Goal: Information Seeking & Learning: Learn about a topic

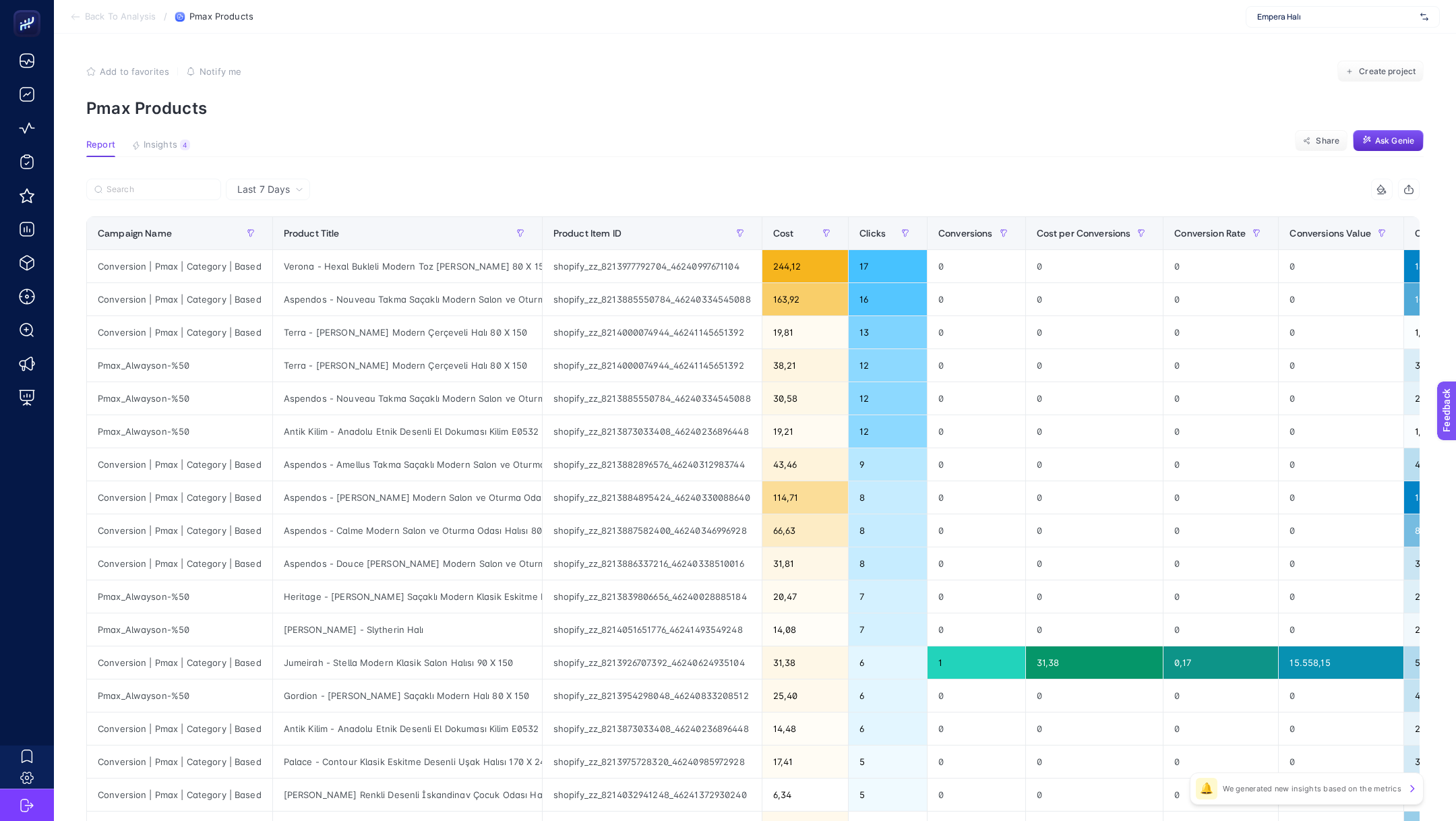
click at [1299, 20] on span "Empera Halı" at bounding box center [1335, 16] width 157 height 10
type input "tamer"
click at [1312, 43] on span "[DOMAIN_NAME]" at bounding box center [1288, 44] width 62 height 10
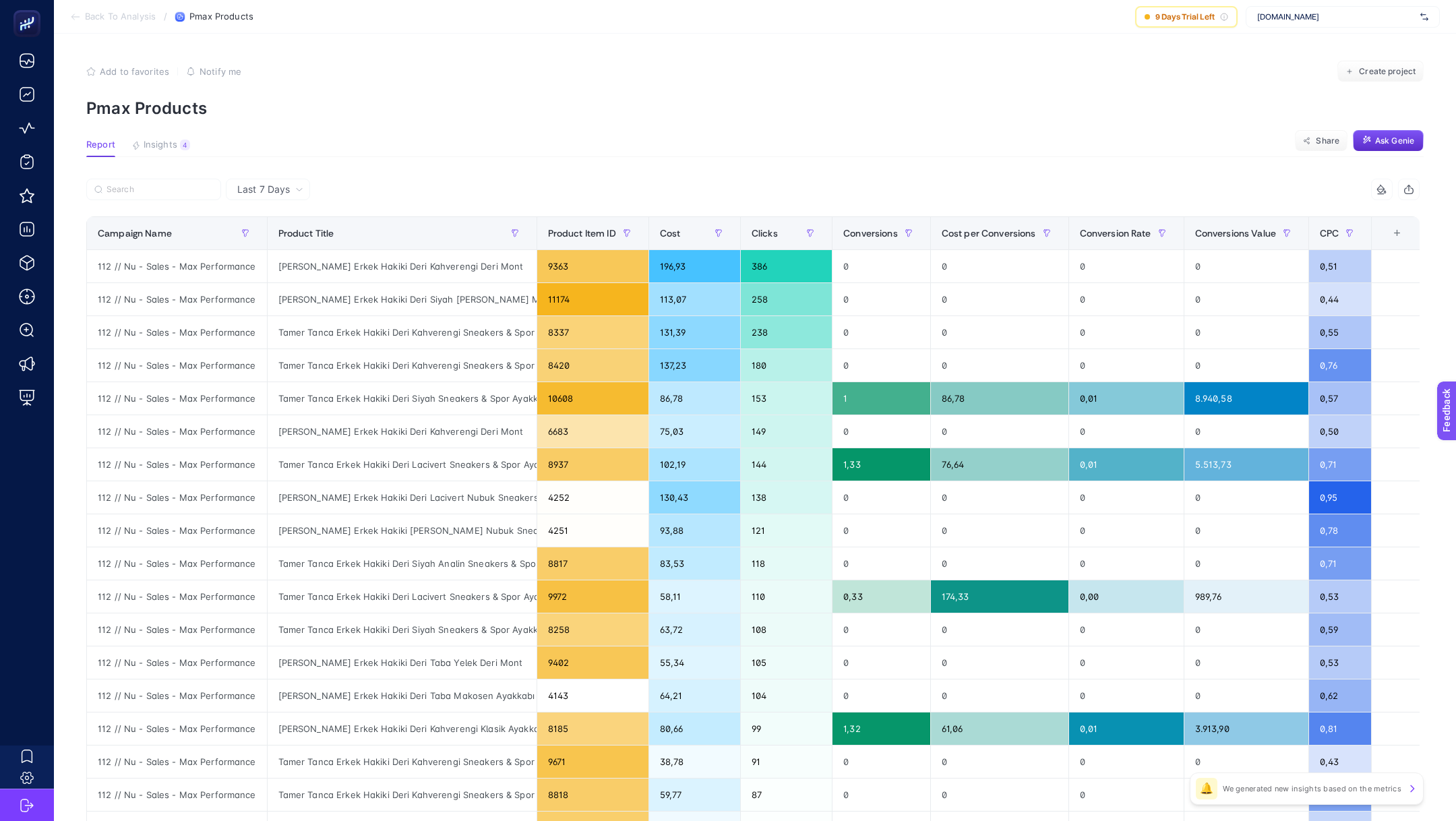
click at [136, 17] on span "Back To Analysis" at bounding box center [120, 16] width 71 height 10
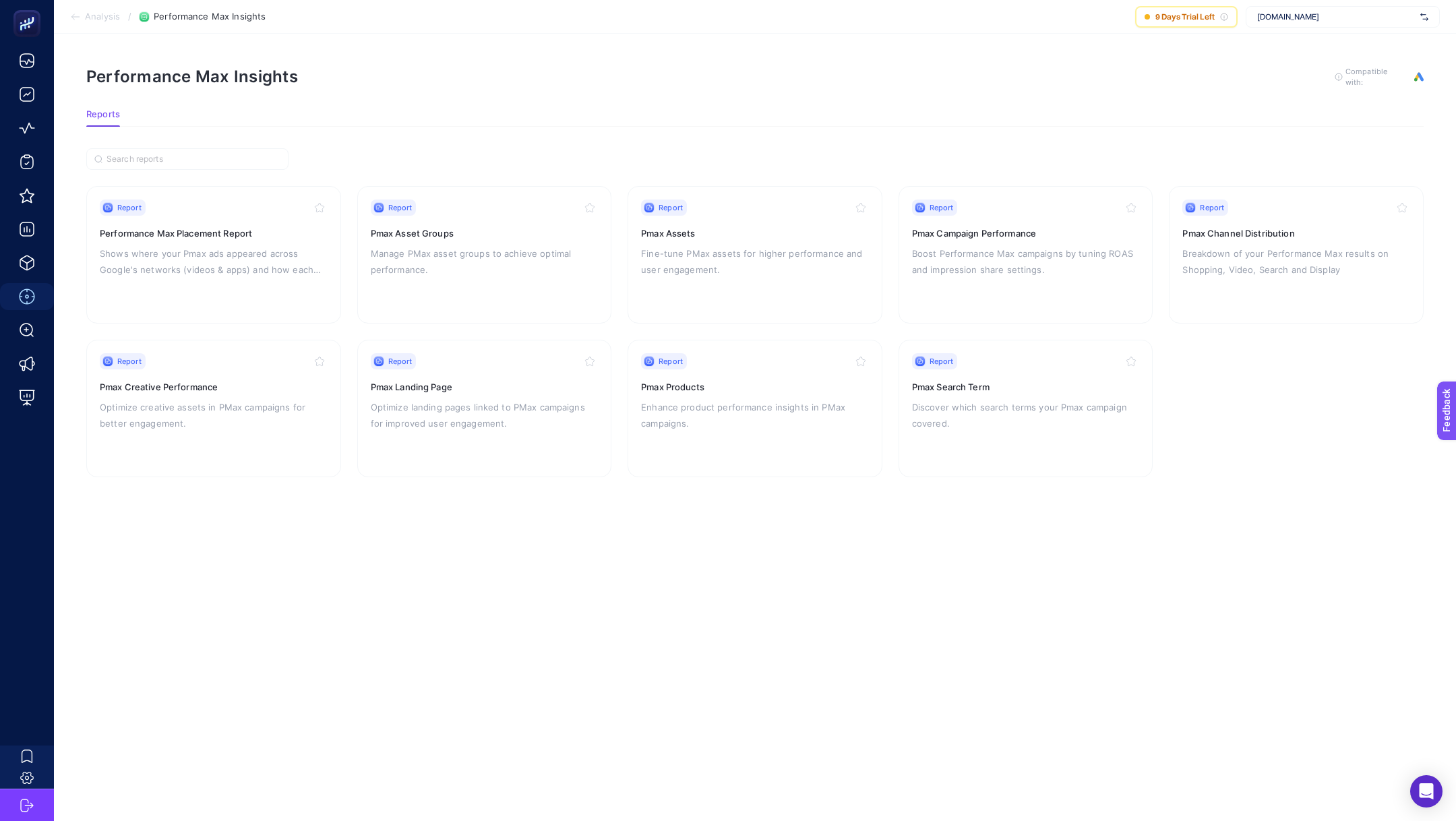
click at [1293, 20] on span "[DOMAIN_NAME]" at bounding box center [1335, 16] width 157 height 10
click at [1033, 71] on div "Performance Max Insights To get quality results from this analysis, we recommen…" at bounding box center [755, 76] width 1337 height 22
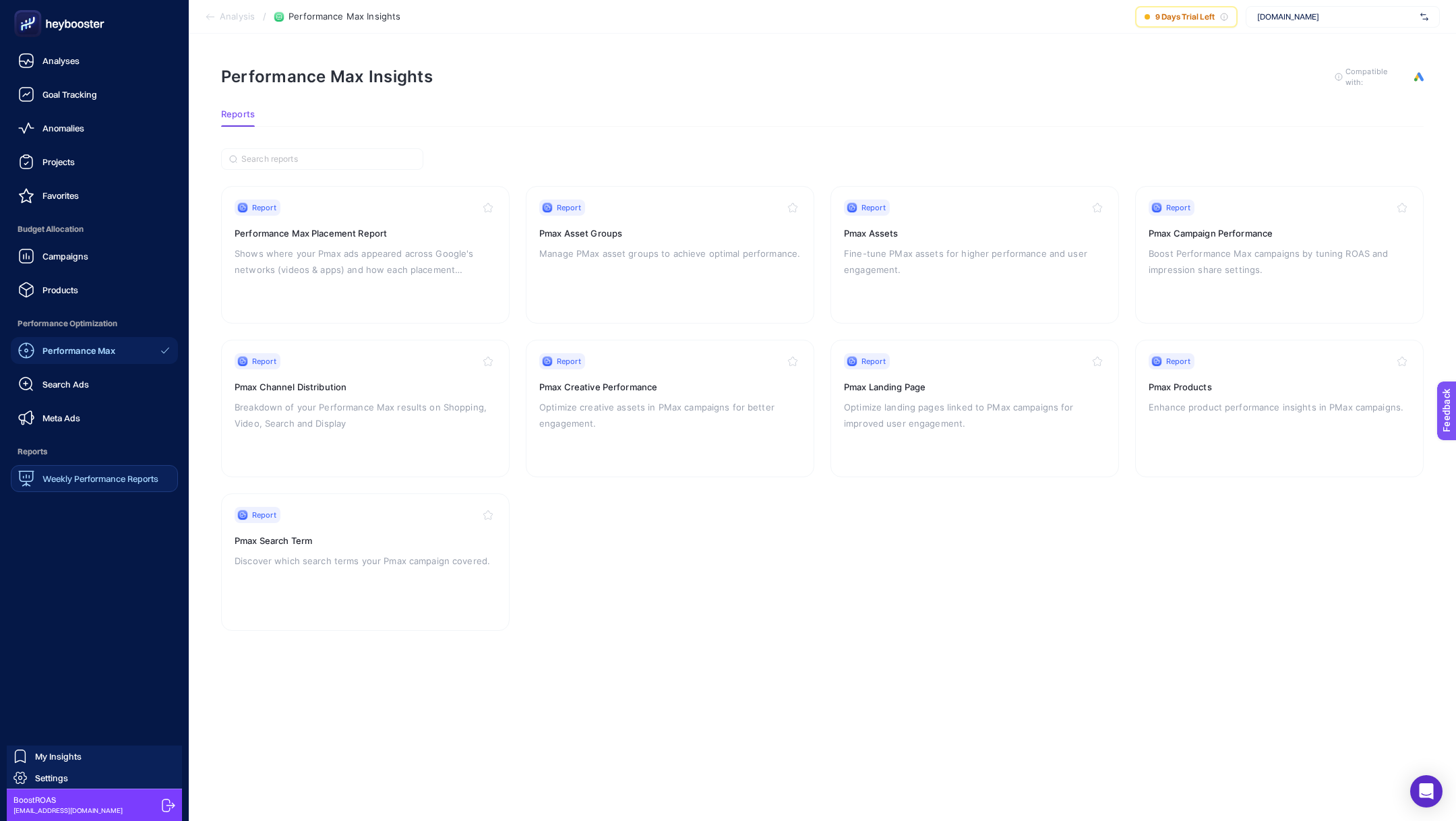
click at [58, 490] on link "Weekly Performance Reports" at bounding box center [93, 478] width 167 height 27
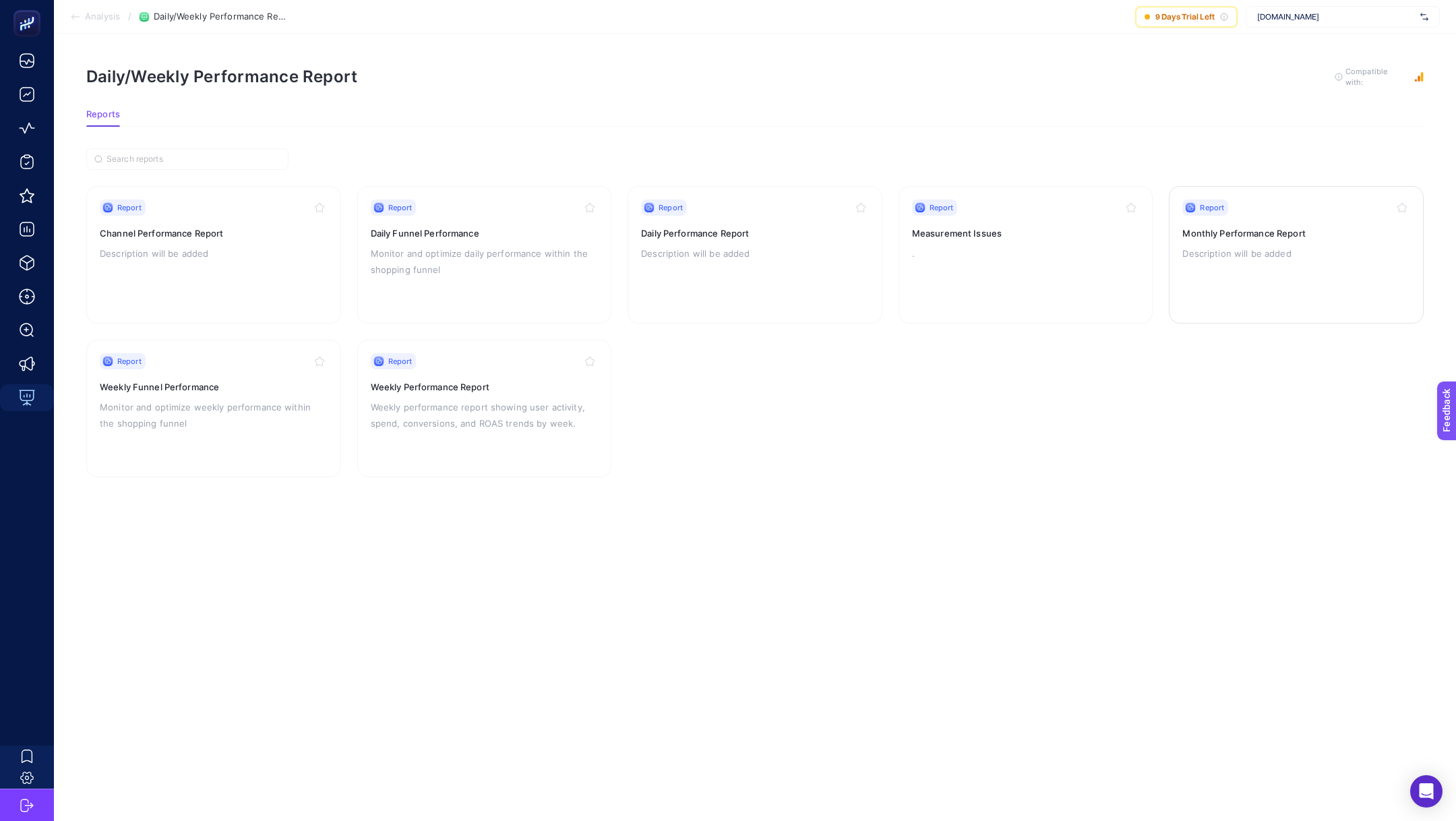
click at [1262, 260] on div "Report Monthly Performance Report Description will be added" at bounding box center [1296, 254] width 228 height 110
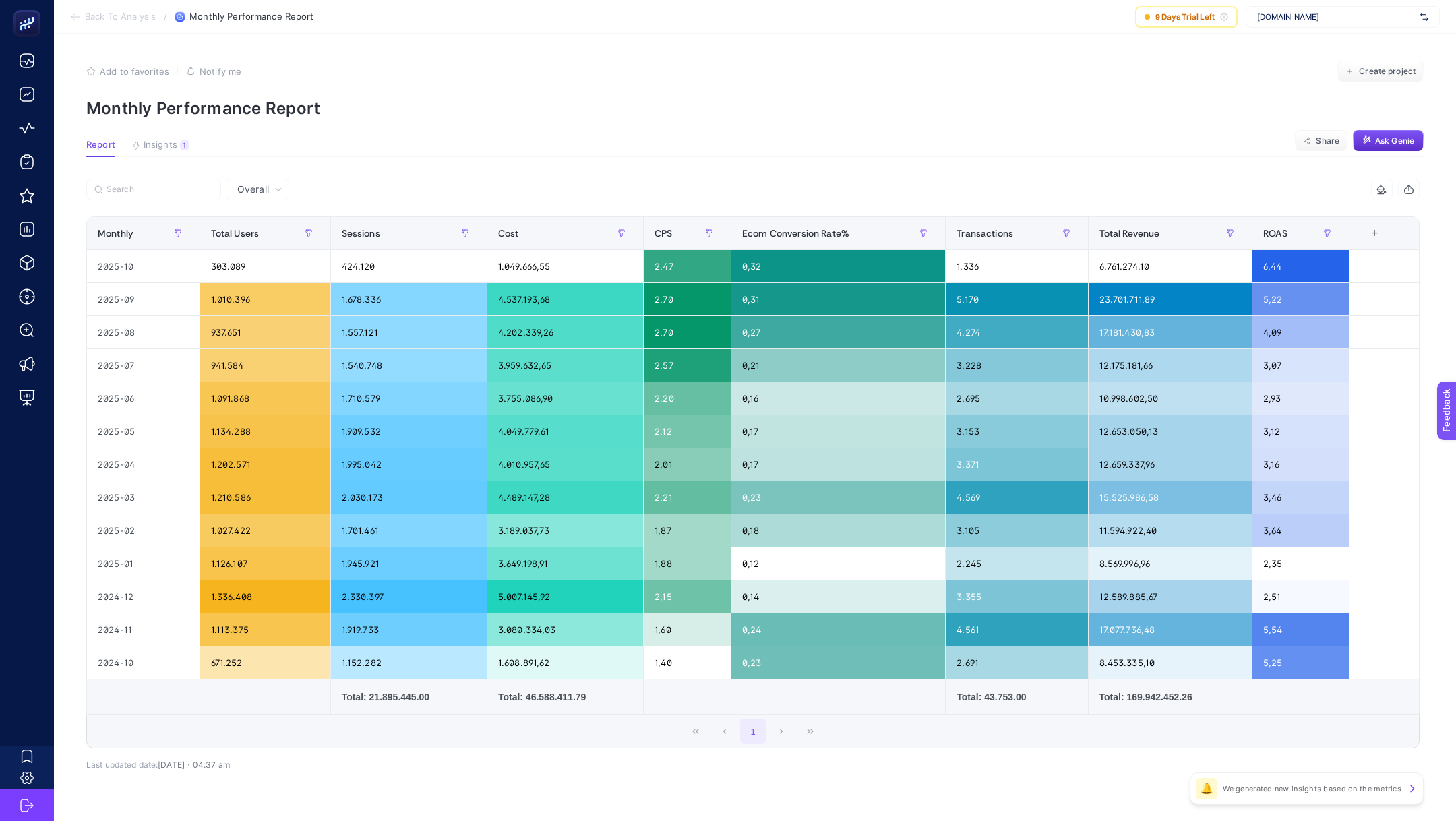
click at [131, 13] on span "Back To Analysis" at bounding box center [120, 16] width 71 height 10
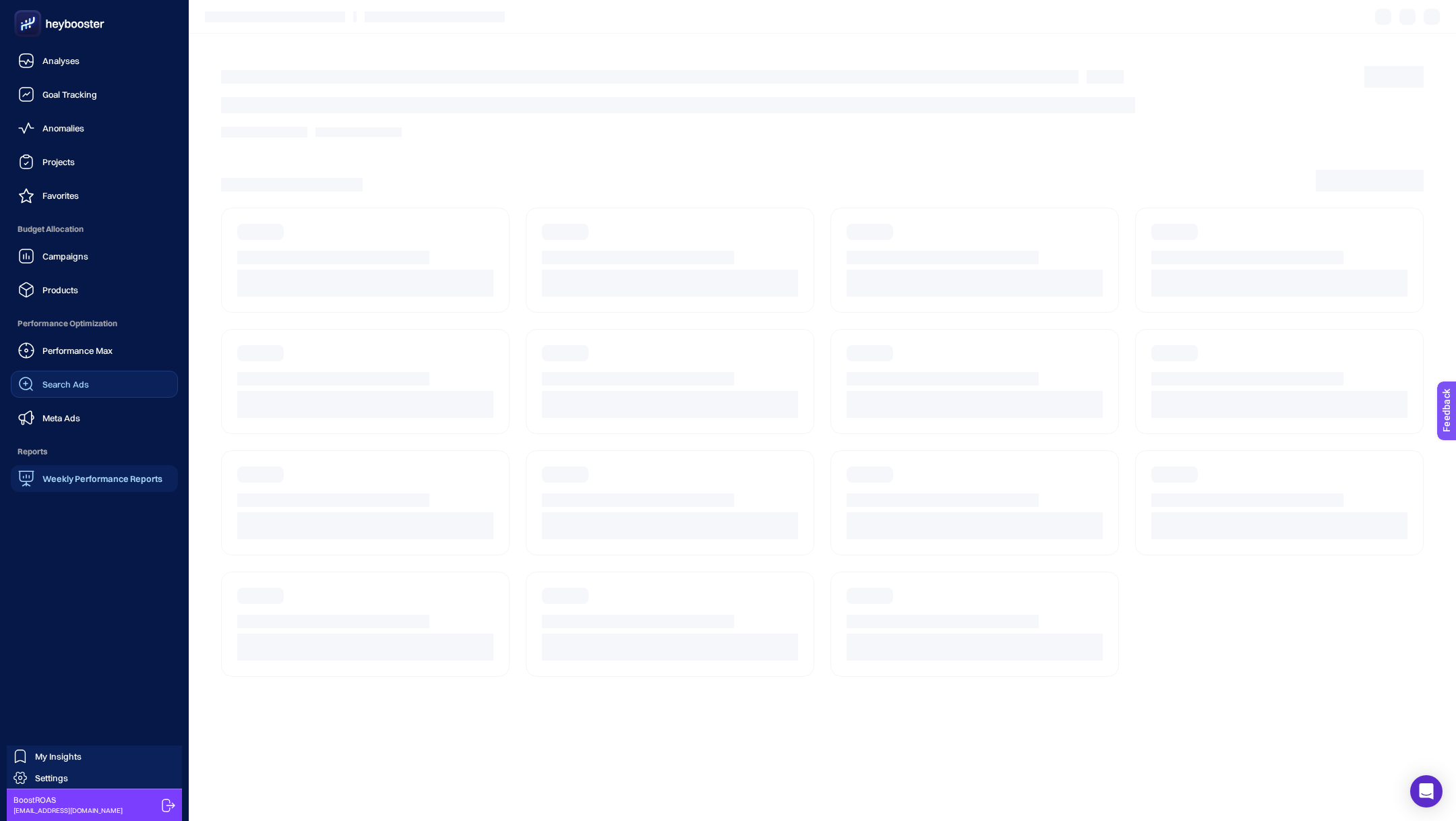
click at [64, 382] on span "Search Ads" at bounding box center [65, 383] width 46 height 10
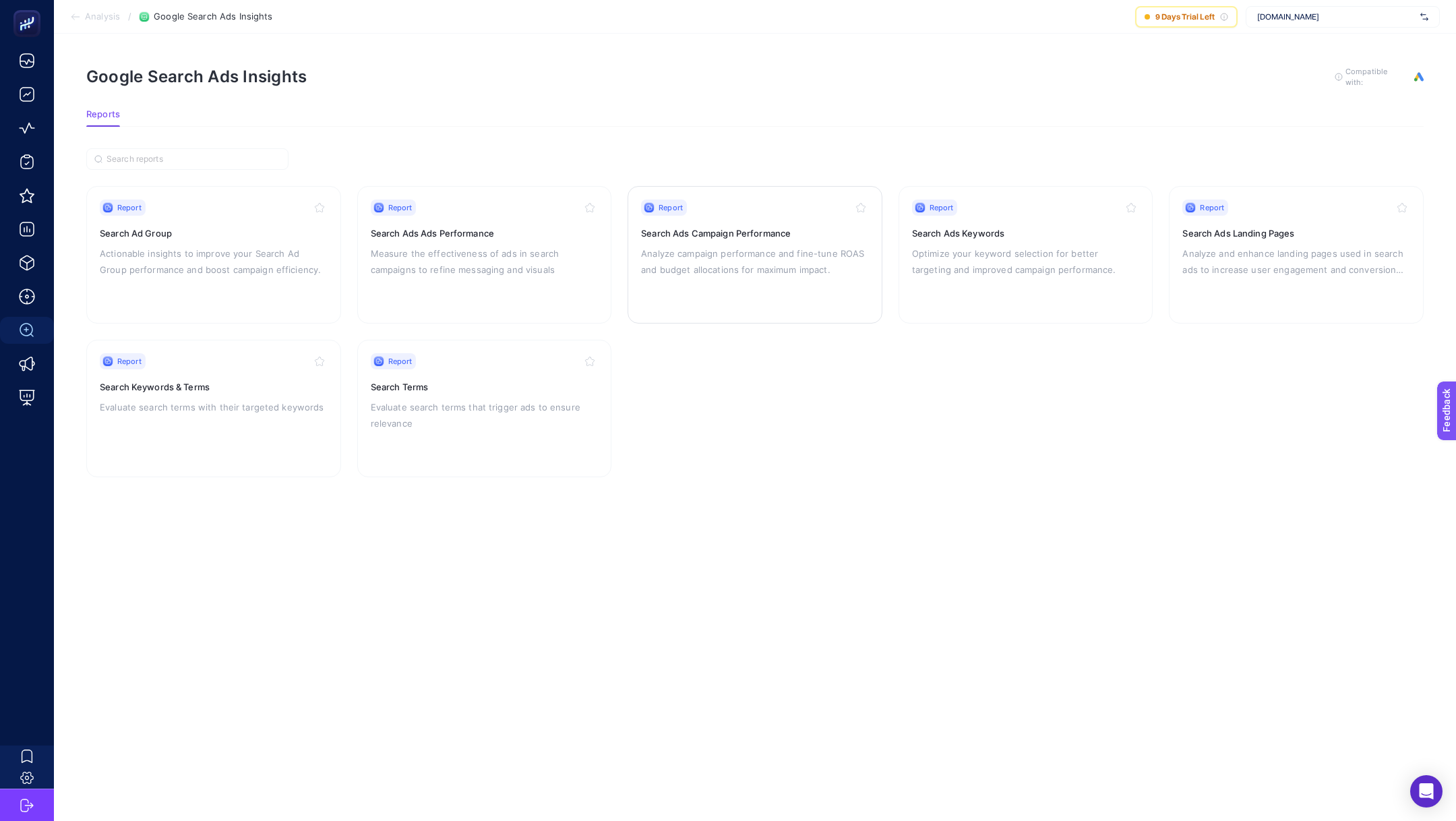
click at [779, 279] on div "Report Search Ads Campaign Performance Analyze campaign performance and fine-tu…" at bounding box center [755, 254] width 228 height 110
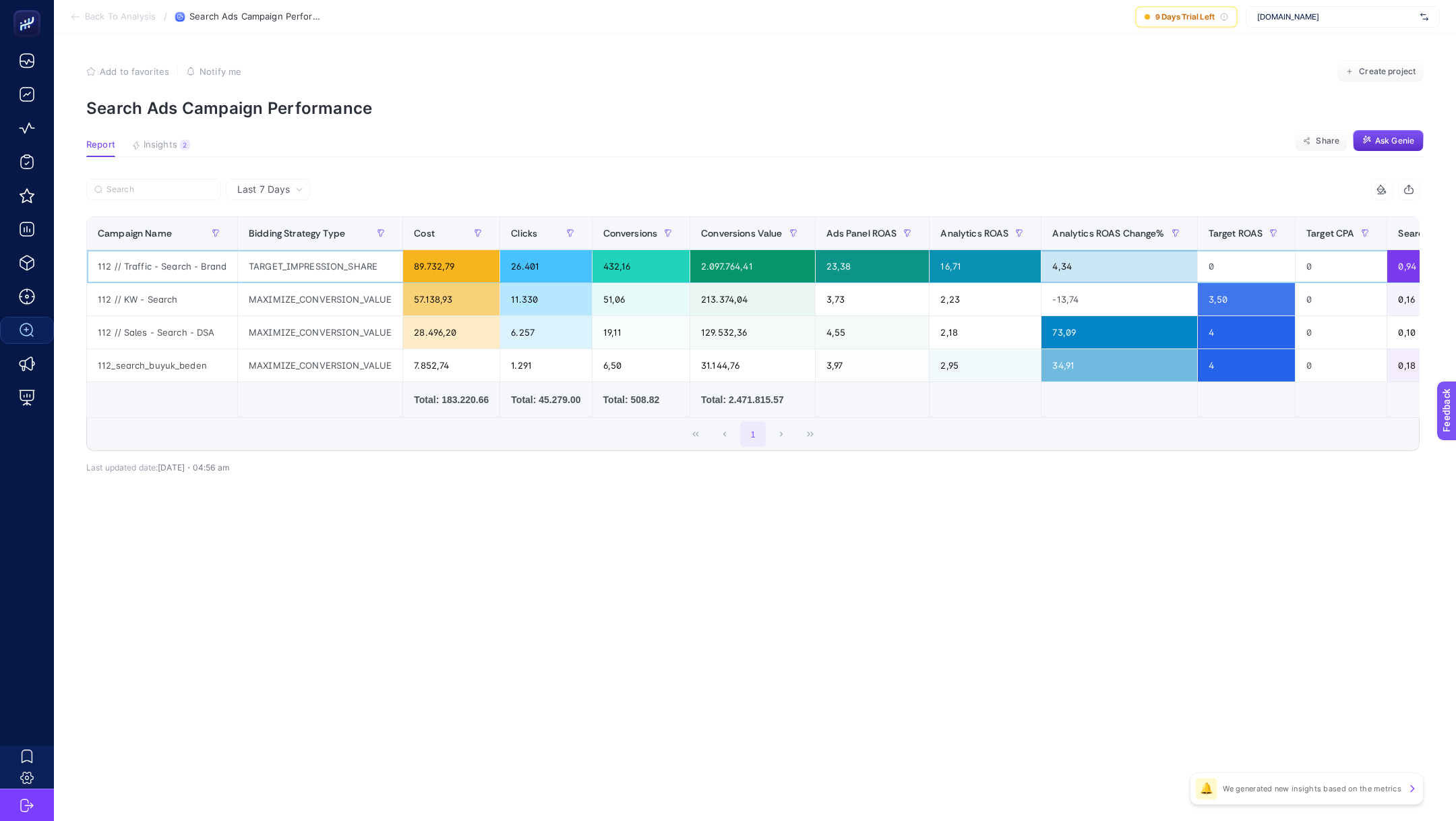
click at [137, 269] on div "112 // Traffic - Search - Brand" at bounding box center [162, 266] width 151 height 32
click at [283, 499] on div "Last 7 Days 14 items selected Campaign Name Bidding Strategy Type Cost Clicks C…" at bounding box center [752, 355] width 1354 height 353
click at [154, 264] on div "112 // Traffic - Search - Brand" at bounding box center [162, 266] width 151 height 32
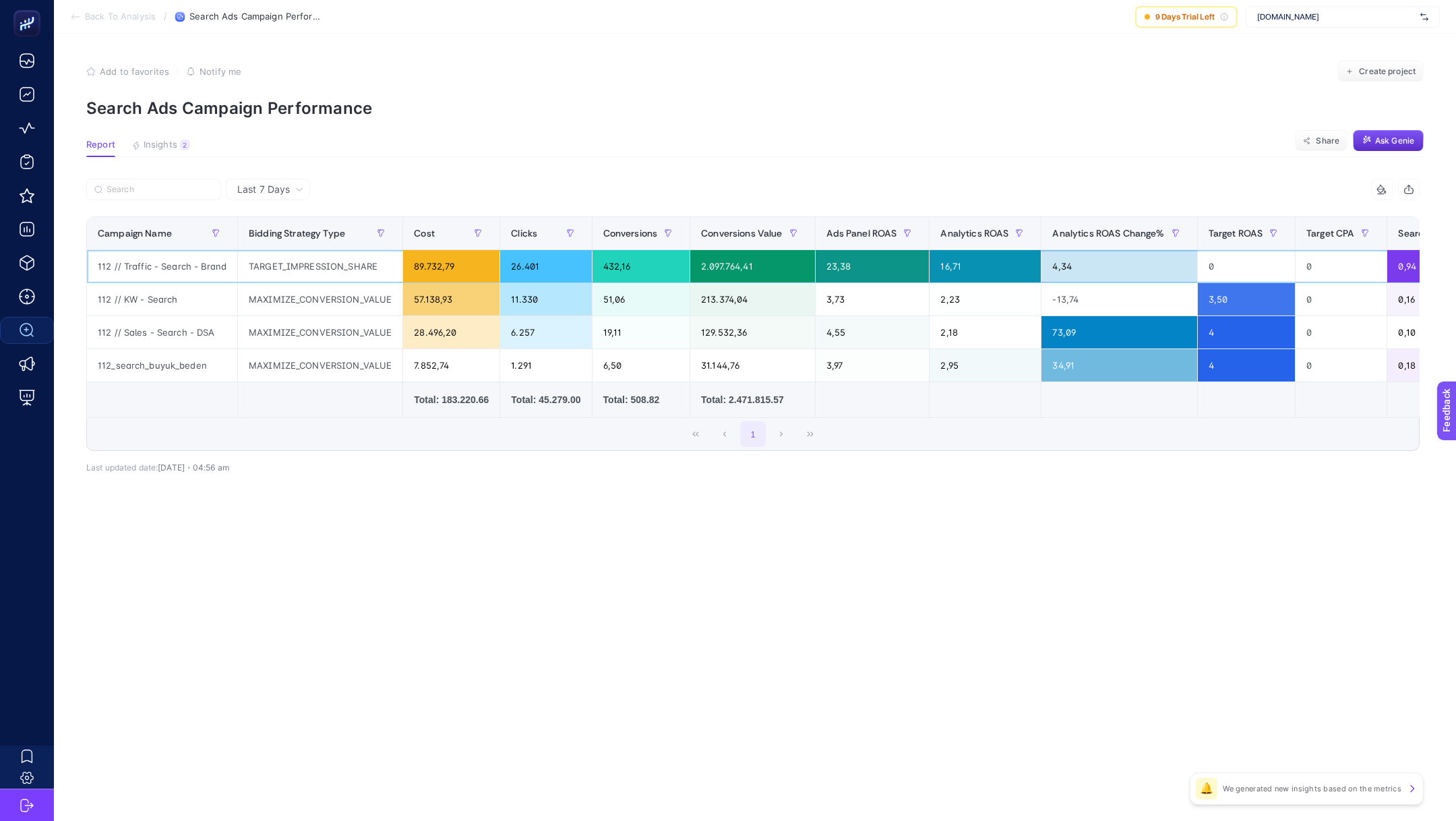
click at [154, 264] on div "112 // Traffic - Search - Brand" at bounding box center [162, 266] width 151 height 32
click at [143, 304] on div "112 // KW - Search" at bounding box center [162, 299] width 151 height 32
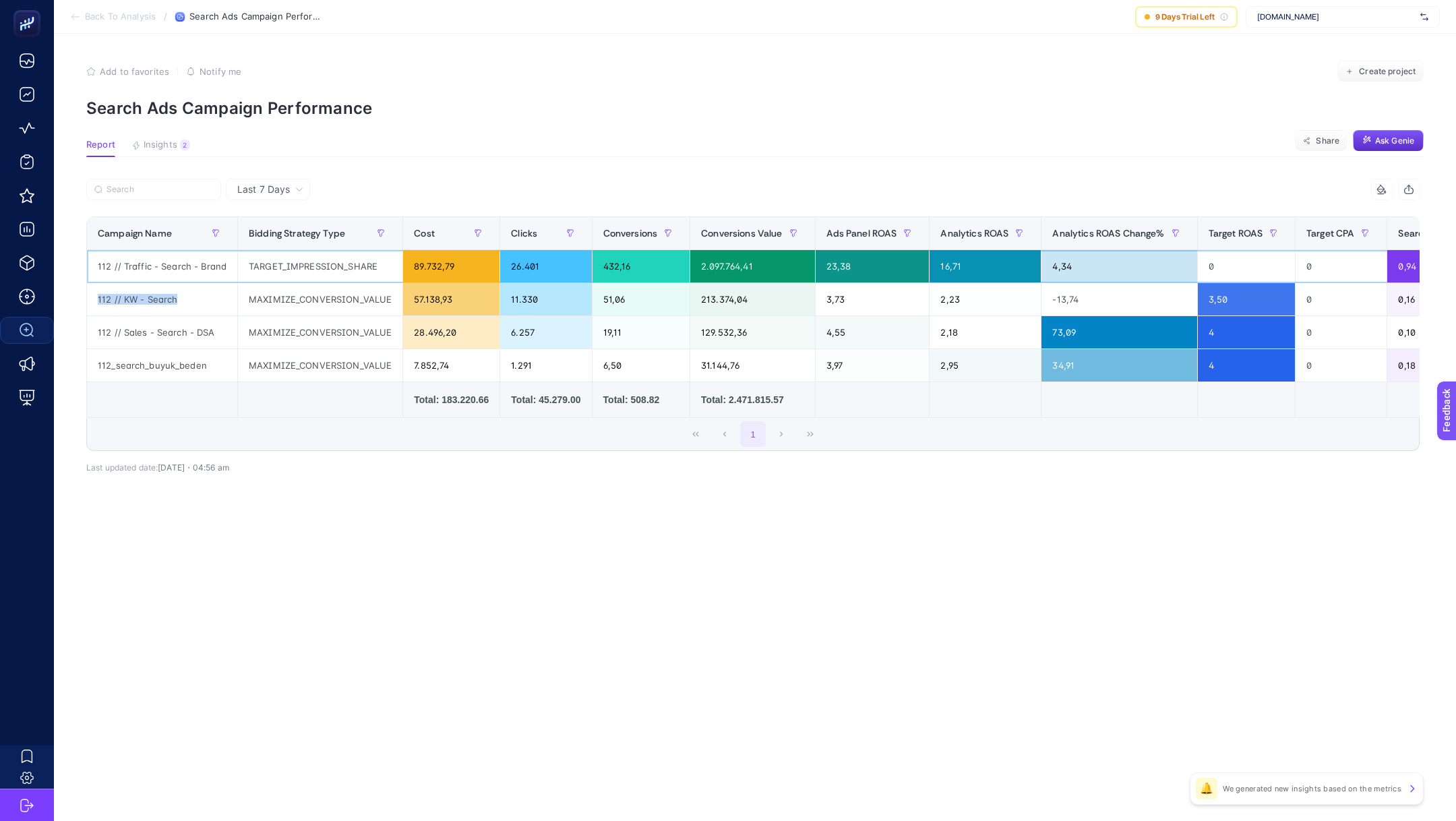
click at [316, 281] on div "TARGET_IMPRESSION_SHARE" at bounding box center [320, 266] width 165 height 32
click at [316, 298] on div "MAXIMIZE_CONVERSION_VALUE" at bounding box center [320, 299] width 165 height 32
click at [123, 21] on span "Back To Analysis" at bounding box center [120, 16] width 71 height 10
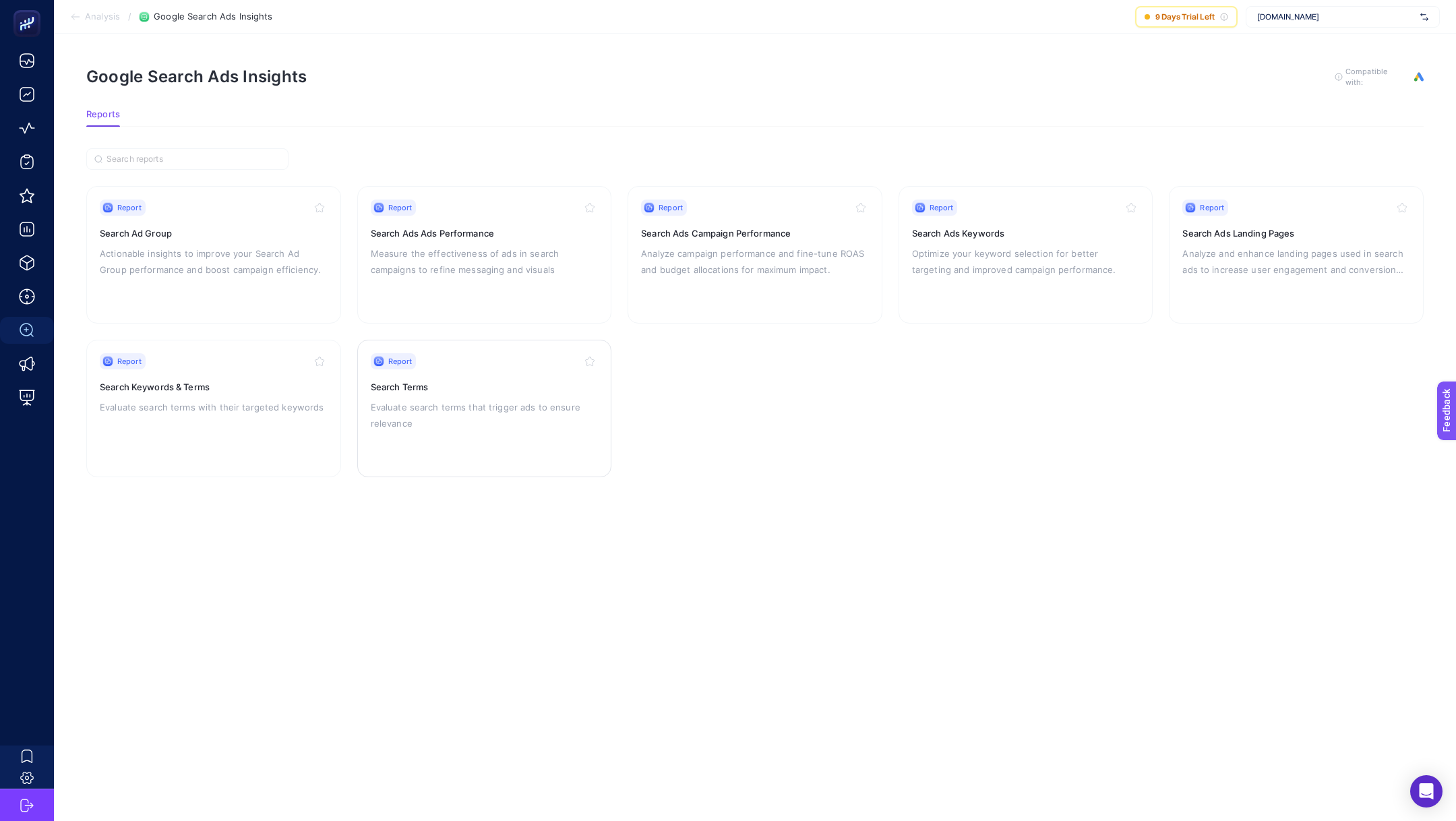
click at [401, 401] on p "Evaluate search terms that trigger ads to ensure relevance" at bounding box center [485, 415] width 228 height 32
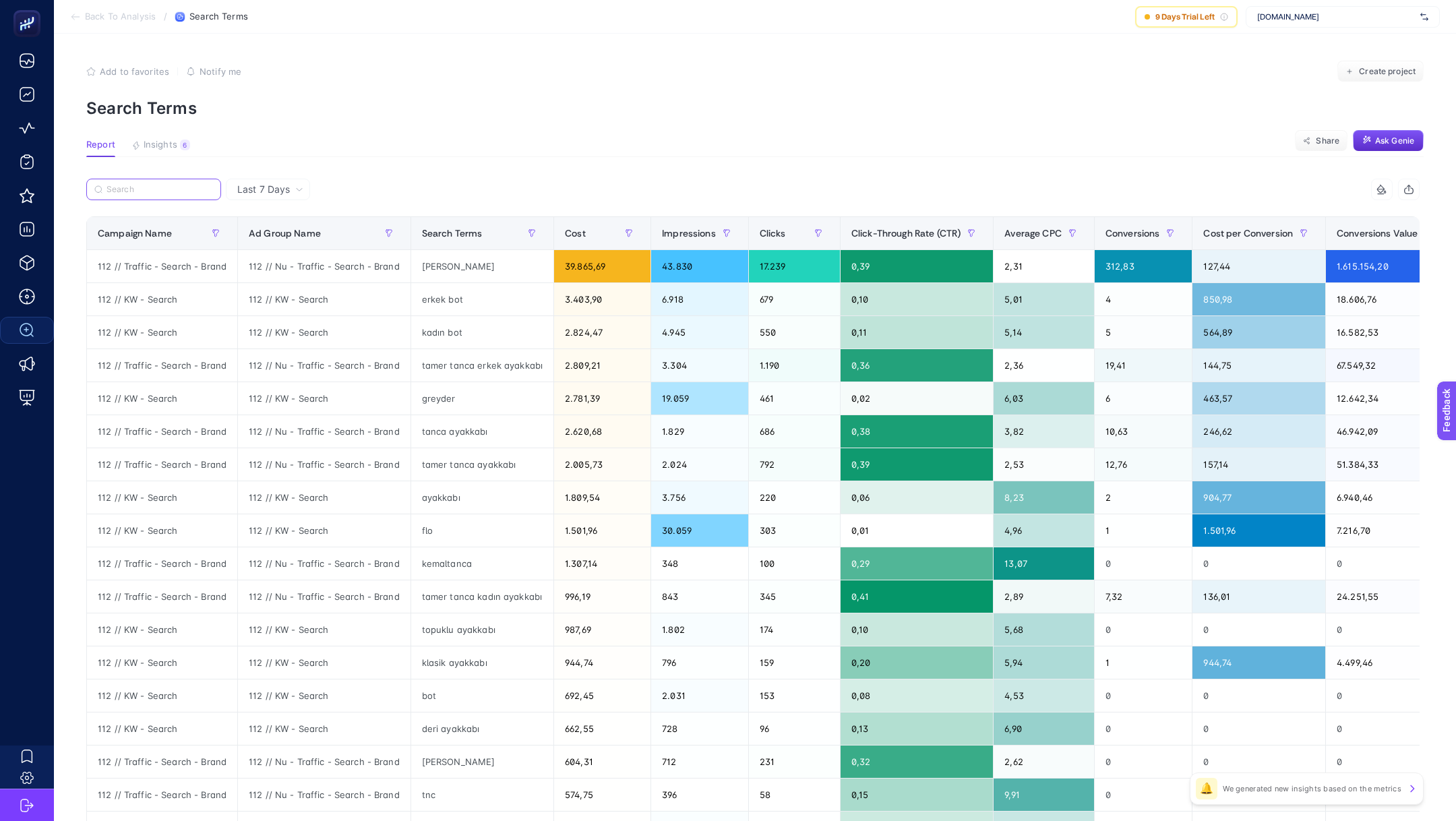
click at [181, 192] on input "Search" at bounding box center [159, 189] width 106 height 10
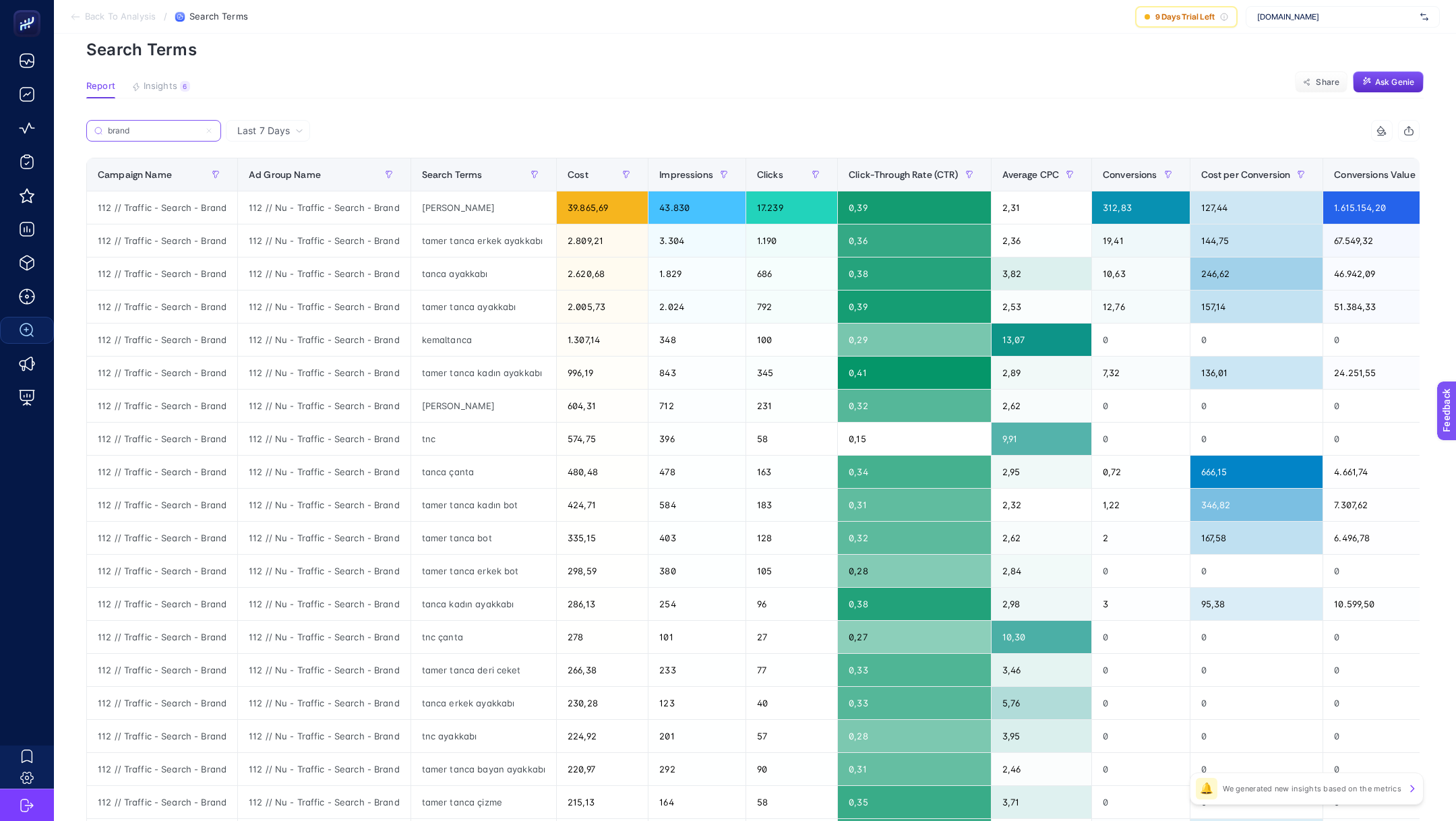
scroll to position [49, 0]
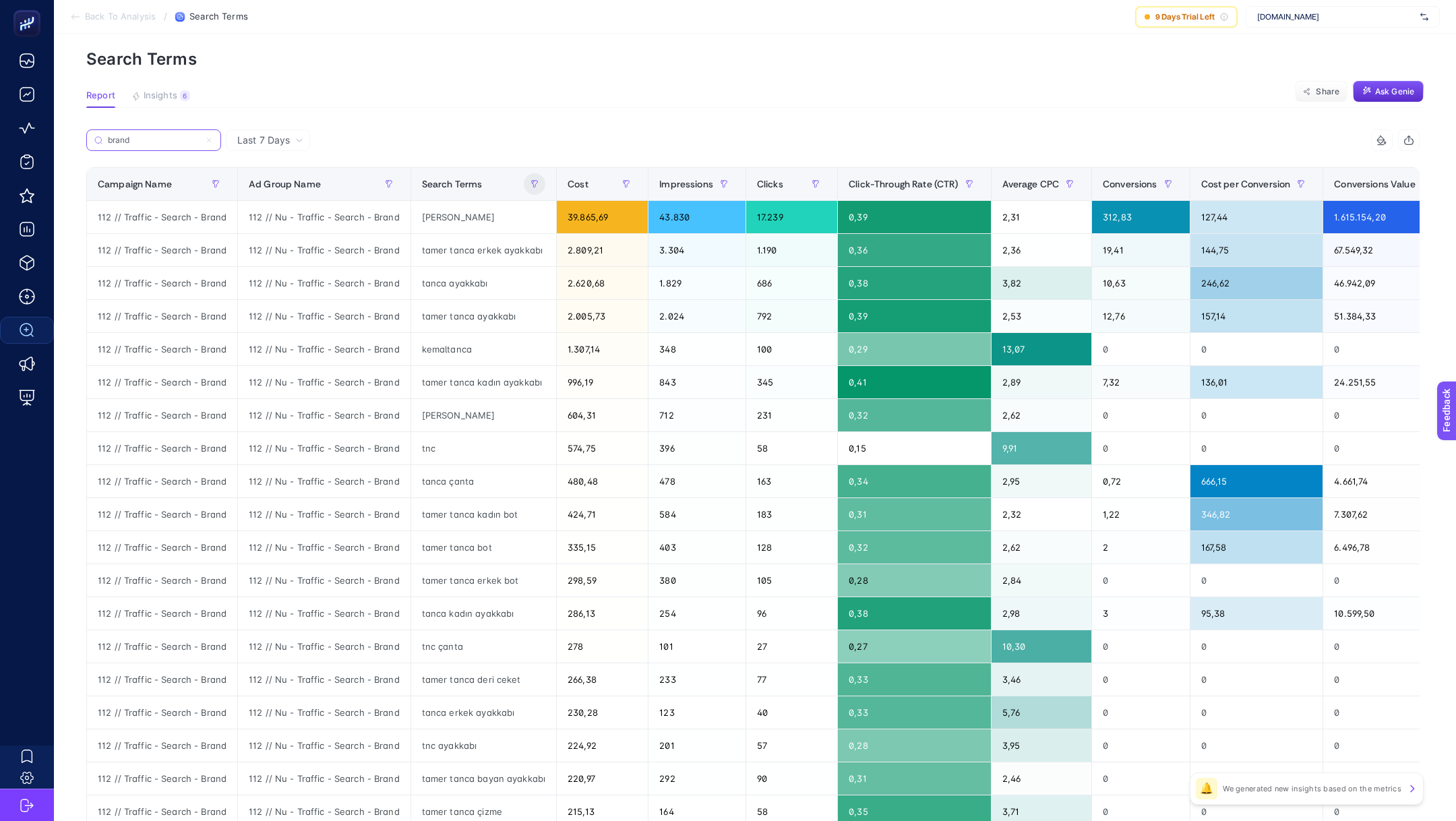
type input "brand"
click at [530, 184] on icon "button" at bounding box center [534, 184] width 8 height 8
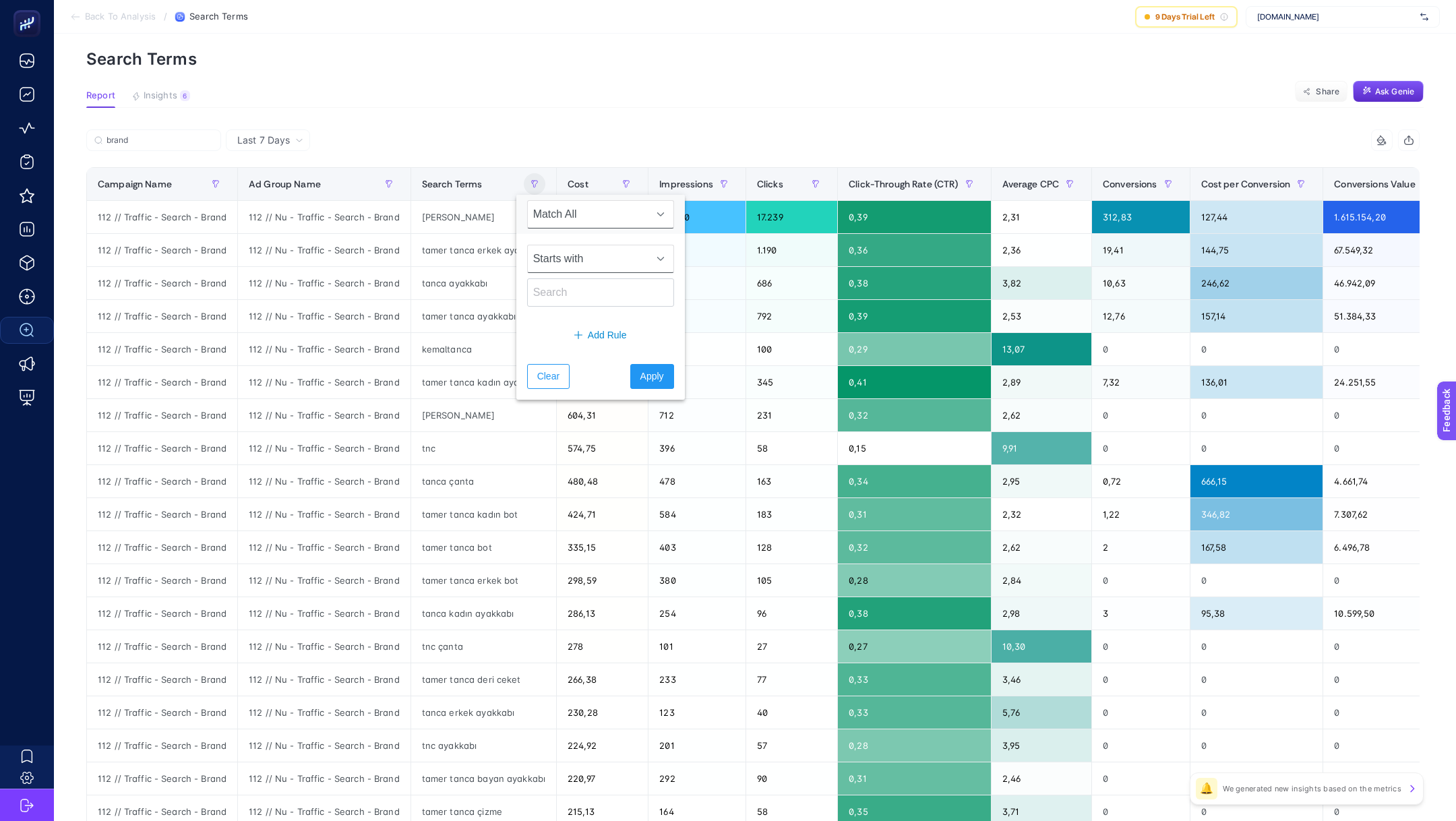
click at [567, 261] on span "Starts with" at bounding box center [587, 258] width 120 height 27
click at [585, 349] on li "Not contains" at bounding box center [592, 344] width 130 height 27
click at [558, 293] on input "text" at bounding box center [601, 293] width 147 height 28
type input "tamer"
click at [640, 376] on span "Apply" at bounding box center [652, 376] width 24 height 14
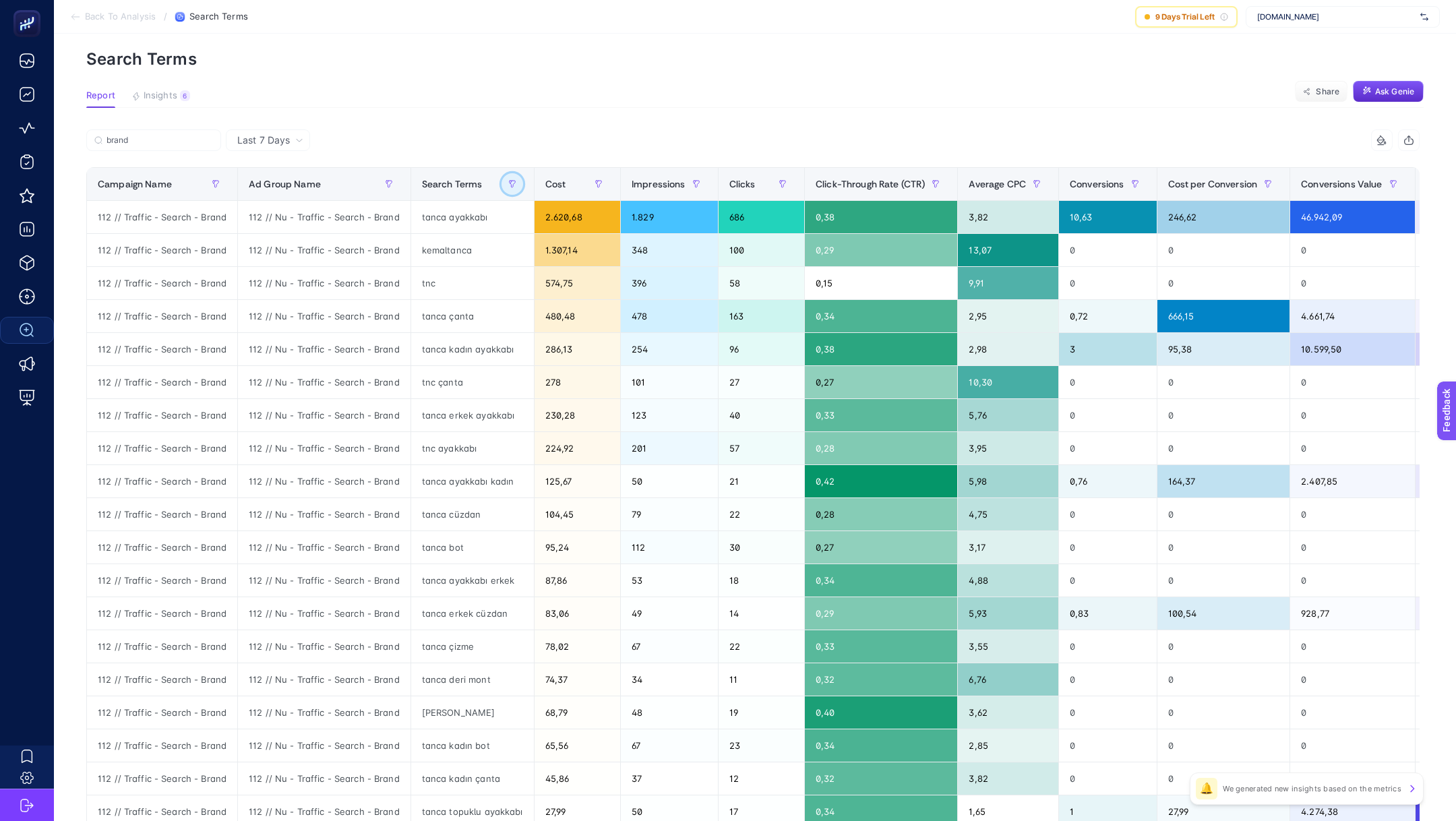
click at [509, 185] on icon "button" at bounding box center [512, 184] width 8 height 8
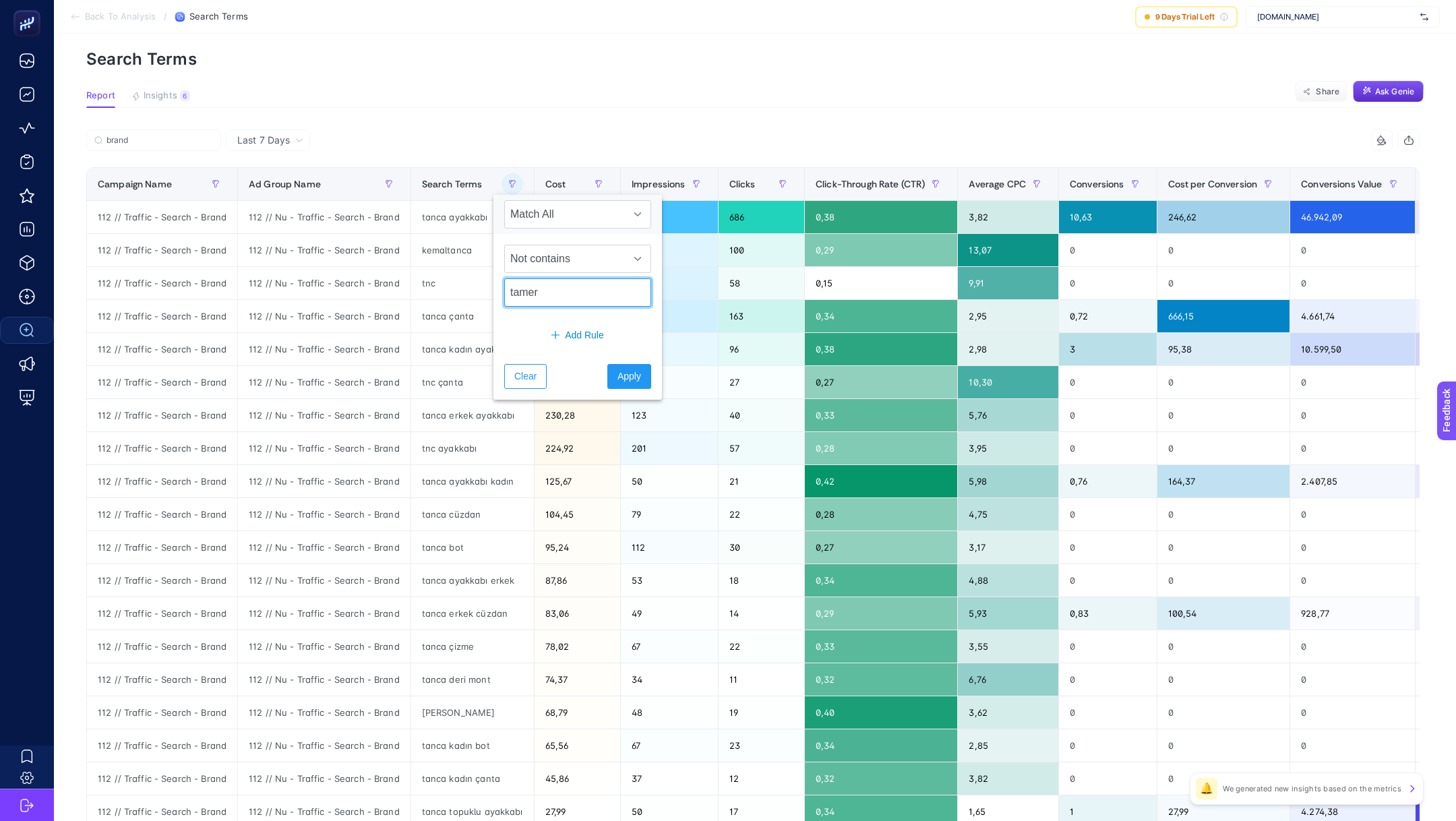
click at [567, 295] on input "tamer" at bounding box center [577, 293] width 147 height 28
click at [574, 330] on span "Add Rule" at bounding box center [585, 335] width 40 height 14
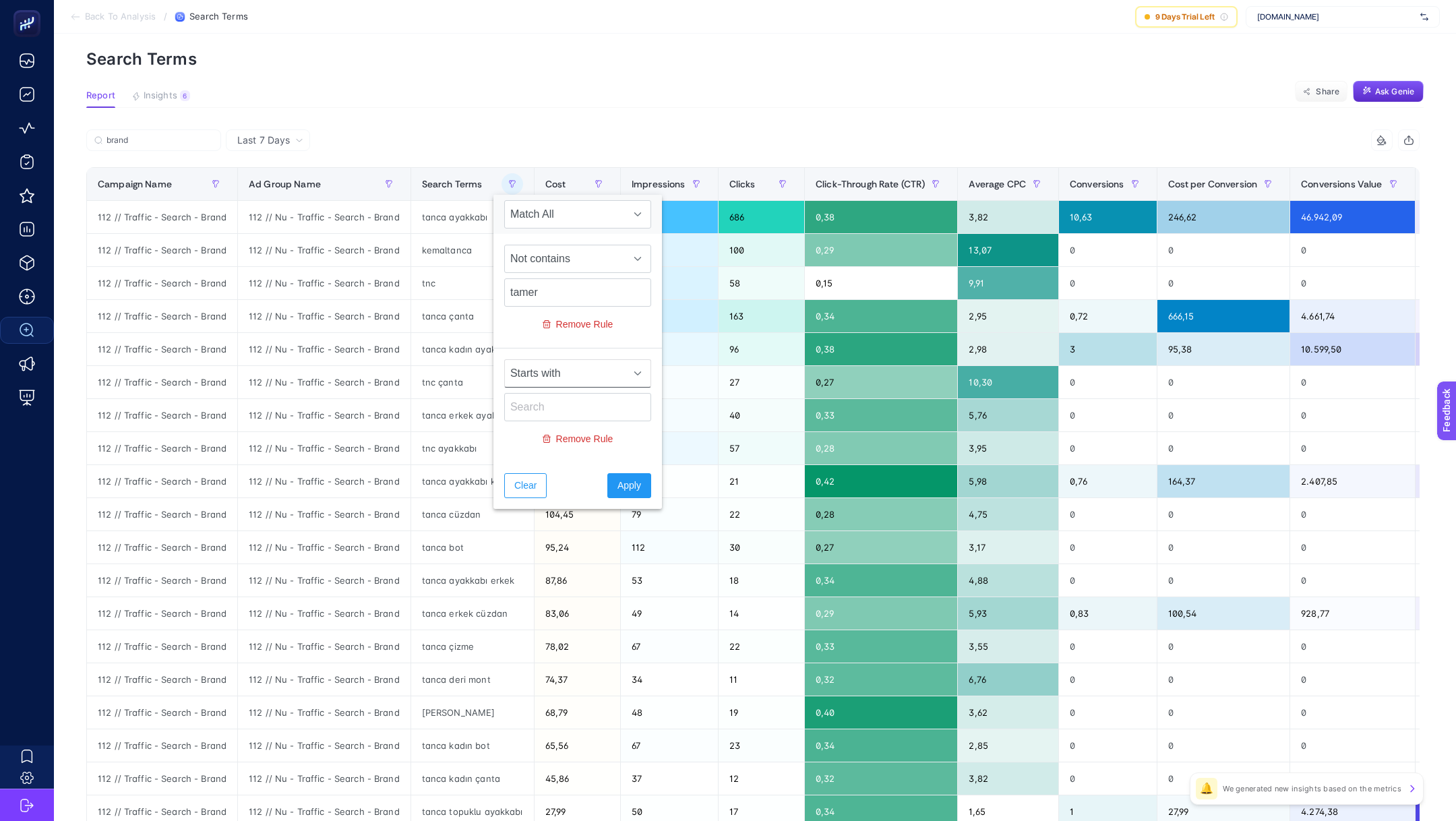
click at [568, 367] on span "Starts with" at bounding box center [564, 373] width 120 height 27
click at [551, 455] on li "Not contains" at bounding box center [569, 458] width 130 height 27
click at [540, 411] on input "text" at bounding box center [577, 407] width 147 height 28
type input "tanca"
click at [618, 488] on span "Apply" at bounding box center [629, 485] width 24 height 14
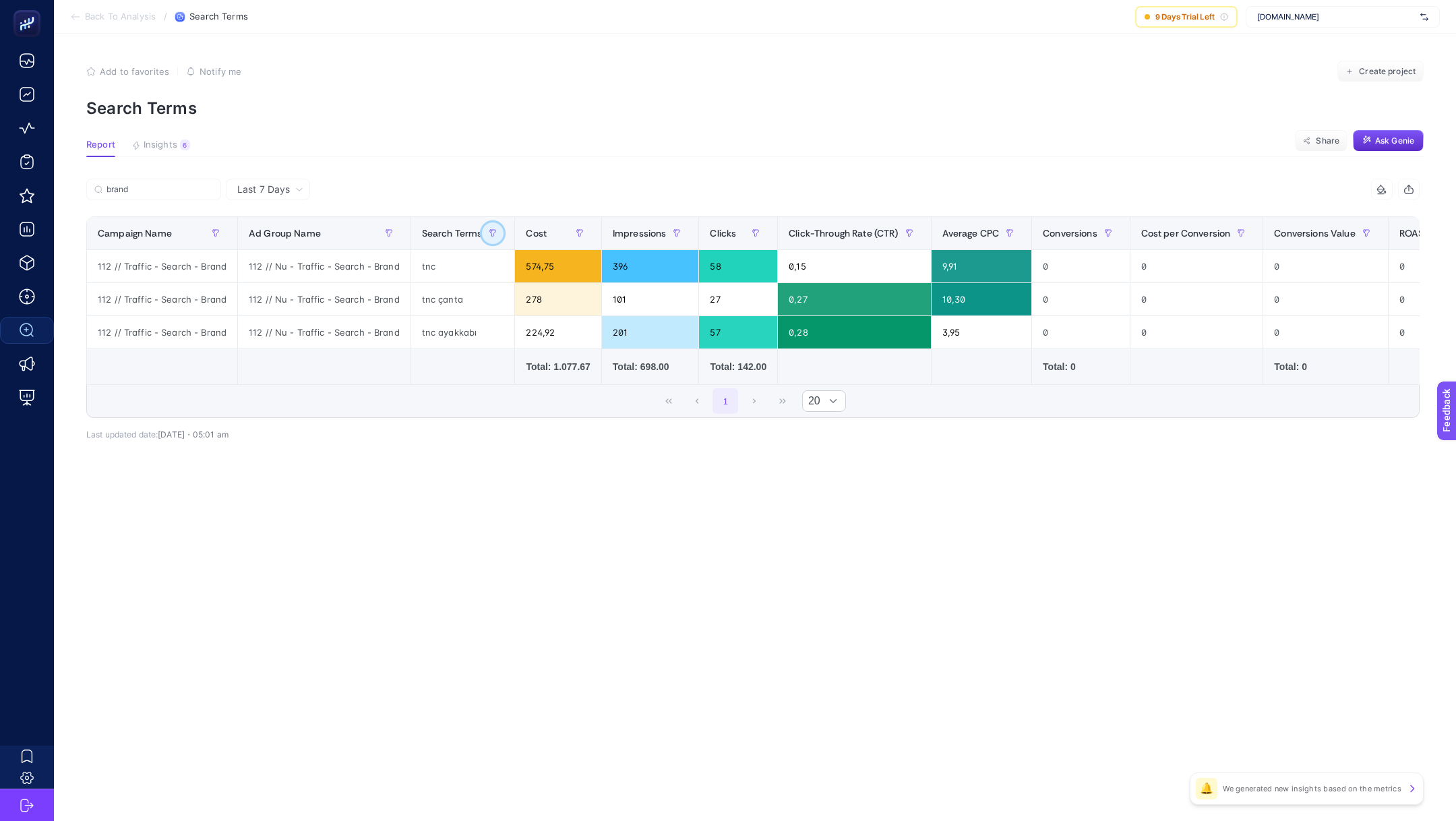
scroll to position [0, 0]
click at [482, 236] on button "button" at bounding box center [493, 233] width 22 height 22
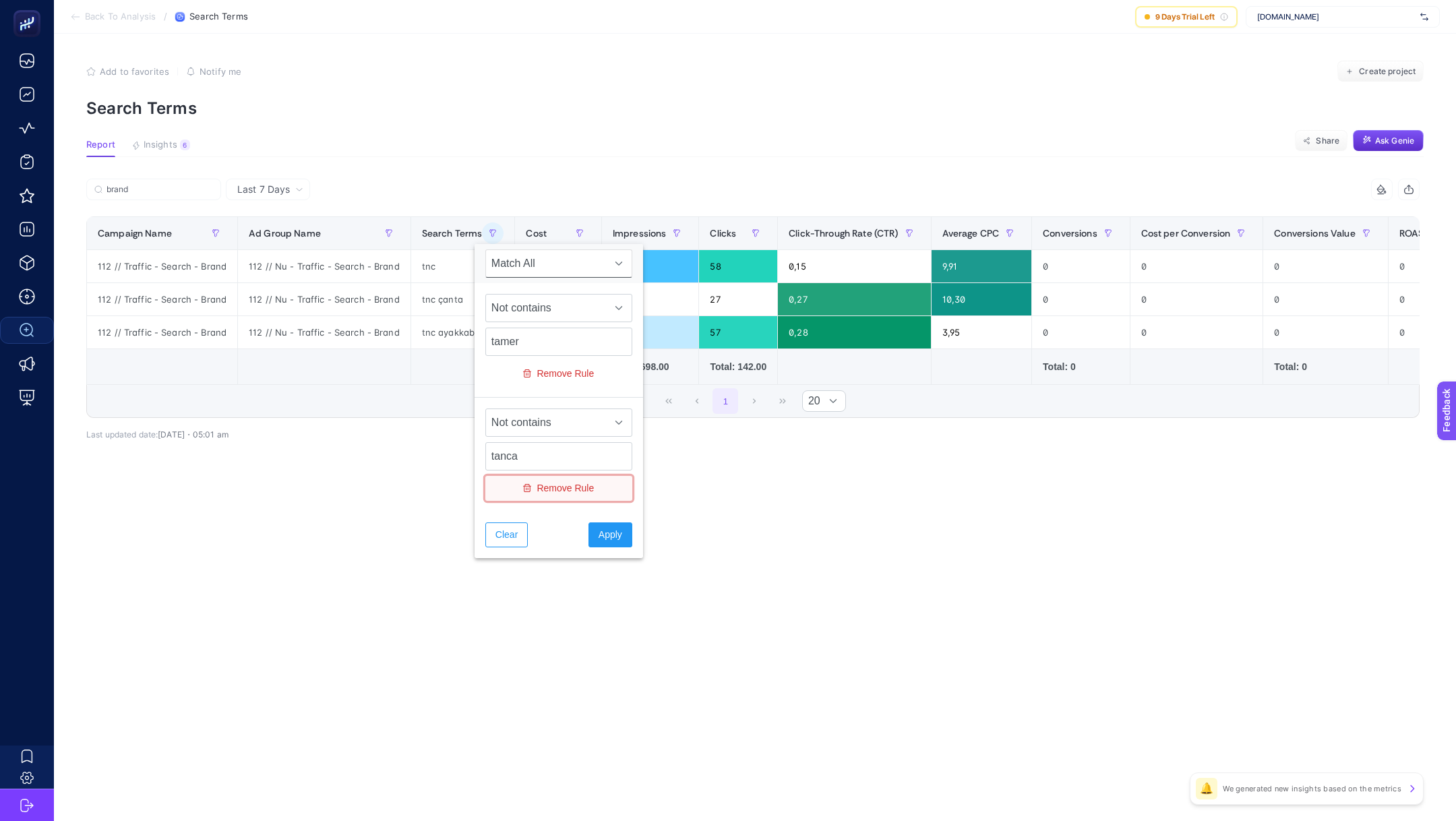
click at [570, 482] on span "Remove Rule" at bounding box center [565, 488] width 57 height 14
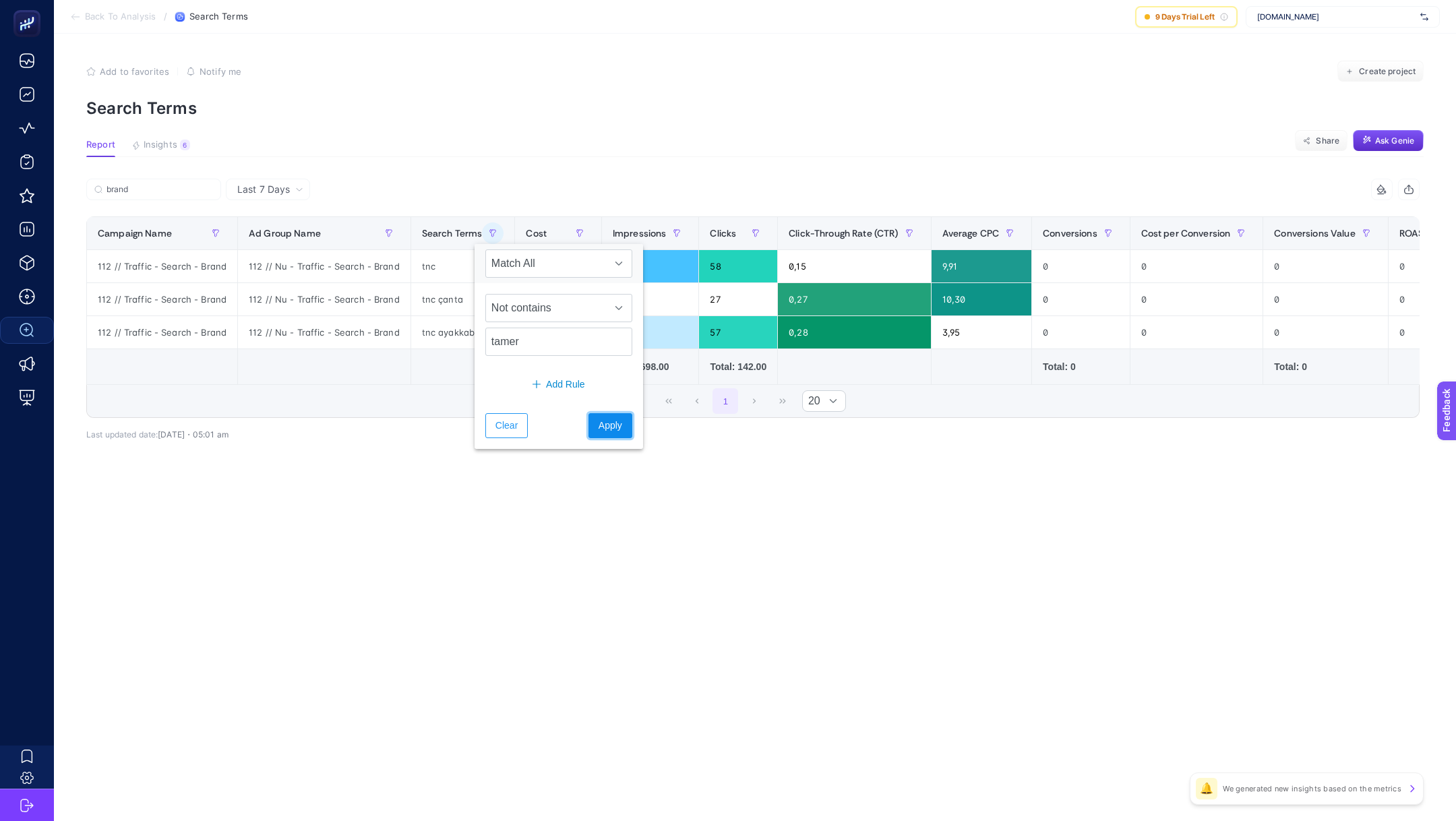
click at [598, 425] on span "Apply" at bounding box center [609, 425] width 24 height 14
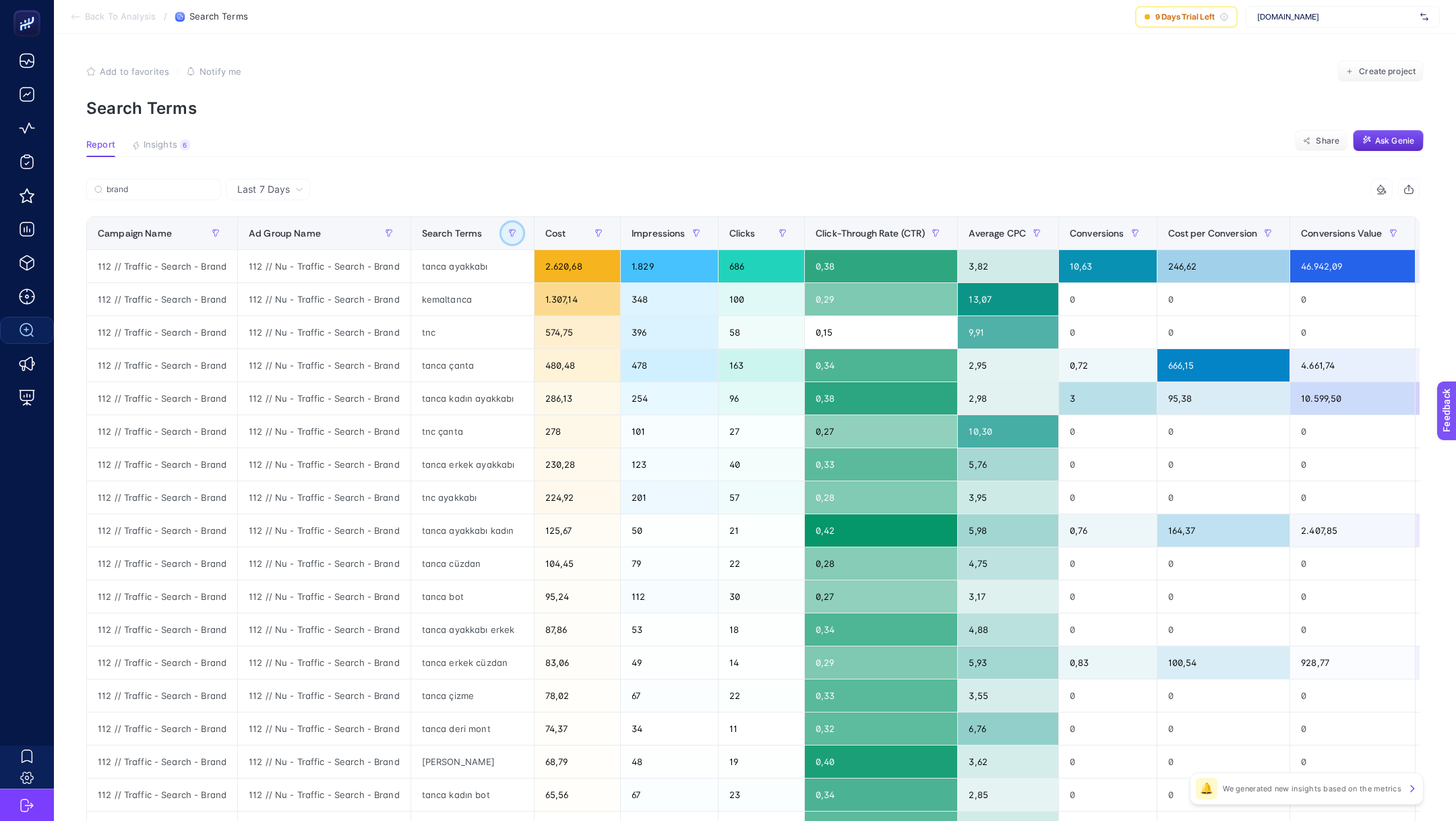
click at [501, 240] on button "button" at bounding box center [511, 233] width 22 height 22
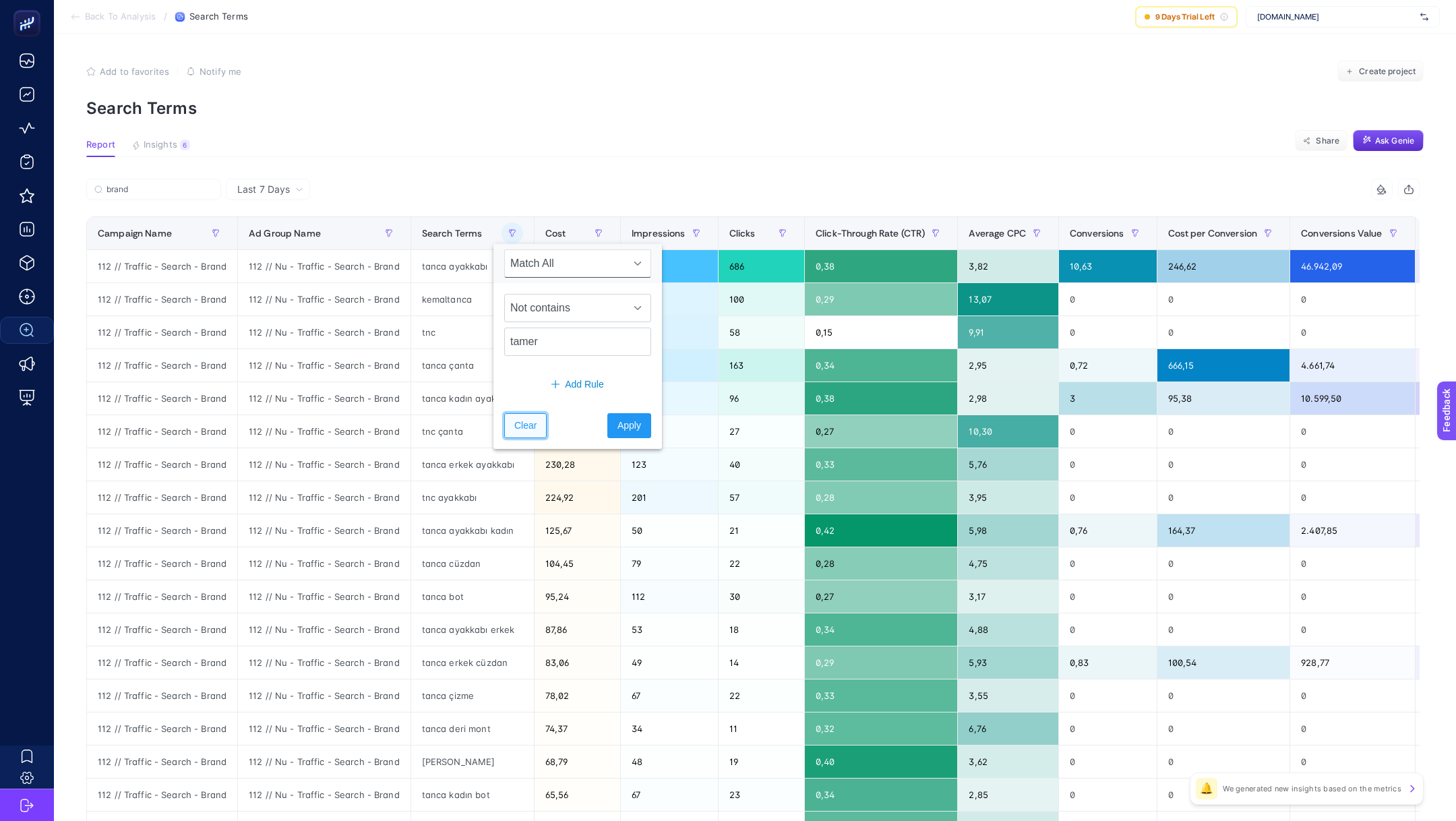
click at [537, 423] on span "Clear" at bounding box center [526, 425] width 23 height 14
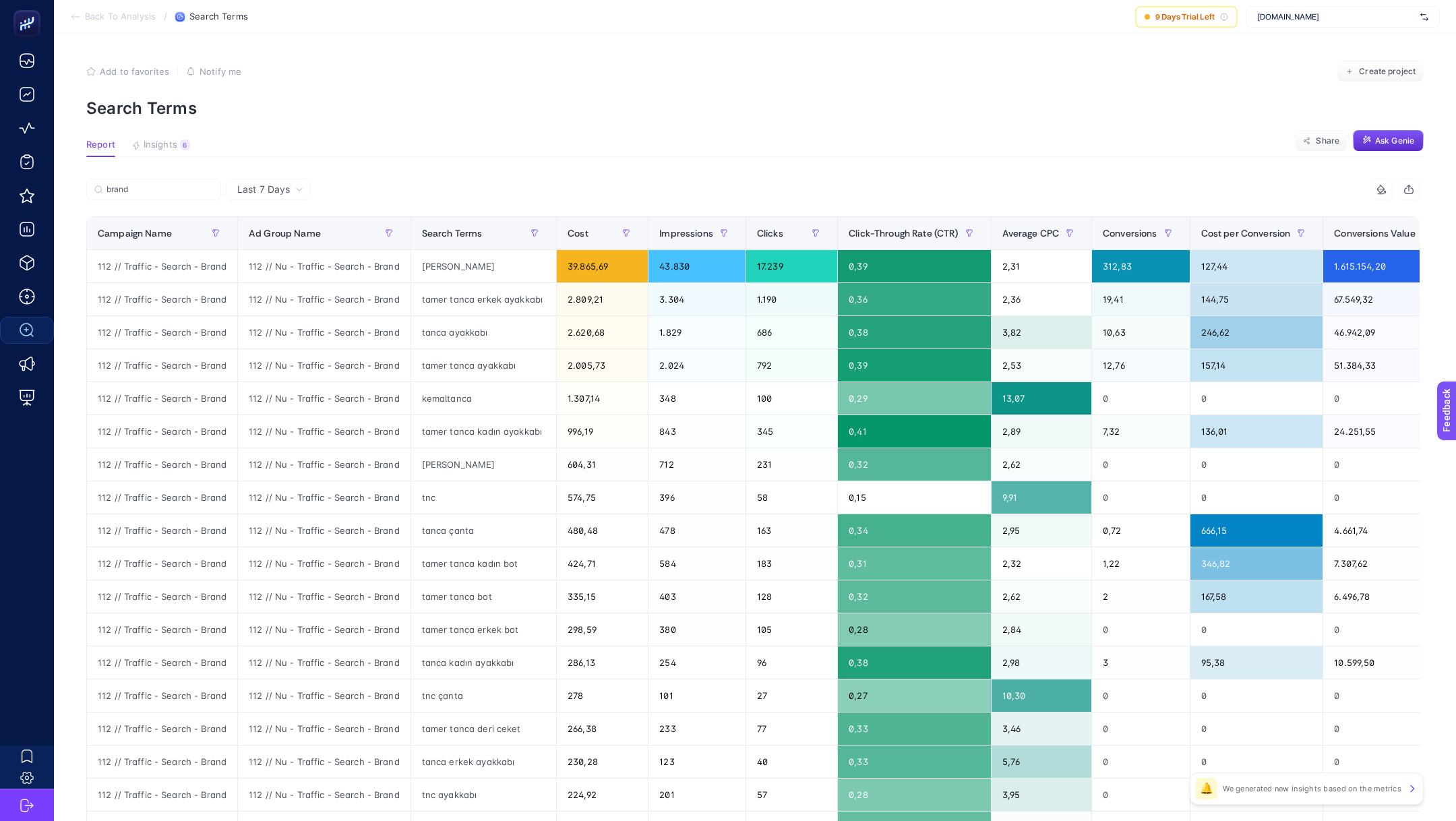
click at [279, 188] on span "Last 7 Days" at bounding box center [264, 189] width 53 height 13
click at [276, 239] on li "Last 30 Days" at bounding box center [267, 242] width 76 height 24
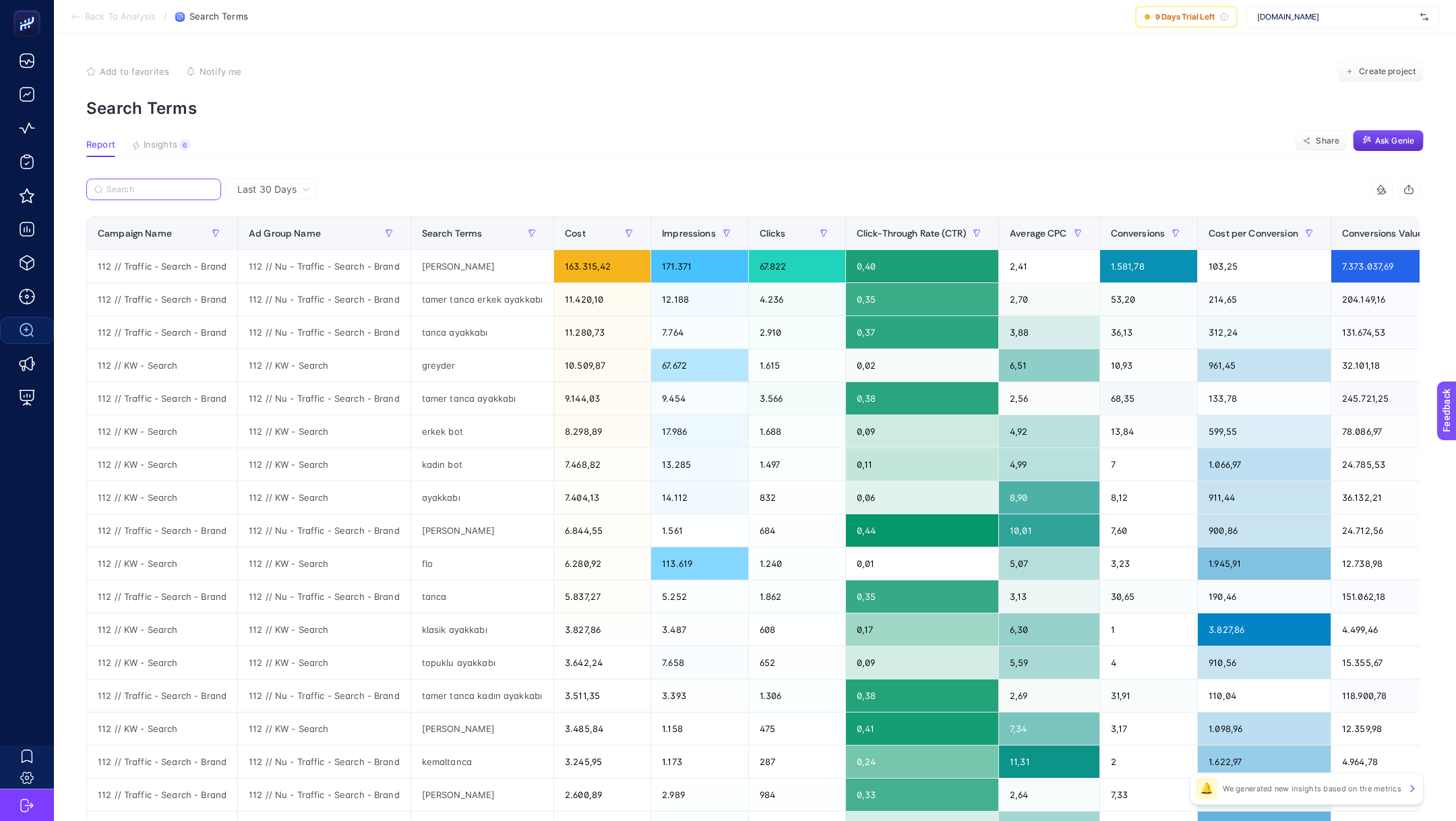
click at [169, 188] on input "Search" at bounding box center [159, 189] width 106 height 10
type input "vrabd"
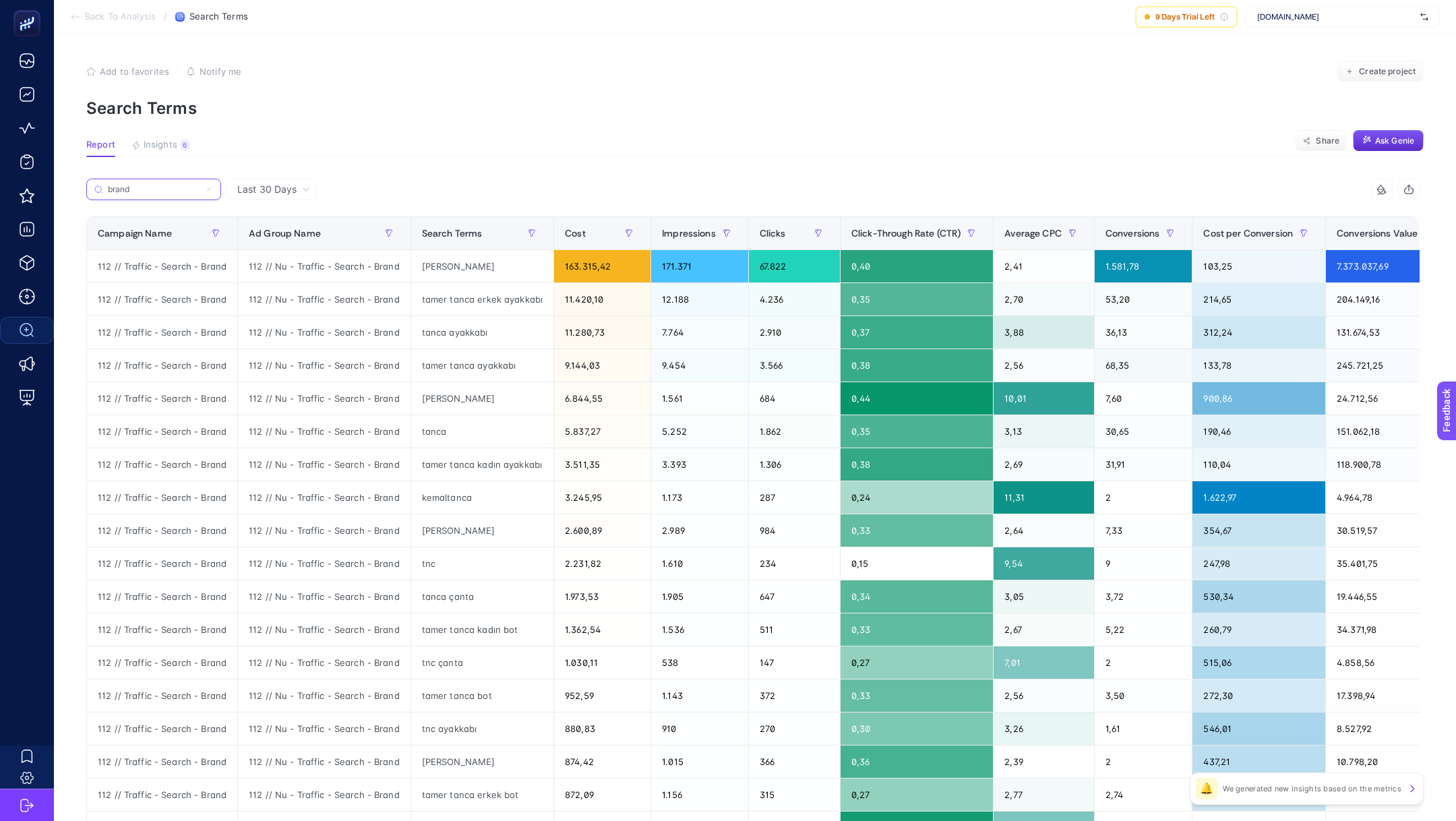
type input "brand"
click at [206, 191] on icon at bounding box center [209, 189] width 8 height 8
click at [0, 0] on input "brand" at bounding box center [0, 0] width 0 height 0
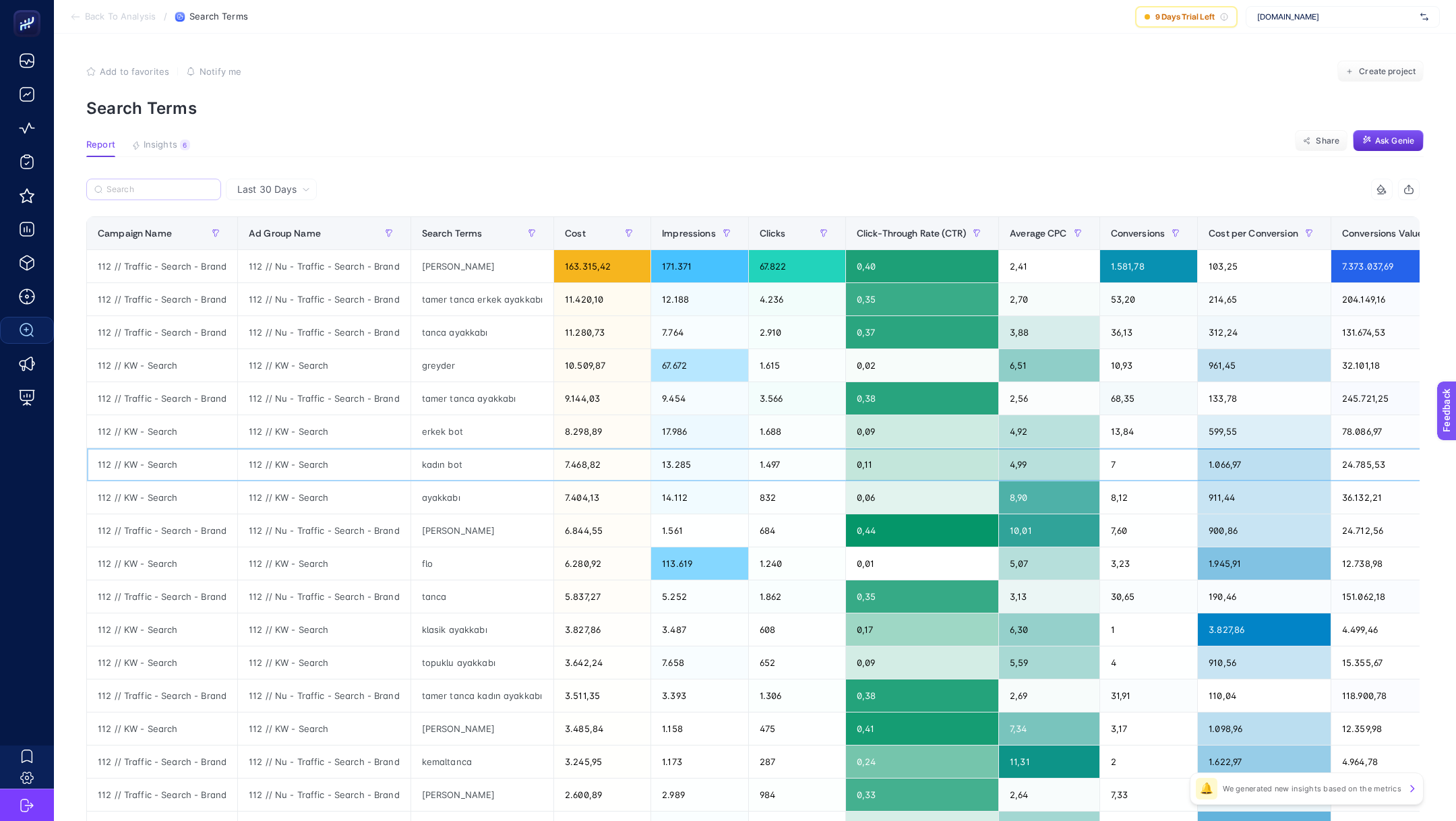
click at [140, 464] on div "112 // KW - Search" at bounding box center [162, 464] width 151 height 32
copy tr "112 // KW - Search"
click at [143, 187] on input "Search" at bounding box center [159, 189] width 106 height 10
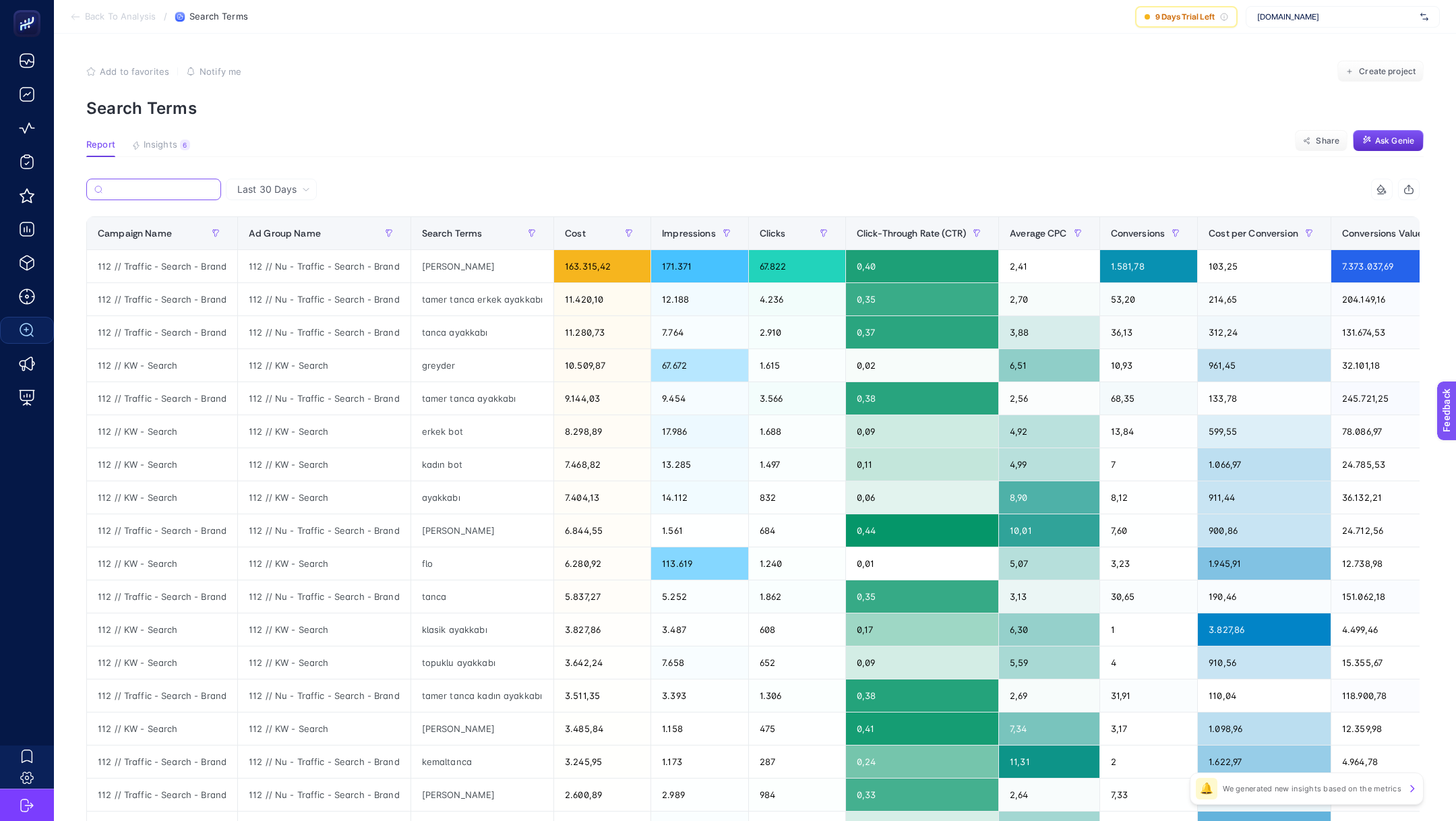
paste input "112 // KW - Search"
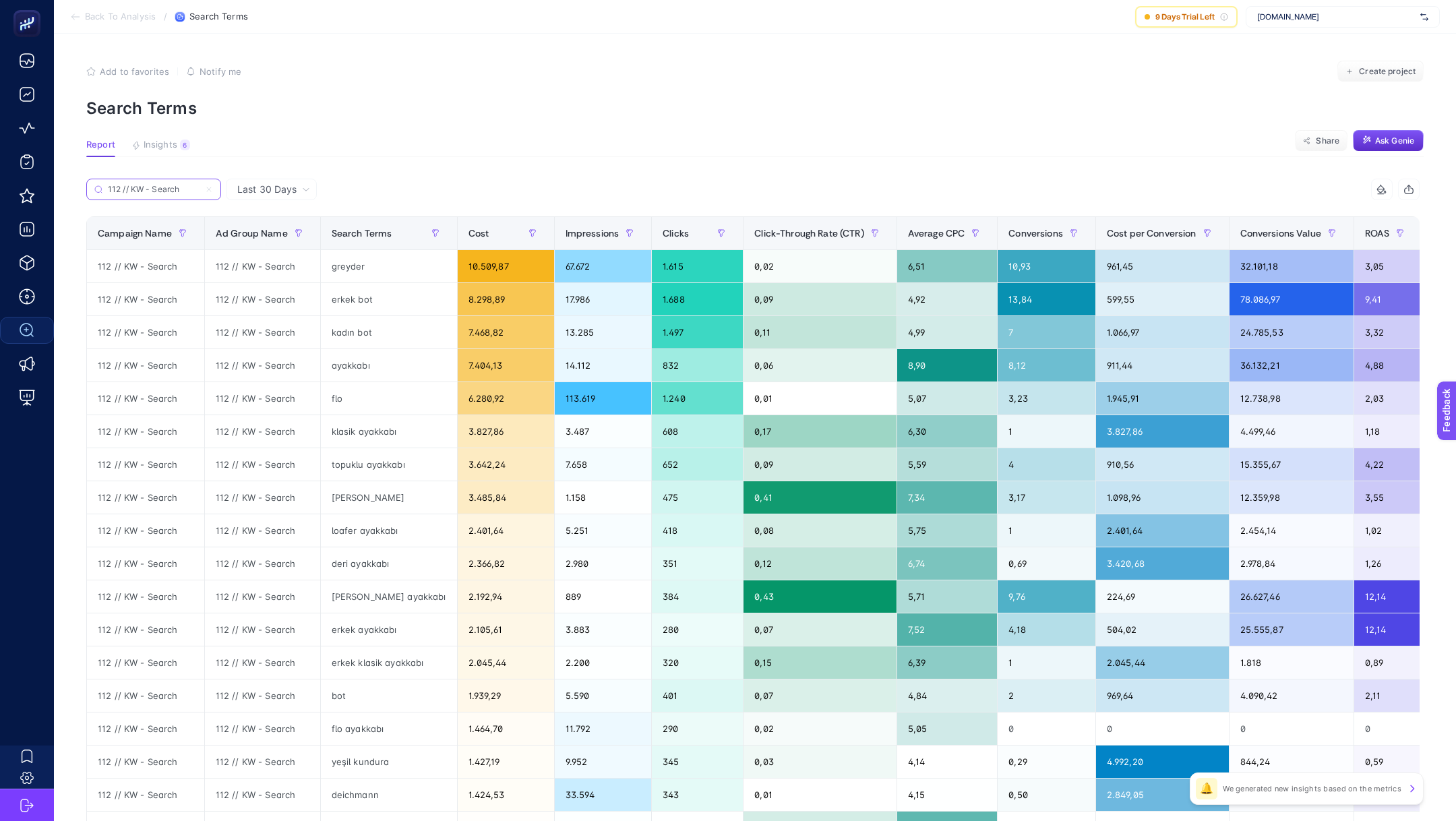
click at [143, 187] on input "112 // KW - Search" at bounding box center [154, 189] width 91 height 10
type input "112 // KW - Search"
click at [432, 231] on icon "button" at bounding box center [435, 233] width 6 height 7
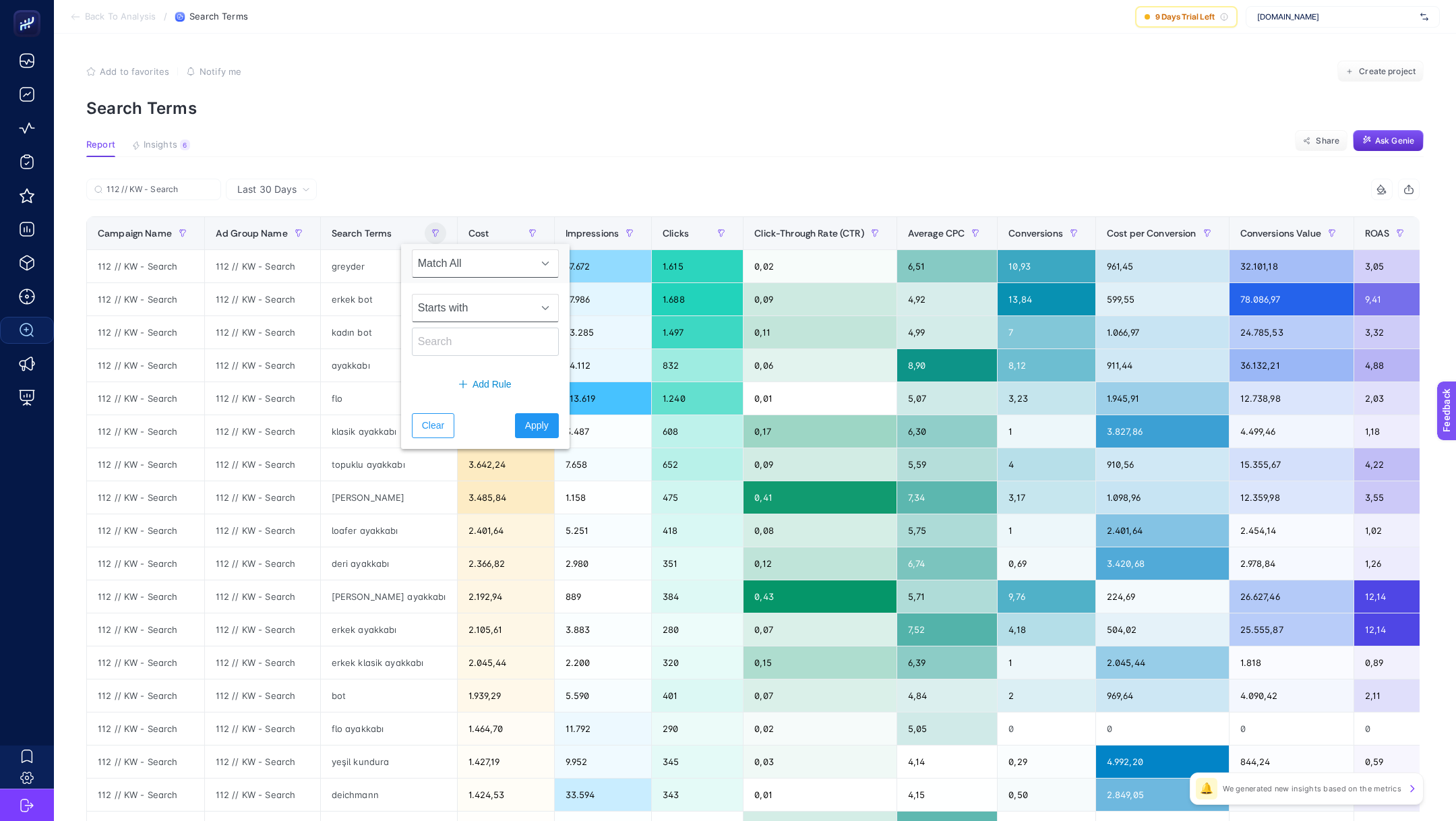
click at [467, 312] on span "Starts with" at bounding box center [472, 308] width 120 height 27
click at [476, 375] on li "Contains" at bounding box center [477, 366] width 130 height 27
click at [461, 348] on input "text" at bounding box center [485, 342] width 147 height 28
type input "tanca"
click at [525, 423] on span "Apply" at bounding box center [536, 425] width 24 height 14
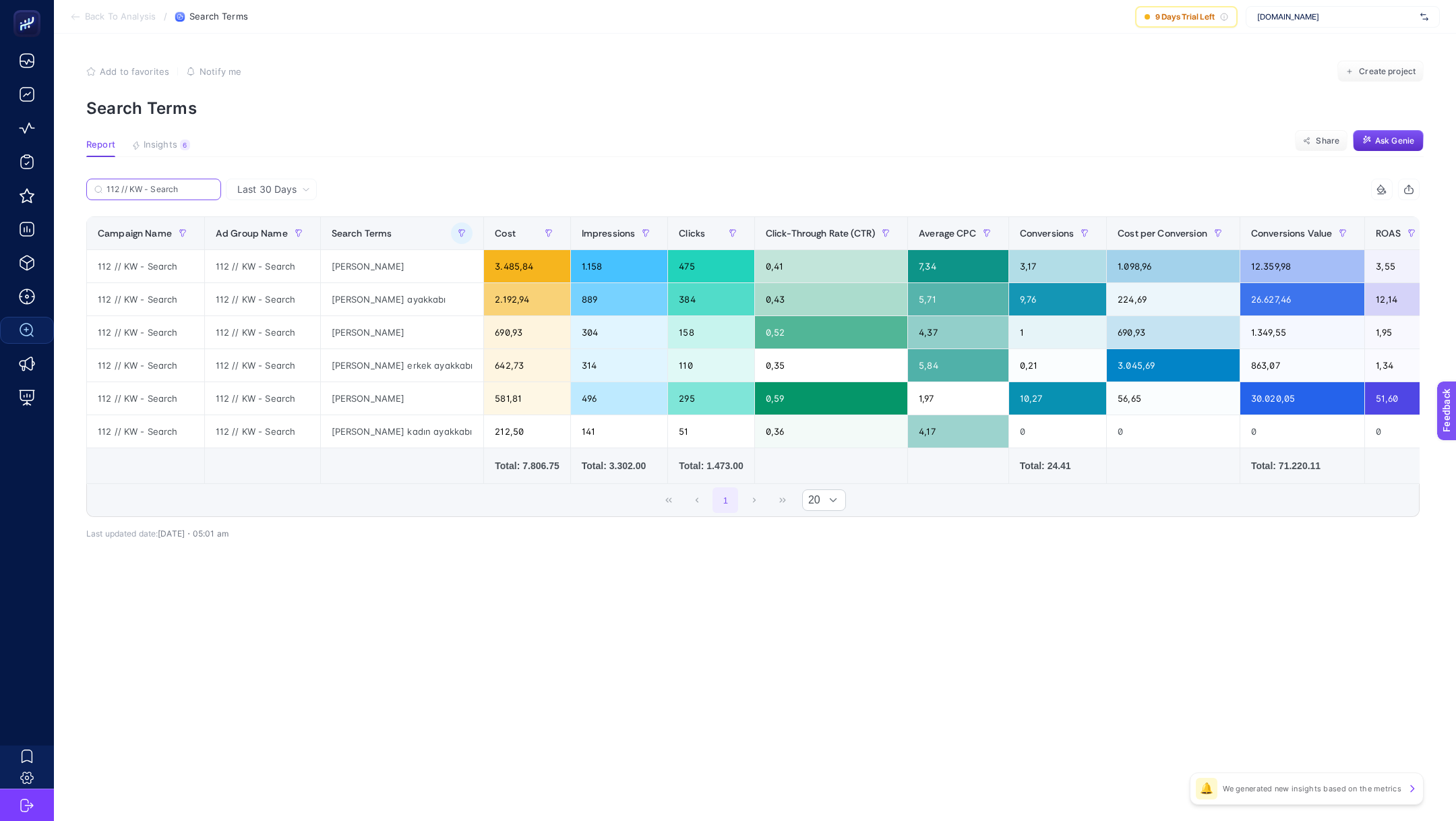
click at [183, 191] on input "112 // KW - Search" at bounding box center [159, 189] width 106 height 10
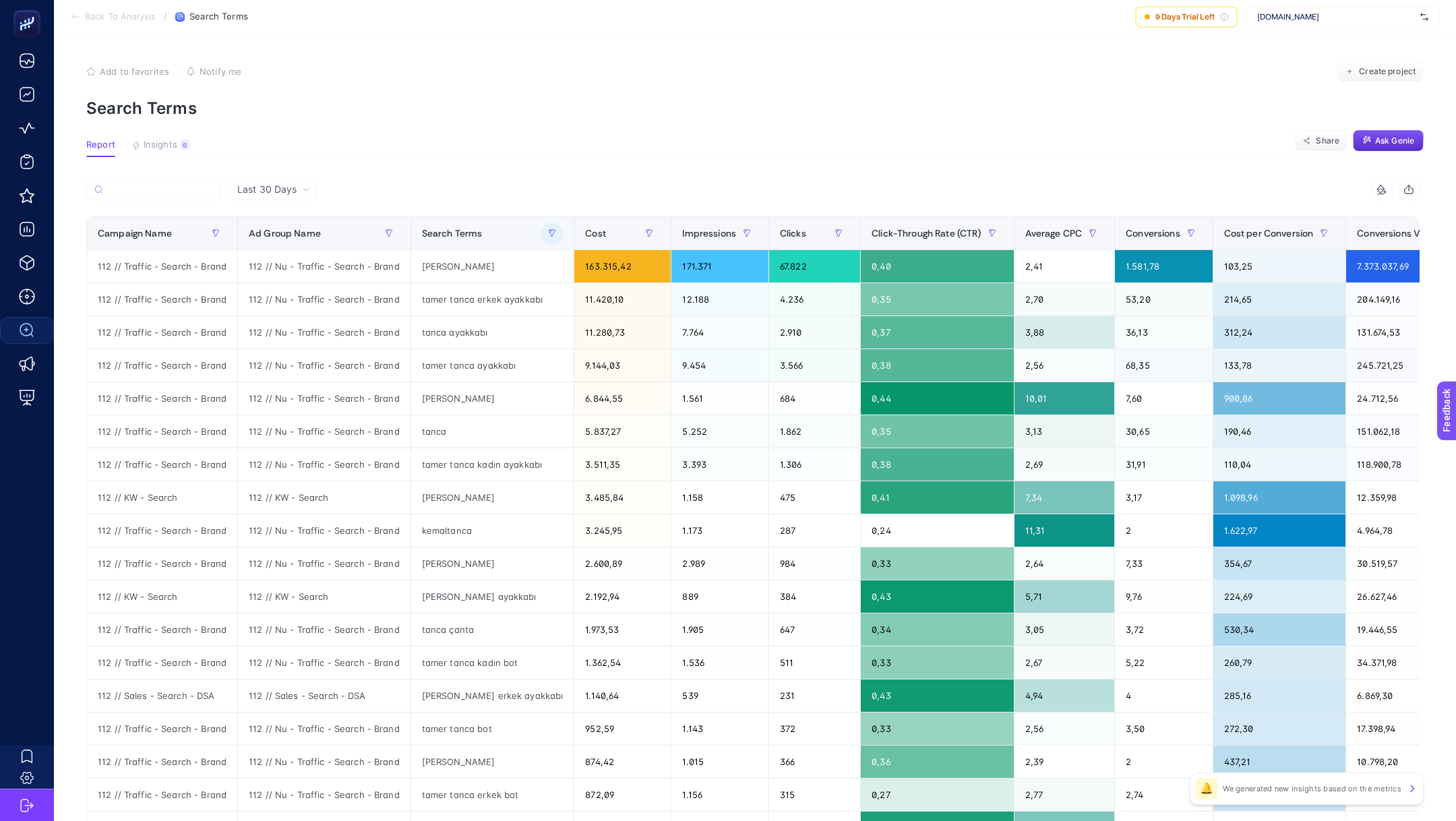
click at [302, 187] on icon at bounding box center [306, 189] width 8 height 8
click at [286, 217] on li "Last 7 Days" at bounding box center [271, 217] width 83 height 24
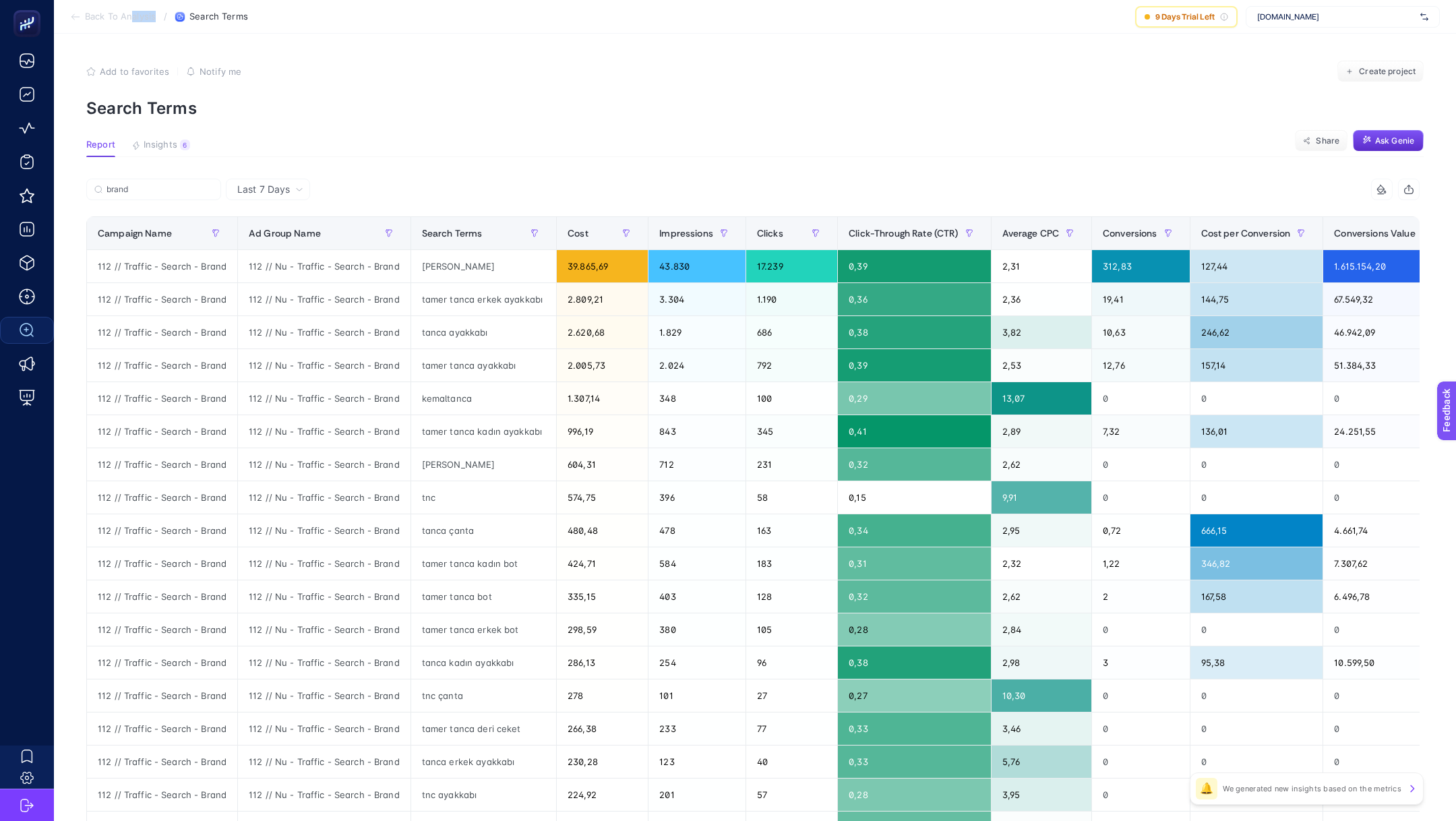
click at [132, 22] on section "Back To Analysis / Search Terms 9 Days Trial Left www.tamertanca.com.tr" at bounding box center [754, 17] width 1402 height 34
click at [110, 14] on span "Back To Analysis" at bounding box center [120, 16] width 71 height 10
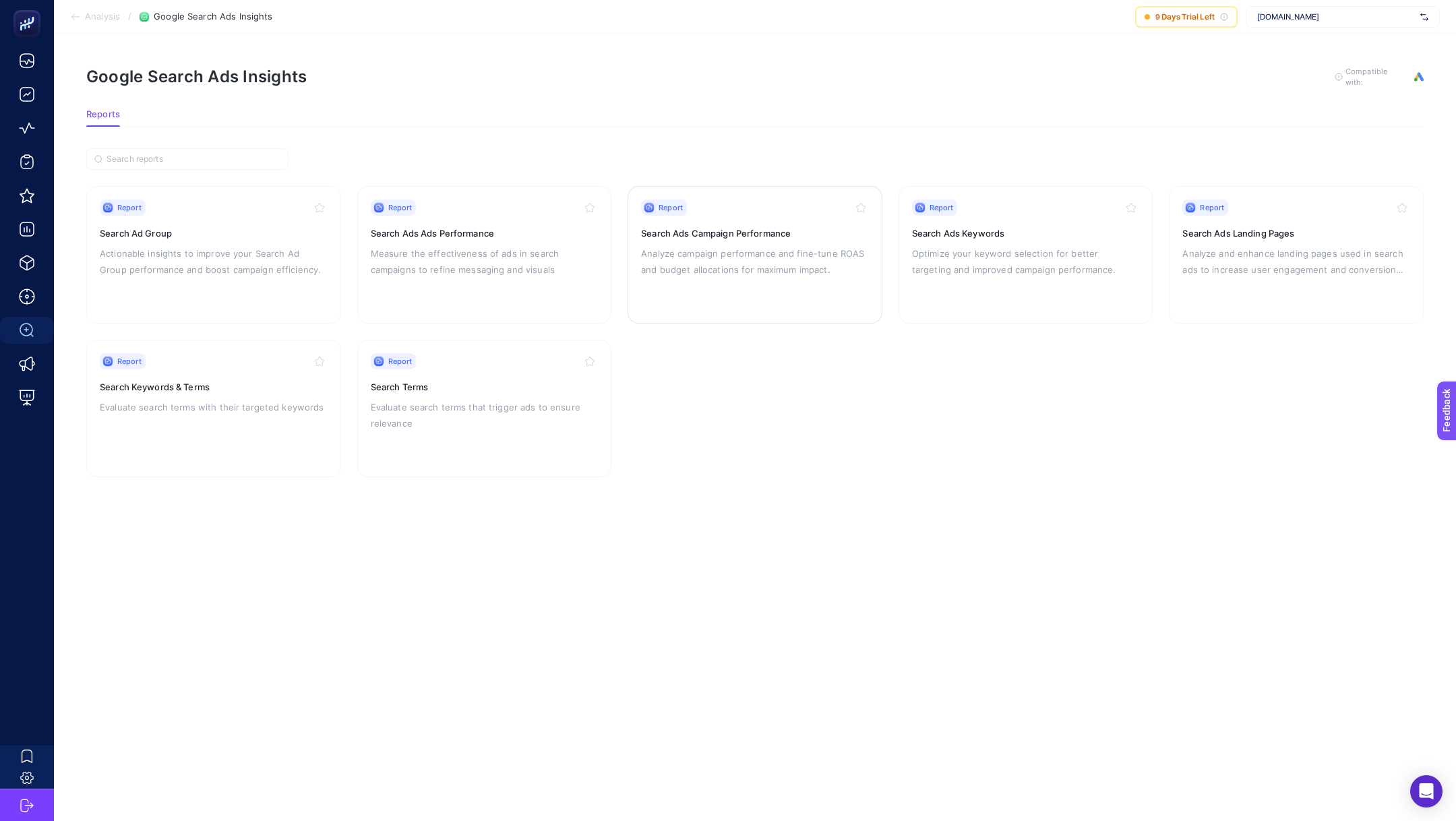
click at [763, 262] on p "Analyze campaign performance and fine-tune ROAS and budget allocations for maxi…" at bounding box center [755, 261] width 228 height 32
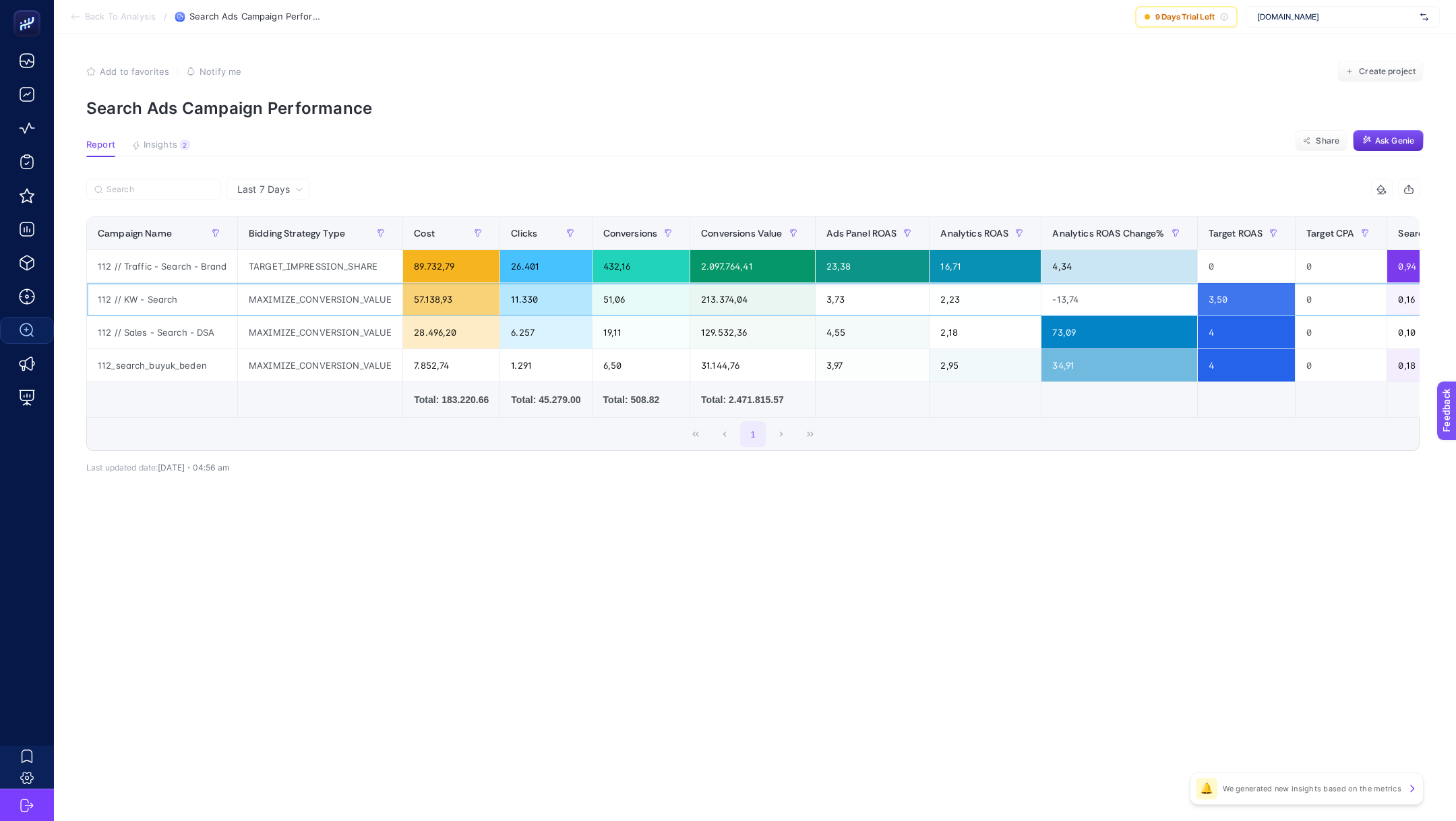
click at [158, 298] on div "112 // KW - Search" at bounding box center [162, 299] width 151 height 32
click at [152, 330] on div "112 // Sales - Search - DSA" at bounding box center [162, 332] width 151 height 32
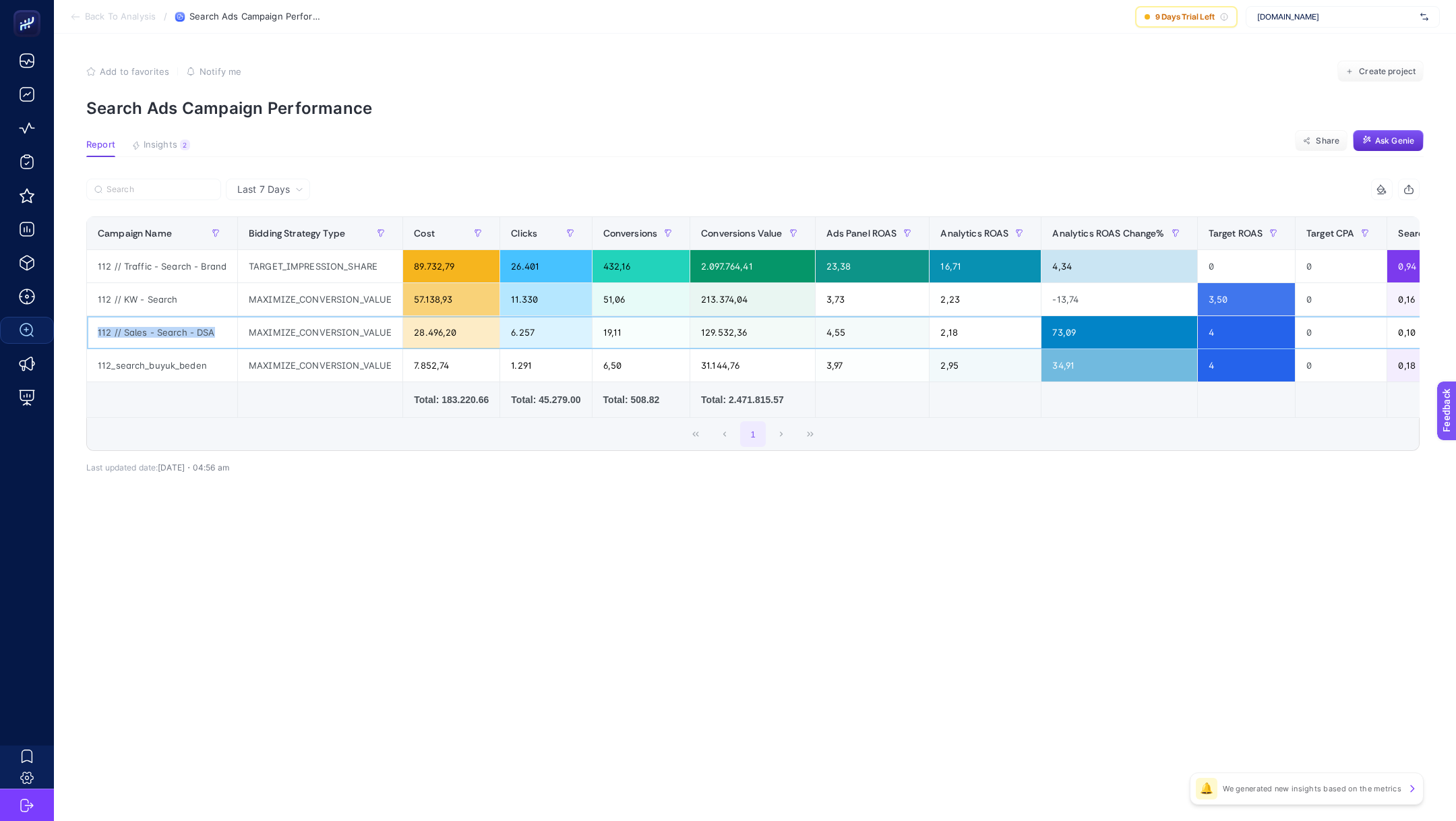
click at [152, 330] on div "112 // Sales - Search - DSA" at bounding box center [162, 332] width 151 height 32
copy tr "112 // Sales - Search - DSA"
click at [119, 17] on span "Back To Analysis" at bounding box center [120, 16] width 71 height 10
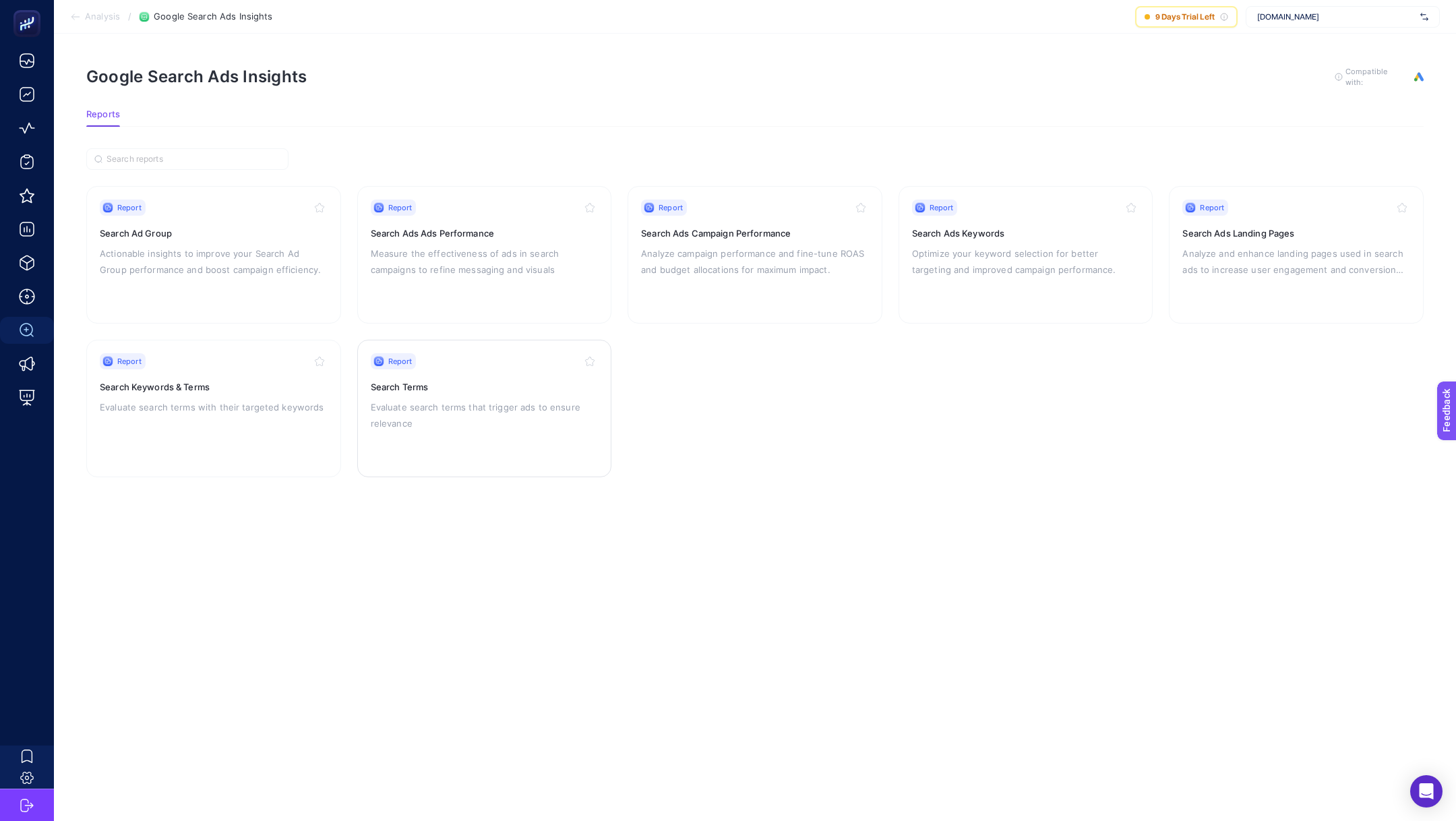
click at [468, 429] on div "Report Search Terms Evaluate search terms that trigger ads to ensure relevance" at bounding box center [485, 408] width 228 height 110
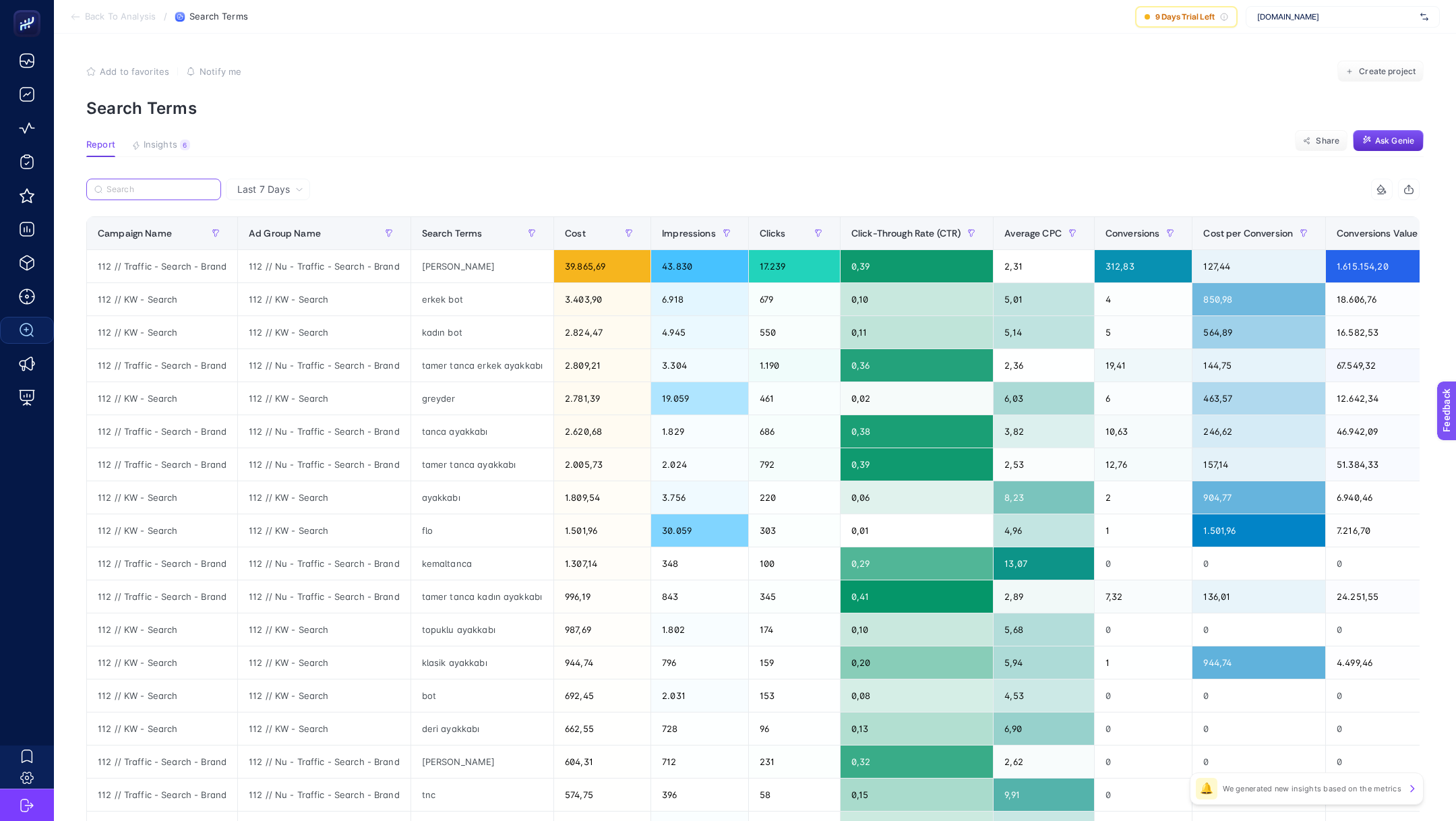
click at [168, 187] on input "Search" at bounding box center [159, 189] width 106 height 10
paste input "112 // Sales - Search - DSA"
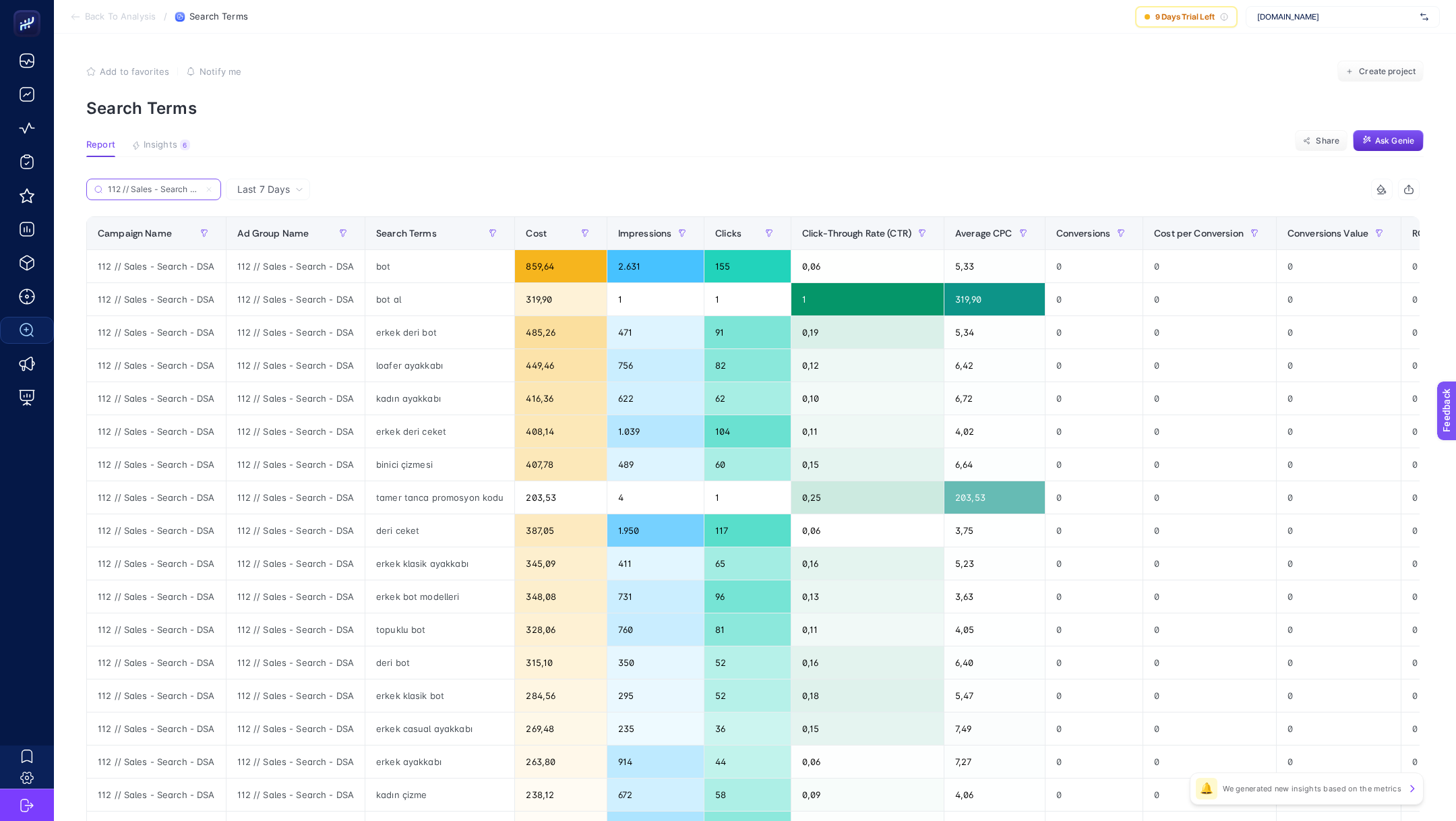
scroll to position [0, 12]
click at [1077, 235] on span "Conversions" at bounding box center [1083, 233] width 55 height 10
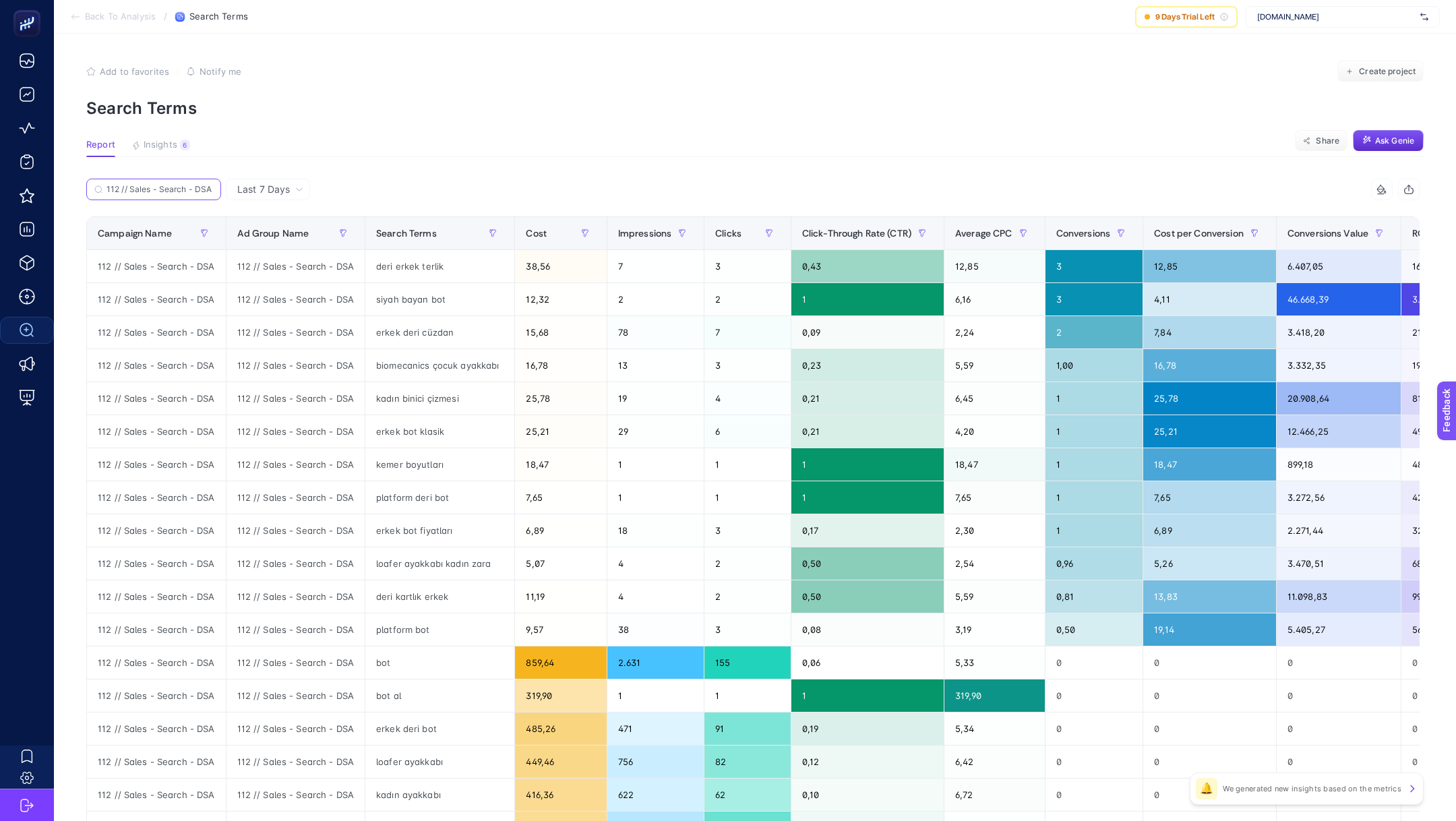
click at [138, 191] on input "112 // Sales - Search - DSA" at bounding box center [159, 189] width 106 height 10
click at [138, 191] on input "112 // Sales - Search - DSA" at bounding box center [154, 189] width 91 height 10
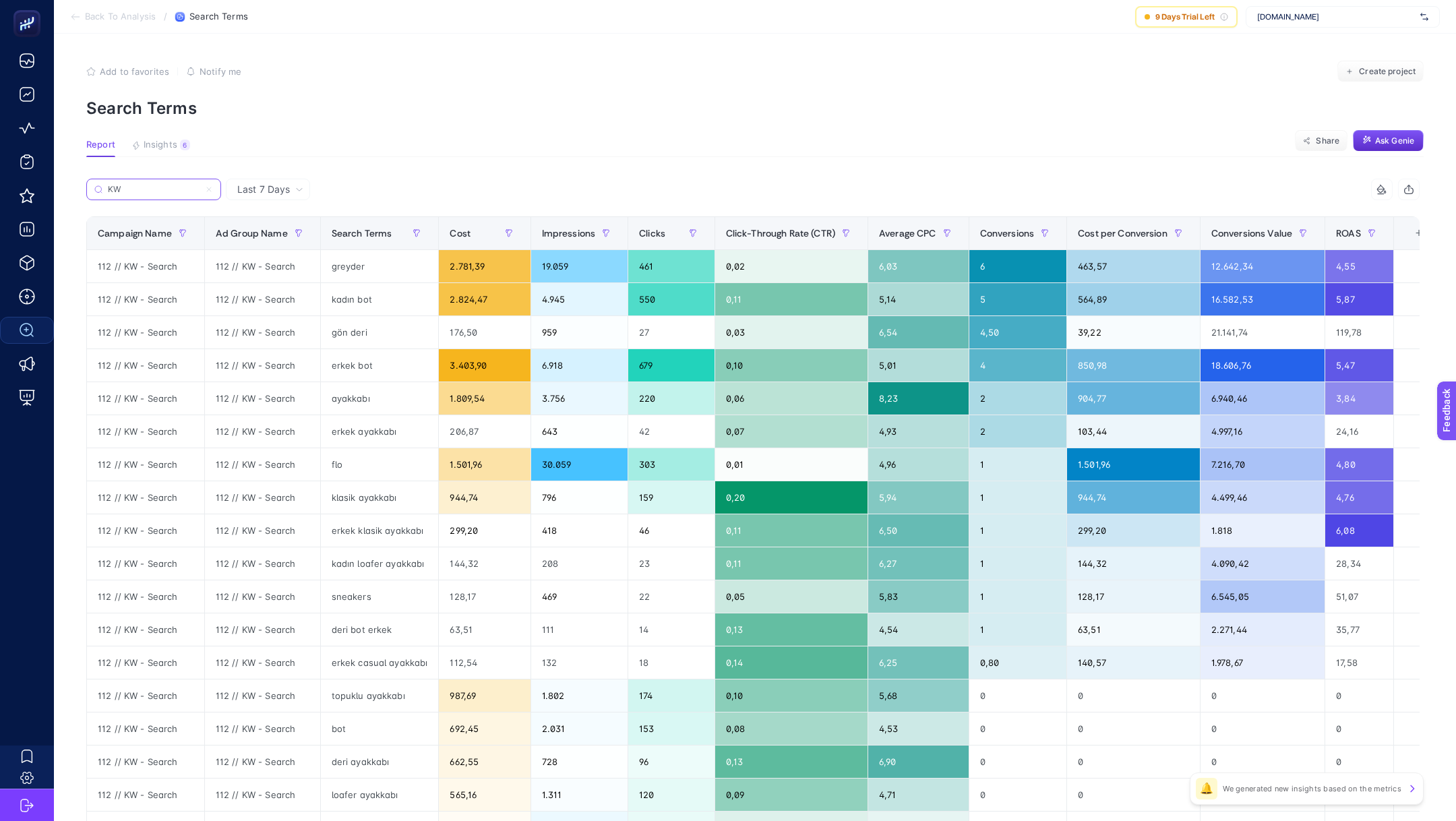
type input "KW"
click at [468, 108] on p "Search Terms" at bounding box center [755, 107] width 1337 height 20
click at [150, 187] on input "KW" at bounding box center [159, 189] width 106 height 10
click at [150, 187] on input "KW" at bounding box center [154, 189] width 91 height 10
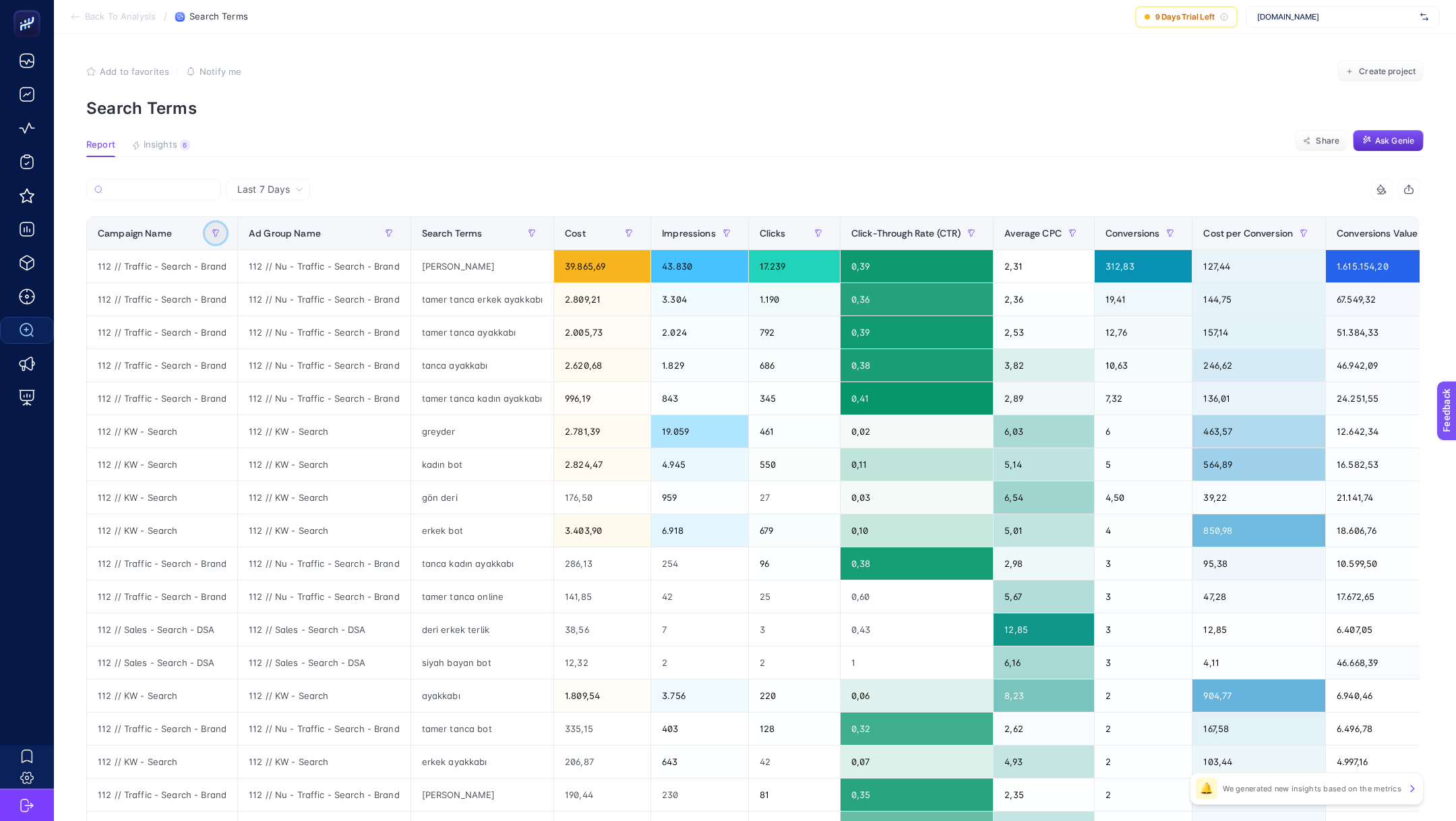
click at [218, 234] on button "button" at bounding box center [216, 233] width 22 height 22
click at [146, 231] on span "Campaign Name" at bounding box center [135, 233] width 74 height 10
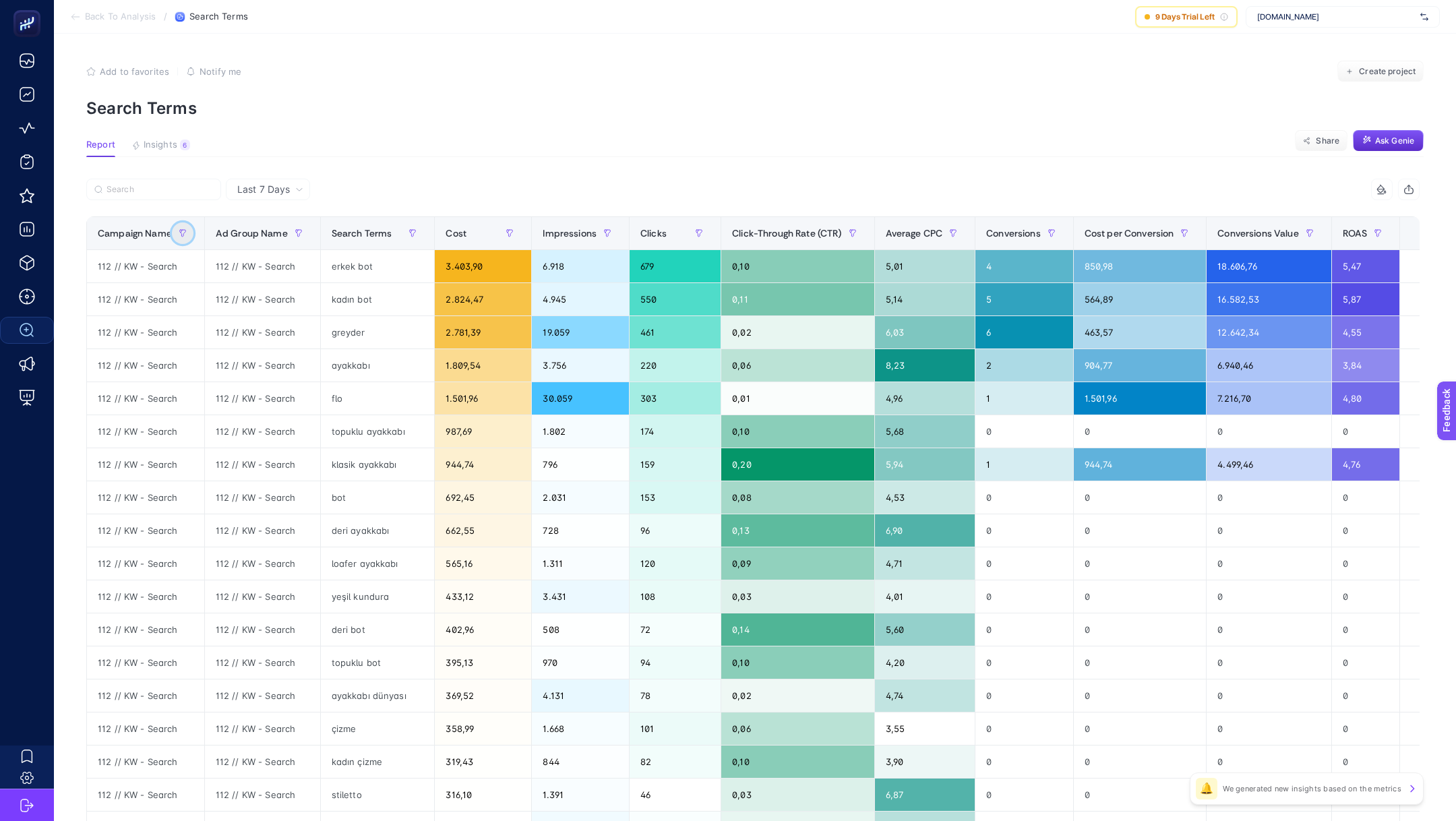
click at [182, 233] on icon "button" at bounding box center [183, 233] width 8 height 8
click at [259, 265] on span "Match All" at bounding box center [242, 264] width 120 height 27
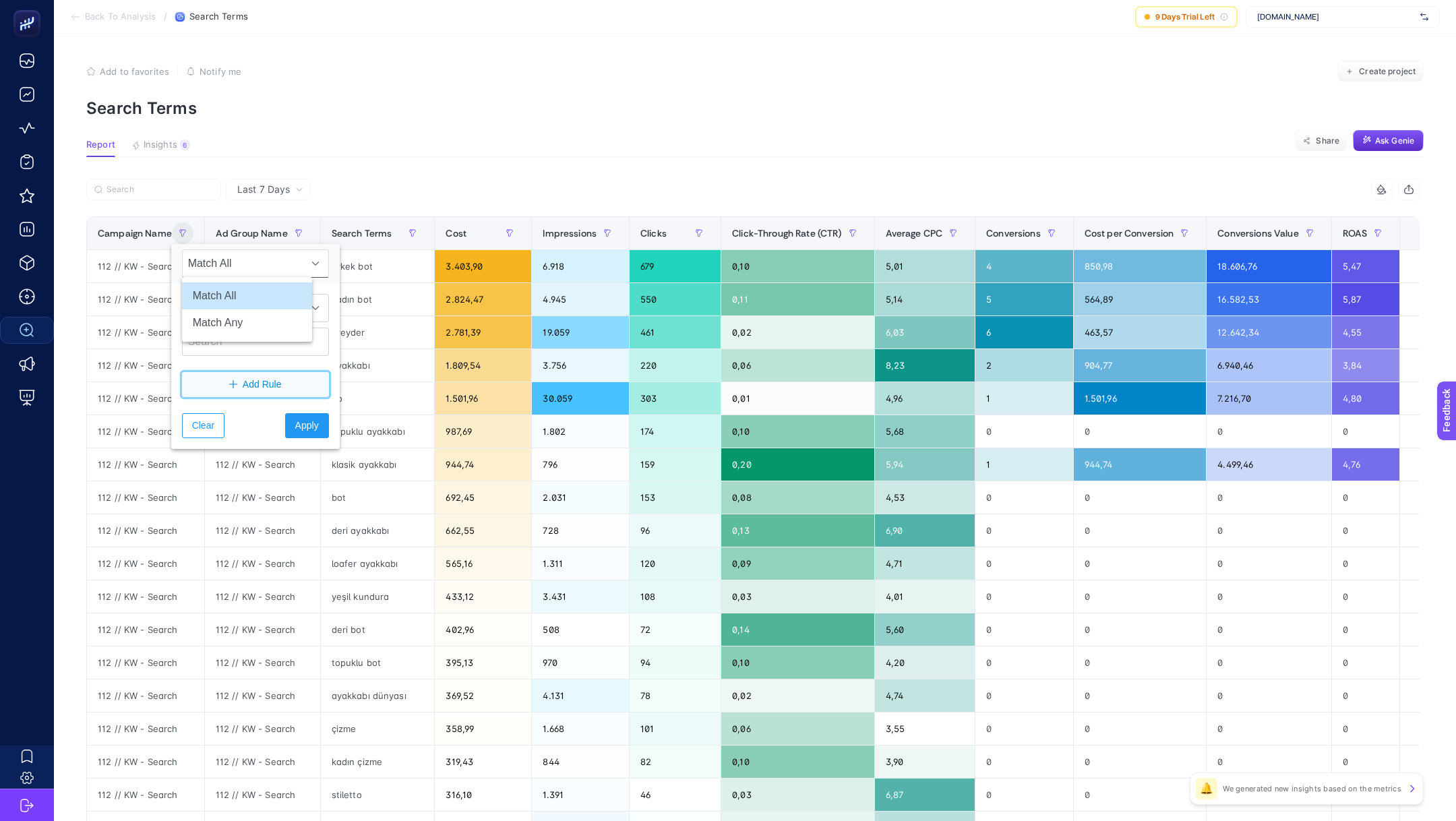
click at [209, 372] on button "Add Rule" at bounding box center [255, 384] width 147 height 24
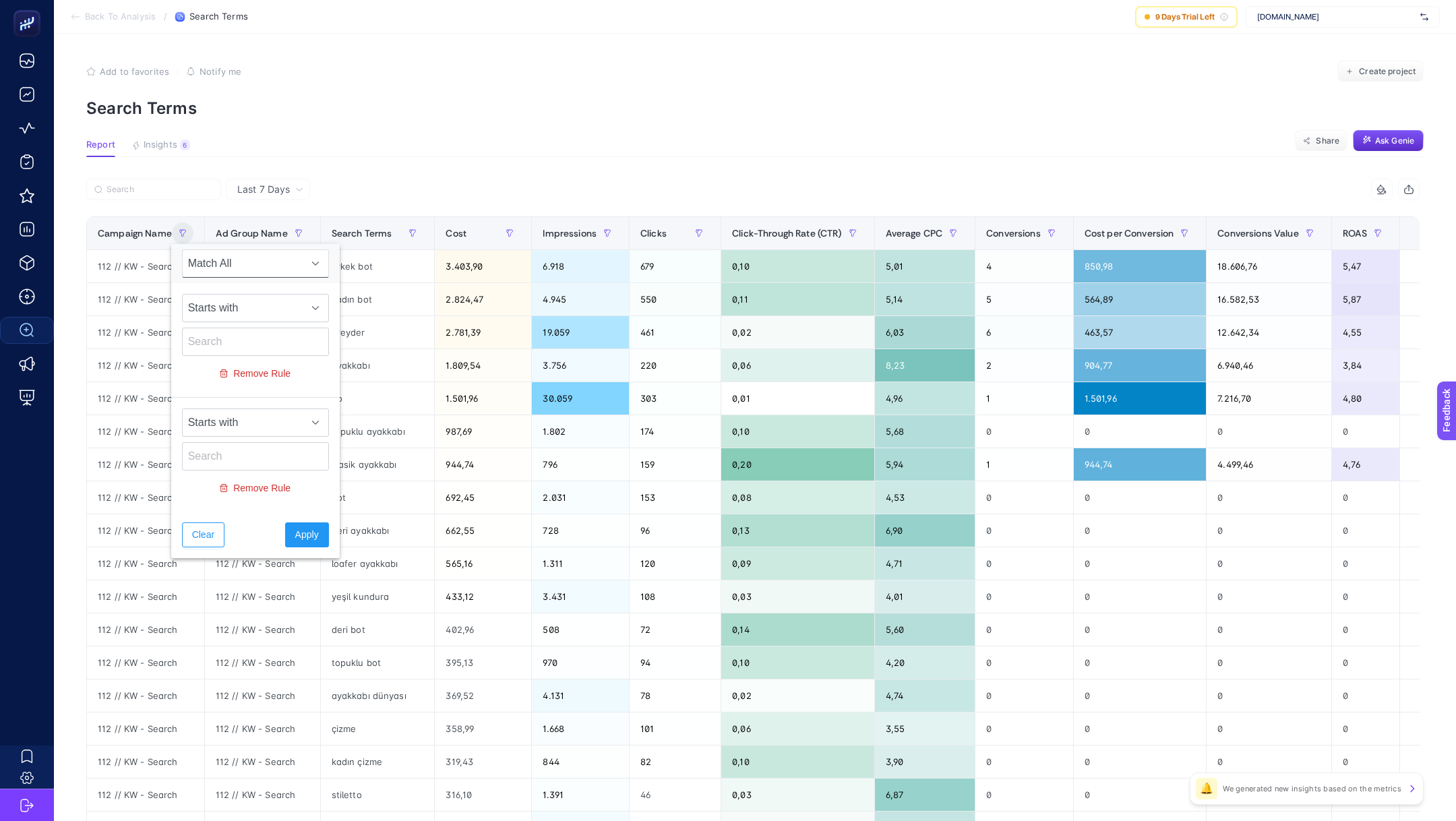
click at [251, 266] on span "Match All" at bounding box center [242, 264] width 120 height 27
click at [251, 319] on li "Match Any" at bounding box center [247, 322] width 130 height 27
click at [245, 308] on span "Starts with" at bounding box center [242, 308] width 120 height 27
click at [251, 365] on li "Contains" at bounding box center [247, 366] width 130 height 27
click at [242, 342] on input "text" at bounding box center [255, 342] width 147 height 28
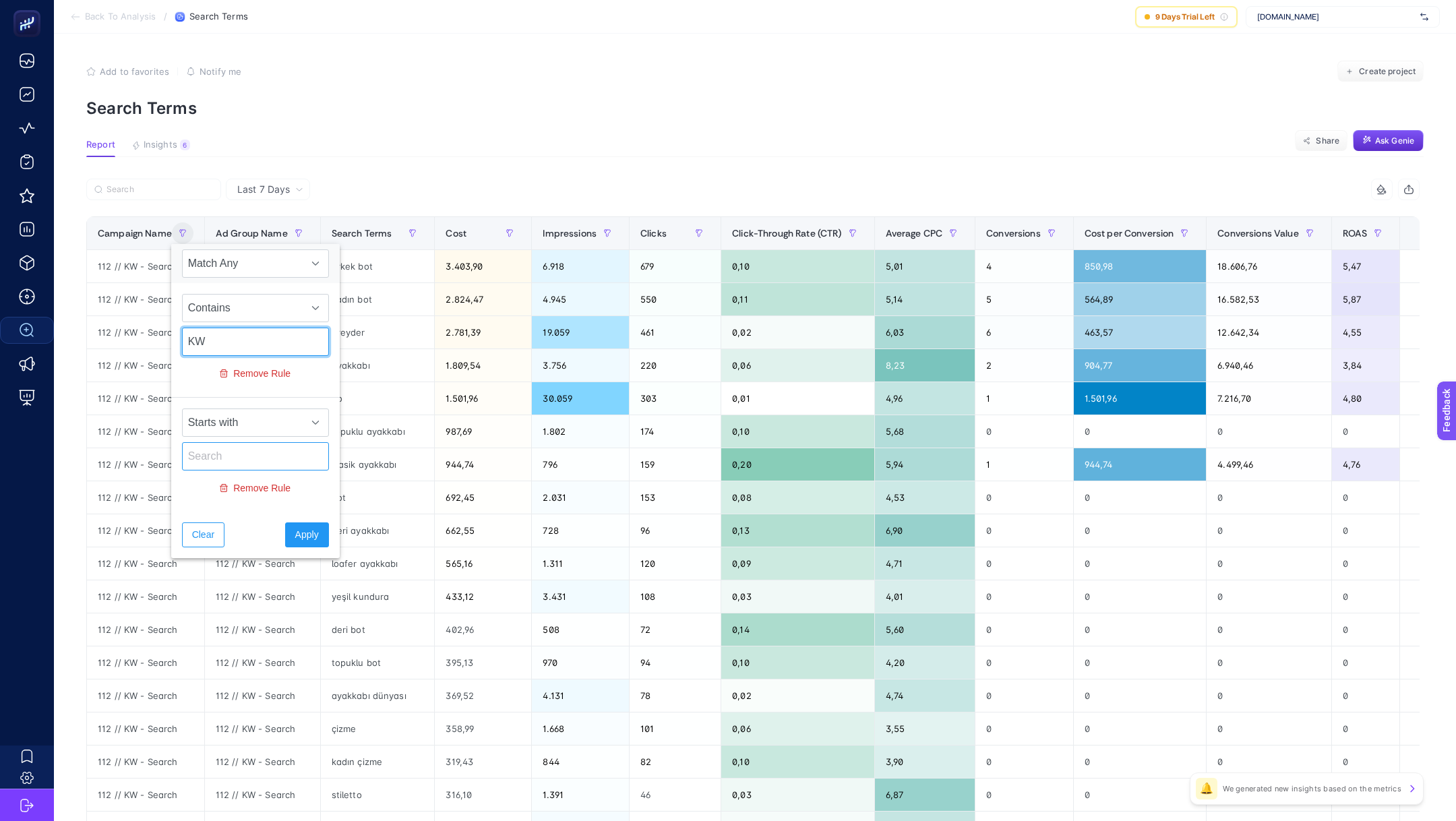
type input "KW"
click at [252, 455] on input "text" at bounding box center [255, 456] width 147 height 28
type input "DSA"
click at [277, 413] on span "Starts with" at bounding box center [242, 422] width 120 height 27
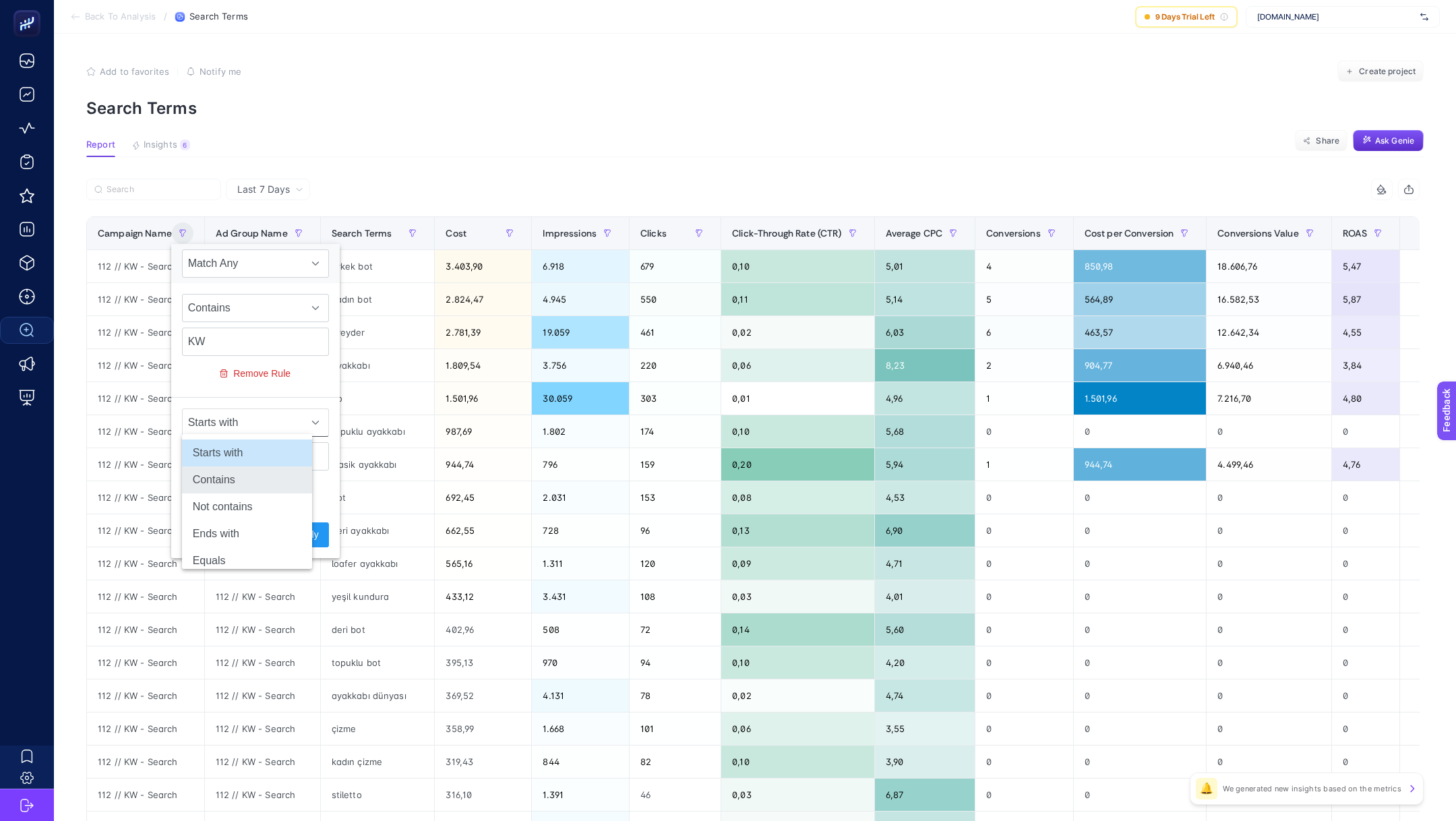
click at [264, 473] on li "Contains" at bounding box center [247, 479] width 130 height 27
click at [295, 527] on span "Apply" at bounding box center [306, 534] width 24 height 14
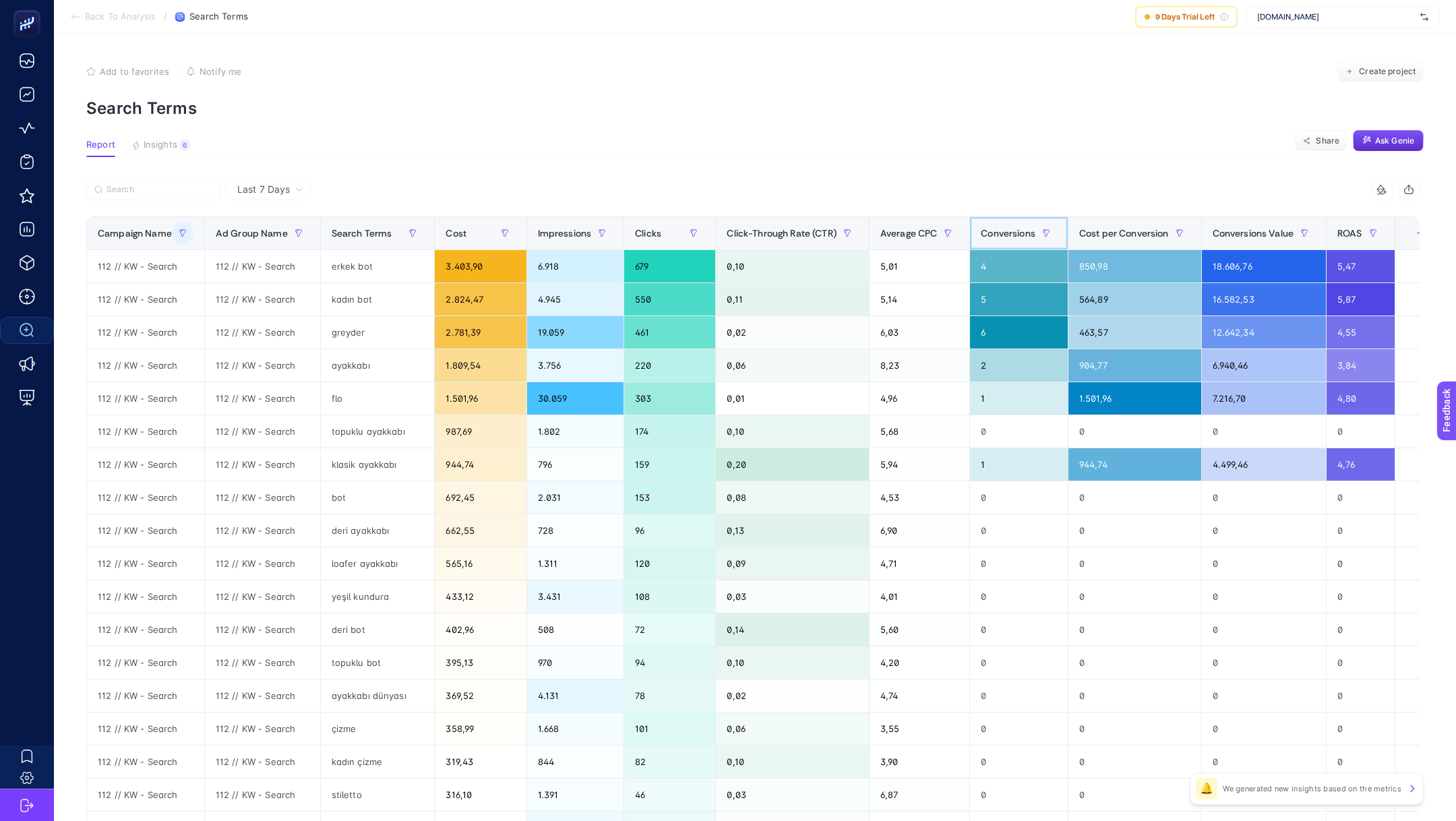
click at [1020, 231] on span "Conversions" at bounding box center [1008, 233] width 55 height 10
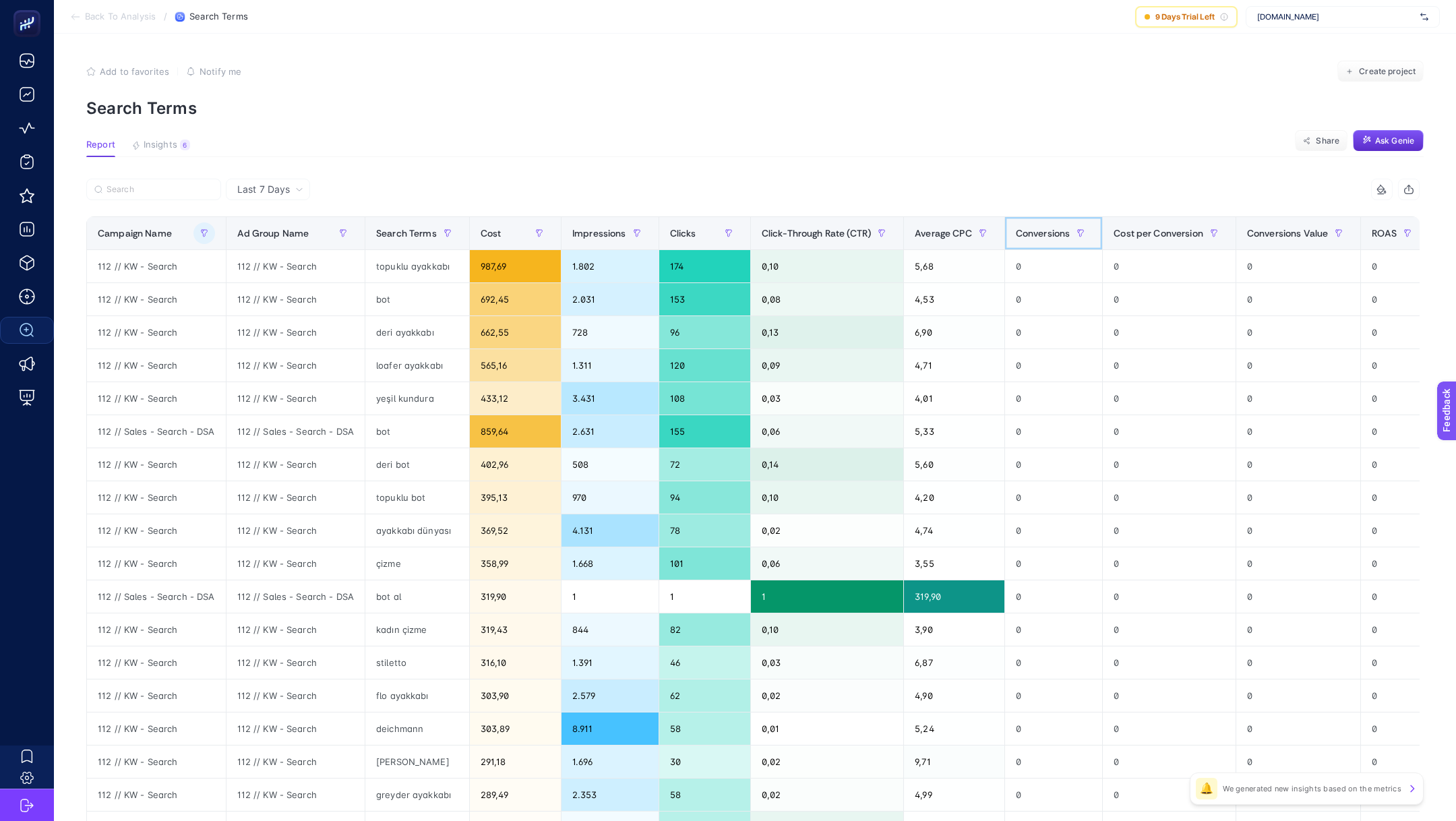
click at [1020, 231] on span "Conversions" at bounding box center [1043, 233] width 55 height 10
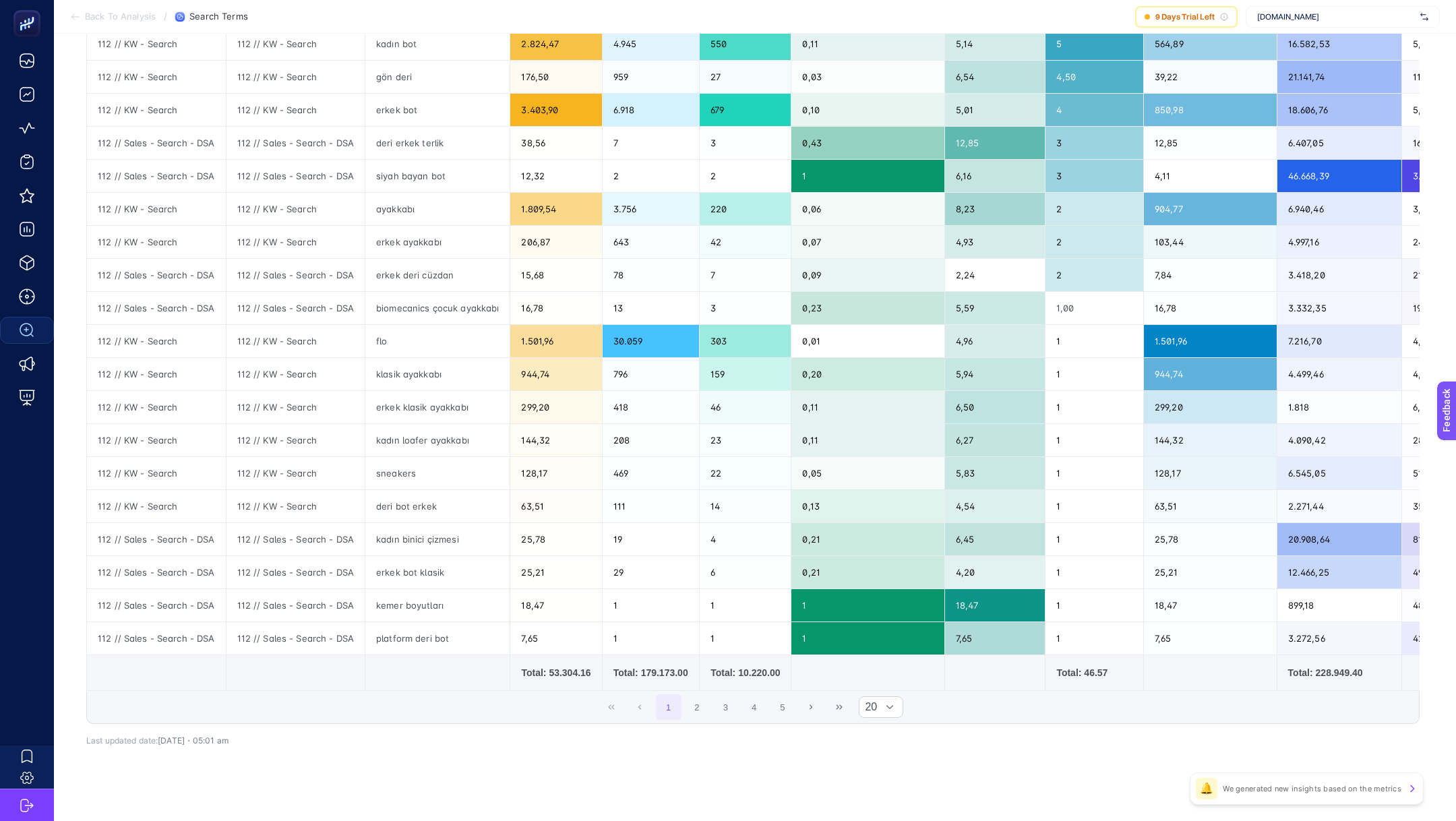
scroll to position [260, 0]
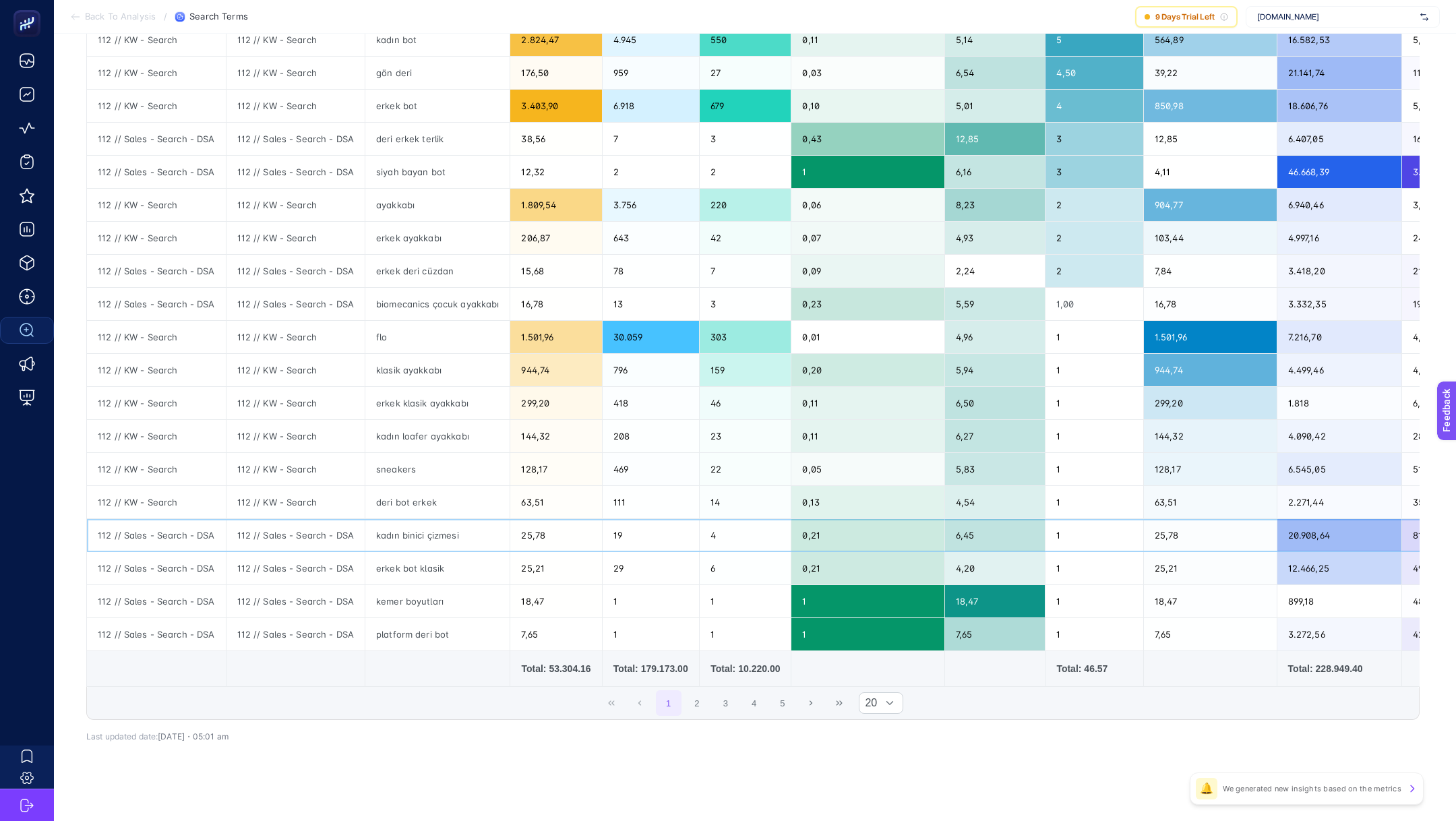
click at [400, 536] on div "kadın binici çizmesi" at bounding box center [437, 535] width 144 height 32
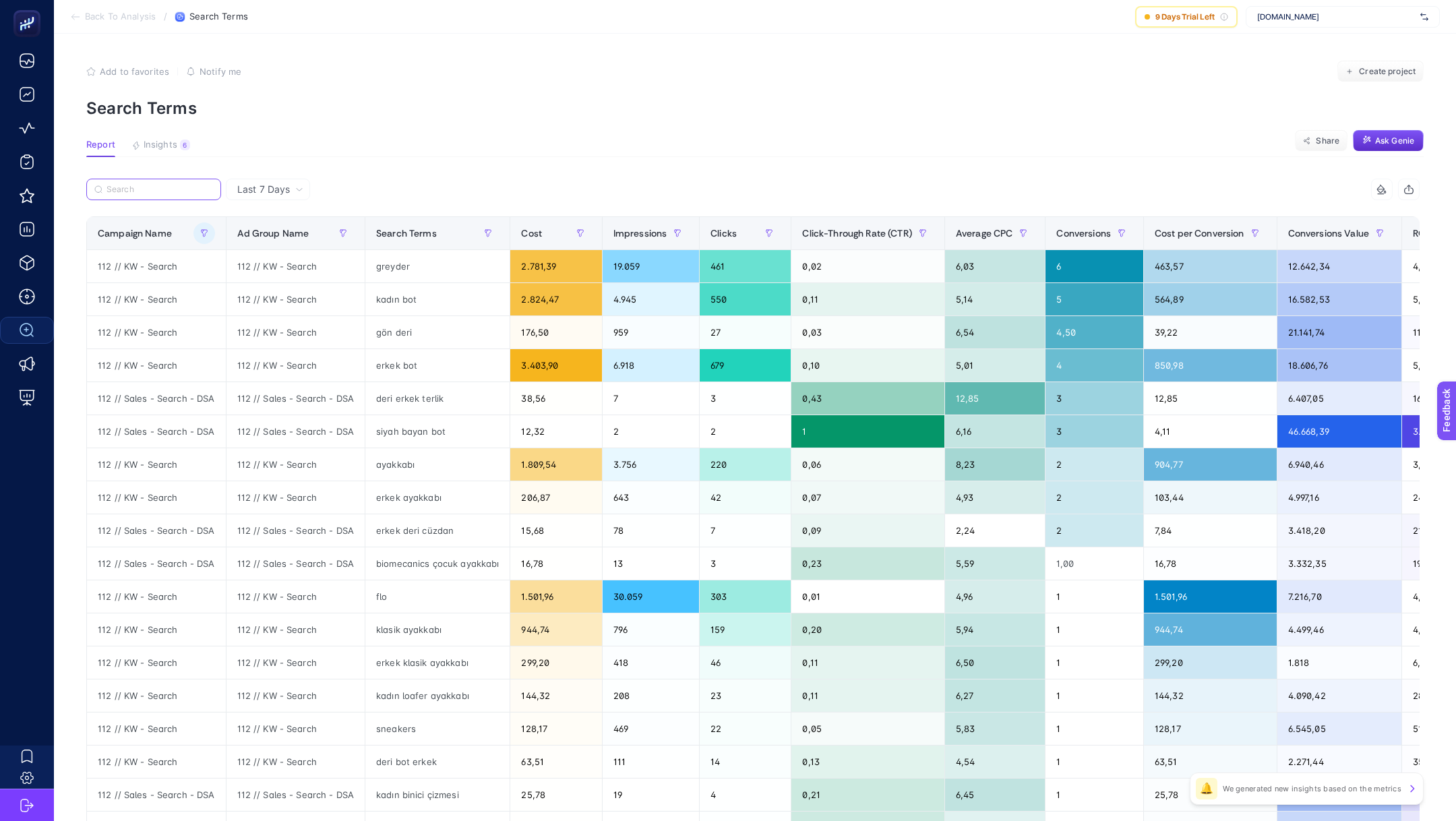
click at [145, 189] on input "Search" at bounding box center [159, 189] width 106 height 10
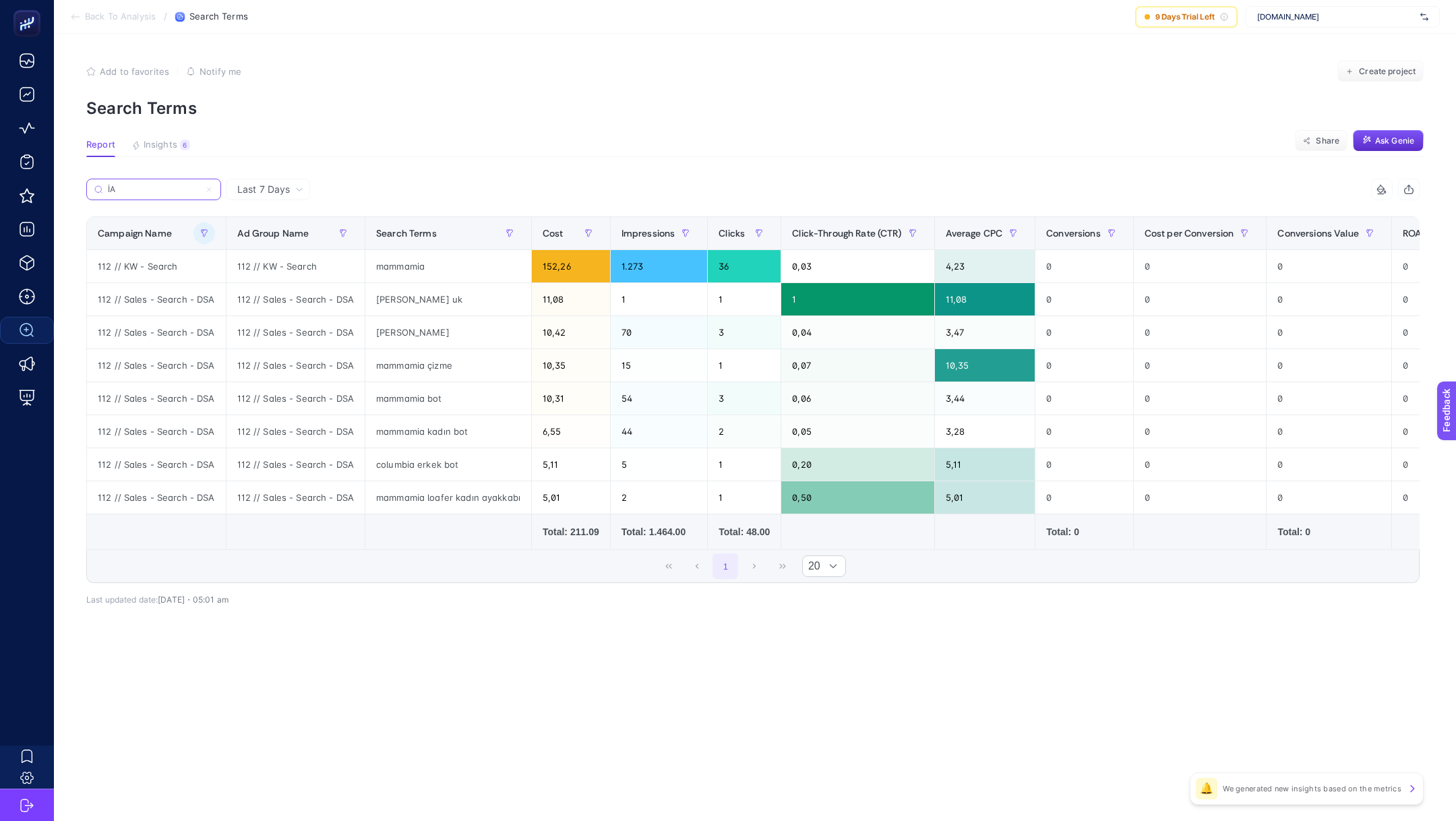
type input "İ"
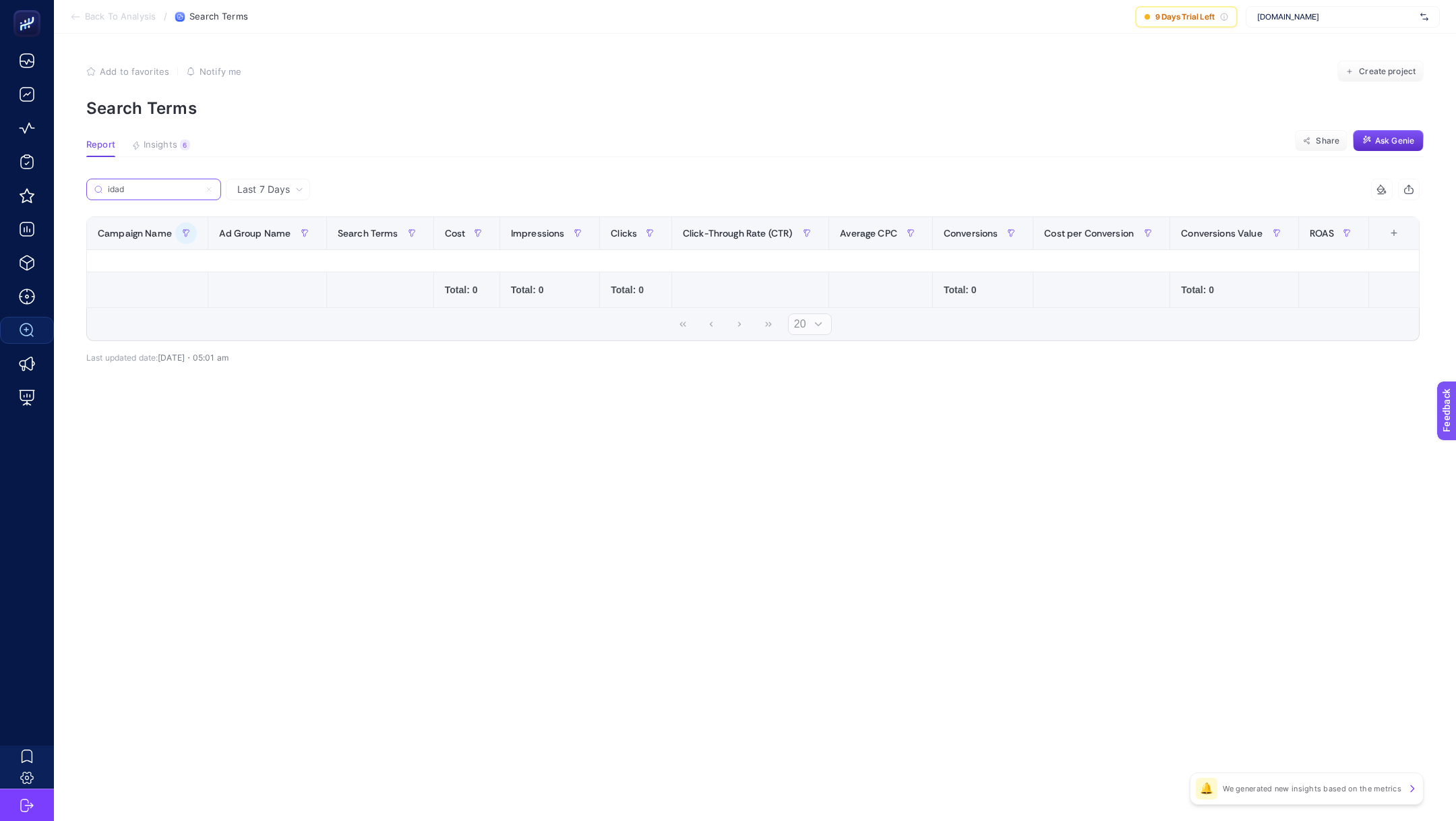
type input "idade"
type input "şika"
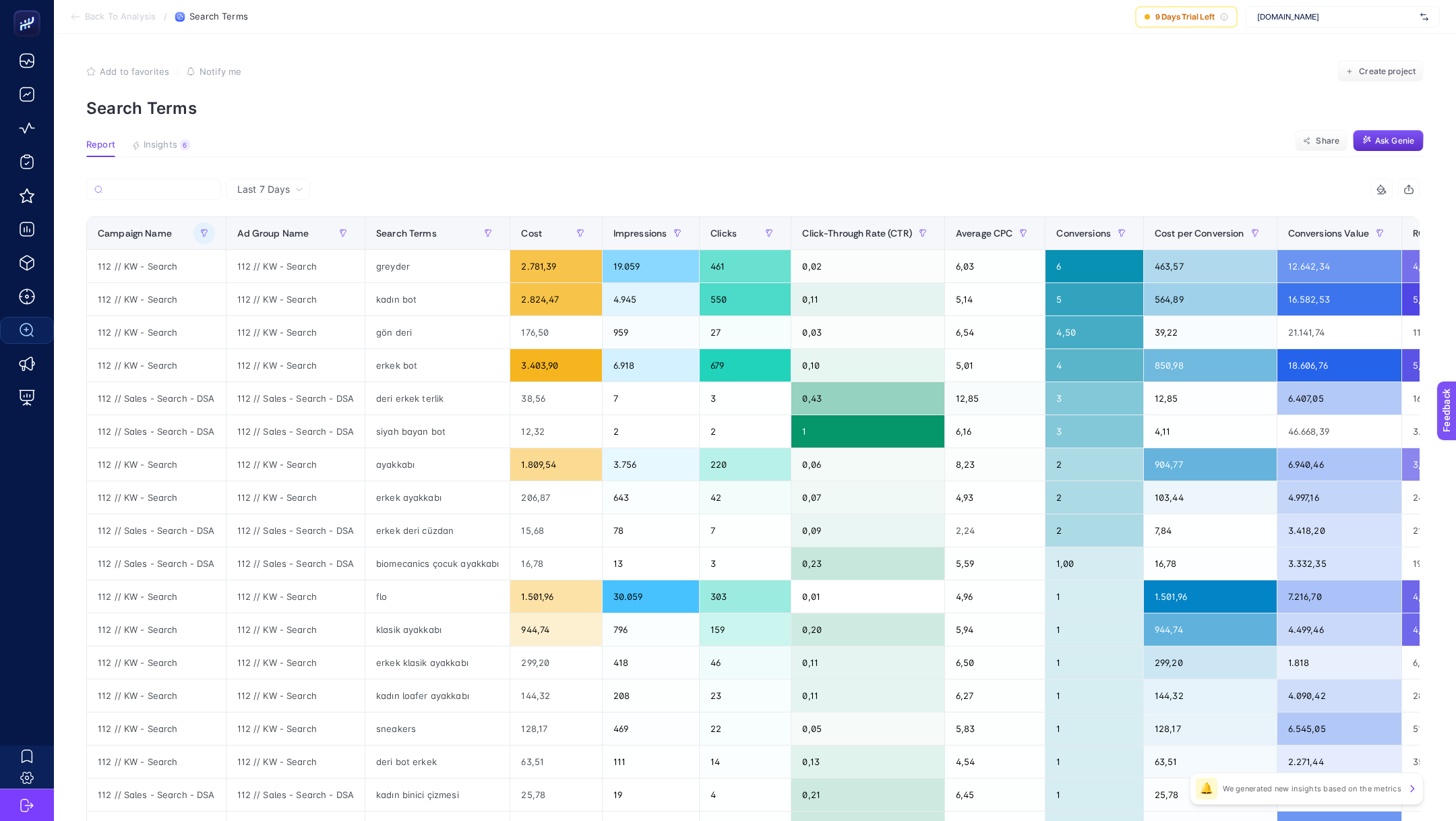
click at [118, 15] on span "Back To Analysis" at bounding box center [120, 16] width 71 height 10
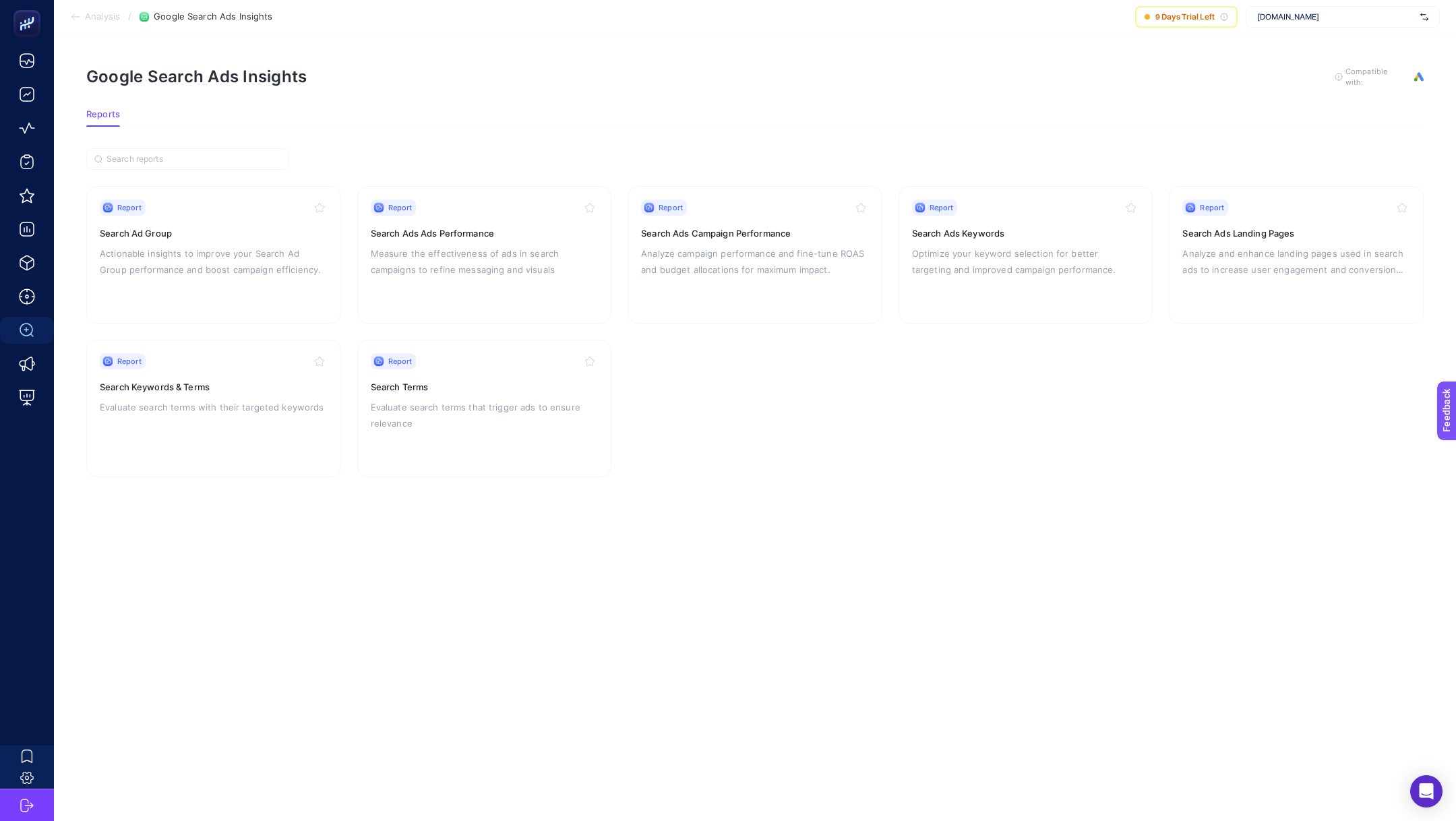
click at [102, 14] on span "Analysis" at bounding box center [102, 16] width 35 height 10
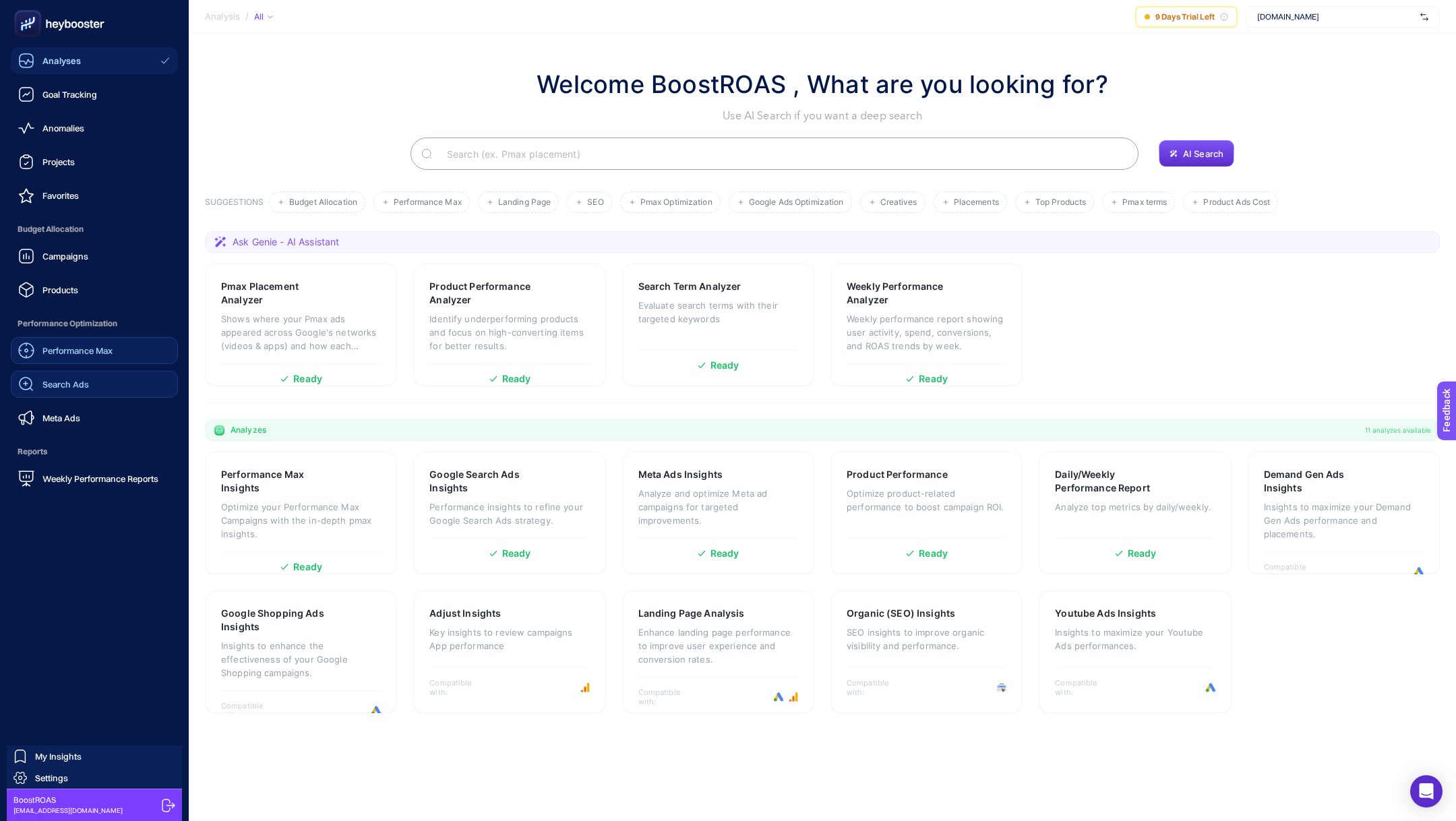
click at [94, 347] on span "Performance Max" at bounding box center [77, 349] width 70 height 10
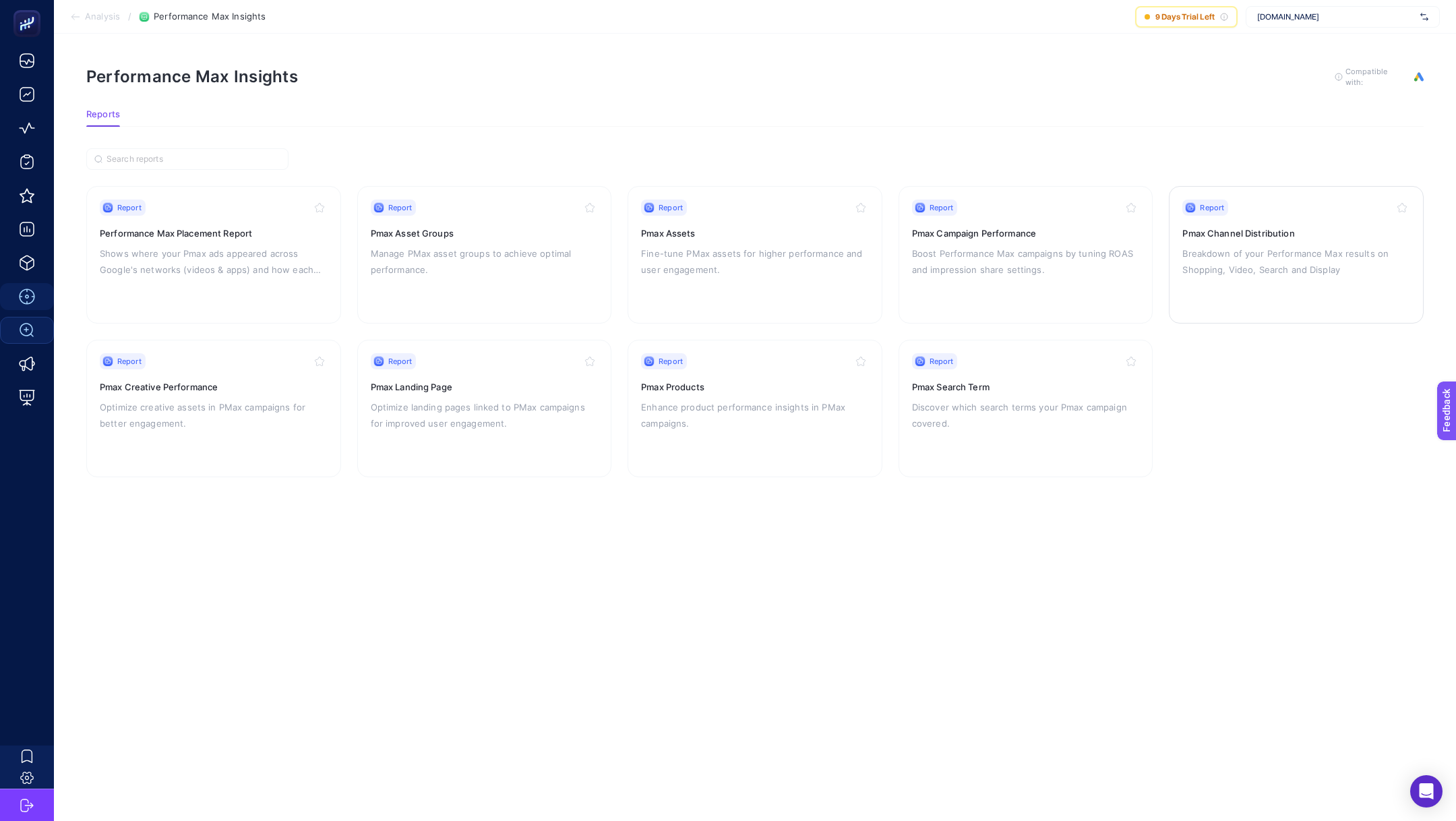
click at [1307, 275] on p "Breakdown of your Performance Max results on Shopping, Video, Search and Display" at bounding box center [1296, 261] width 228 height 32
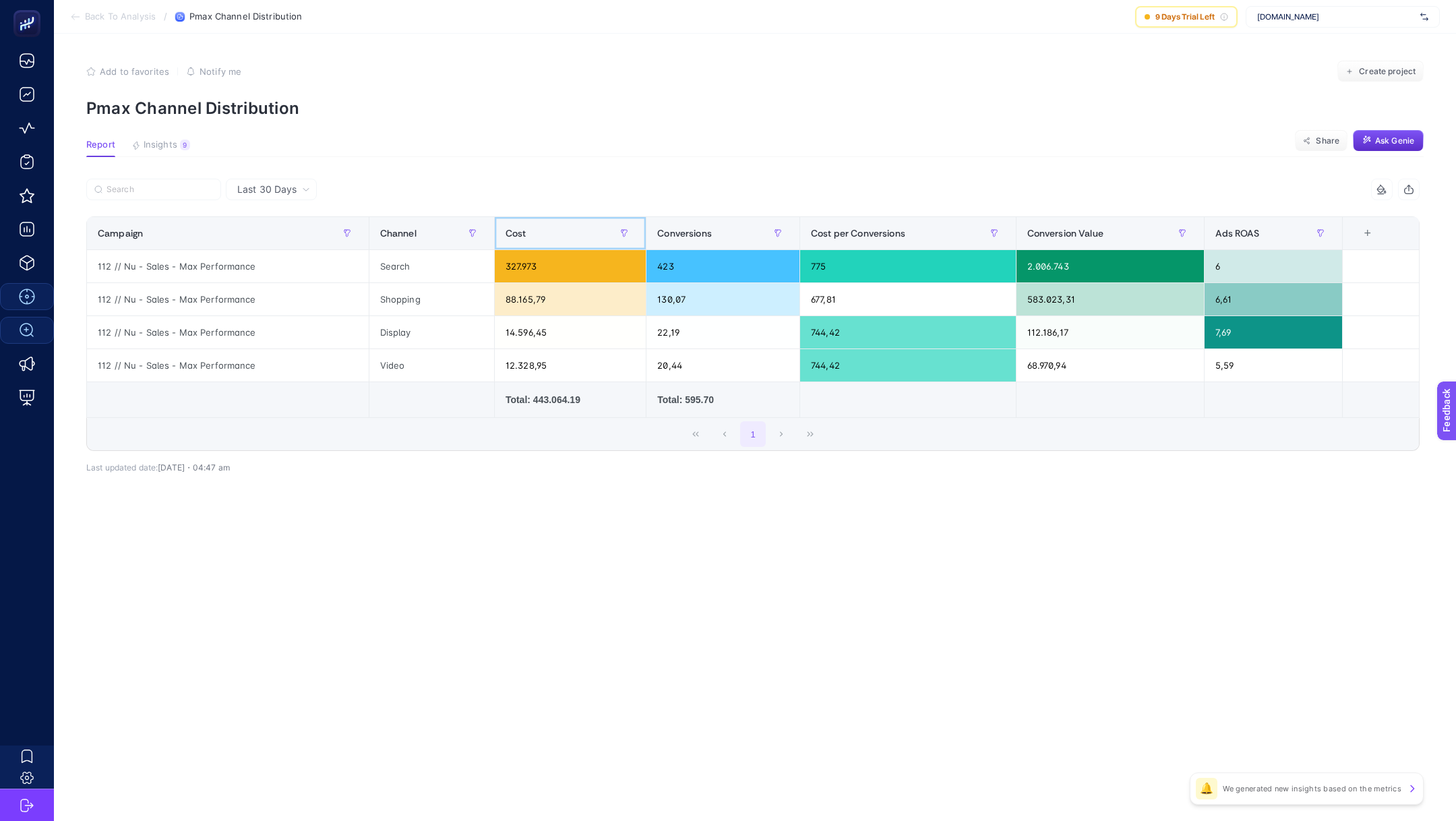
click at [556, 233] on div "Cost" at bounding box center [570, 233] width 129 height 22
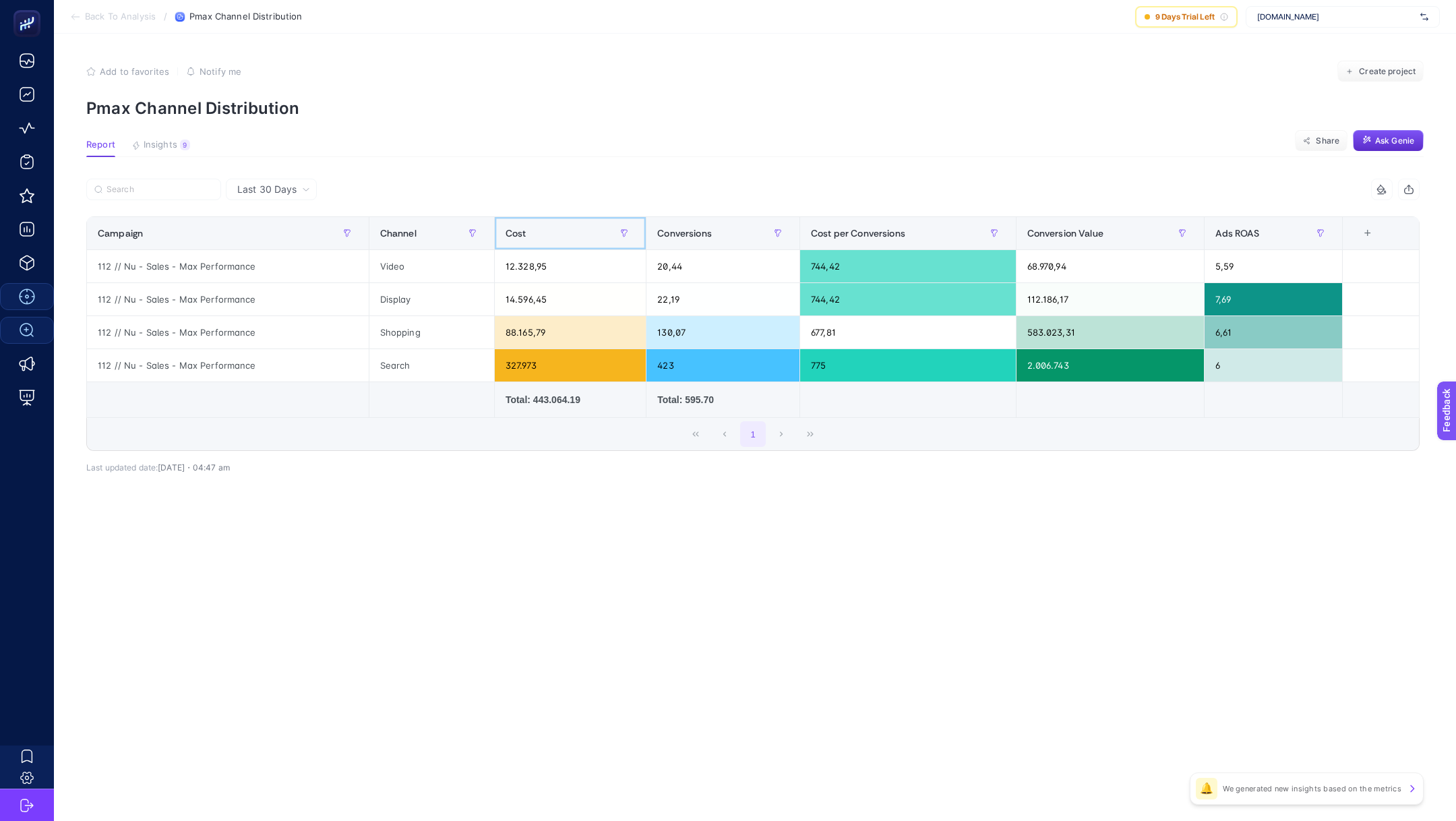
click at [556, 233] on div "Cost" at bounding box center [570, 233] width 129 height 22
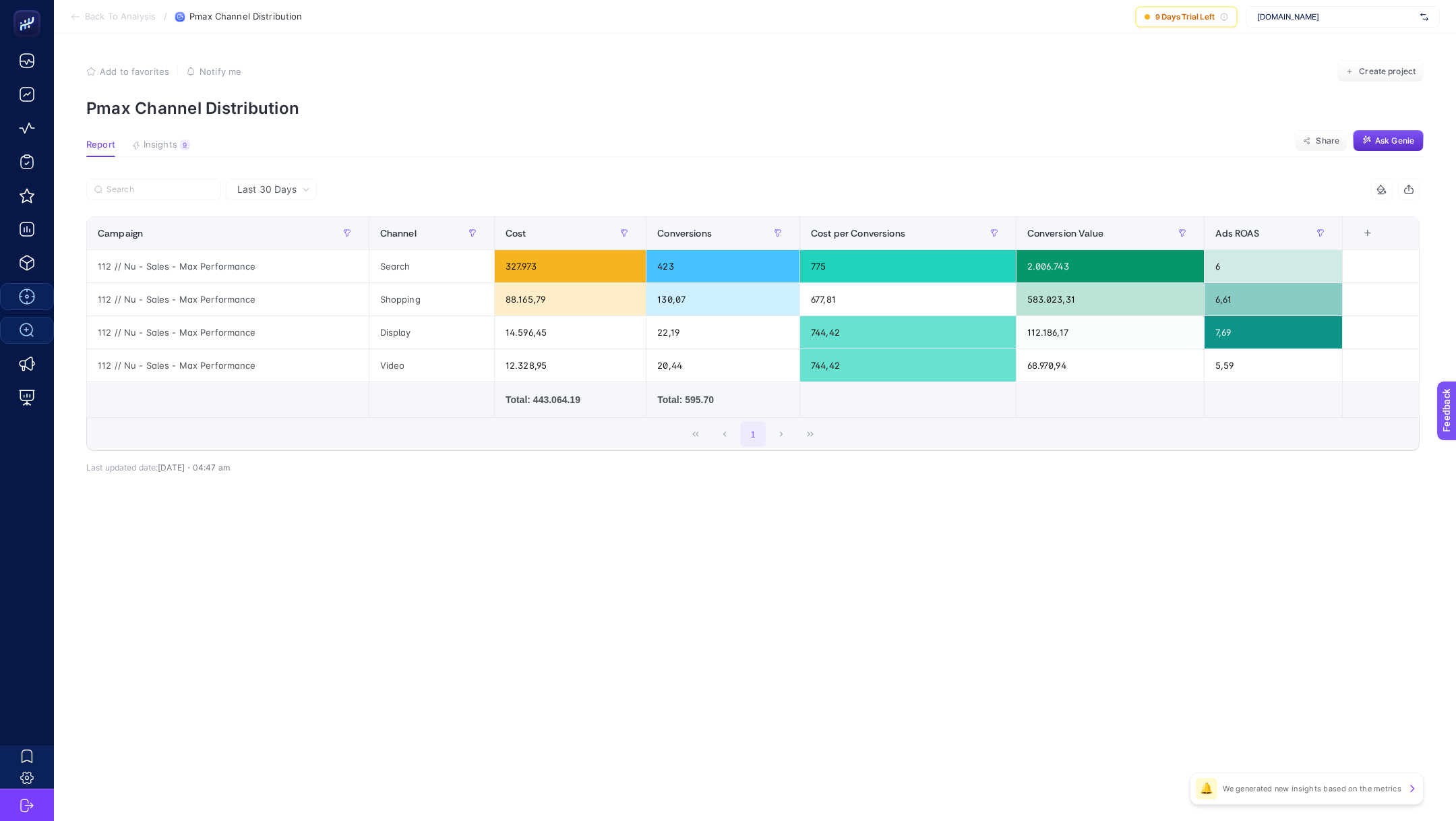
click at [283, 188] on span "Last 30 Days" at bounding box center [267, 189] width 59 height 13
click at [291, 239] on li "Last 7 Days" at bounding box center [271, 242] width 83 height 24
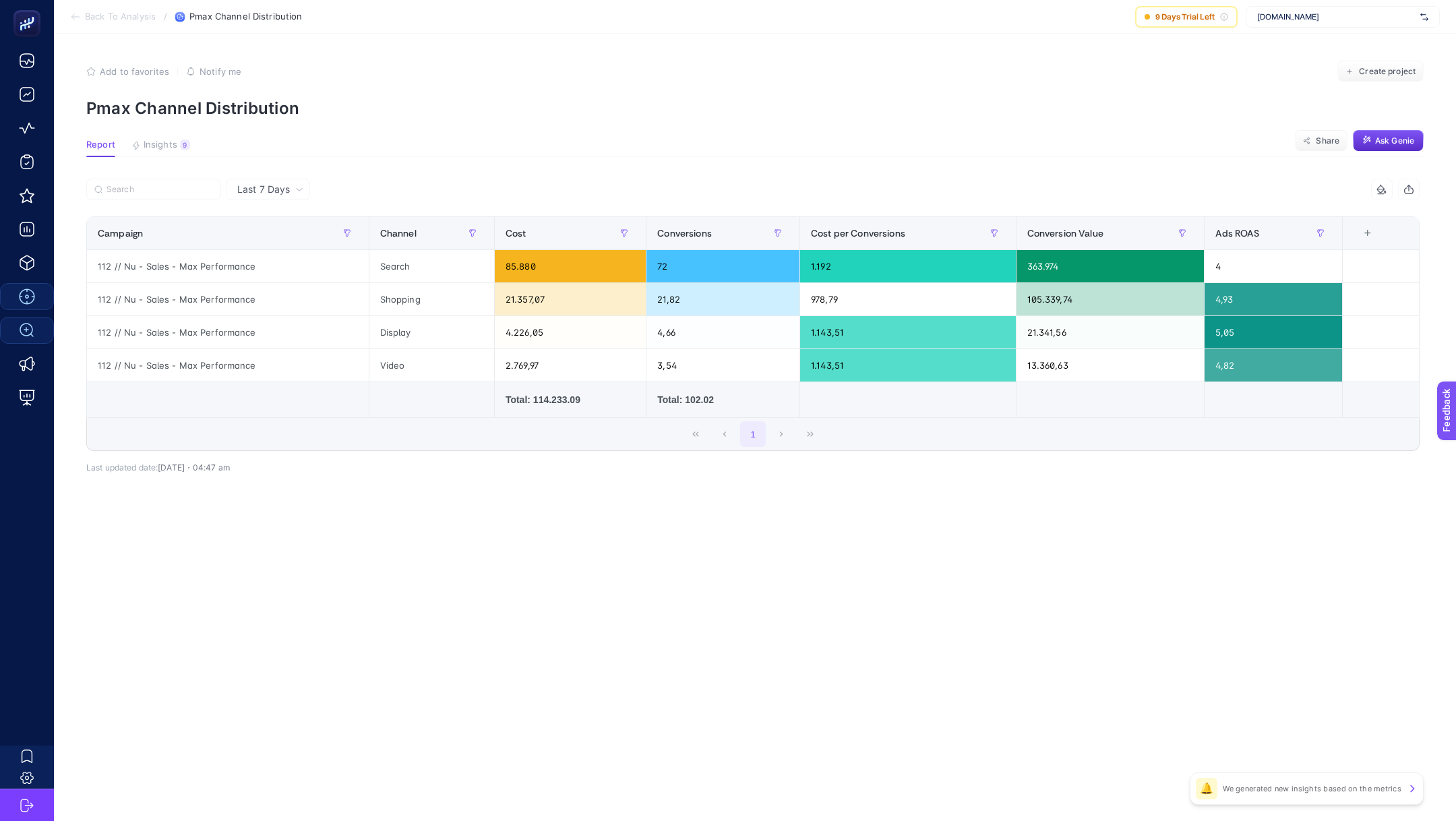
click at [518, 497] on div "Last 7 Days 5 items selected Campaign Channel Cost Conversions Cost per Convers…" at bounding box center [752, 355] width 1354 height 353
click at [157, 256] on div "112 // Nu - Sales - Max Performance" at bounding box center [227, 266] width 282 height 32
click at [157, 267] on div "112 // Nu - Sales - Max Performance" at bounding box center [227, 266] width 282 height 32
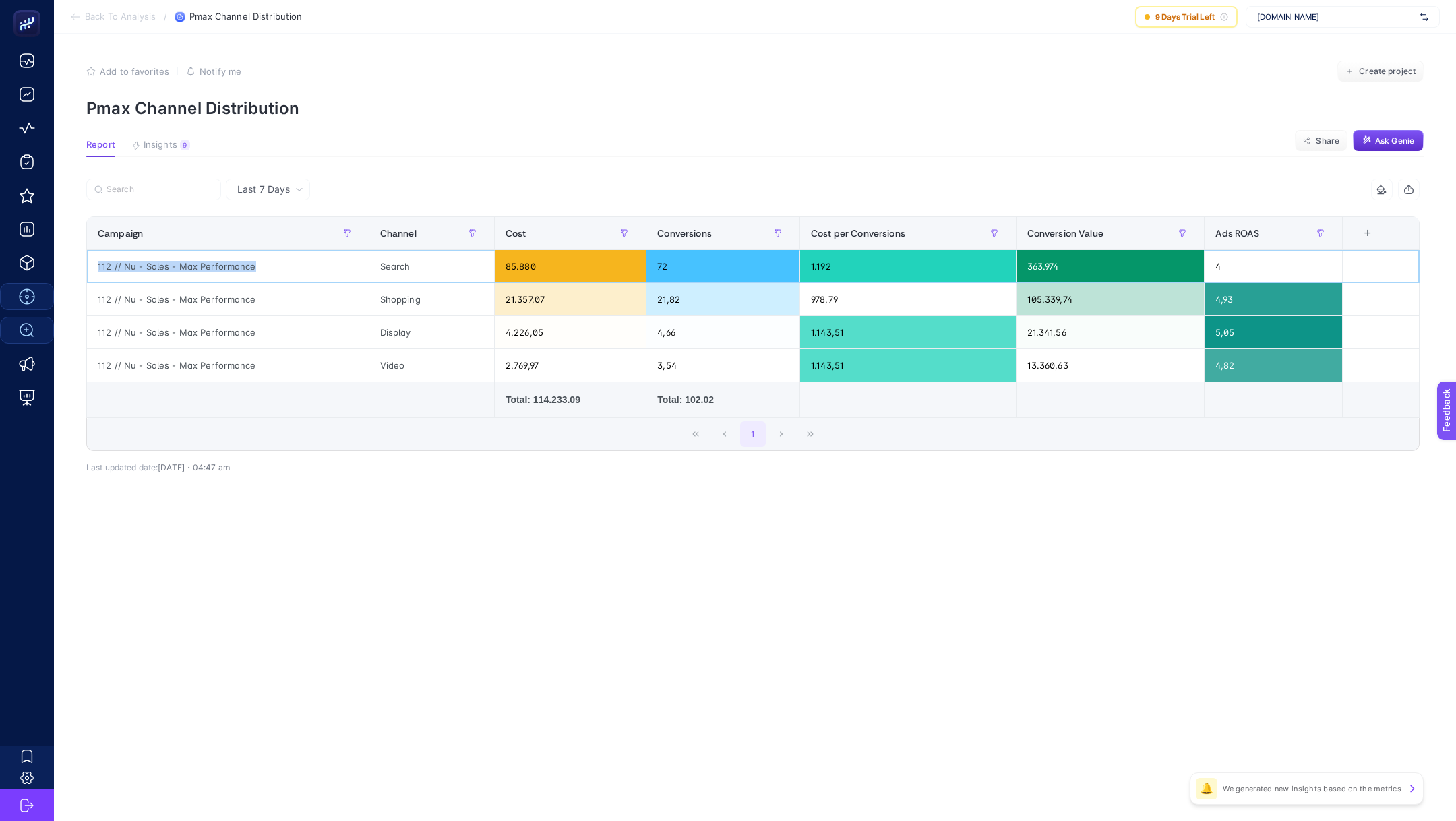
copy tr "112 // Nu - Sales - Max Performance"
click at [112, 13] on span "Back To Analysis" at bounding box center [120, 16] width 71 height 10
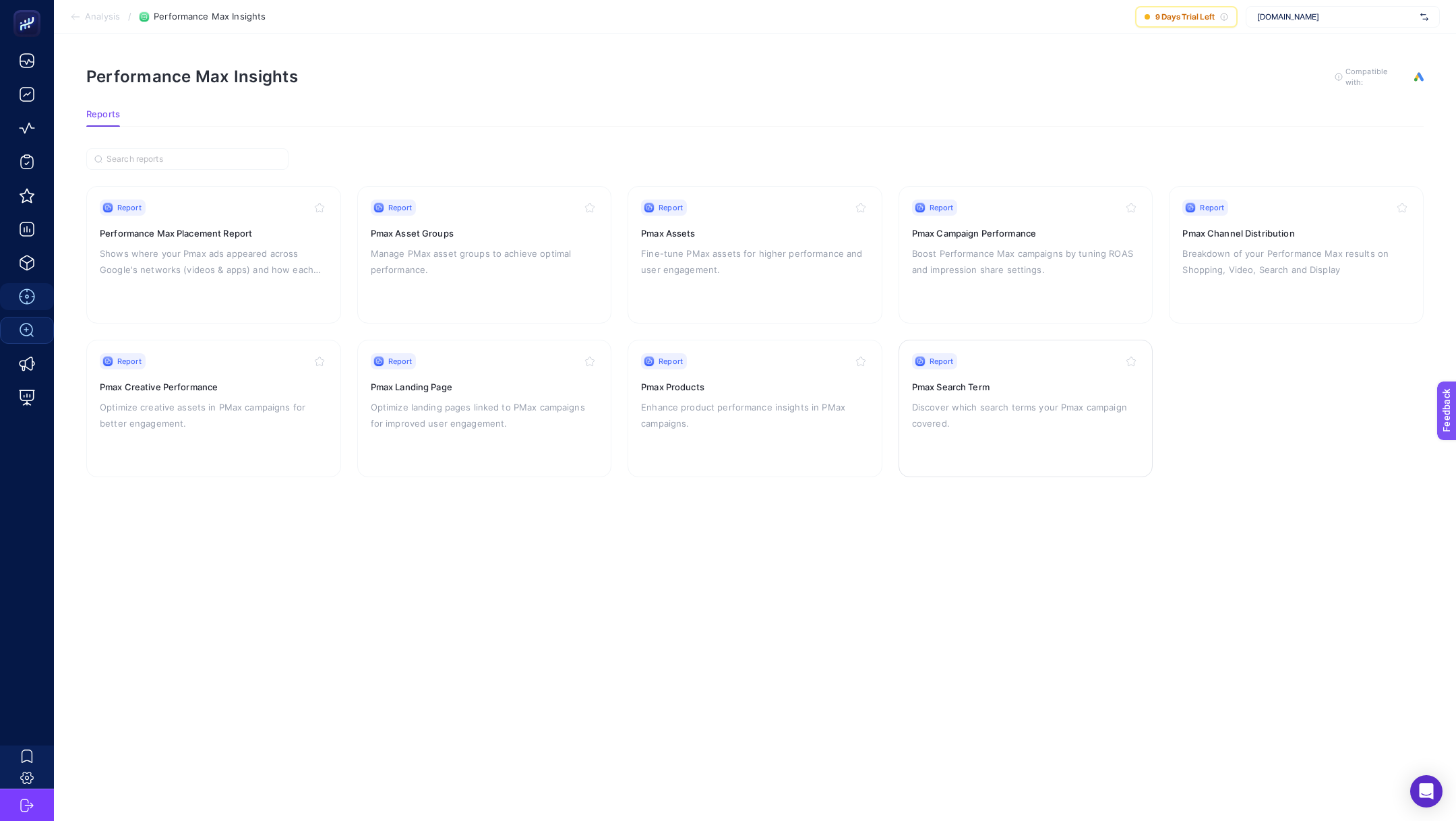
click at [993, 402] on p "Discover which search terms your Pmax campaign covered." at bounding box center [1026, 415] width 228 height 32
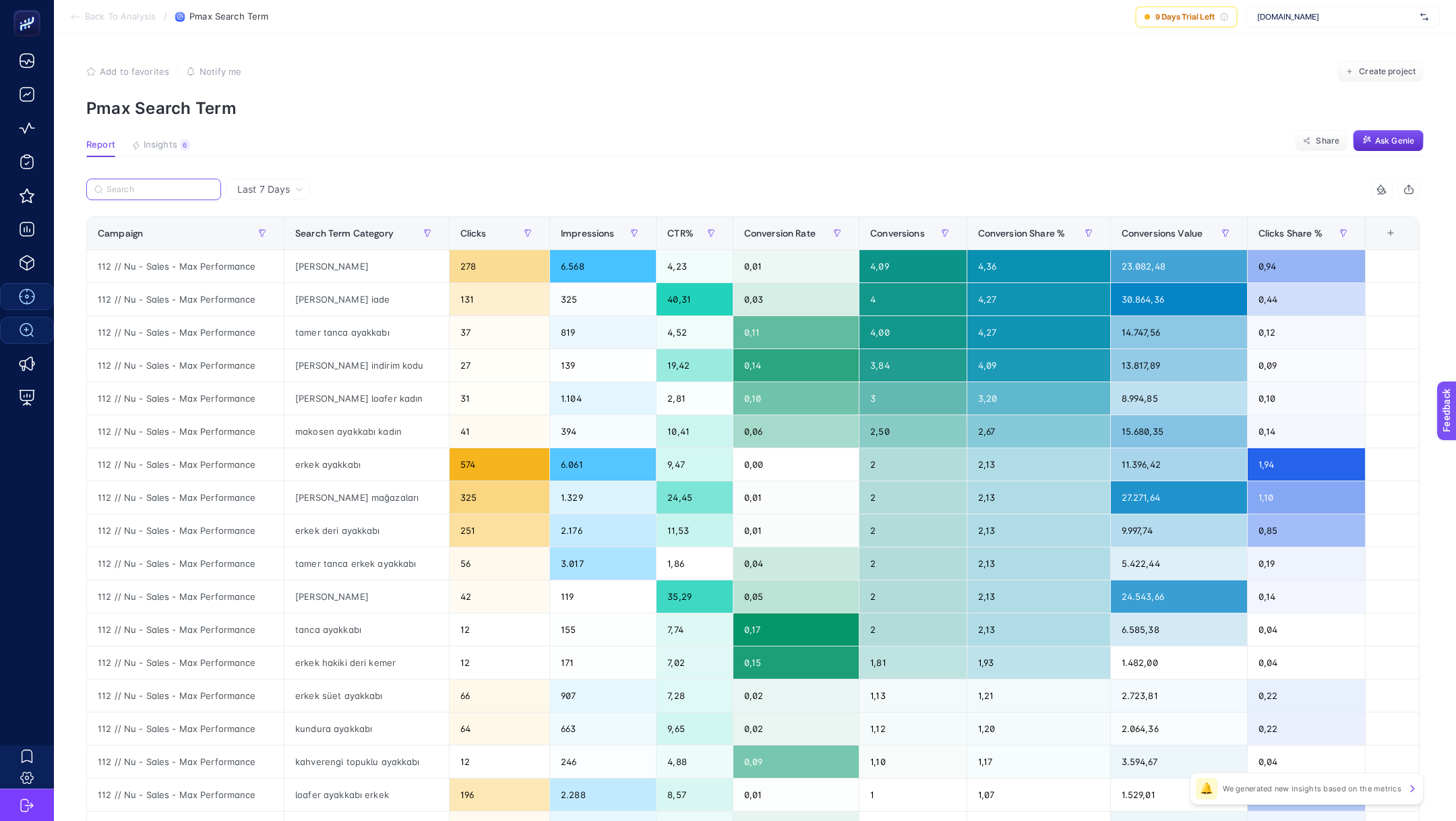
click at [192, 188] on input "Search" at bounding box center [159, 189] width 106 height 10
paste input "112 // Nu - Sales - Max Performance"
type input "112 // Nu - Sales - Max Performance"
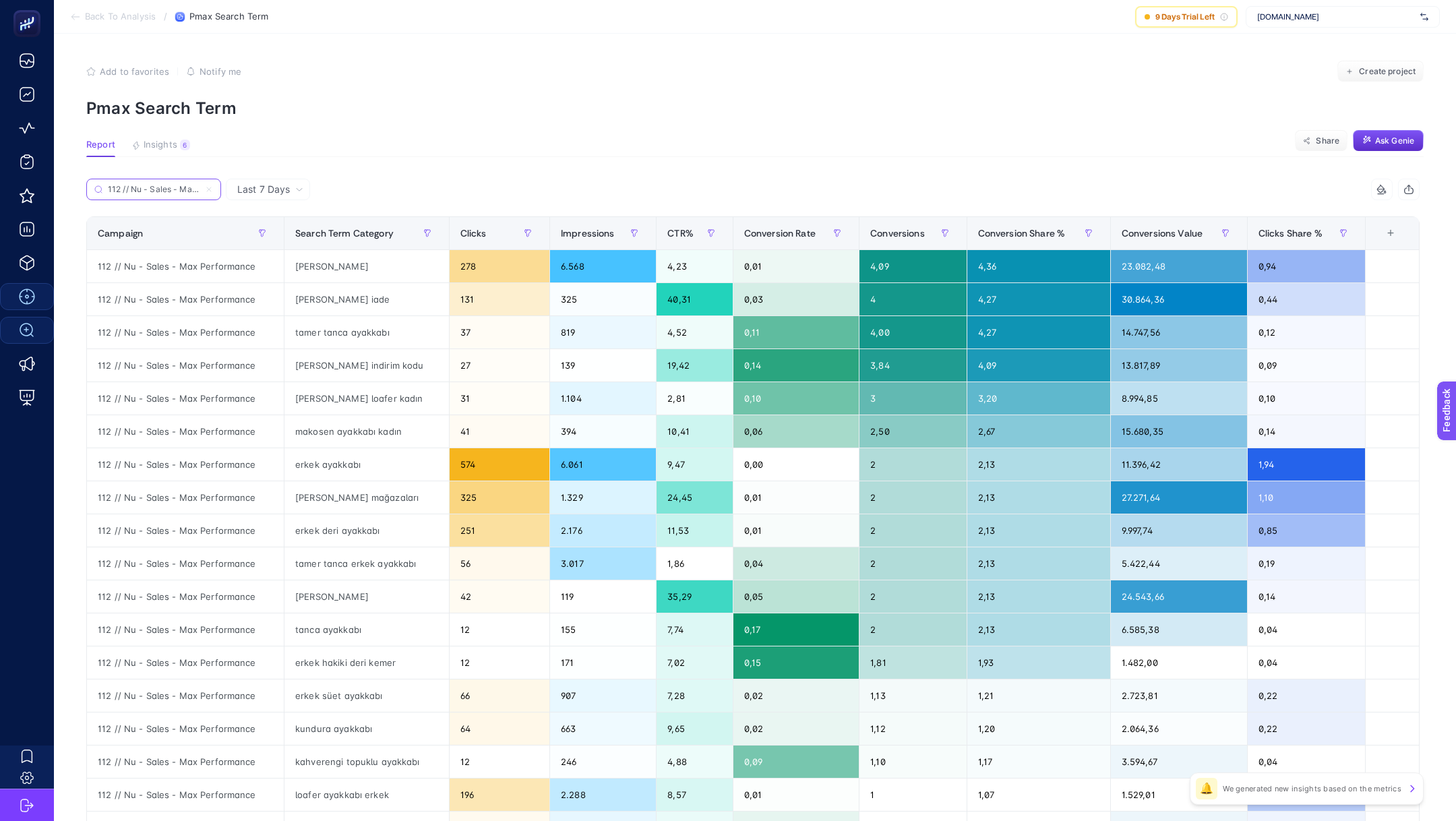
click at [210, 189] on icon at bounding box center [209, 189] width 8 height 8
click at [200, 189] on input "112 // Nu - Sales - Max Performance" at bounding box center [154, 189] width 91 height 10
click at [496, 143] on section "Report Insights 6 We generated new insights based on the metrics Share Ask Genie" at bounding box center [755, 148] width 1337 height 18
click at [110, 24] on section "Back To Analysis / Pmax Search Term 9 Days Trial Left www.tamertanca.com.tr" at bounding box center [754, 17] width 1402 height 34
click at [105, 16] on span "Back To Analysis" at bounding box center [120, 16] width 71 height 10
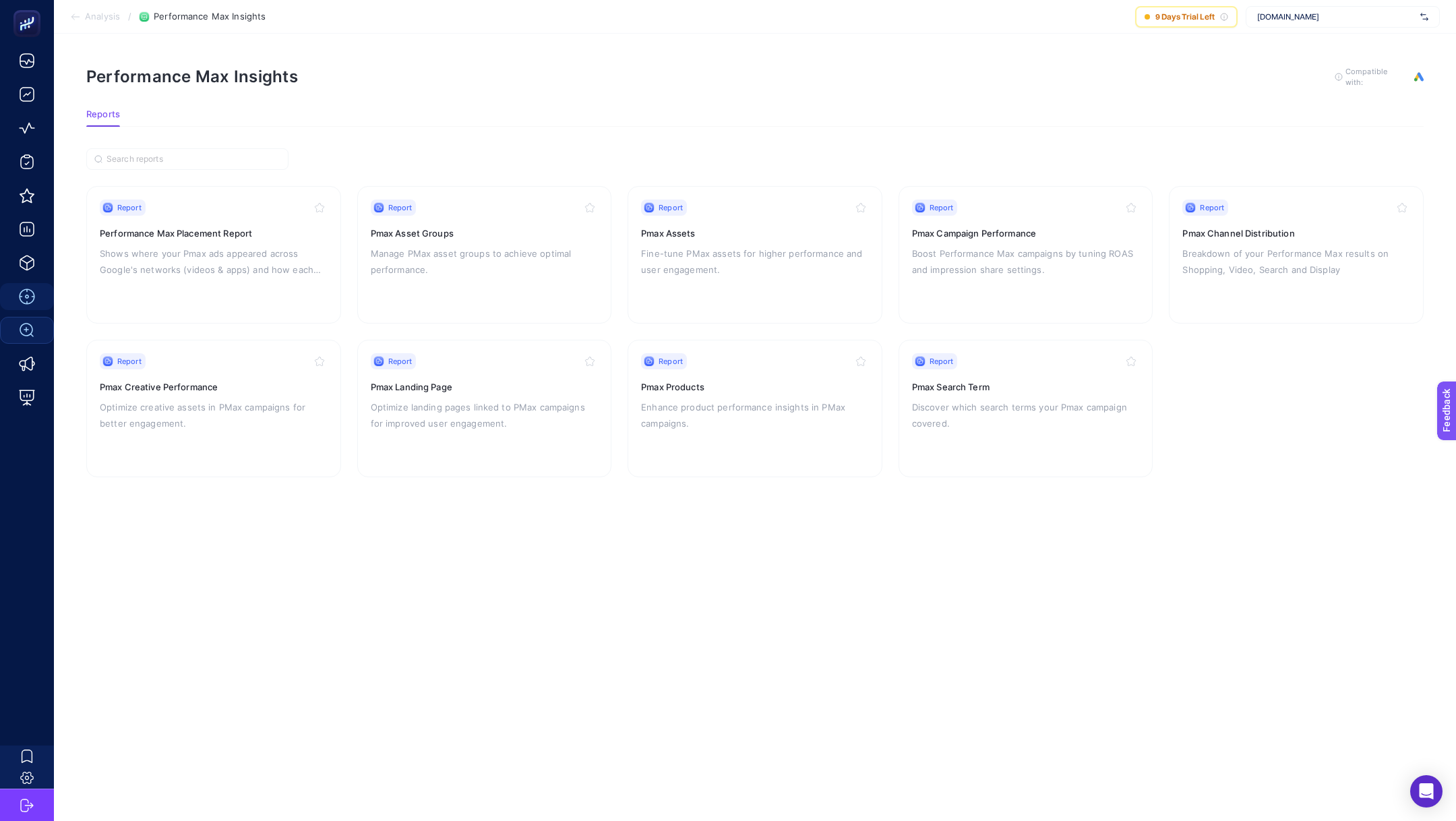
click at [77, 27] on section "Analysis / Performance Max Insights 9 Days Trial Left www.tamertanca.com.tr" at bounding box center [754, 17] width 1402 height 34
click at [78, 17] on icon at bounding box center [74, 16] width 10 height 10
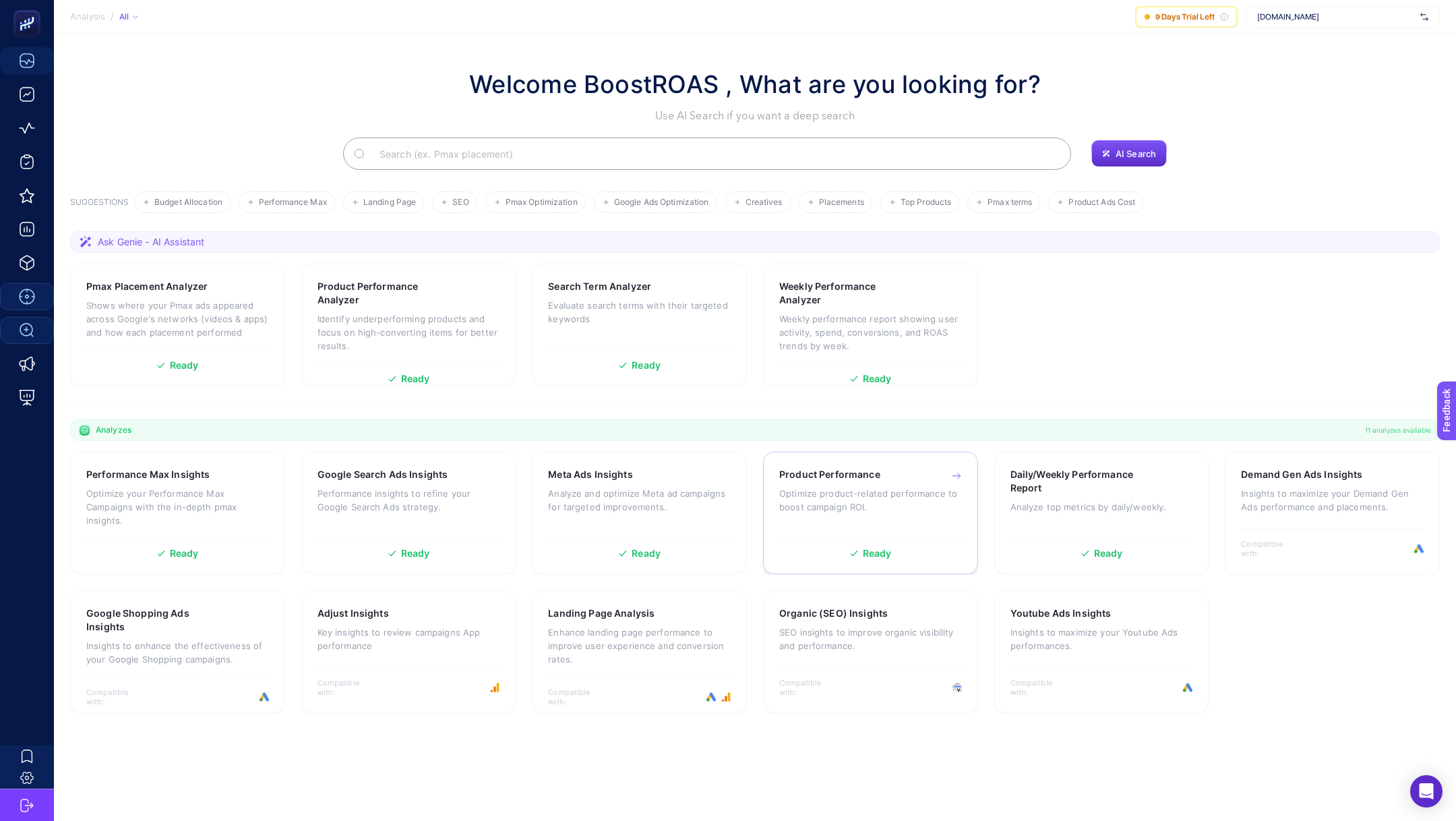
click at [923, 491] on p "Optimize product-related performance to boost campaign ROI." at bounding box center [870, 500] width 183 height 27
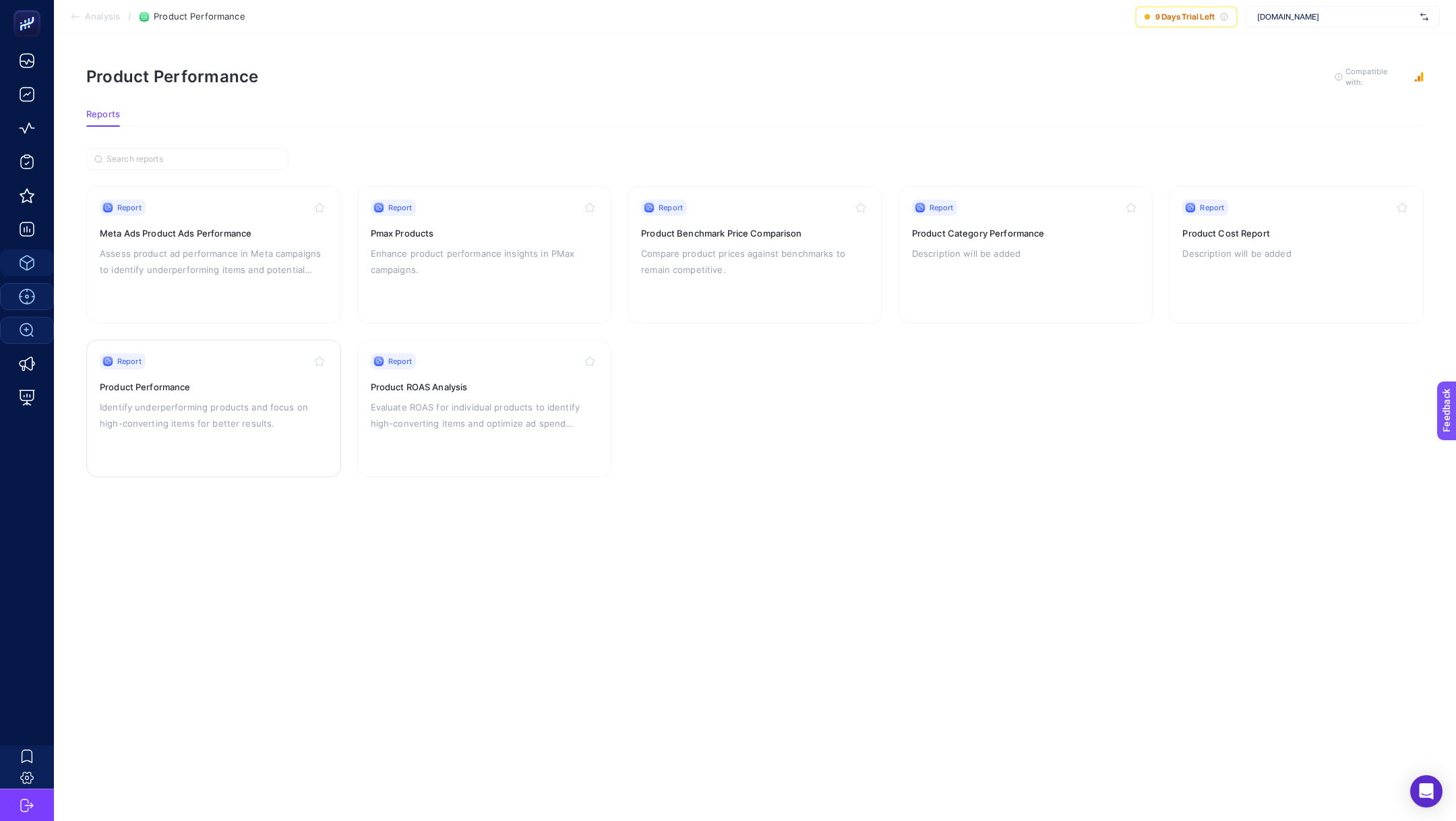
click at [220, 399] on p "Identify underperforming products and focus on high-converting items for better…" at bounding box center [214, 415] width 228 height 32
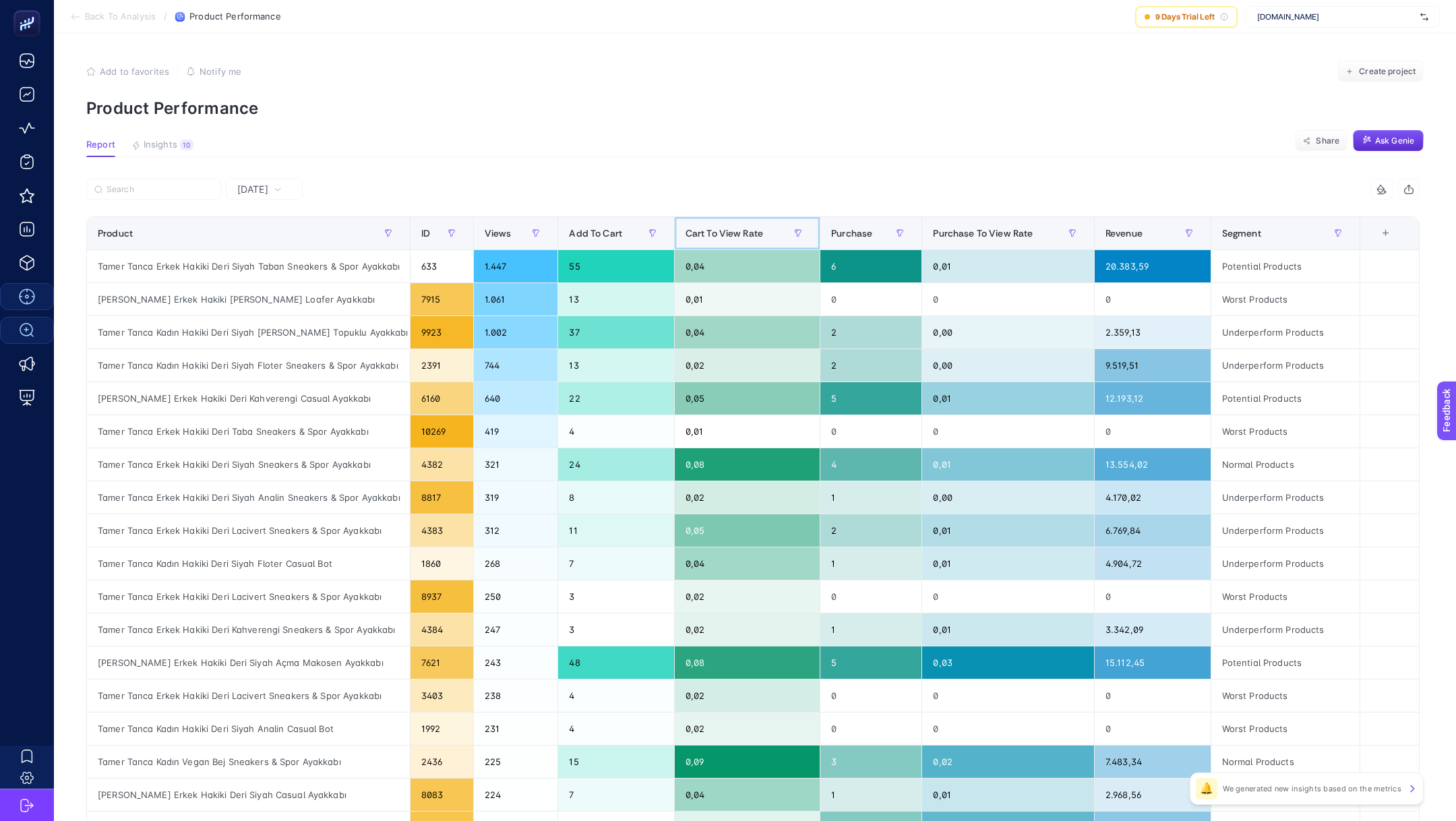
click at [740, 245] on th "Cart To View Rate" at bounding box center [747, 233] width 146 height 33
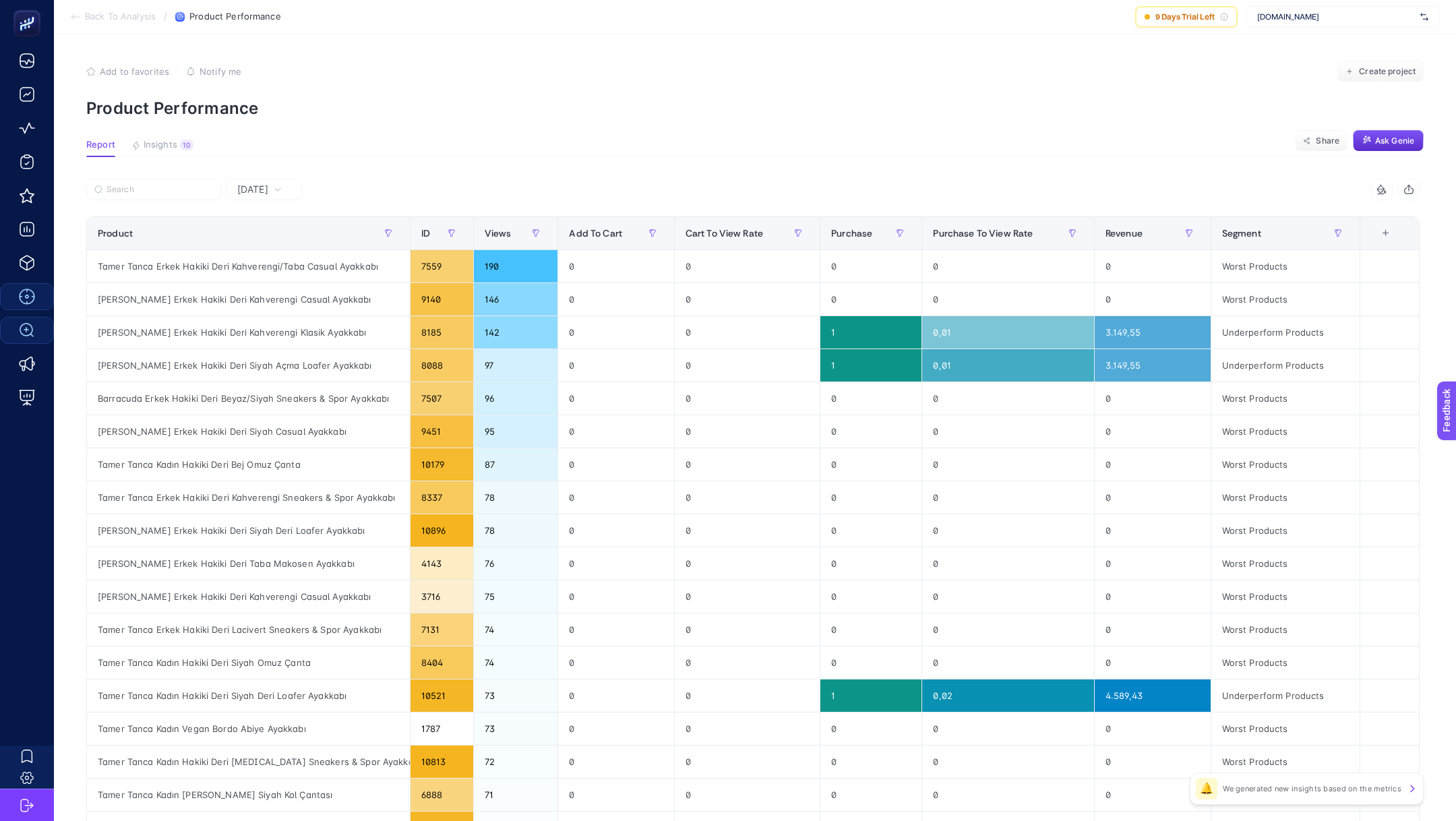
click at [268, 187] on span "Yesterday" at bounding box center [252, 189] width 31 height 13
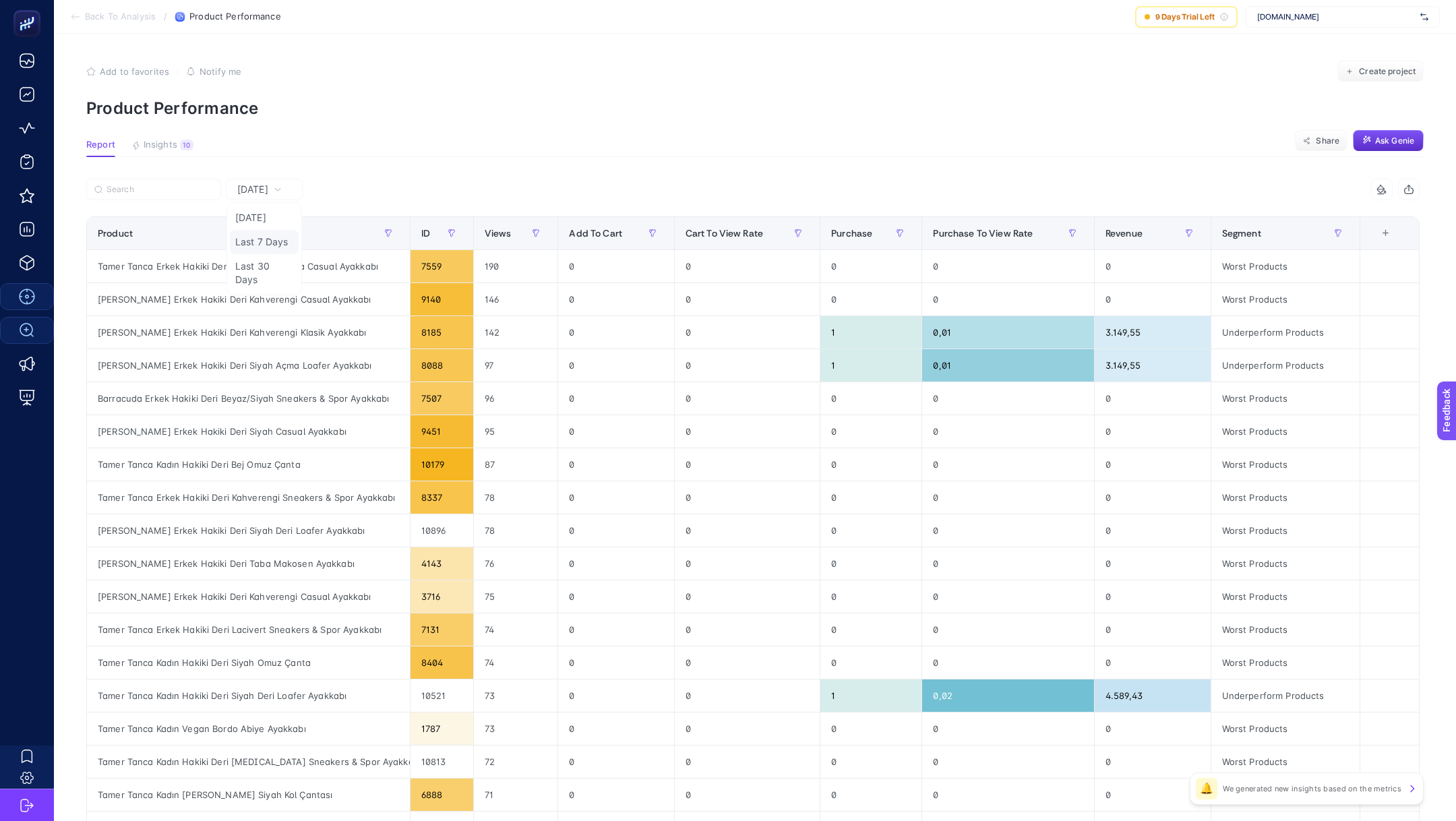
click at [267, 239] on li "Last 7 Days" at bounding box center [264, 242] width 69 height 24
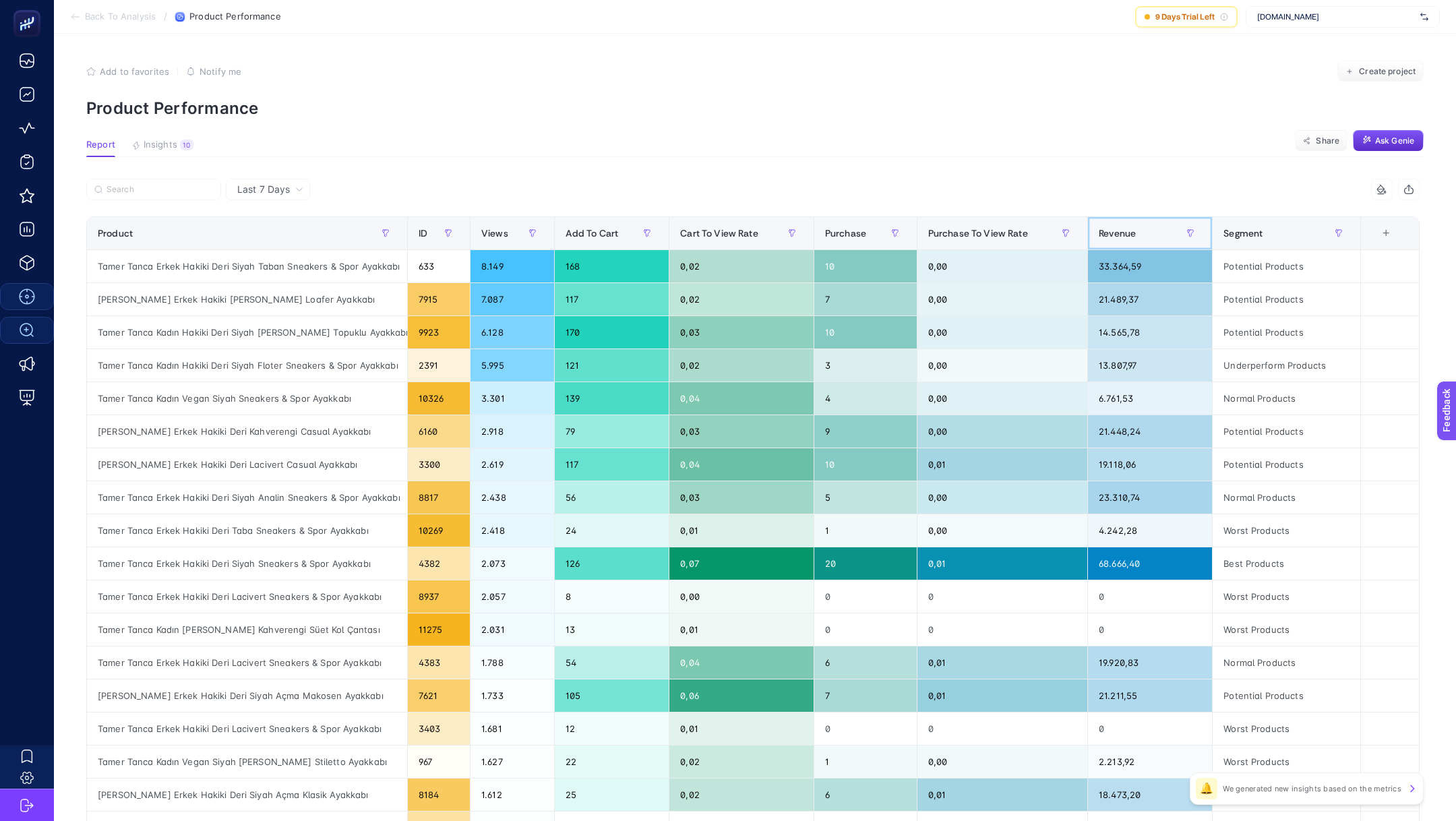
click at [1115, 238] on span "Revenue" at bounding box center [1116, 233] width 37 height 10
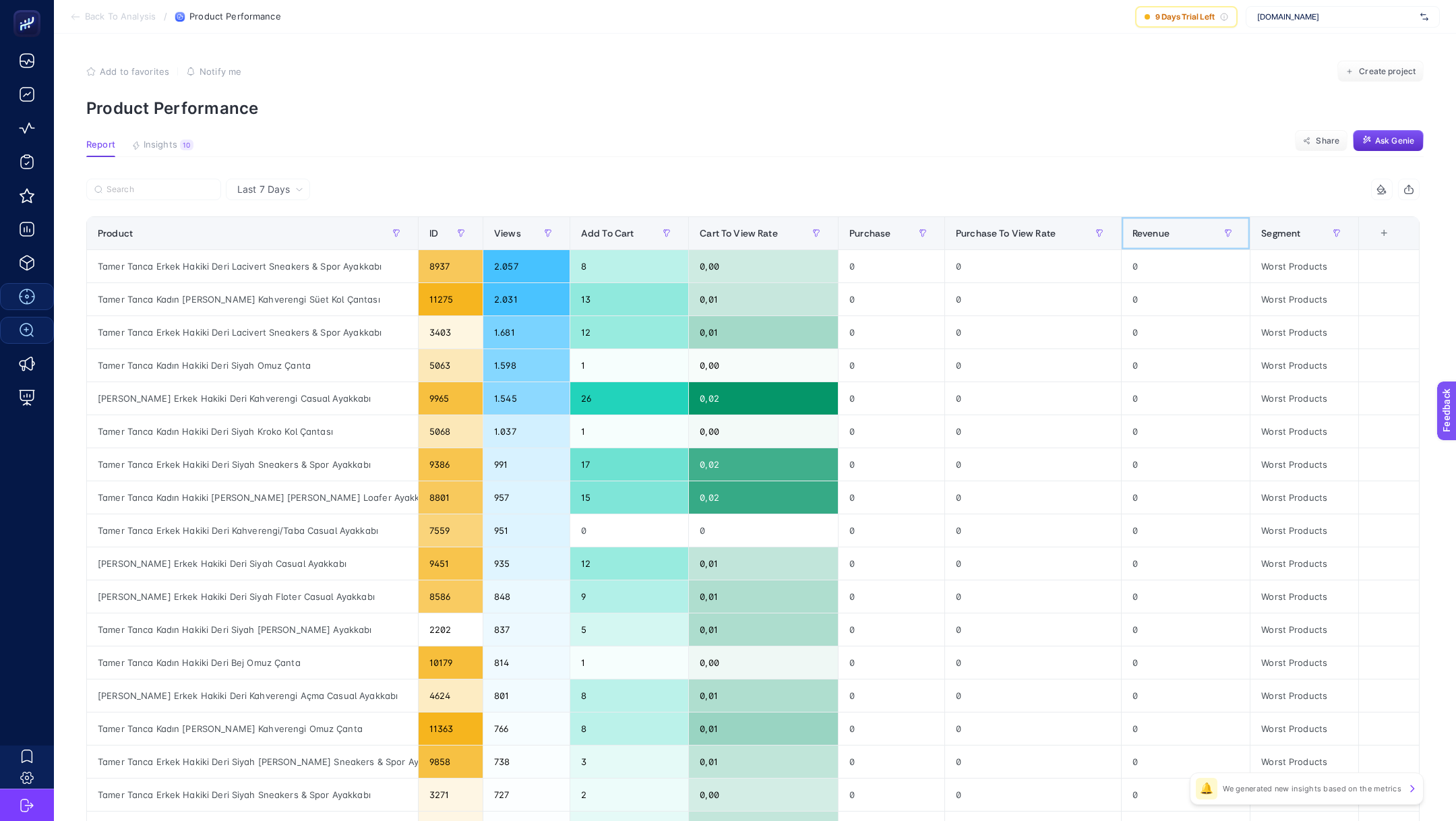
click at [1156, 233] on span "Revenue" at bounding box center [1150, 233] width 37 height 10
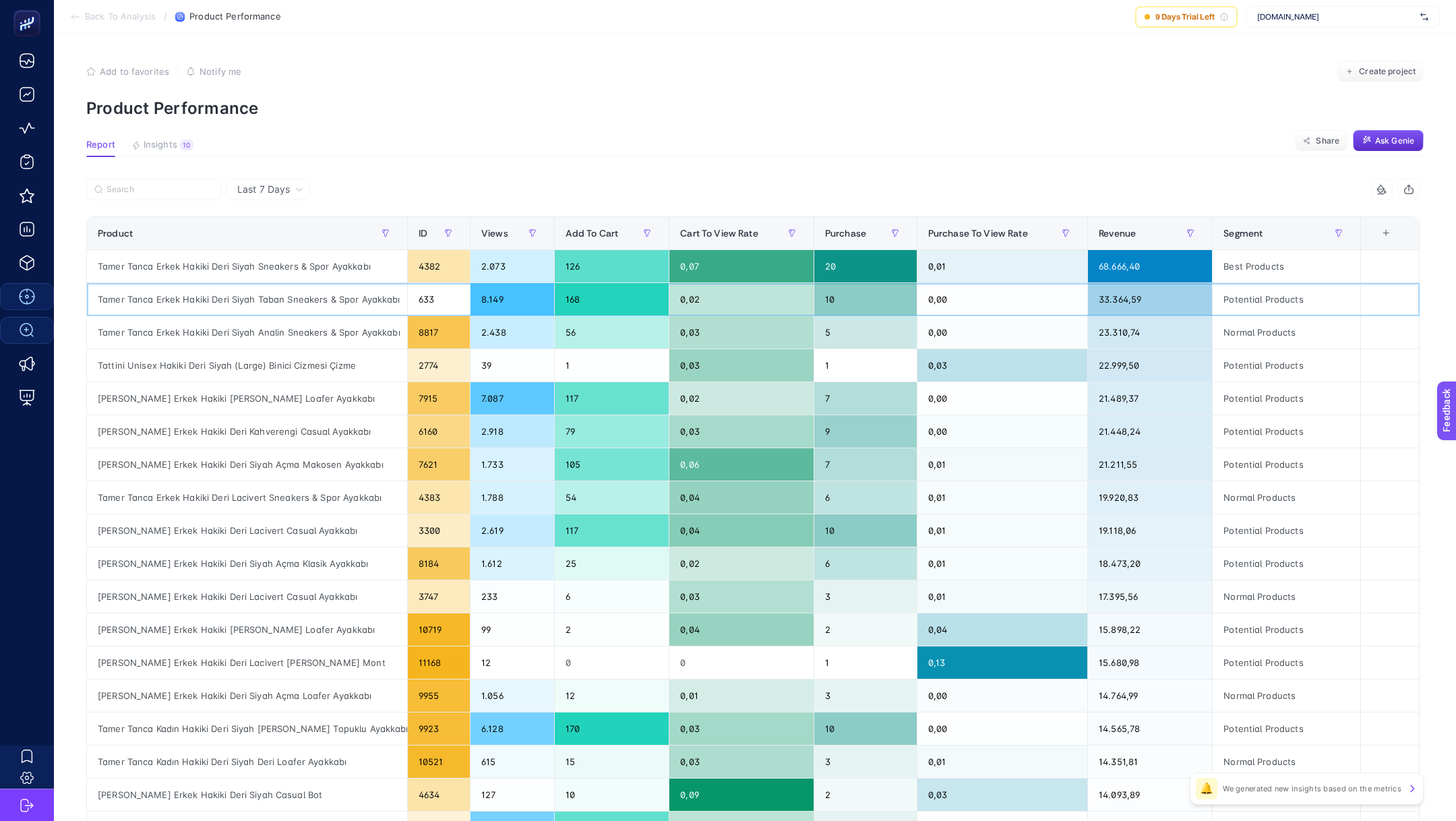
click at [238, 300] on div "Tamer Tanca Erkek Hakiki Deri Siyah Taban Sneakers & Spor Ayakkabı" at bounding box center [247, 299] width 320 height 32
copy tr "Tamer Tanca Erkek Hakiki Deri Siyah Taban Sneakers & Spor Ayakkabı"
click at [124, 18] on span "Back To Analysis" at bounding box center [120, 16] width 71 height 10
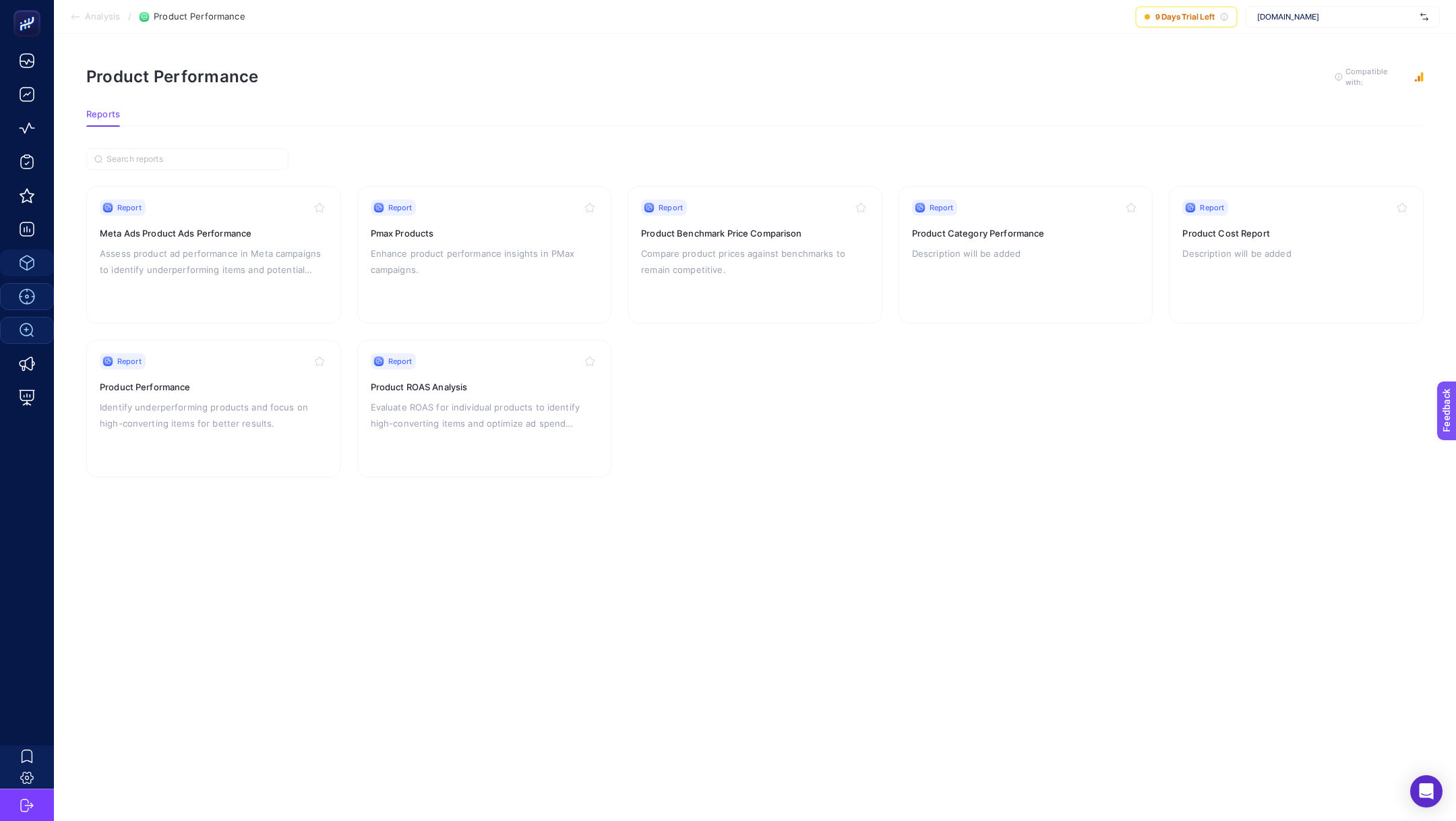
click at [105, 16] on span "Analysis" at bounding box center [102, 16] width 35 height 10
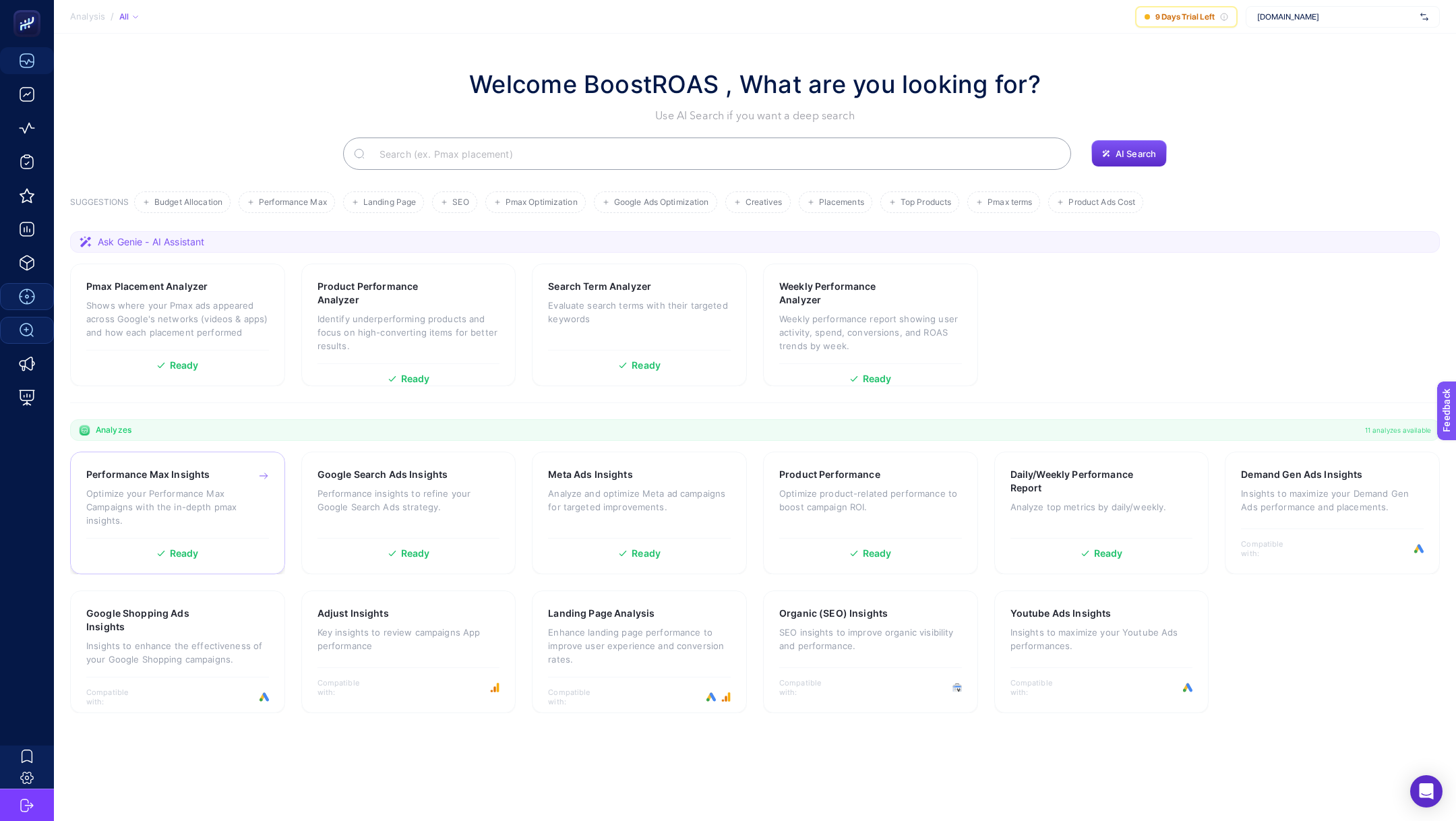
click at [176, 490] on p "Optimize your Performance Max Campaigns with the in-depth pmax insights." at bounding box center [178, 507] width 183 height 40
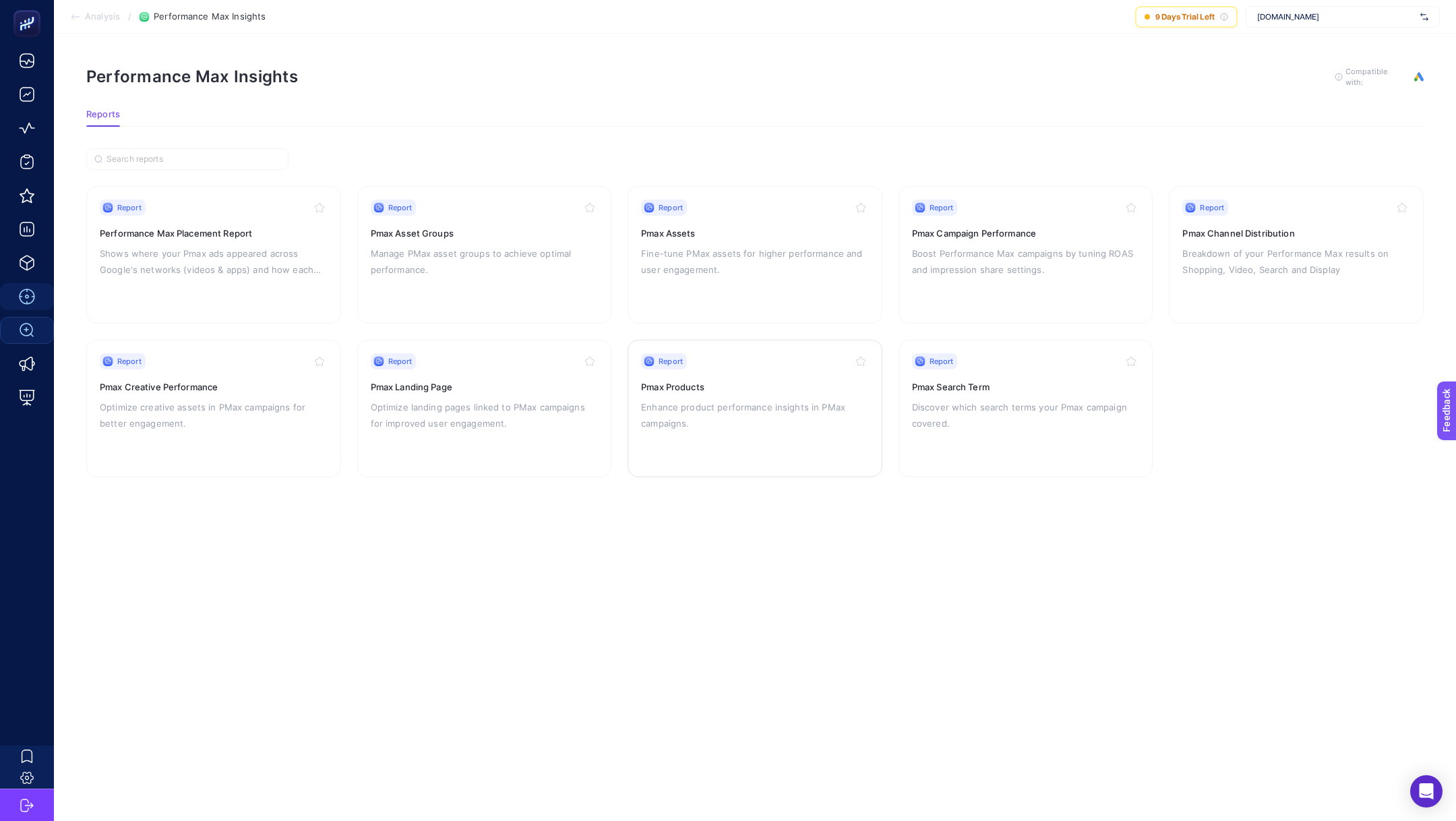
click at [784, 402] on p "Enhance product performance insights in PMax campaigns." at bounding box center [755, 415] width 228 height 32
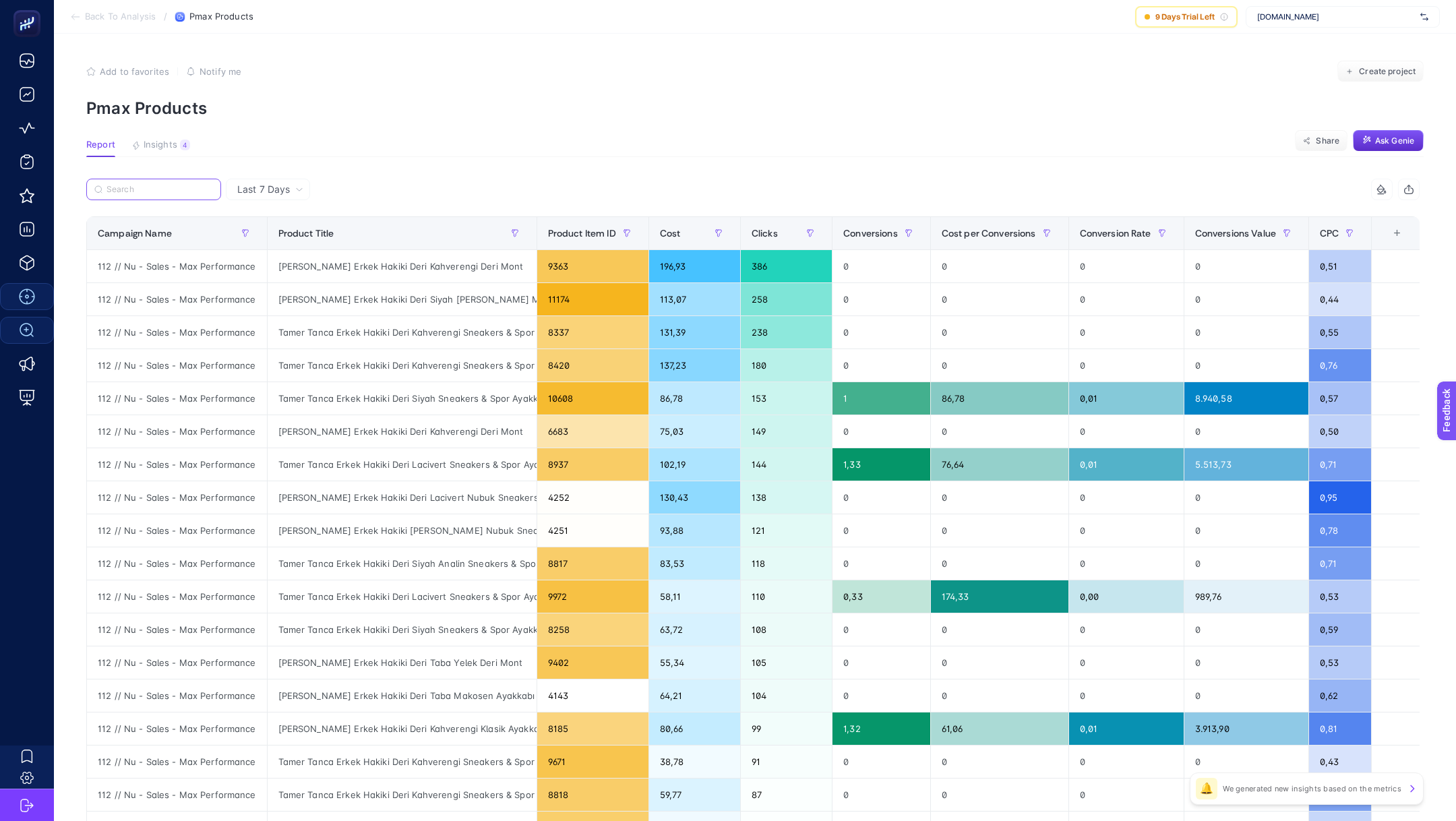
click at [155, 187] on input "Search" at bounding box center [159, 189] width 106 height 10
paste input "Tamer Tanca Erkek Hakiki Deri Siyah Taban Sneakers & Spor Ayakkabı"
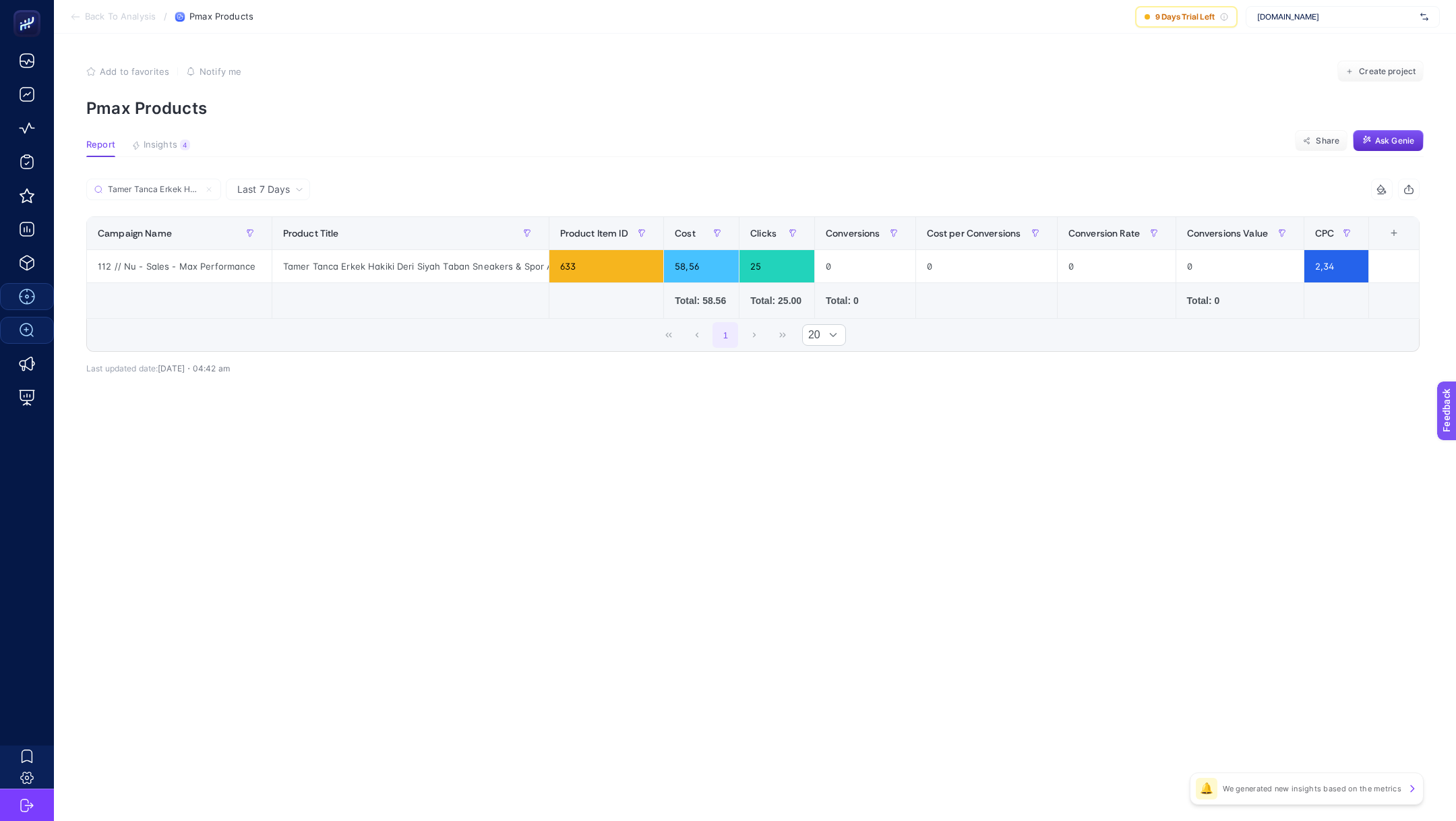
click at [844, 459] on article "Add to favorites false Notify me Create project Pmax Products Report Insights 4…" at bounding box center [754, 427] width 1402 height 787
click at [171, 185] on input "Tamer Tanca Erkek Hakiki Deri Siyah Taban Sneakers & Spor Ayakkabı" at bounding box center [159, 189] width 106 height 10
paste input "Search"
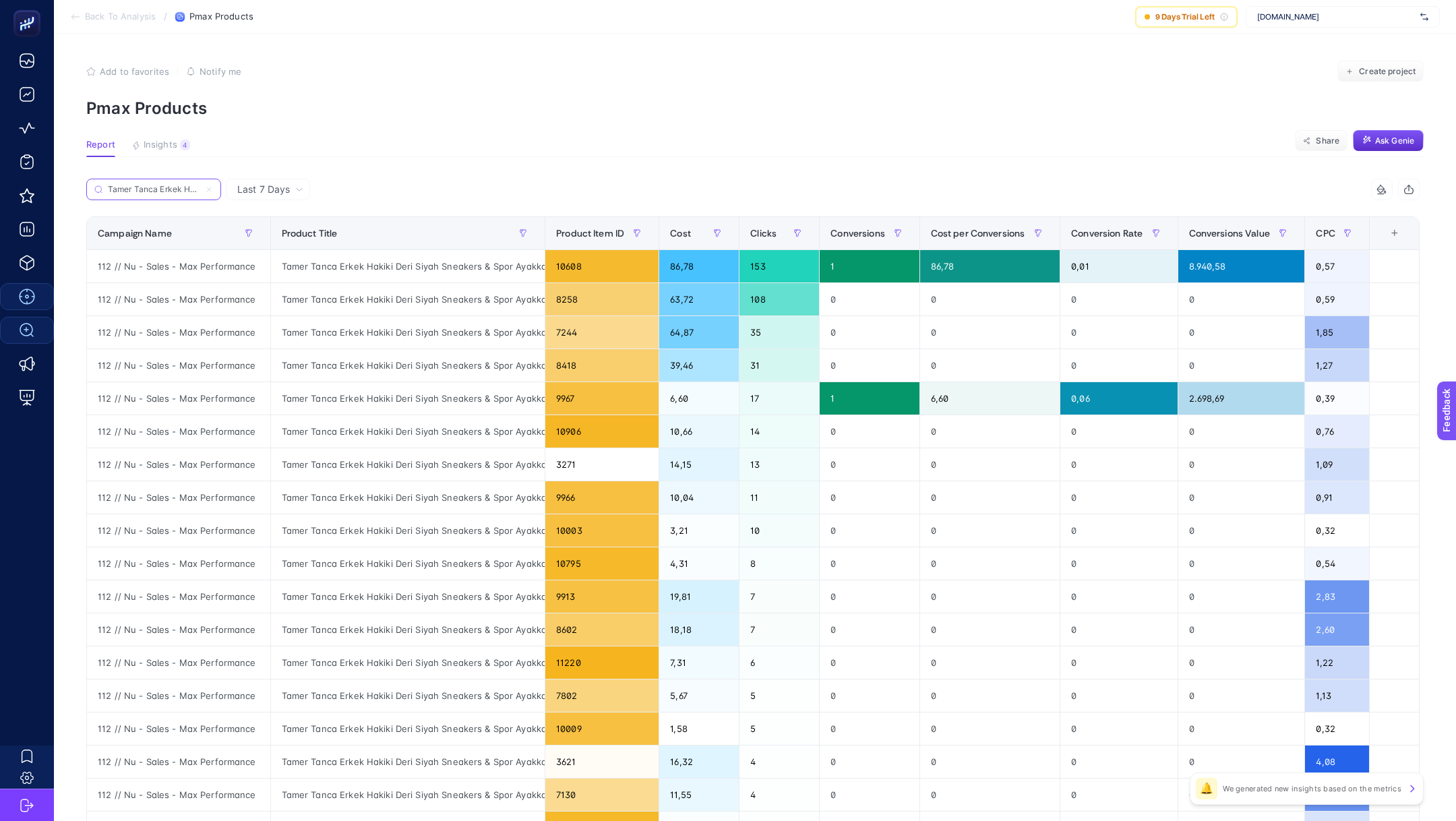
scroll to position [0, 153]
click at [165, 185] on input "Tamer Tanca Erkek Hakiki Deri Siyah Sneakers & Spor Ayakkabı" at bounding box center [154, 189] width 91 height 10
paste input "Search"
click at [176, 185] on input "Tamer Tanca Erkek Hakiki Deri Siyah Sneakers & Spor Ayakkabı" at bounding box center [154, 189] width 91 height 10
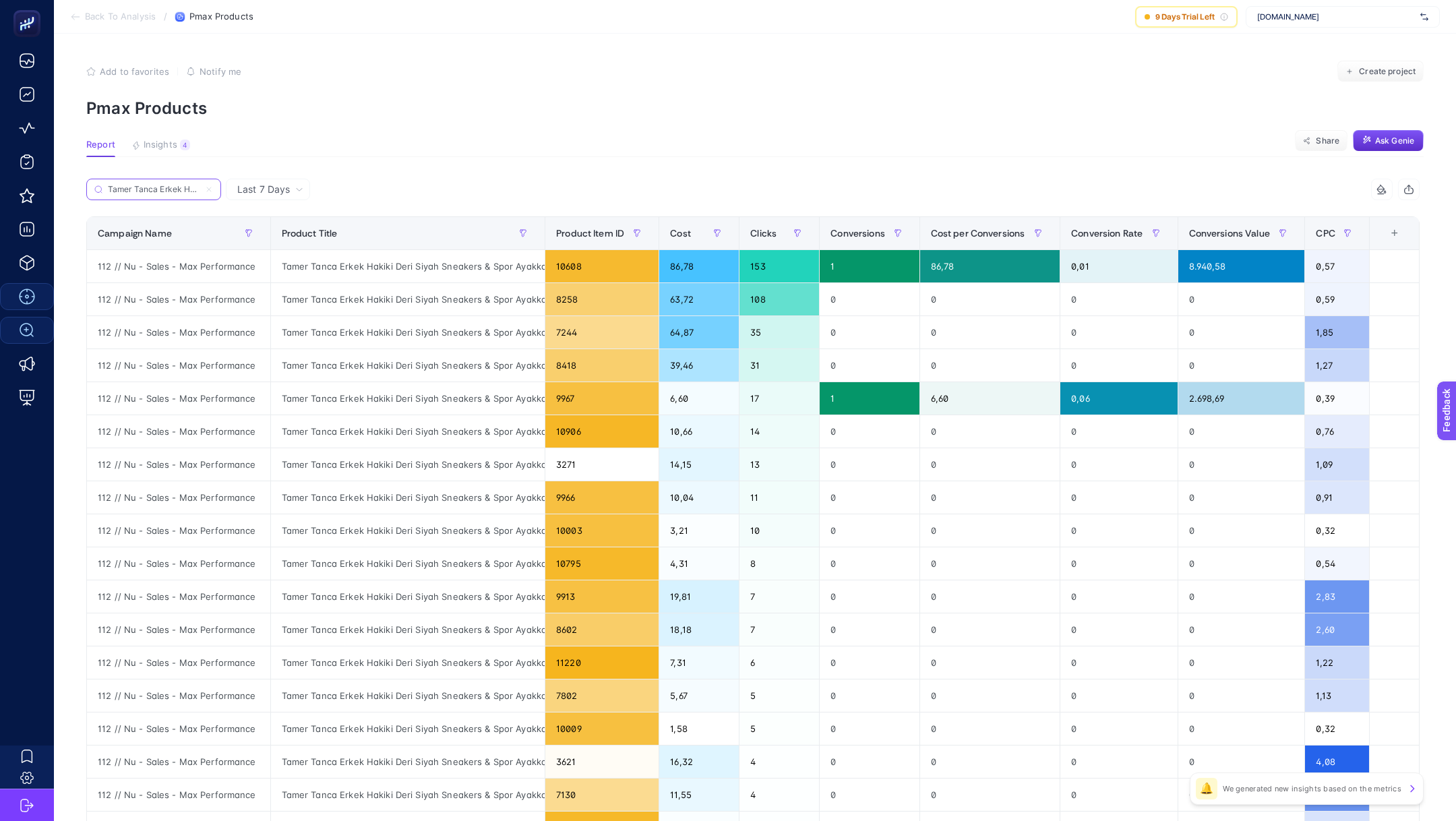
click at [157, 188] on input "Tamer Tanca Erkek Hakiki Deri Siyah Sneakers & Spor Ayakkabı" at bounding box center [154, 189] width 91 height 10
paste input "Taban"
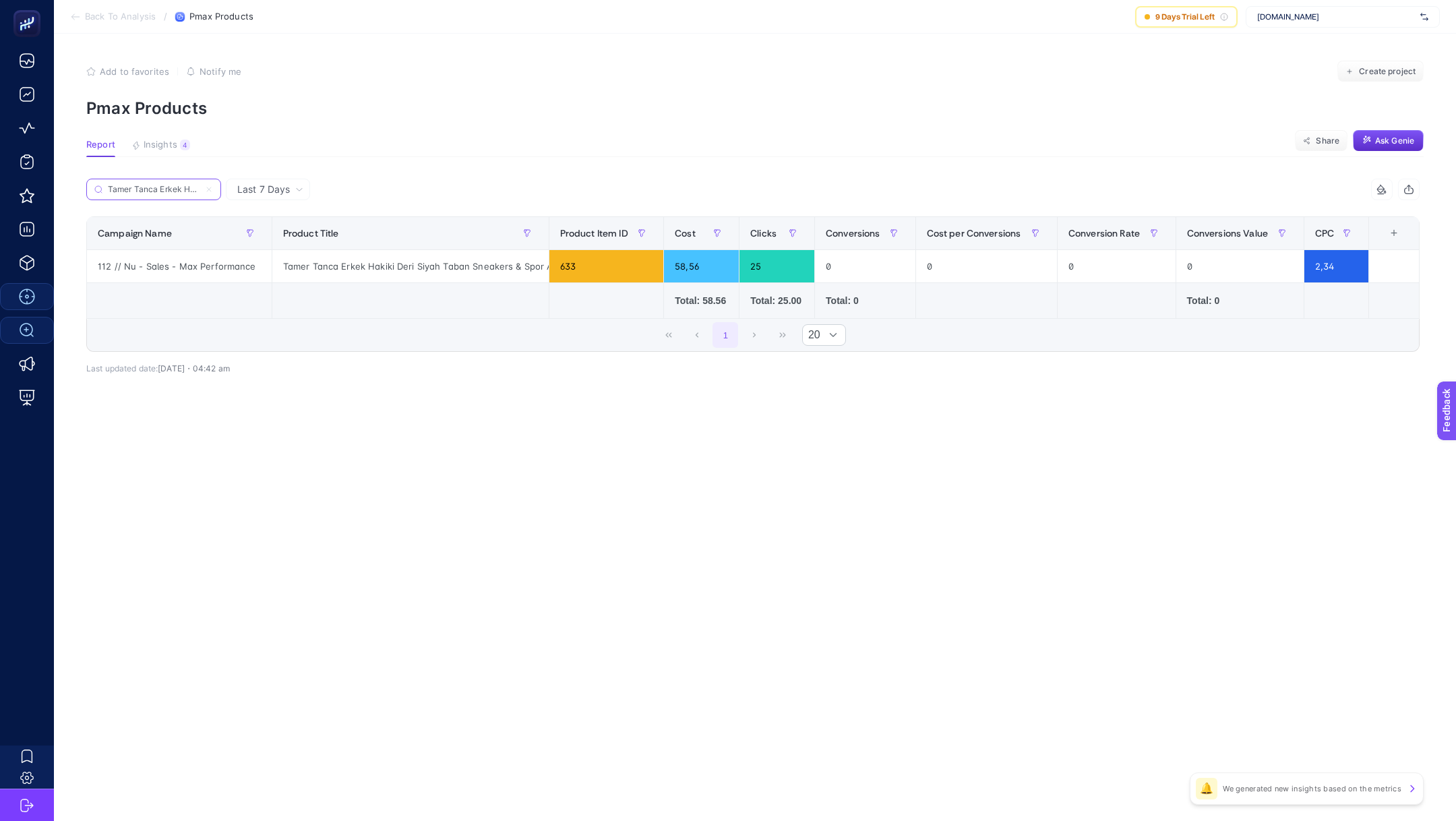
click at [155, 190] on input "Tamer Tanca Erkek Hakiki Deri Siyah Taban Sneakers & Spor Ayakkabı" at bounding box center [154, 189] width 91 height 10
paste input "Anali"
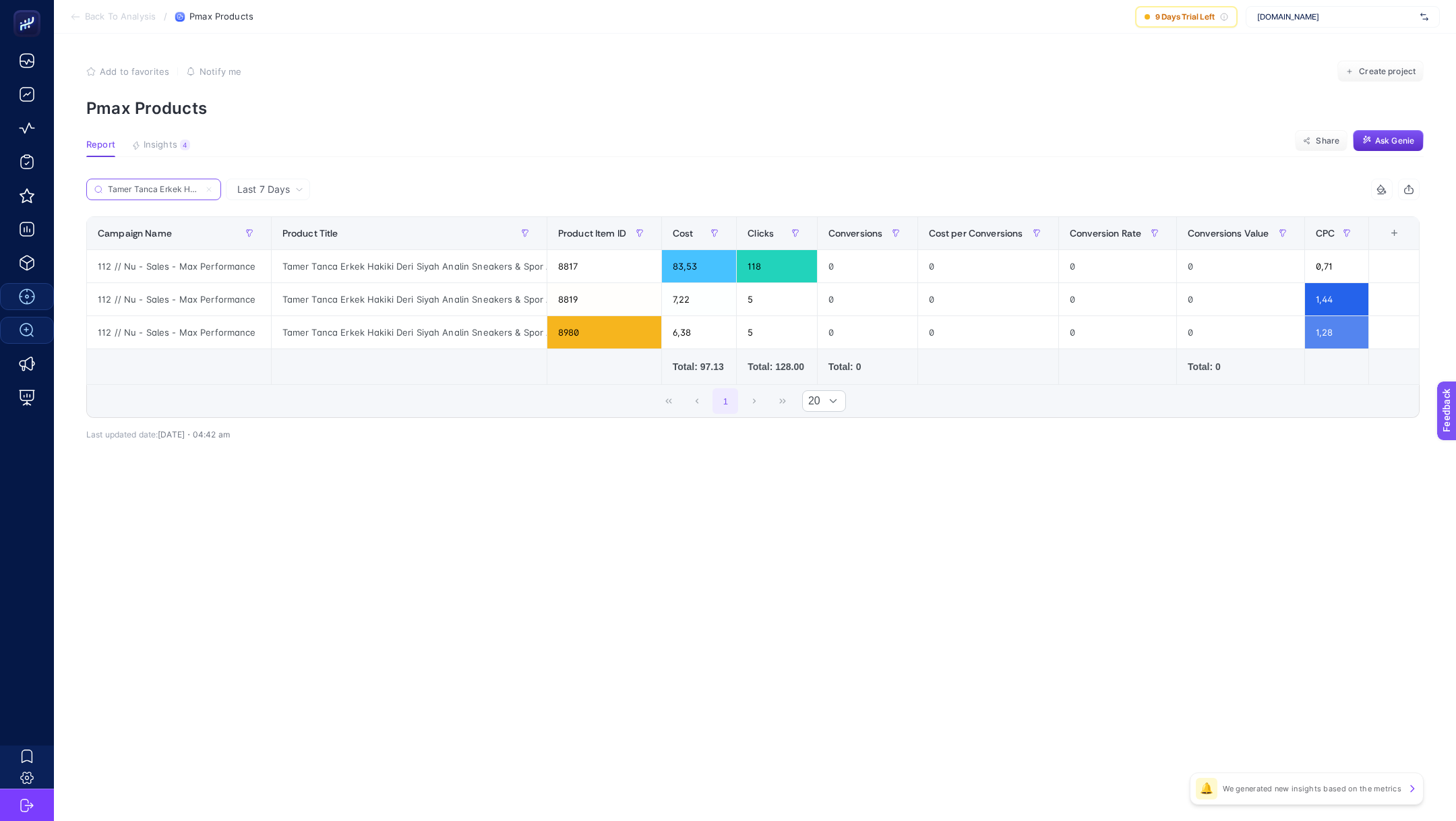
scroll to position [0, 179]
type input "Tamer Tanca Erkek Hakiki Deri Siyah Analin Sneakers & Spor Ayakkabı"
drag, startPoint x: 541, startPoint y: 225, endPoint x: 668, endPoint y: 227, distance: 127.0
click at [668, 228] on div "Tamer Tanca Erkek Hakiki Deri Siyah Analin Sneakers & Spor Ayakkabı 8 items sel…" at bounding box center [753, 298] width 1334 height 239
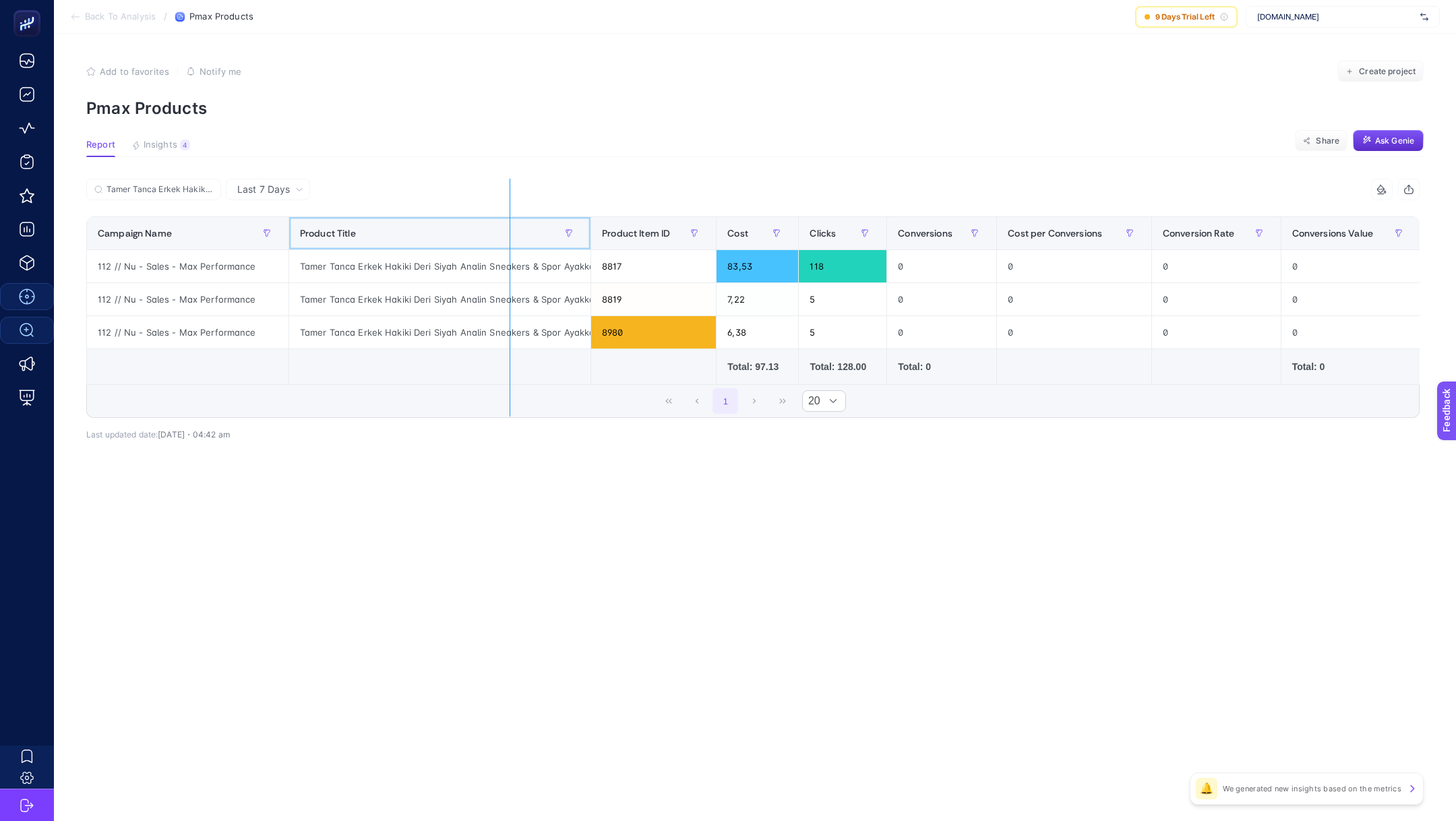
drag, startPoint x: 583, startPoint y: 226, endPoint x: 510, endPoint y: 225, distance: 73.0
click at [510, 225] on div "Tamer Tanca Erkek Hakiki Deri Siyah Analin Sneakers & Spor Ayakkabı 8 items sel…" at bounding box center [753, 298] width 1334 height 239
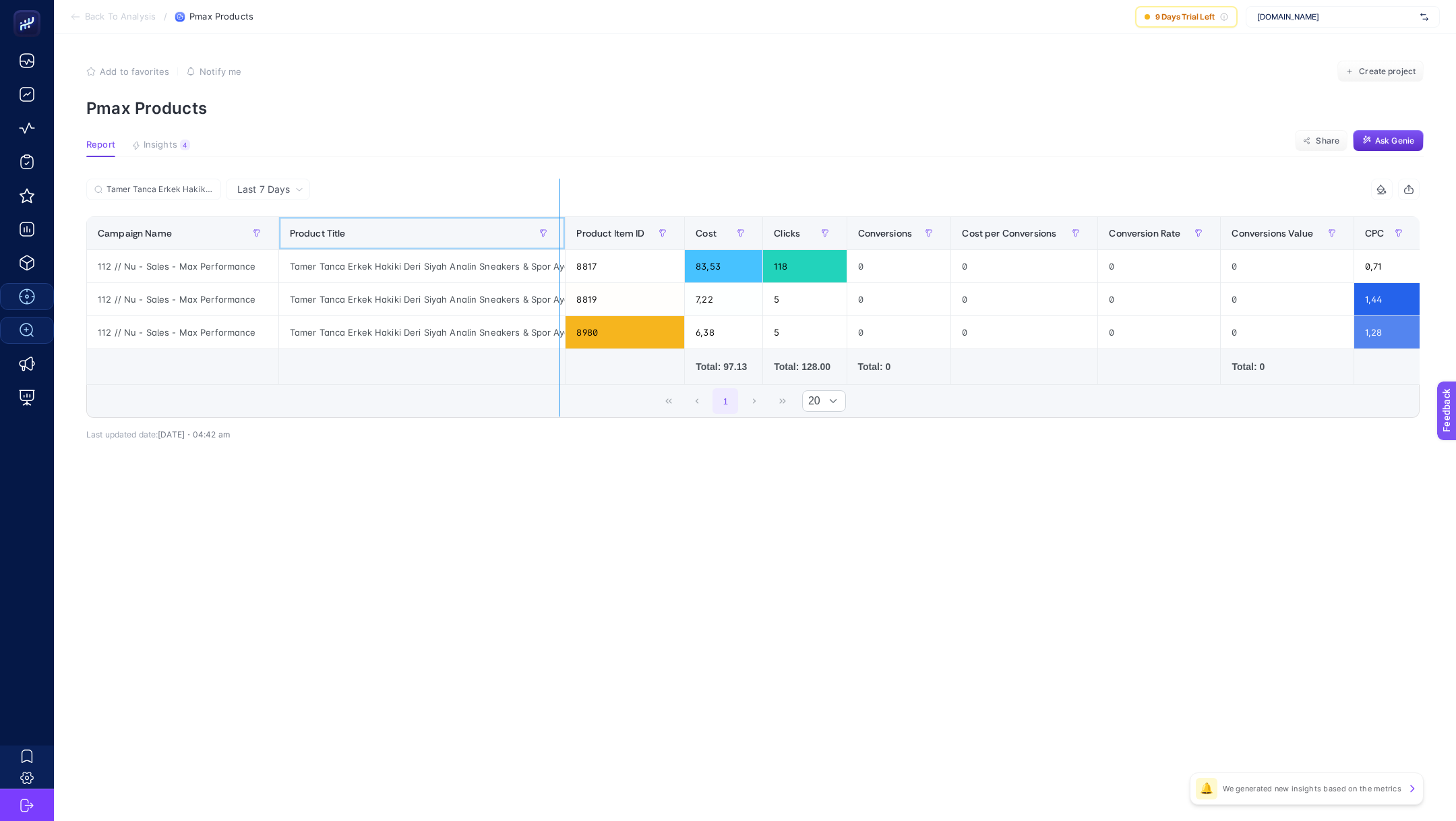
drag, startPoint x: 560, startPoint y: 221, endPoint x: 517, endPoint y: 220, distance: 43.0
click at [518, 221] on div "Tamer Tanca Erkek Hakiki Deri Siyah Analin Sneakers & Spor Ayakkabı 8 items sel…" at bounding box center [753, 298] width 1334 height 239
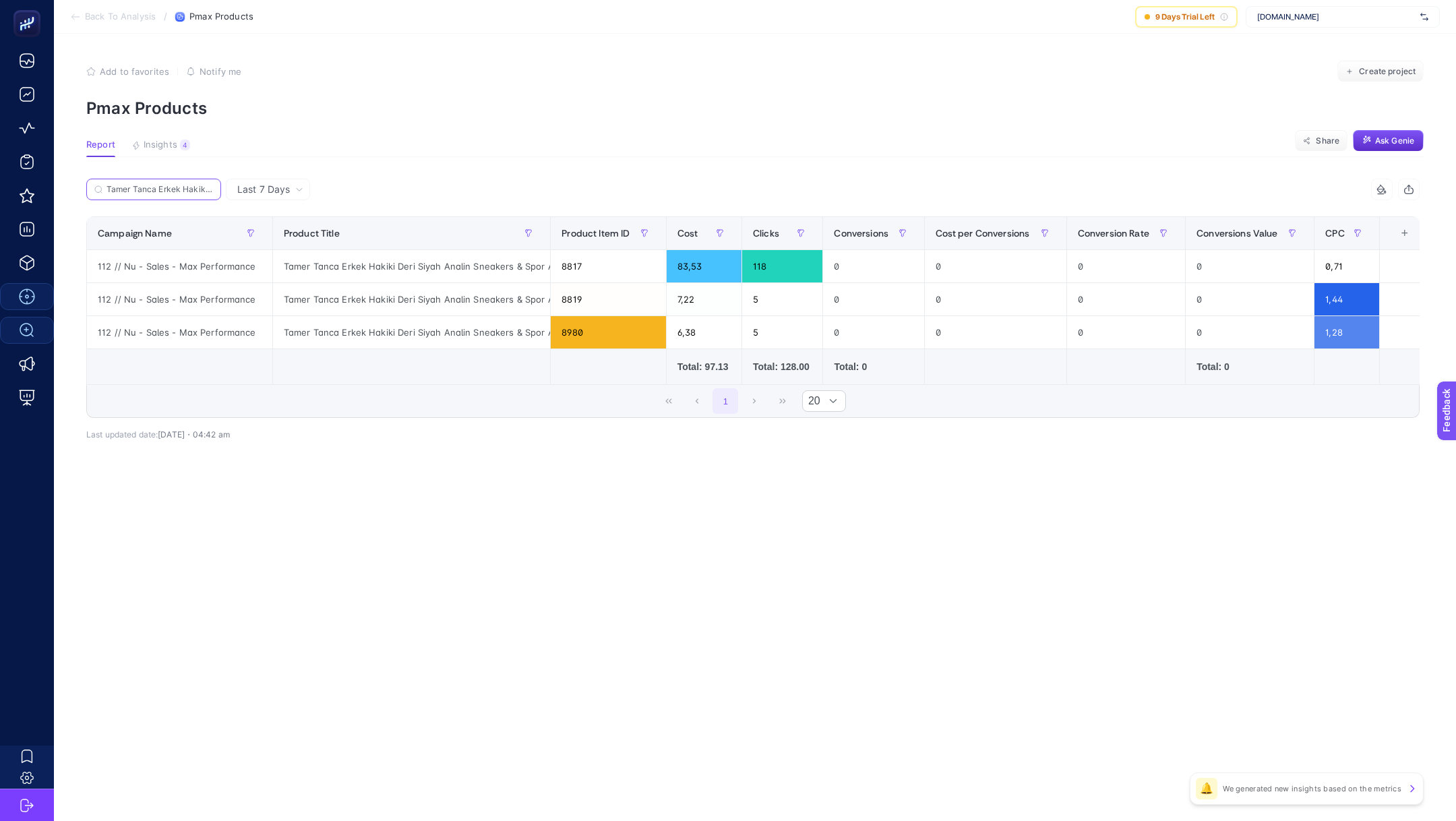
click at [199, 188] on input "Tamer Tanca Erkek Hakiki Deri Siyah Analin Sneakers & Spor Ayakkabı" at bounding box center [159, 189] width 106 height 10
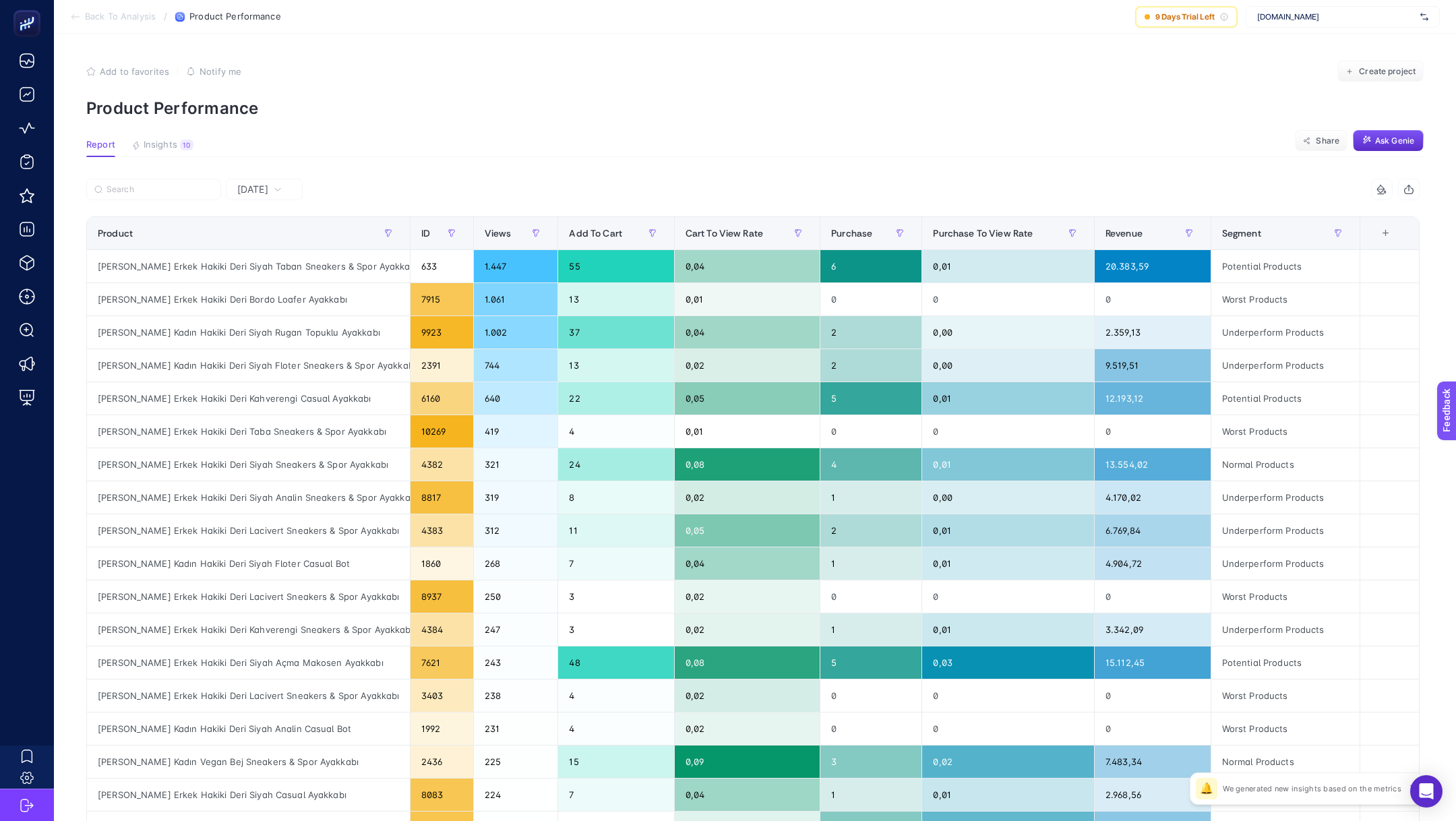
click at [285, 188] on div "[DATE]" at bounding box center [259, 189] width 56 height 9
click at [268, 191] on span "[DATE]" at bounding box center [252, 189] width 31 height 13
click at [267, 240] on div "Product" at bounding box center [249, 233] width 301 height 22
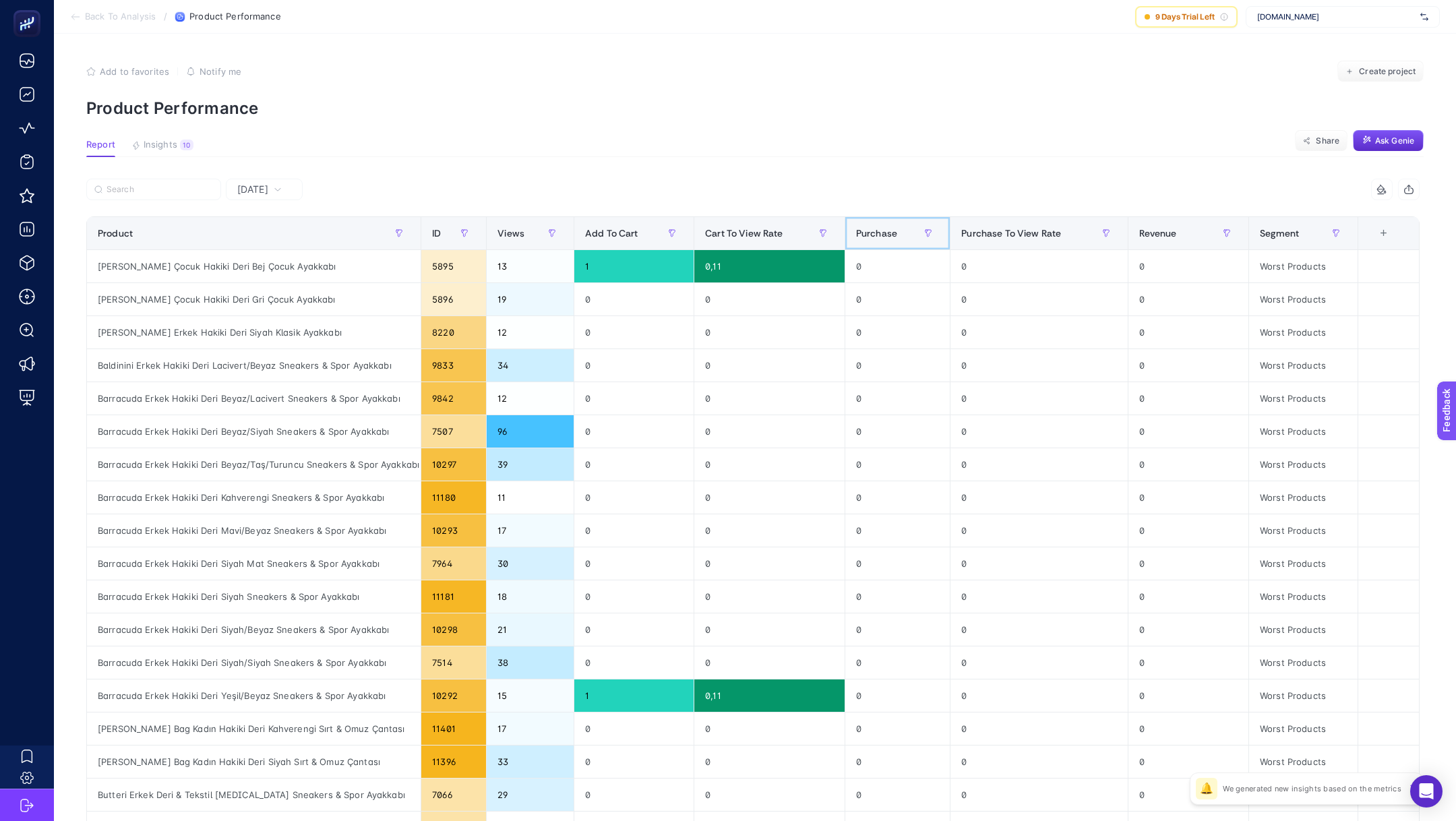
click at [893, 235] on span "Purchase" at bounding box center [877, 233] width 41 height 10
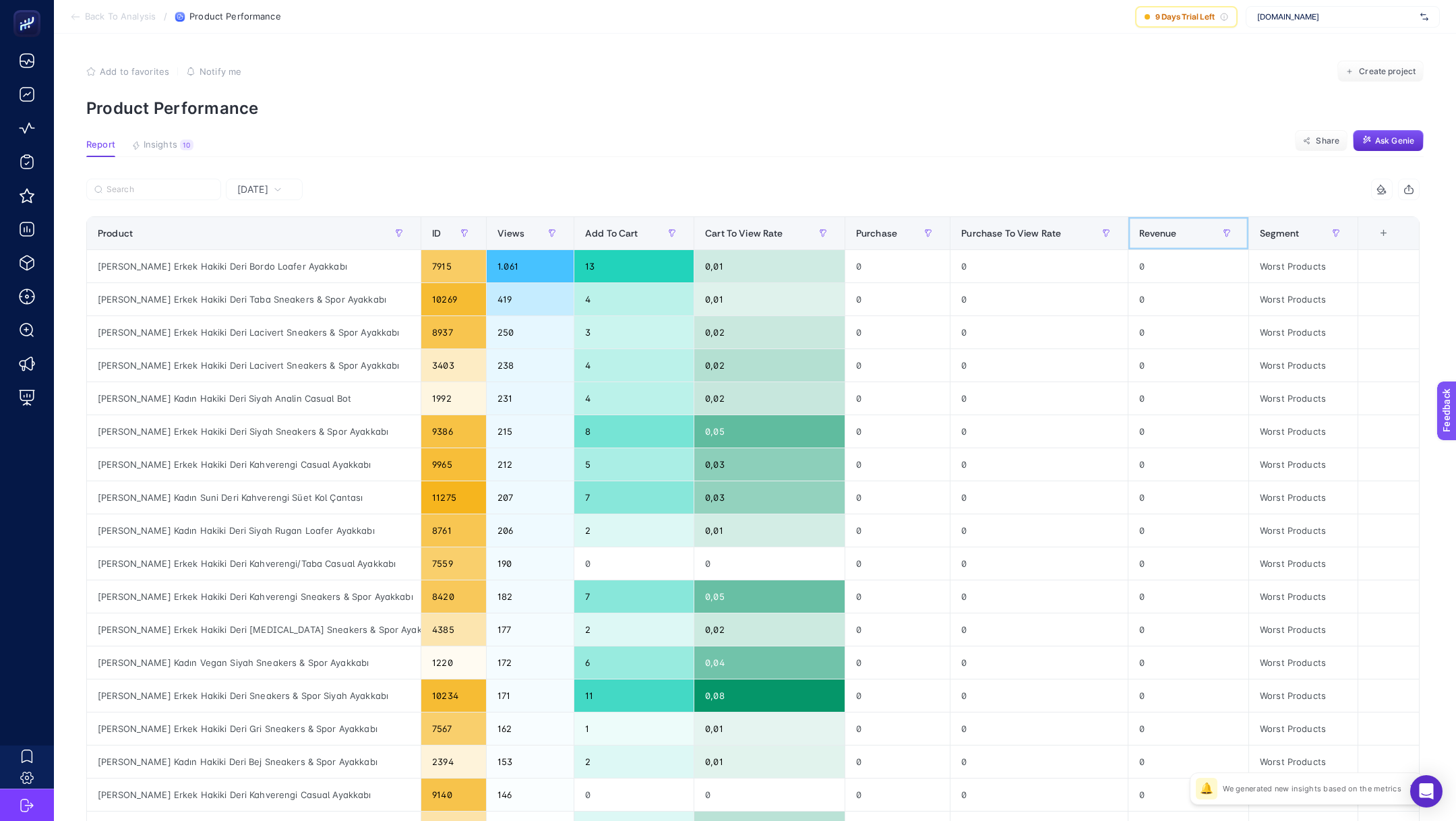
click at [1184, 227] on div "Revenue" at bounding box center [1188, 233] width 98 height 22
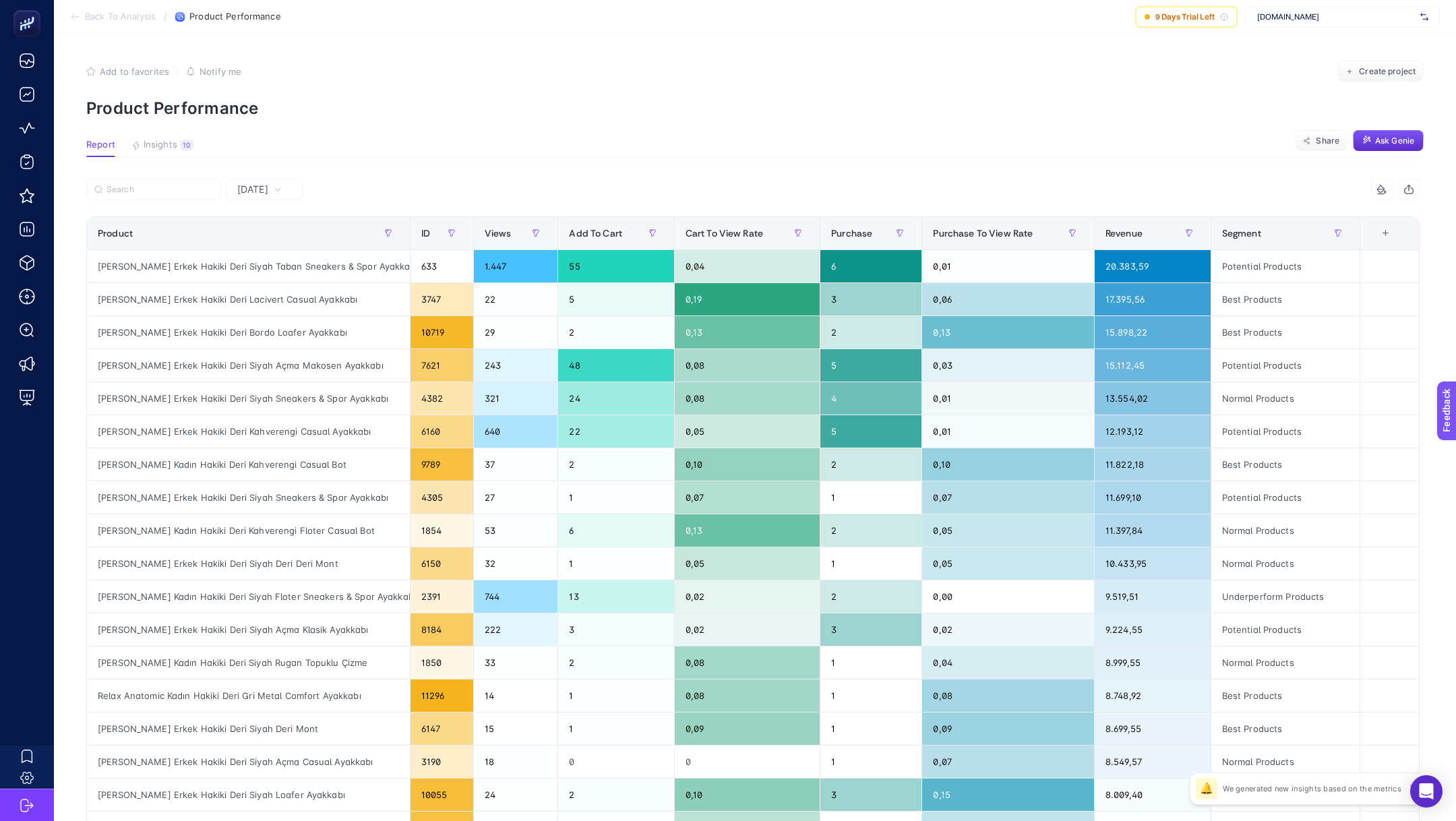
click at [268, 191] on span "[DATE]" at bounding box center [252, 189] width 31 height 13
click at [268, 188] on span "[DATE]" at bounding box center [252, 189] width 31 height 13
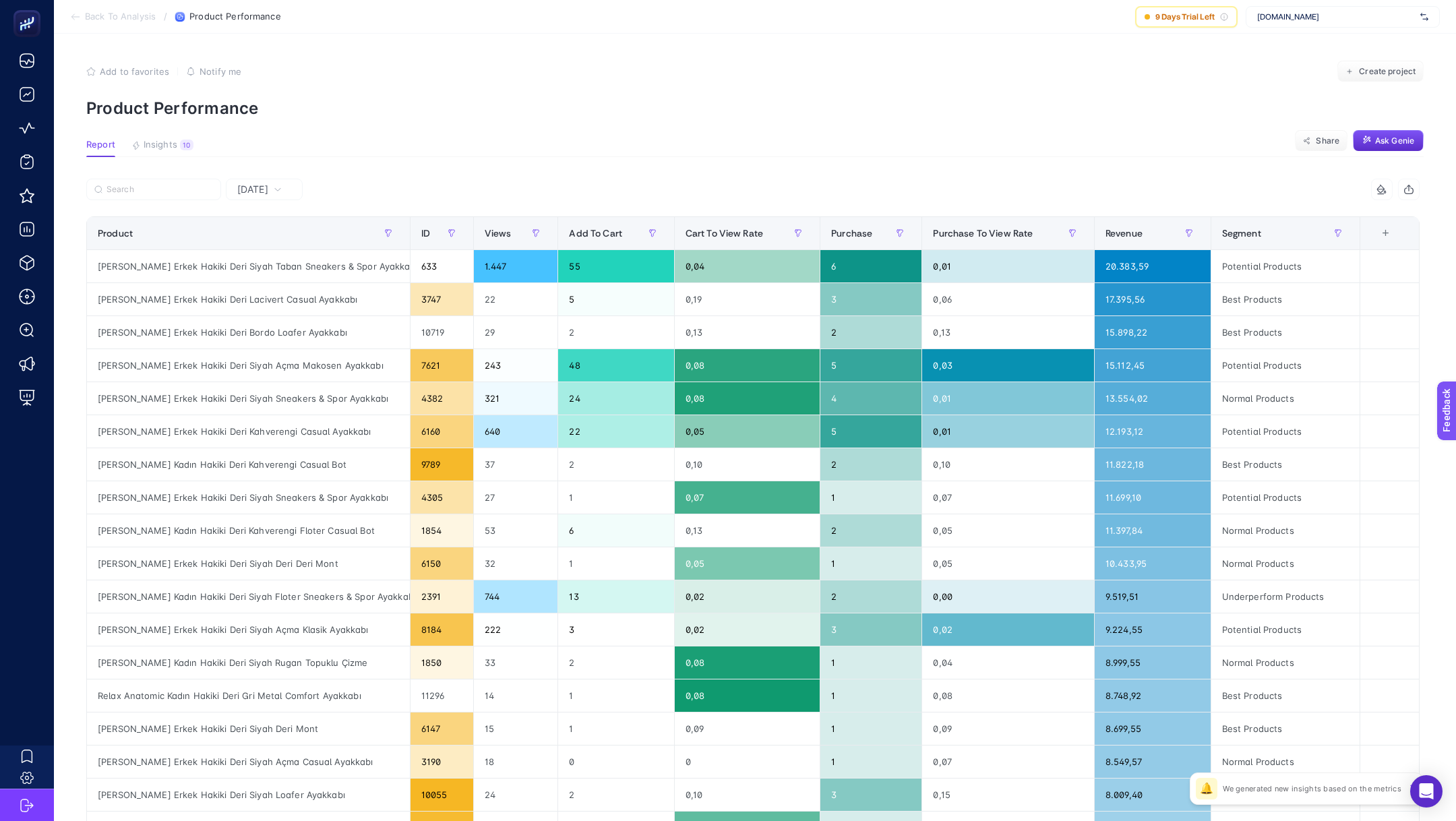
click at [268, 186] on span "[DATE]" at bounding box center [252, 189] width 31 height 13
click at [234, 192] on div "[DATE]" at bounding box center [259, 189] width 56 height 9
click at [283, 188] on div "[DATE]" at bounding box center [259, 189] width 56 height 9
click at [477, 182] on div at bounding box center [420, 193] width 667 height 29
click at [267, 189] on span "[DATE]" at bounding box center [252, 189] width 31 height 13
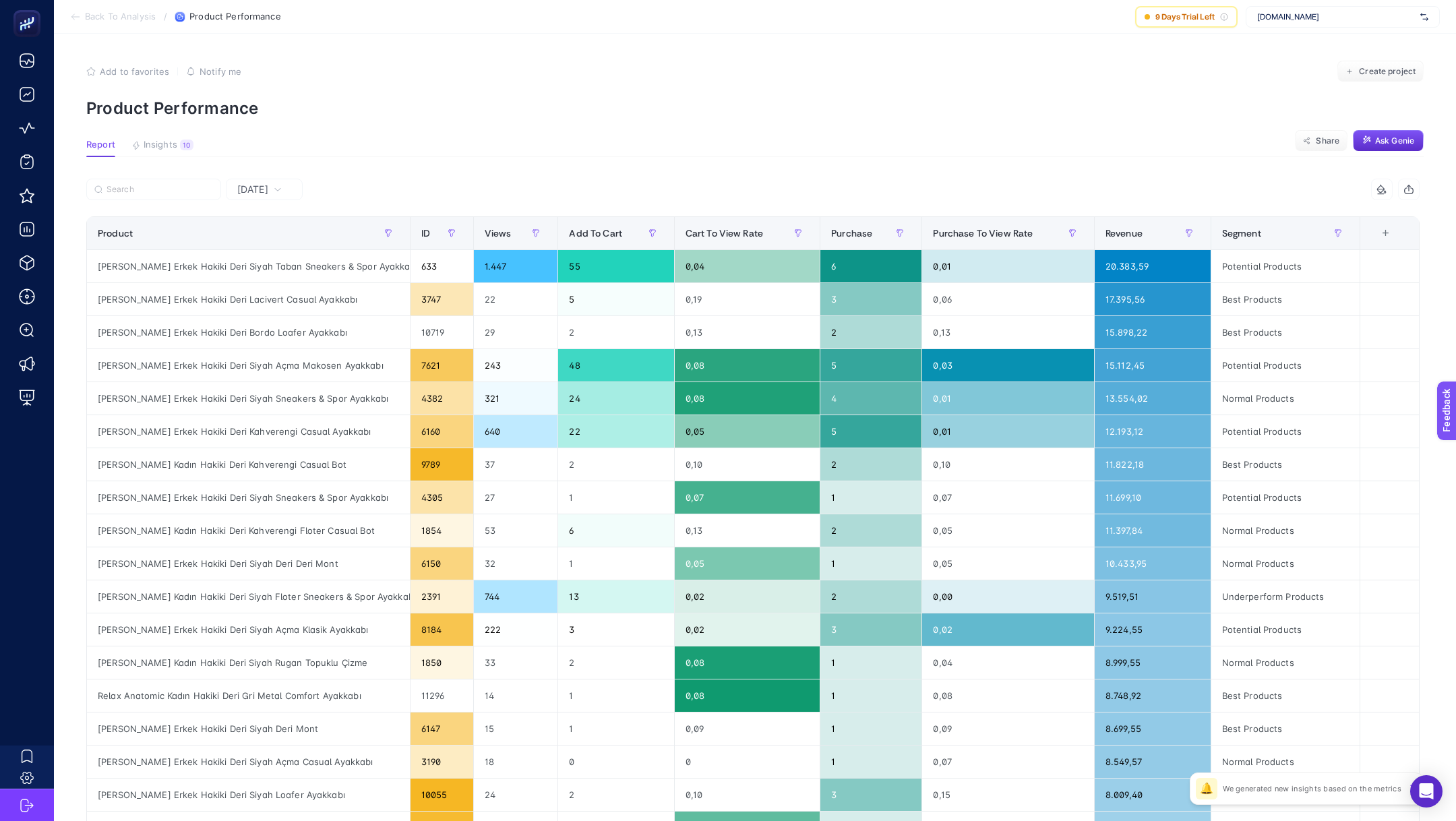
click at [378, 166] on article "Add to favorites false Notify me Create project Product Performance Report Insi…" at bounding box center [754, 560] width 1402 height 1054
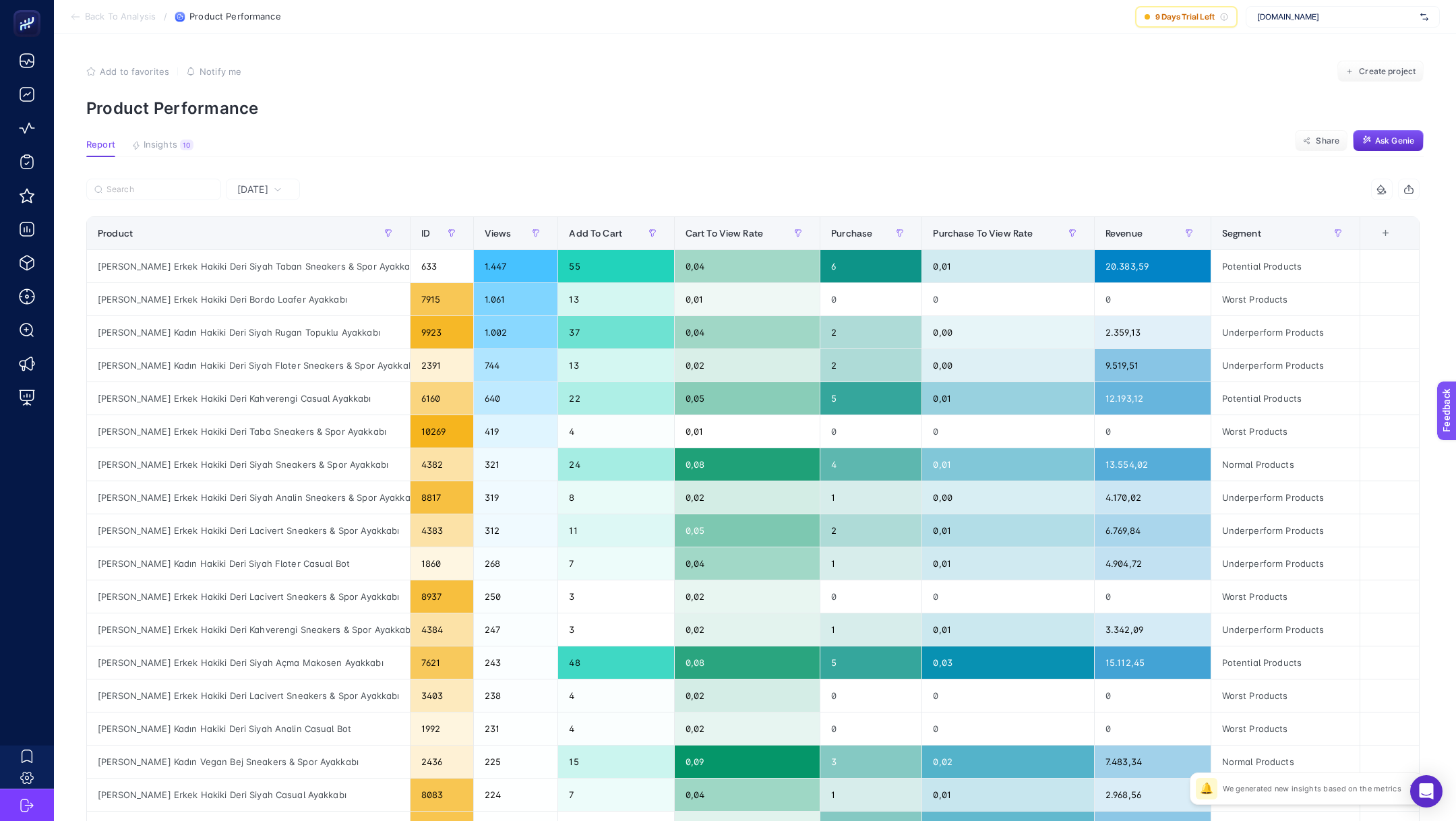
click at [282, 186] on icon at bounding box center [278, 189] width 8 height 8
click at [1141, 231] on div "Revenue" at bounding box center [1153, 233] width 94 height 22
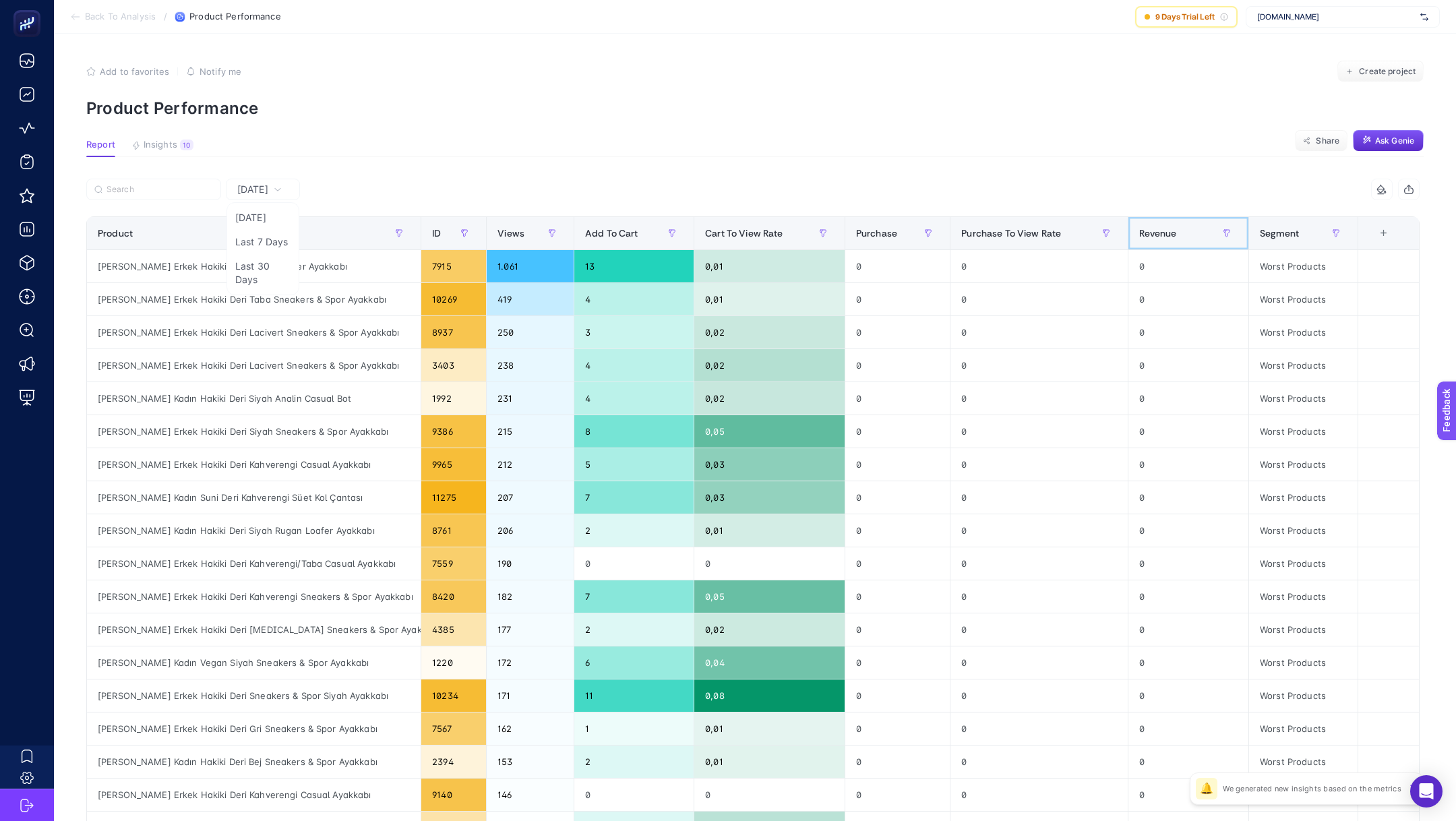
click at [1141, 232] on span "Revenue" at bounding box center [1157, 233] width 37 height 10
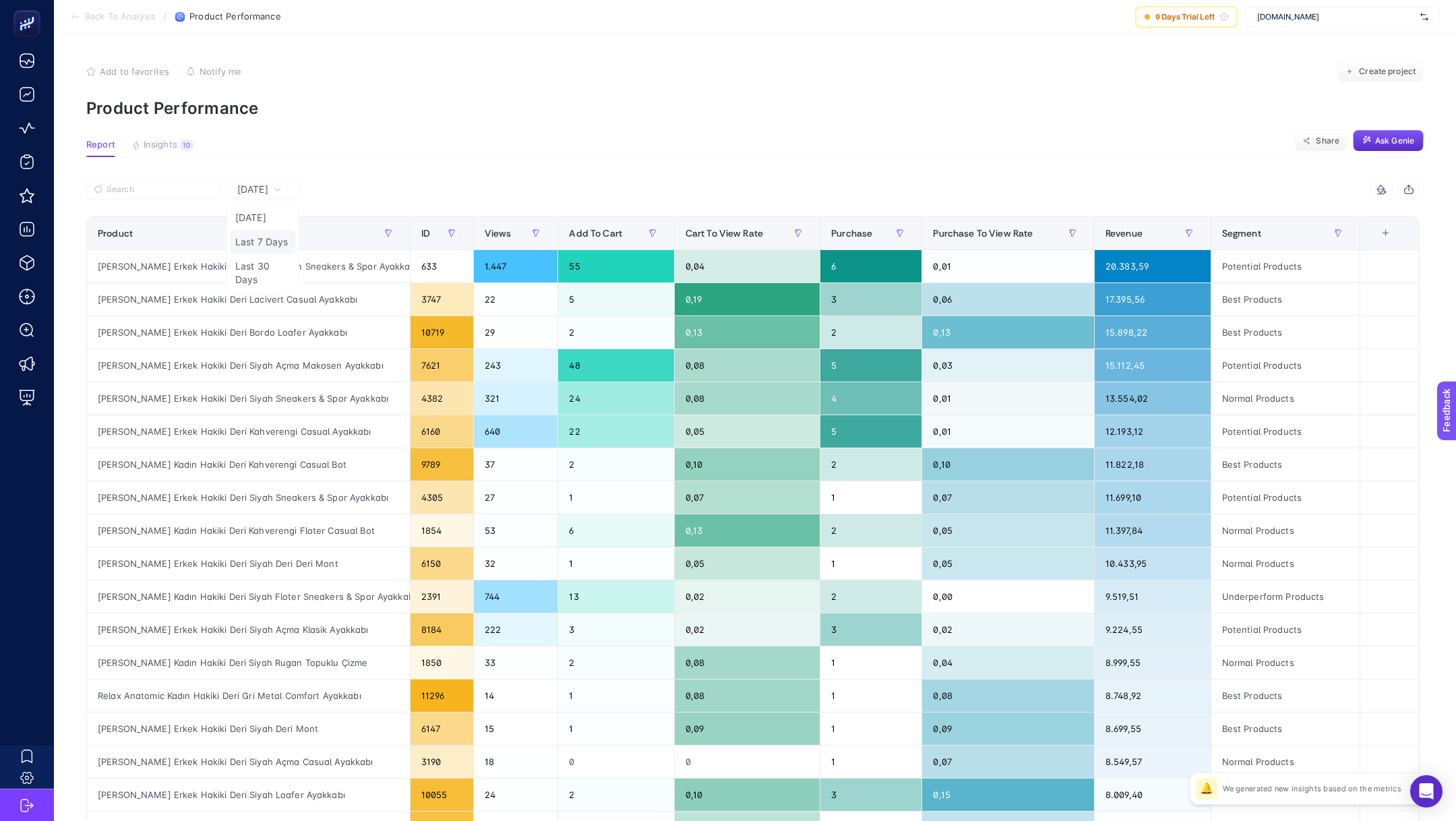
click at [274, 234] on li "Last 7 Days" at bounding box center [263, 242] width 66 height 24
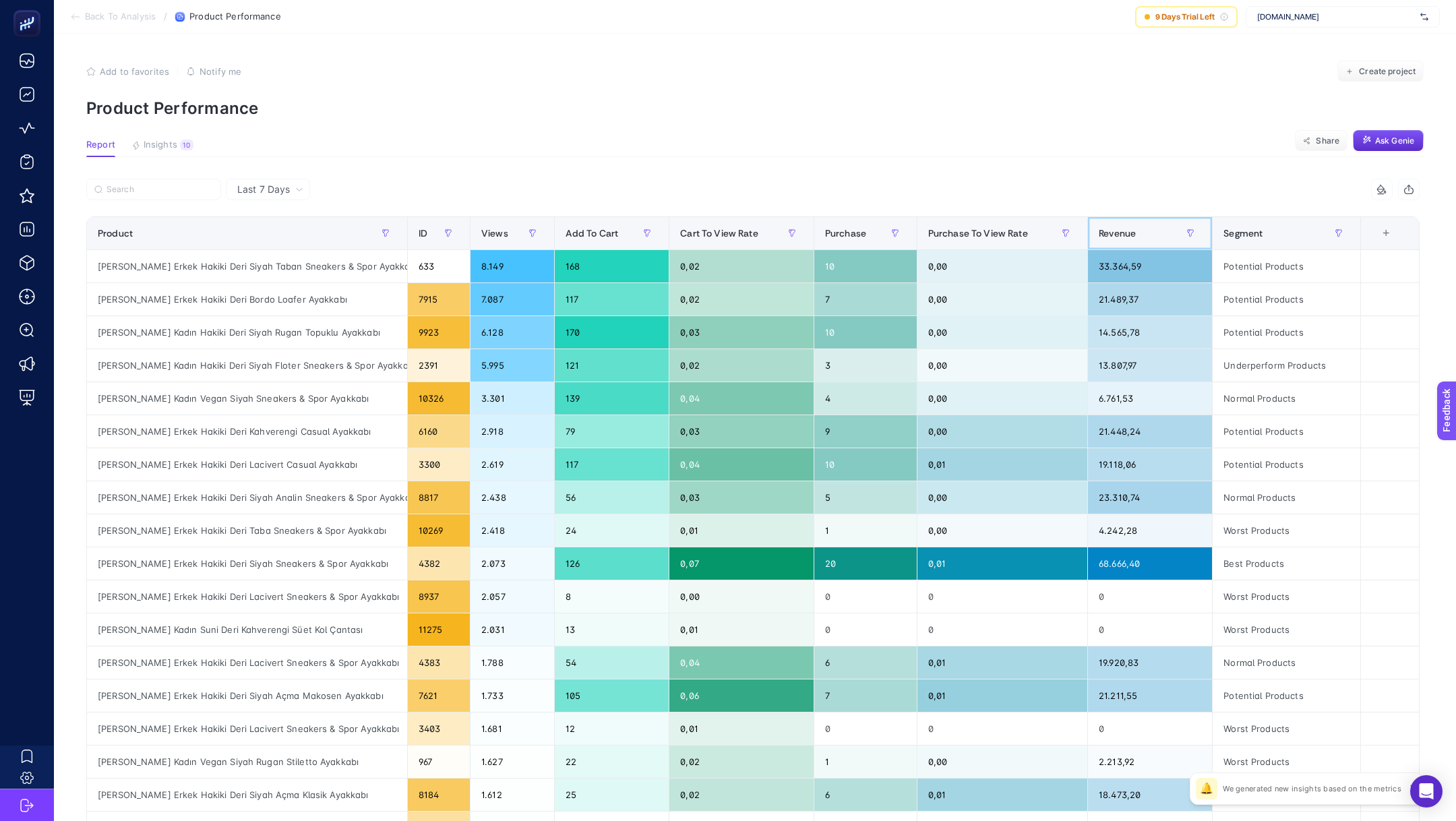
click at [1119, 233] on span "Revenue" at bounding box center [1116, 233] width 37 height 10
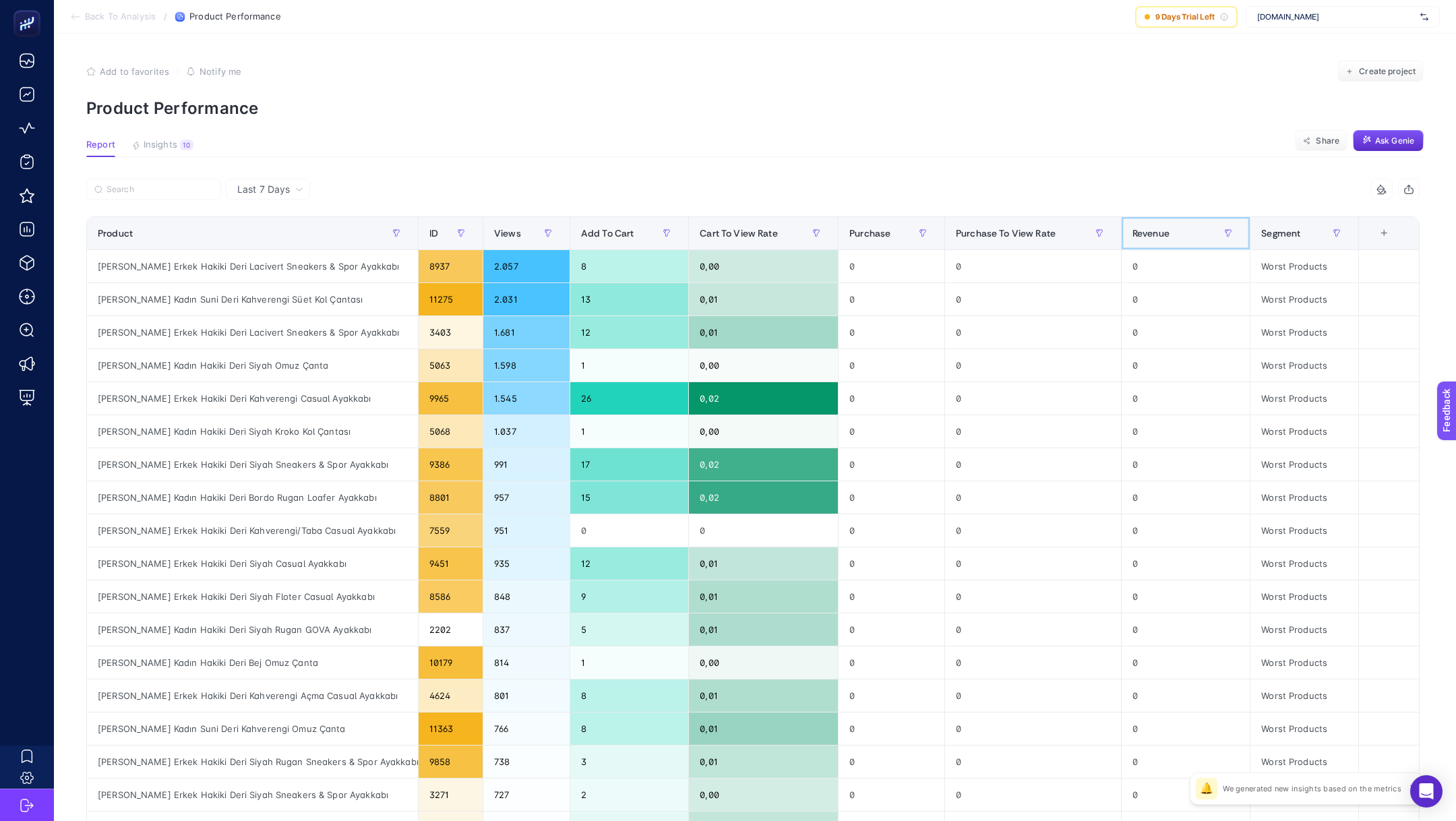
click at [1121, 233] on th "Revenue" at bounding box center [1185, 233] width 129 height 33
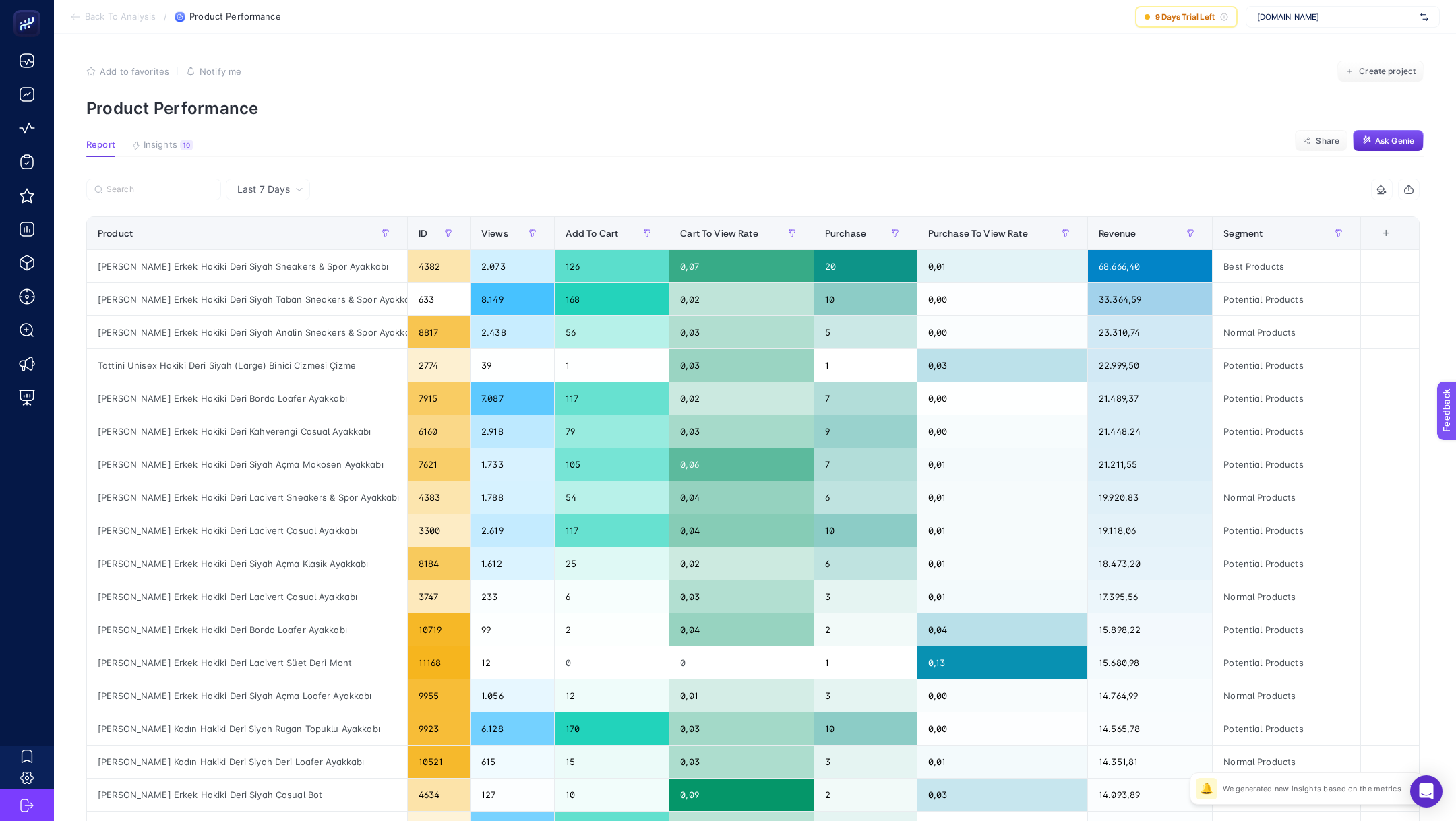
click at [833, 151] on section "Report Insights 10 We generated new insights based on the metrics Share Ask Gen…" at bounding box center [755, 148] width 1337 height 18
click at [219, 266] on div "Tamer Tanca Erkek Hakiki Deri Siyah Sneakers & Spor Ayakkabı" at bounding box center [247, 266] width 320 height 32
copy tr "Tamer Tanca Erkek Hakiki Deri Siyah Sneakers & Spor Ayakkabı"
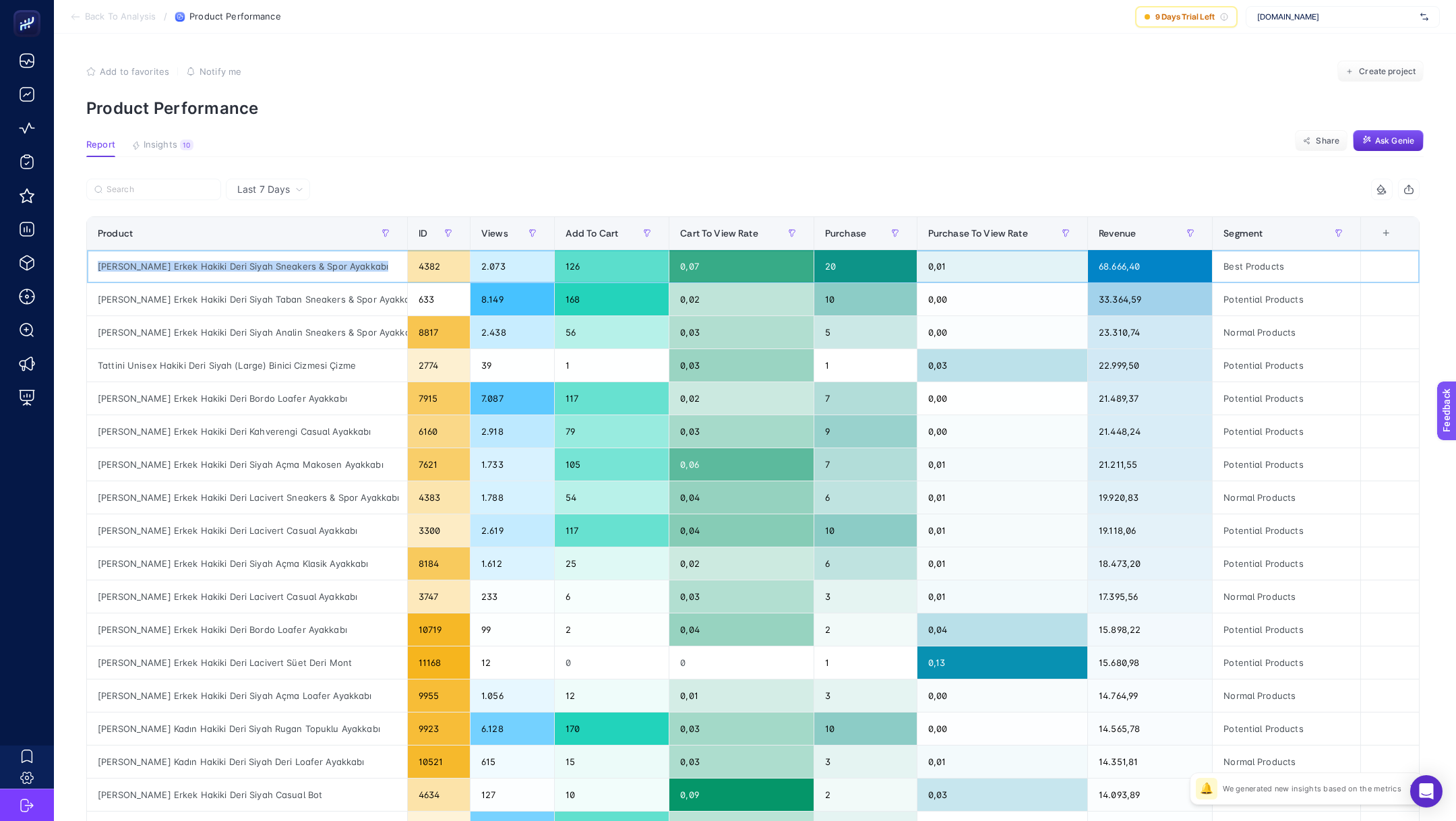
click at [256, 265] on div "Tamer Tanca Erkek Hakiki Deri Siyah Sneakers & Spor Ayakkabı" at bounding box center [247, 266] width 320 height 32
click at [297, 297] on div "Tamer Tanca Erkek Hakiki Deri Siyah Taban Sneakers & Spor Ayakkabı" at bounding box center [247, 299] width 320 height 32
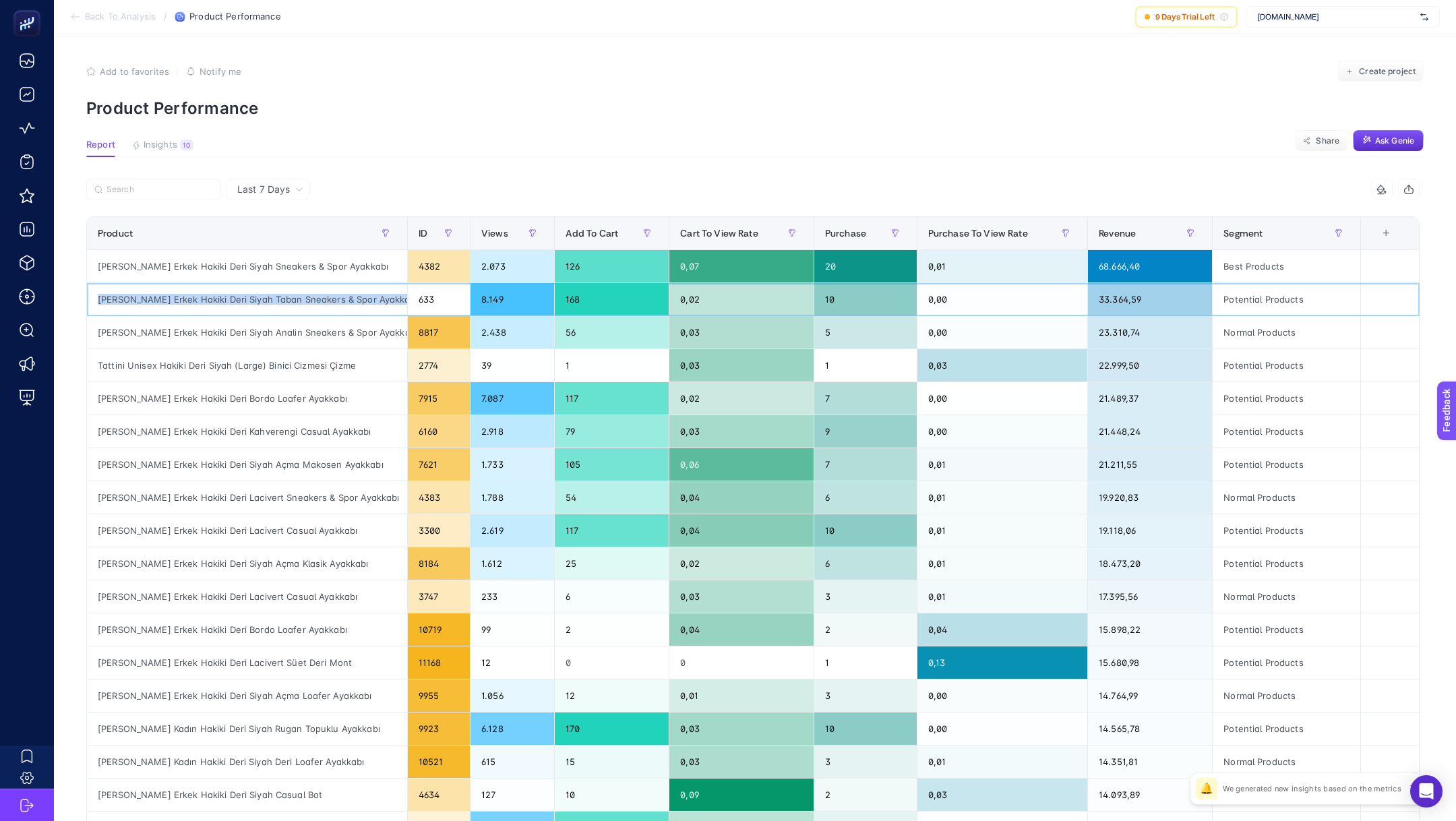
click at [297, 297] on div "Tamer Tanca Erkek Hakiki Deri Siyah Taban Sneakers & Spor Ayakkabı" at bounding box center [247, 299] width 320 height 32
copy tr "Tamer Tanca Erkek Hakiki Deri Siyah Taban Sneakers & Spor Ayakkabı"
click at [276, 330] on div "Tamer Tanca Erkek Hakiki Deri Siyah Analin Sneakers & Spor Ayakkabı" at bounding box center [247, 332] width 320 height 32
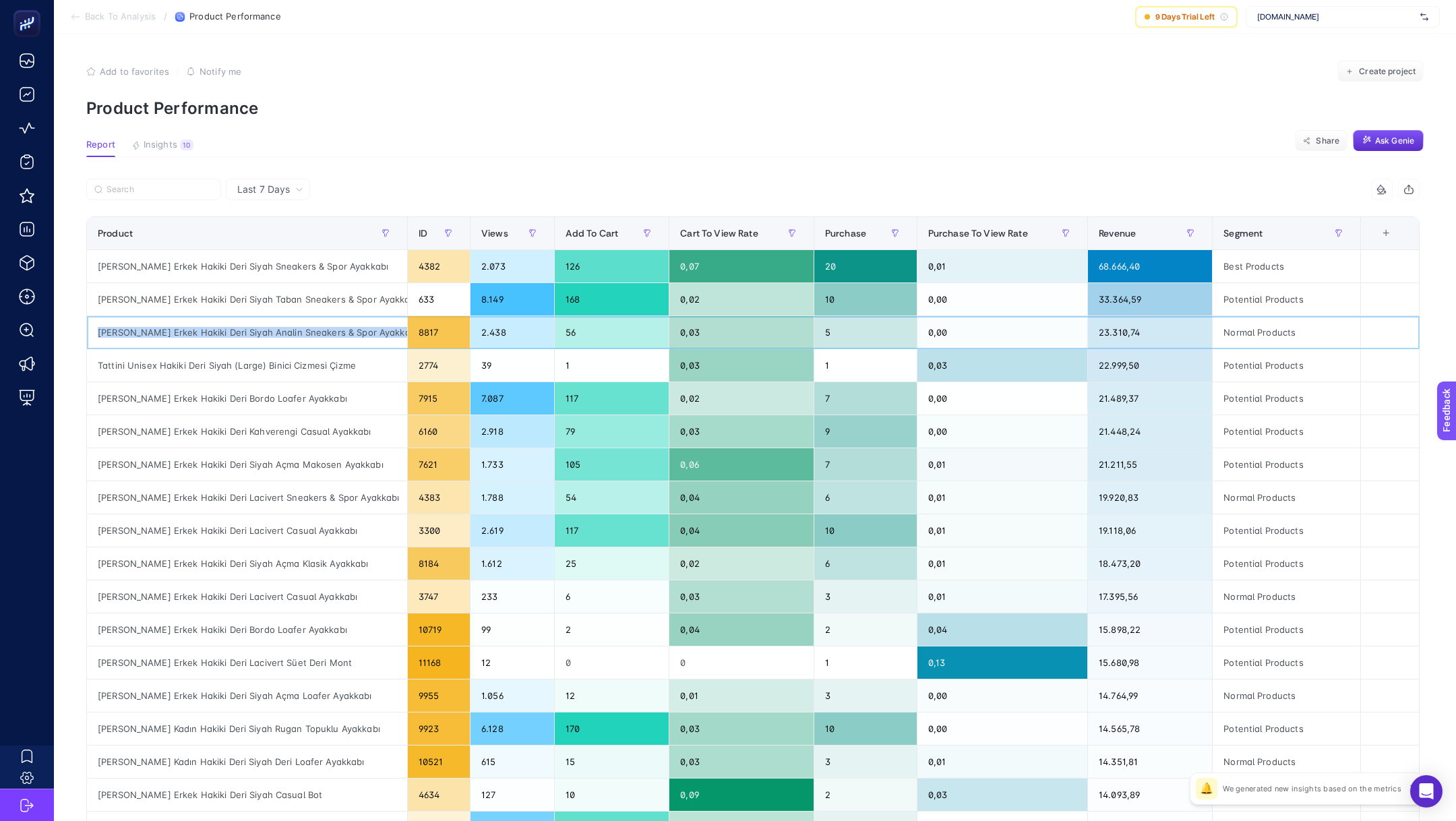
copy tr "Tamer Tanca Erkek Hakiki Deri Siyah Analin Sneakers & Spor Ayakkabı"
click at [267, 300] on div "Tamer Tanca Erkek Hakiki Deri Siyah Taban Sneakers & Spor Ayakkabı" at bounding box center [247, 299] width 320 height 32
copy tr "Tamer Tanca Erkek Hakiki Deri Siyah Taban Sneakers & Spor Ayakkabı"
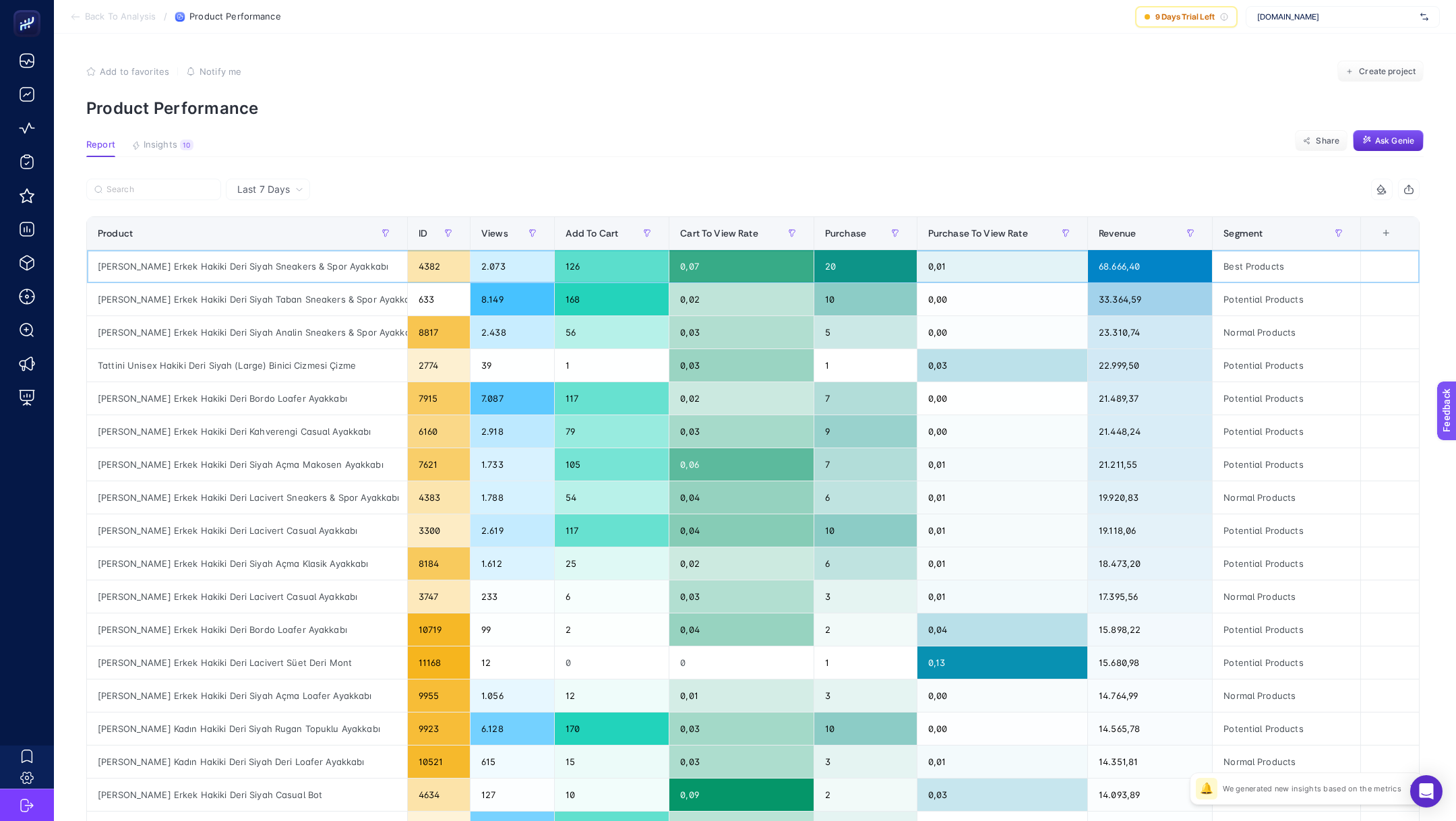
click at [271, 261] on div "Tamer Tanca Erkek Hakiki Deri Siyah Sneakers & Spor Ayakkabı" at bounding box center [247, 266] width 320 height 32
copy tr "Tamer Tanca Erkek Hakiki Deri Siyah Sneakers & Spor Ayakkabı"
click at [324, 298] on div "Tamer Tanca Erkek Hakiki Deri Siyah Taban Sneakers & Spor Ayakkabı" at bounding box center [247, 299] width 320 height 32
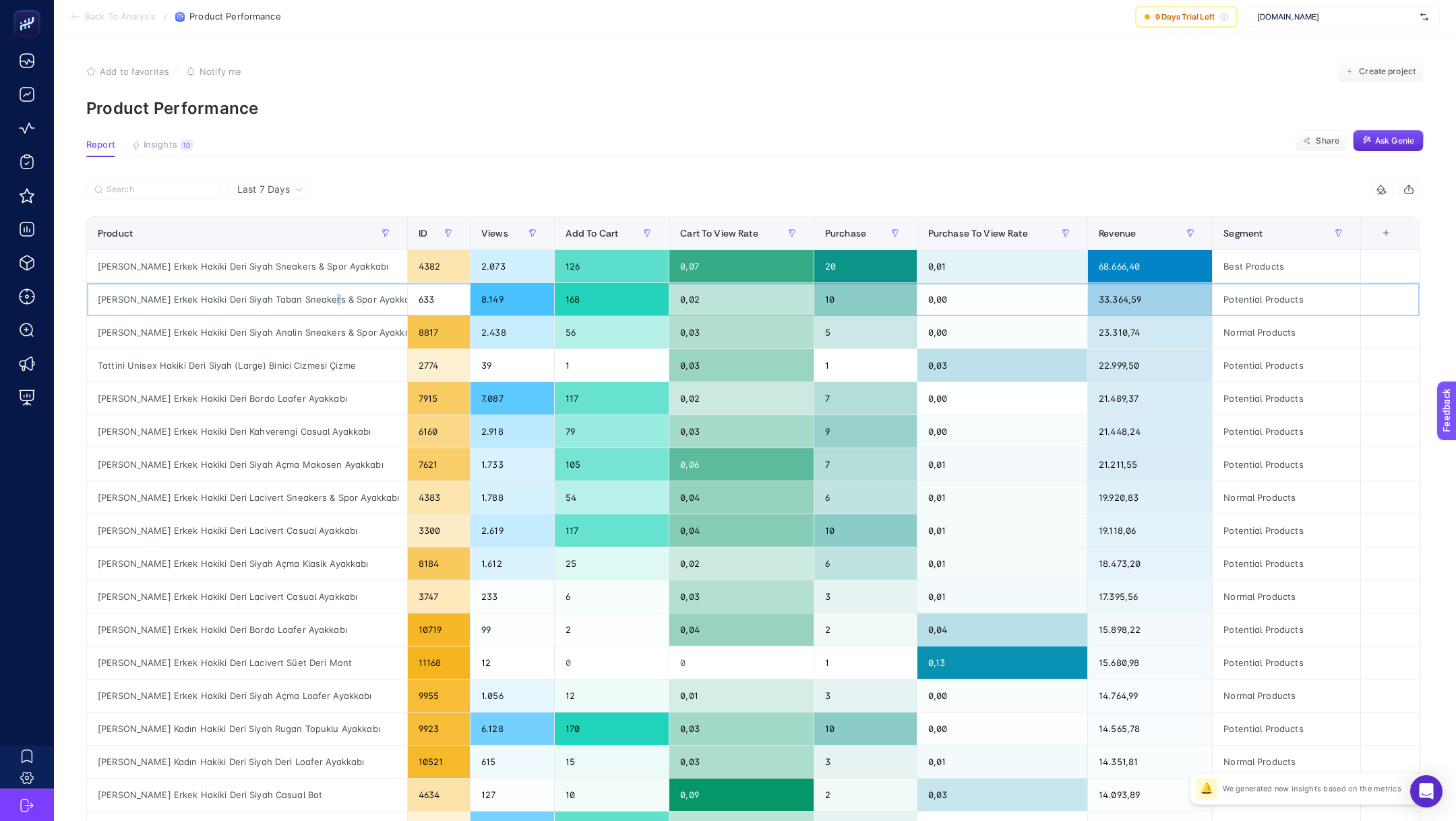
click at [324, 298] on div "Tamer Tanca Erkek Hakiki Deri Siyah Taban Sneakers & Spor Ayakkabı" at bounding box center [247, 299] width 320 height 32
copy tr "Tamer Tanca Erkek Hakiki Deri Siyah Taban Sneakers & Spor Ayakkabı"
click at [271, 327] on div "Tamer Tanca Erkek Hakiki Deri Siyah Analin Sneakers & Spor Ayakkabı" at bounding box center [247, 332] width 320 height 32
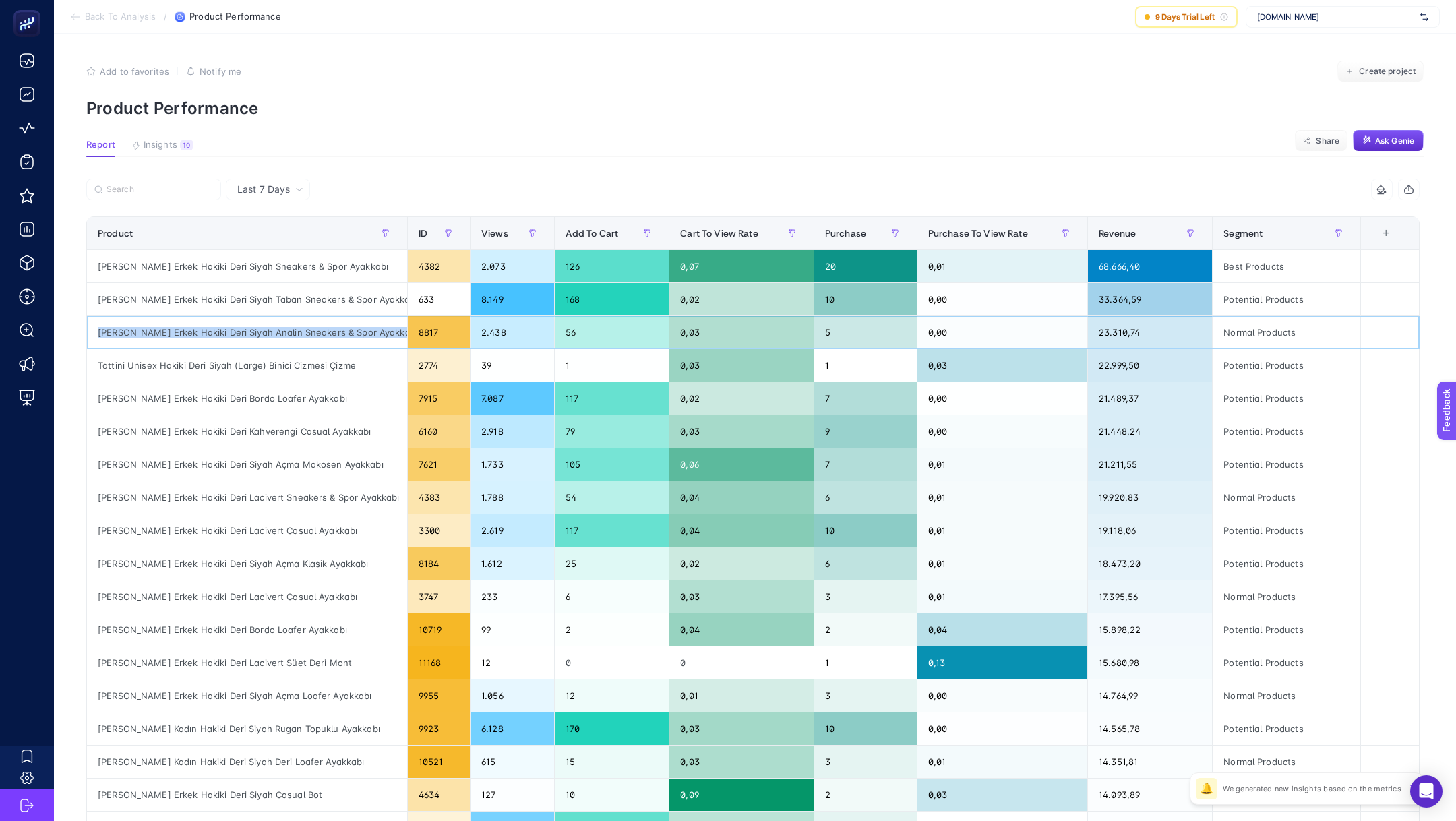
click at [271, 327] on div "Tamer Tanca Erkek Hakiki Deri Siyah Analin Sneakers & Spor Ayakkabı" at bounding box center [247, 332] width 320 height 32
copy tr "Tamer Tanca Erkek Hakiki Deri Siyah Analin Sneakers & Spor Ayakkabı"
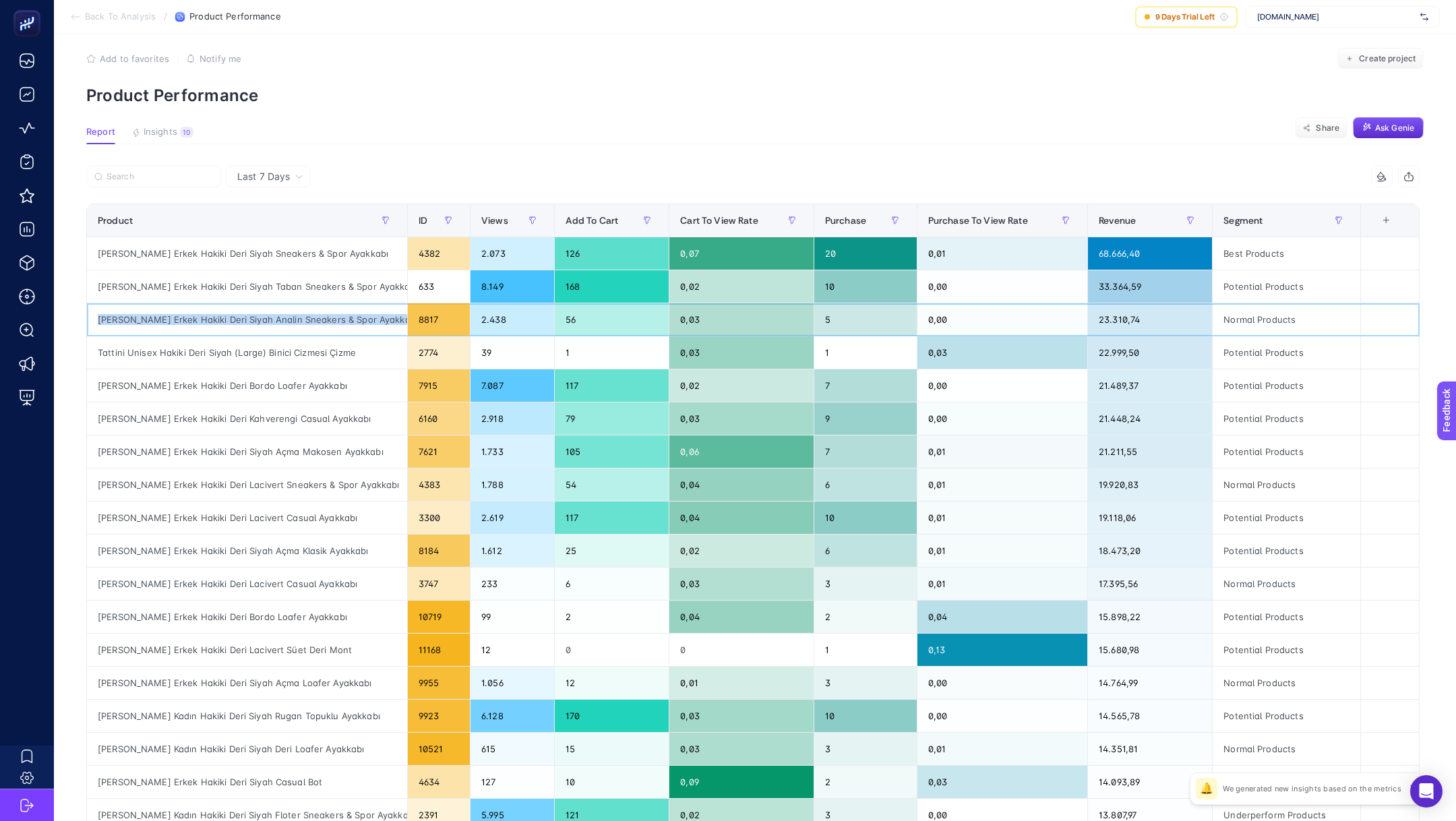
scroll to position [10, 0]
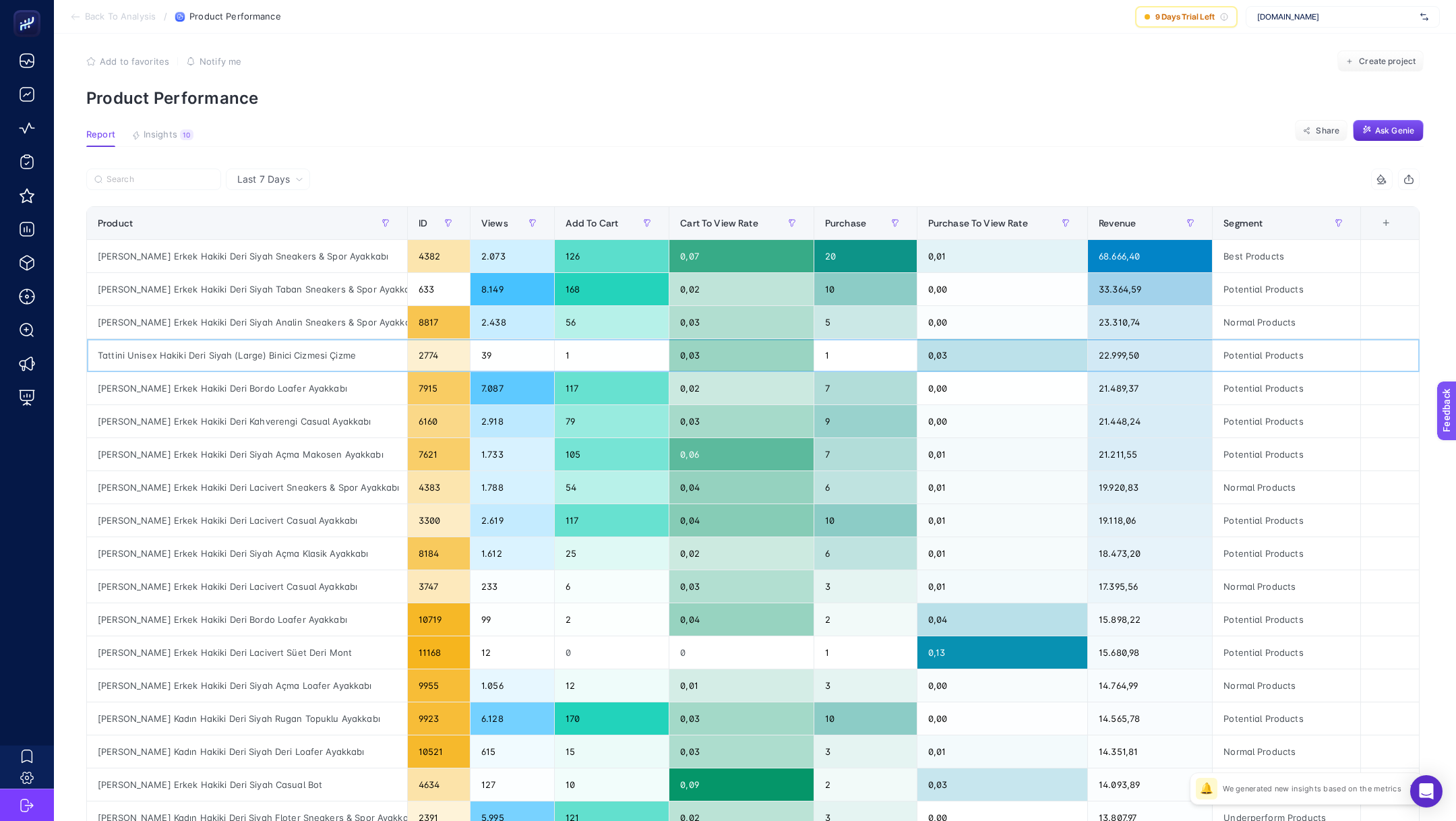
click at [237, 351] on div "Tattini Unisex Hakiki Deri Siyah (Large) Binici Cizmesi Çizme" at bounding box center [247, 355] width 320 height 32
copy tr "Tattini Unisex Hakiki Deri Siyah (Large) Binici Cizmesi Çizme"
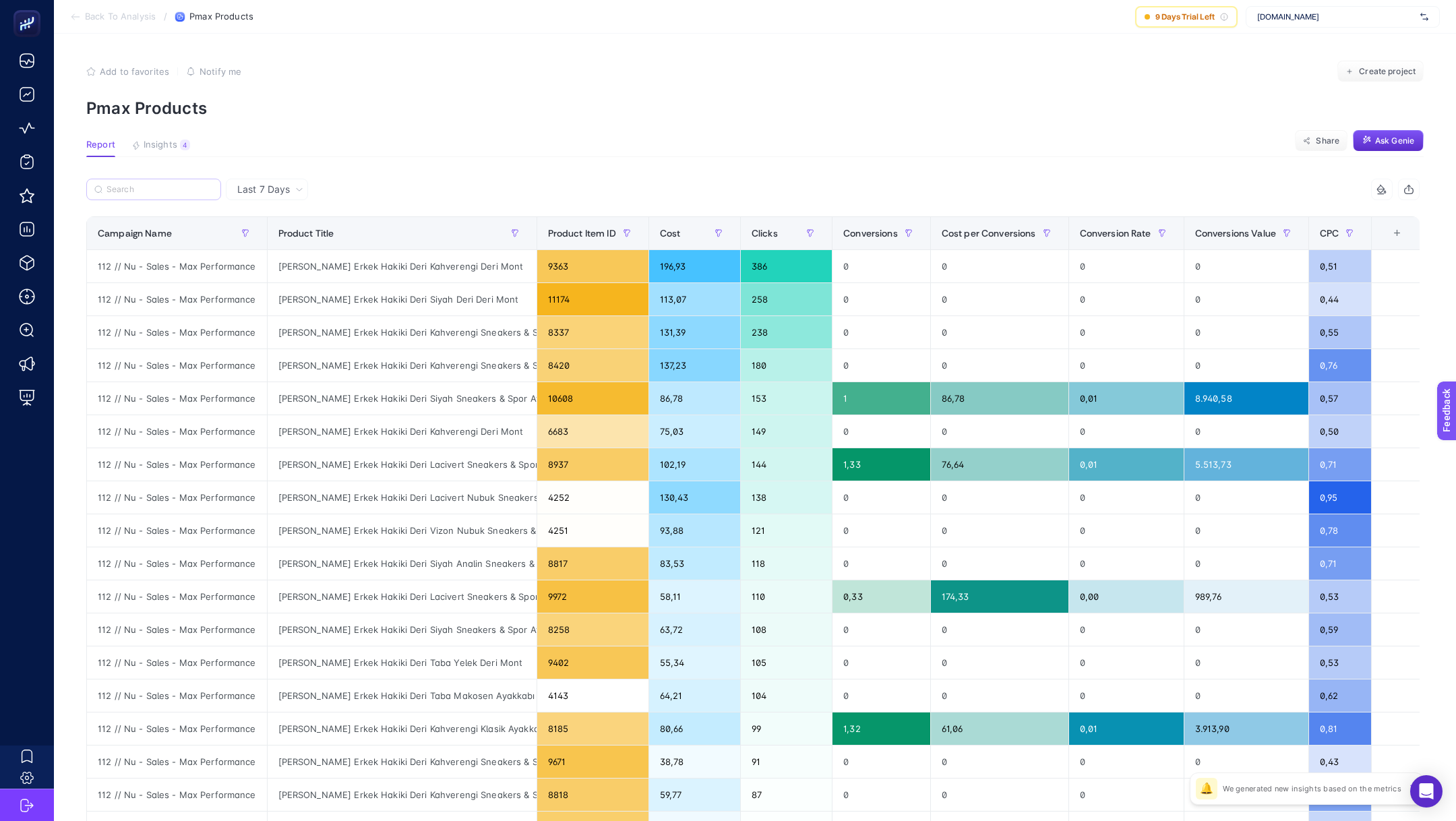
click at [179, 182] on label at bounding box center [154, 189] width 135 height 22
click at [179, 185] on input "Search" at bounding box center [159, 189] width 106 height 10
paste input "Tamer Tanca Erkek Hakiki Deri Siyah Analin Sneakers & Spor Ayakkabı"
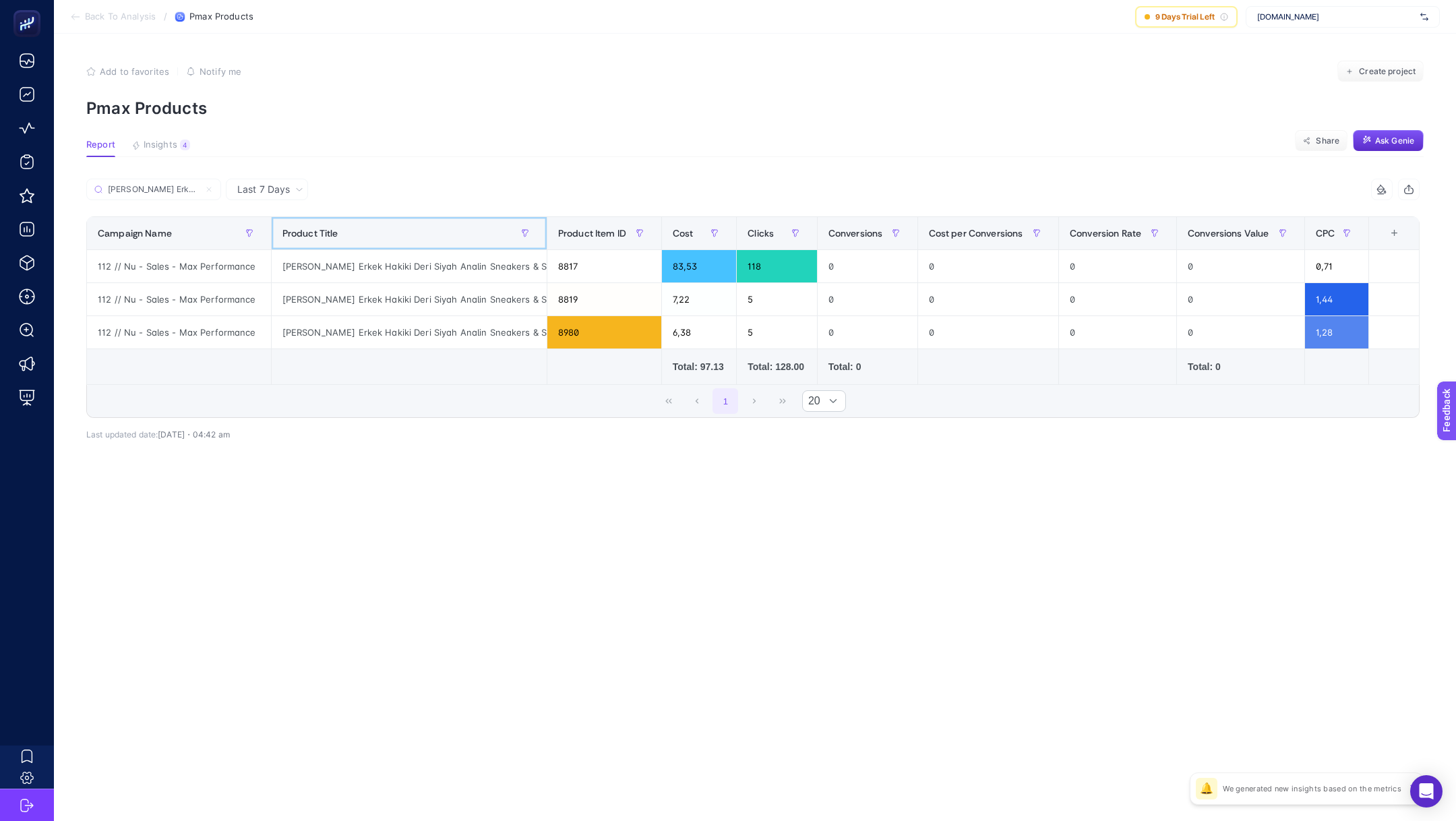
click at [542, 226] on span at bounding box center [544, 233] width 6 height 32
click at [176, 185] on input "Tamer Tanca Erkek Hakiki Deri Siyah Analin Sneakers & Spor Ayakkabı" at bounding box center [159, 189] width 106 height 10
paste input "Taba"
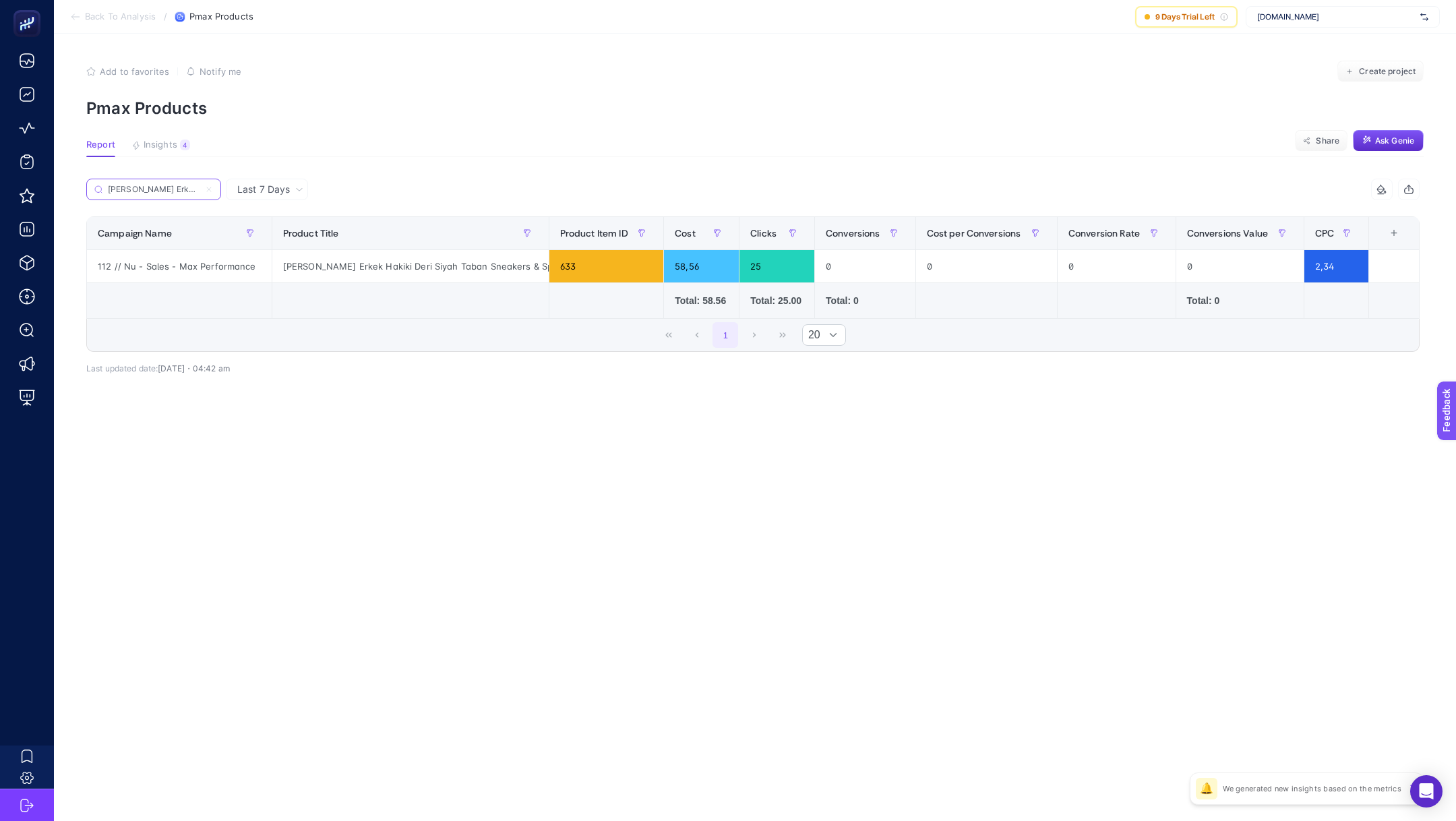
scroll to position [0, 179]
type input "Tamer Tanca Erkek Hakiki Deri Siyah Taban Sneakers & Spor Ayakkabı"
click at [436, 557] on article "Add to favorites false Notify me Create project Pmax Products Report Insights 4…" at bounding box center [754, 427] width 1402 height 787
click at [120, 14] on span "Back To Analysis" at bounding box center [120, 16] width 71 height 10
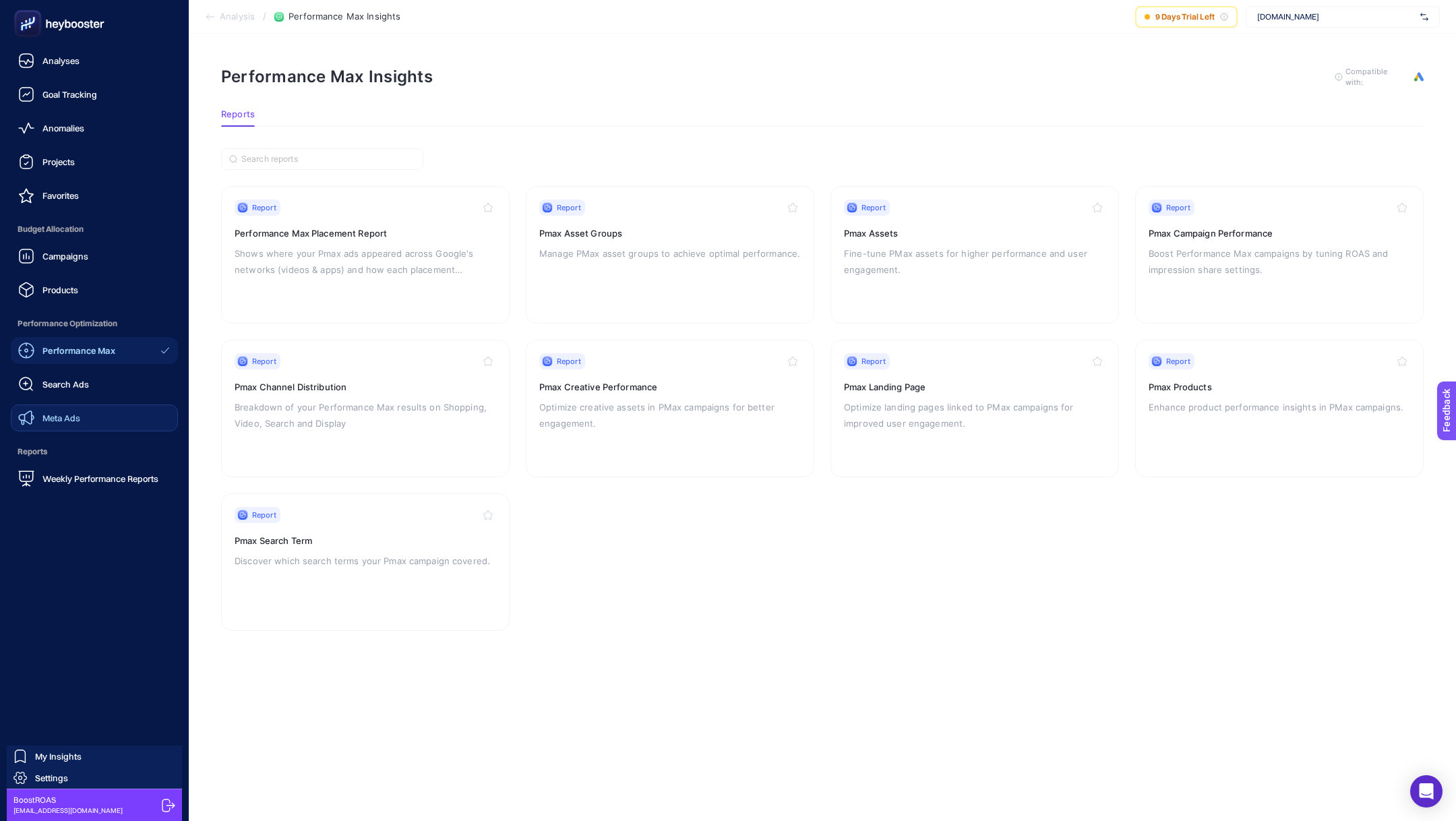
click at [60, 410] on div "Meta Ads" at bounding box center [49, 417] width 62 height 16
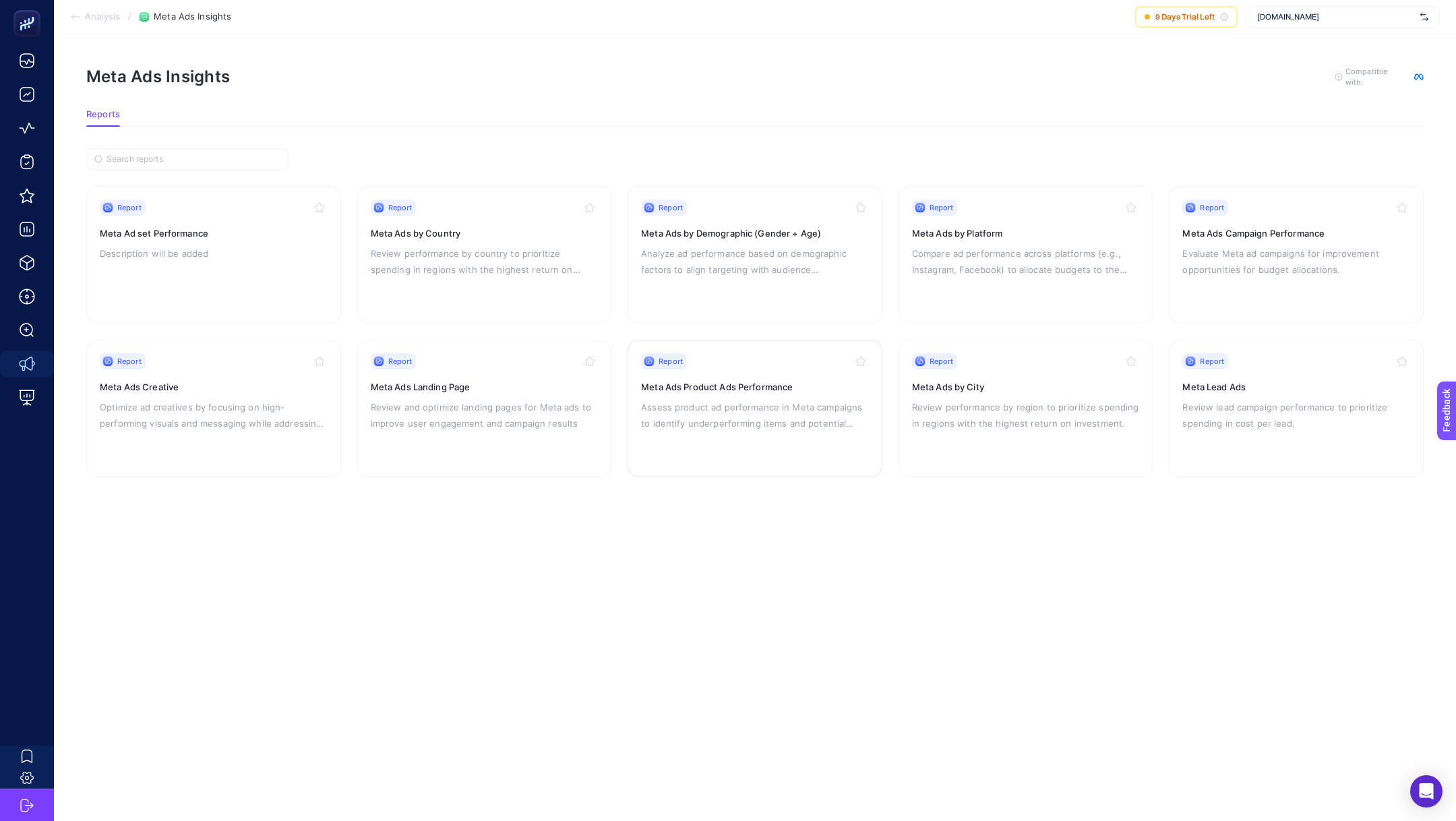
click at [761, 418] on p "Assess product ad performance in Meta campaigns to identify underperforming ite…" at bounding box center [755, 415] width 228 height 32
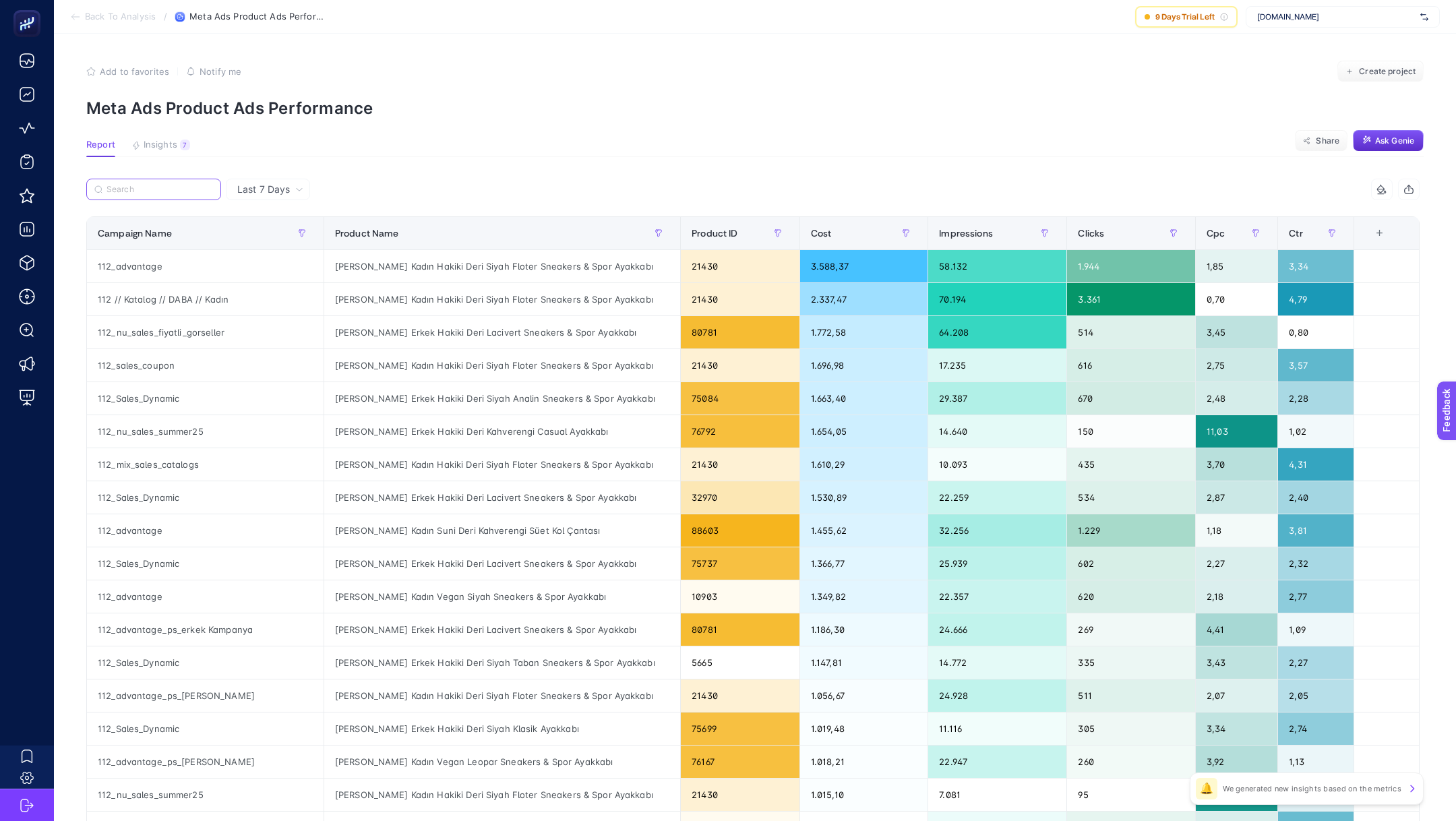
click at [184, 187] on input "Search" at bounding box center [159, 189] width 106 height 10
paste input "Tamer Tanca Erkek Hakiki Deri Siyah Taban Sneakers & Spor Ayakkabı"
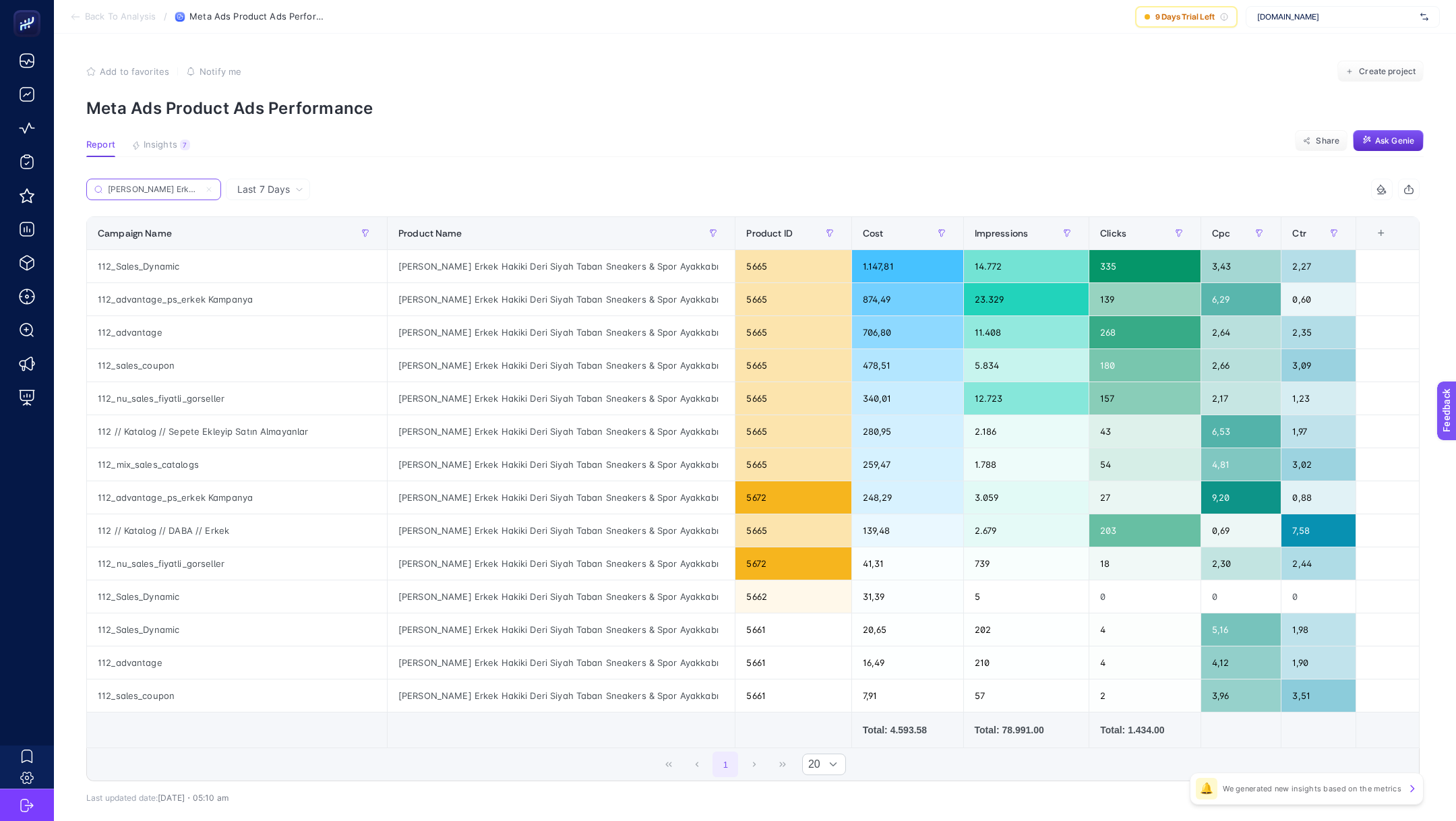
scroll to position [6, 0]
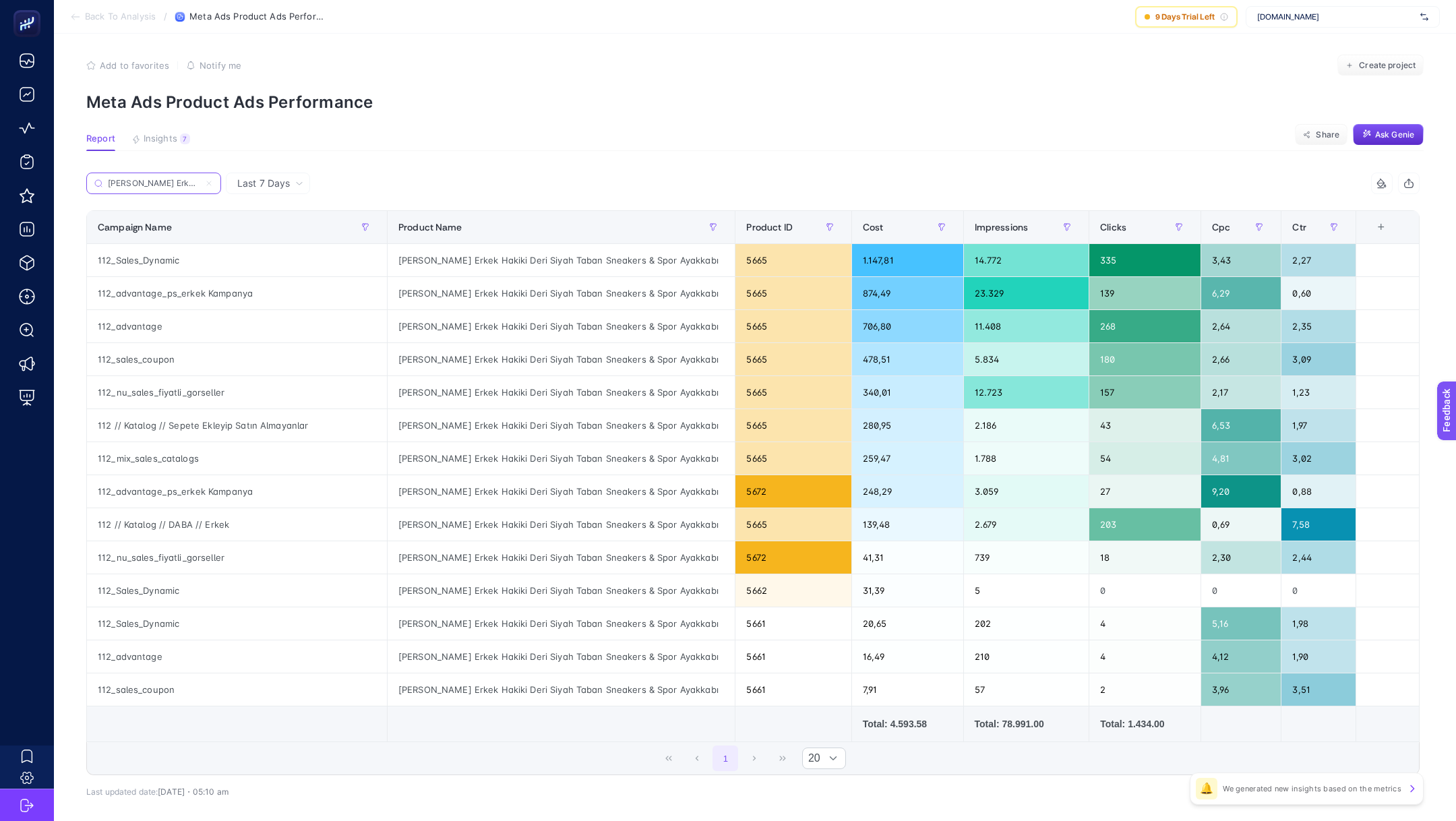
click at [162, 181] on input "Tamer Tanca Erkek Hakiki Deri Siyah Taban Sneakers & Spor Ayakkabı" at bounding box center [154, 184] width 91 height 10
paste input "Anali"
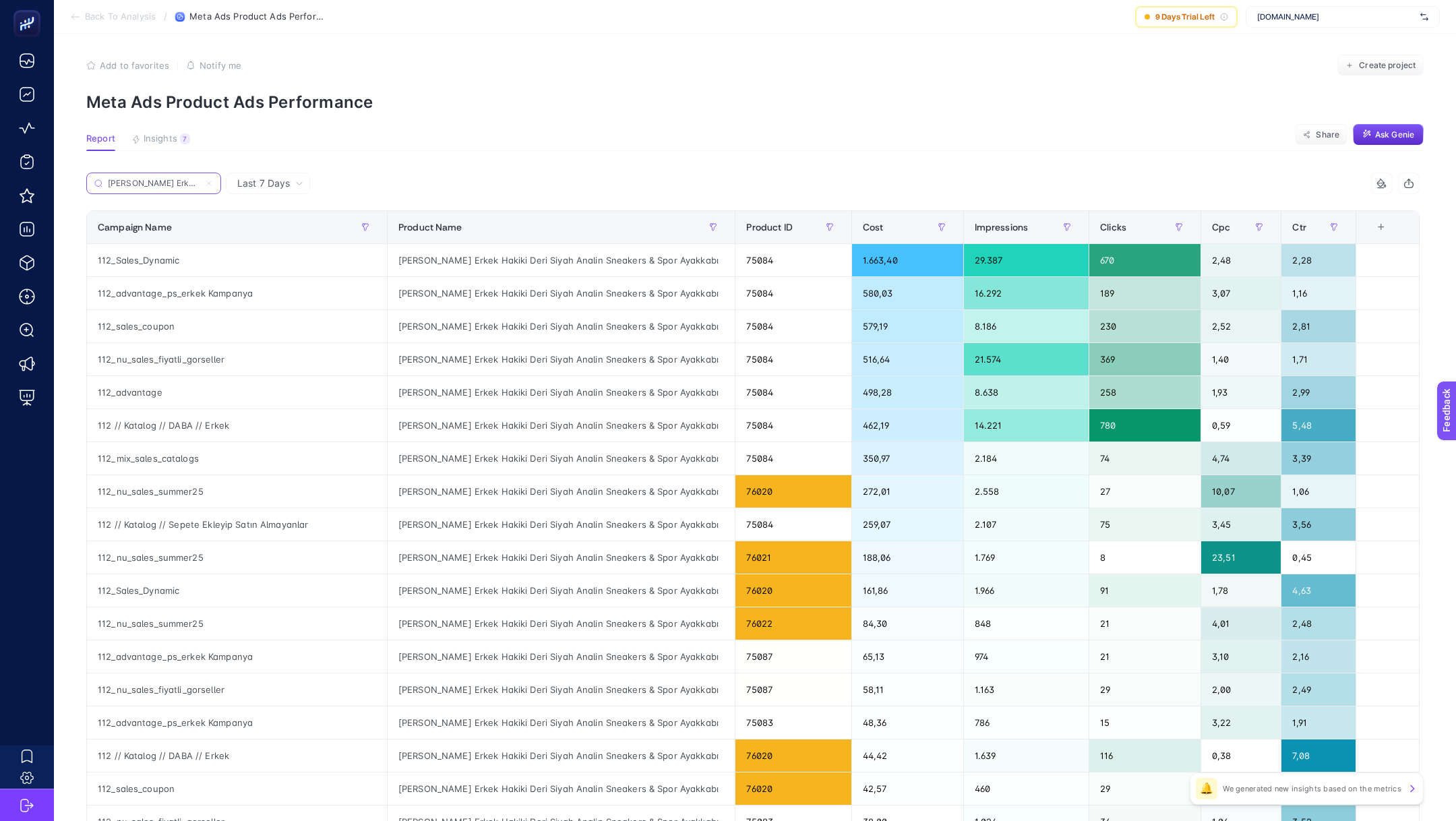
scroll to position [0, 179]
type input "Tamer Tanca Erkek Hakiki Deri Siyah Analin Sneakers & Spor Ayakkabı"
click at [210, 182] on icon at bounding box center [209, 184] width 4 height 4
click at [200, 182] on input "Tamer Tanca Erkek Hakiki Deri Siyah Analin Sneakers & Spor Ayakkabı" at bounding box center [154, 184] width 91 height 10
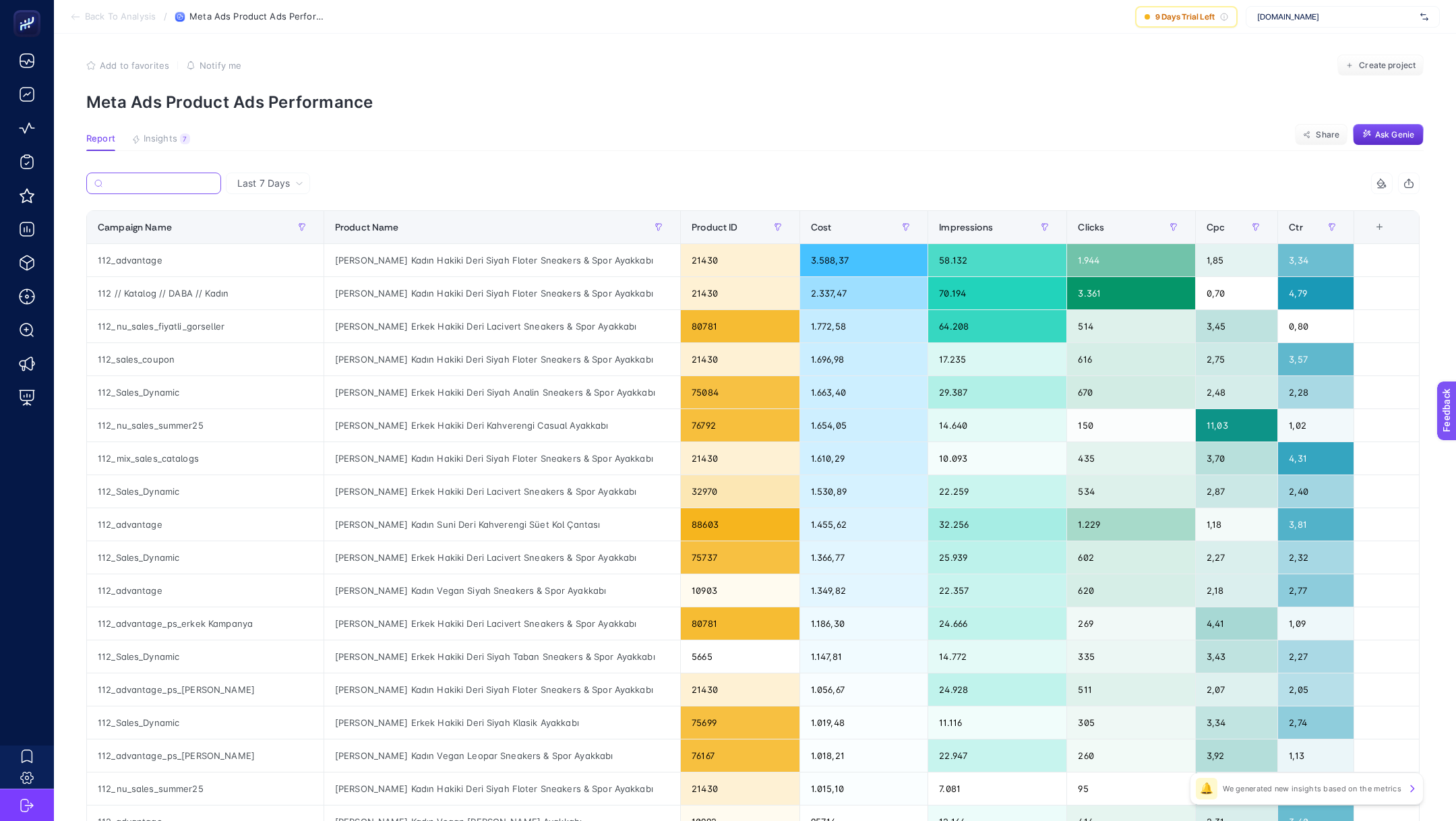
click at [146, 182] on input "Search" at bounding box center [161, 184] width 105 height 10
paste input "Tamer Tanca Erkek Hakiki Deri Siyah Analin Sneakers & Spor Ayakkabı"
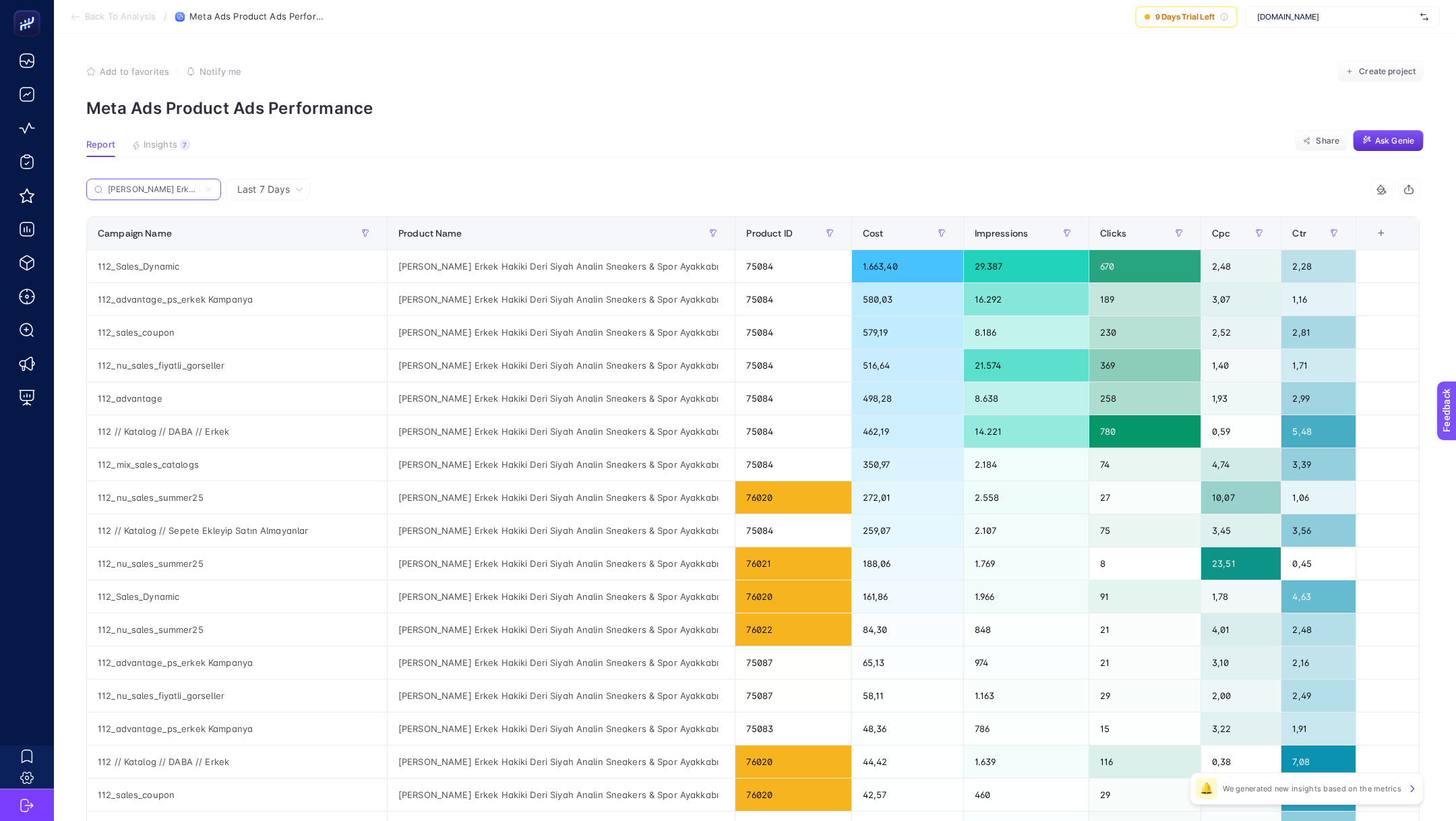
click at [160, 186] on input "Tamer Tanca Erkek Hakiki Deri Siyah Analin Sneakers & Spor Ayakkabı" at bounding box center [154, 189] width 91 height 10
paste input "ttini Unisex Hakiki Deri Siyah (Large) Binici Cizmesi Çizme"
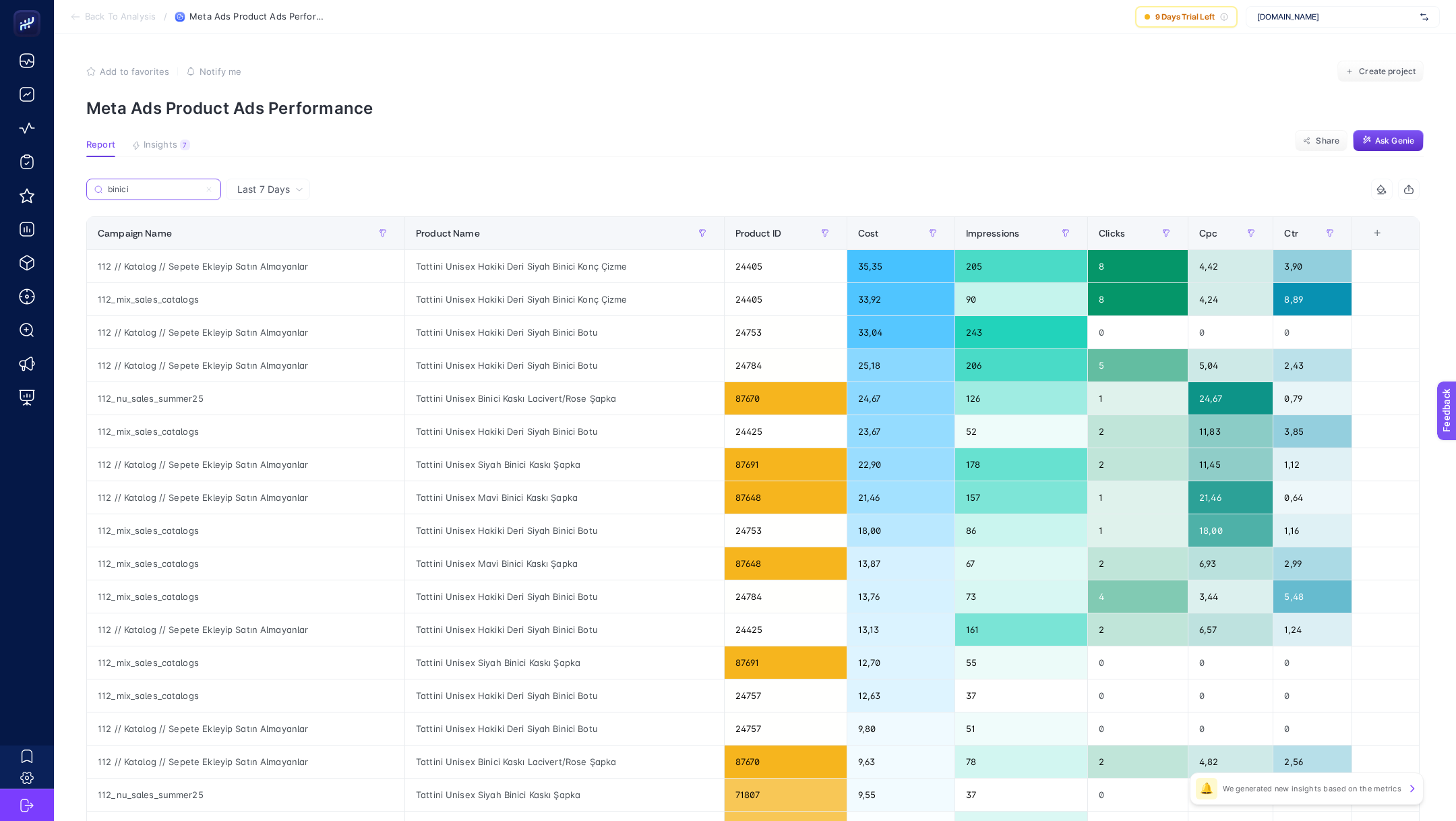
type input "binici"
click at [209, 191] on icon at bounding box center [209, 189] width 8 height 8
click at [200, 191] on input "binici" at bounding box center [154, 189] width 91 height 10
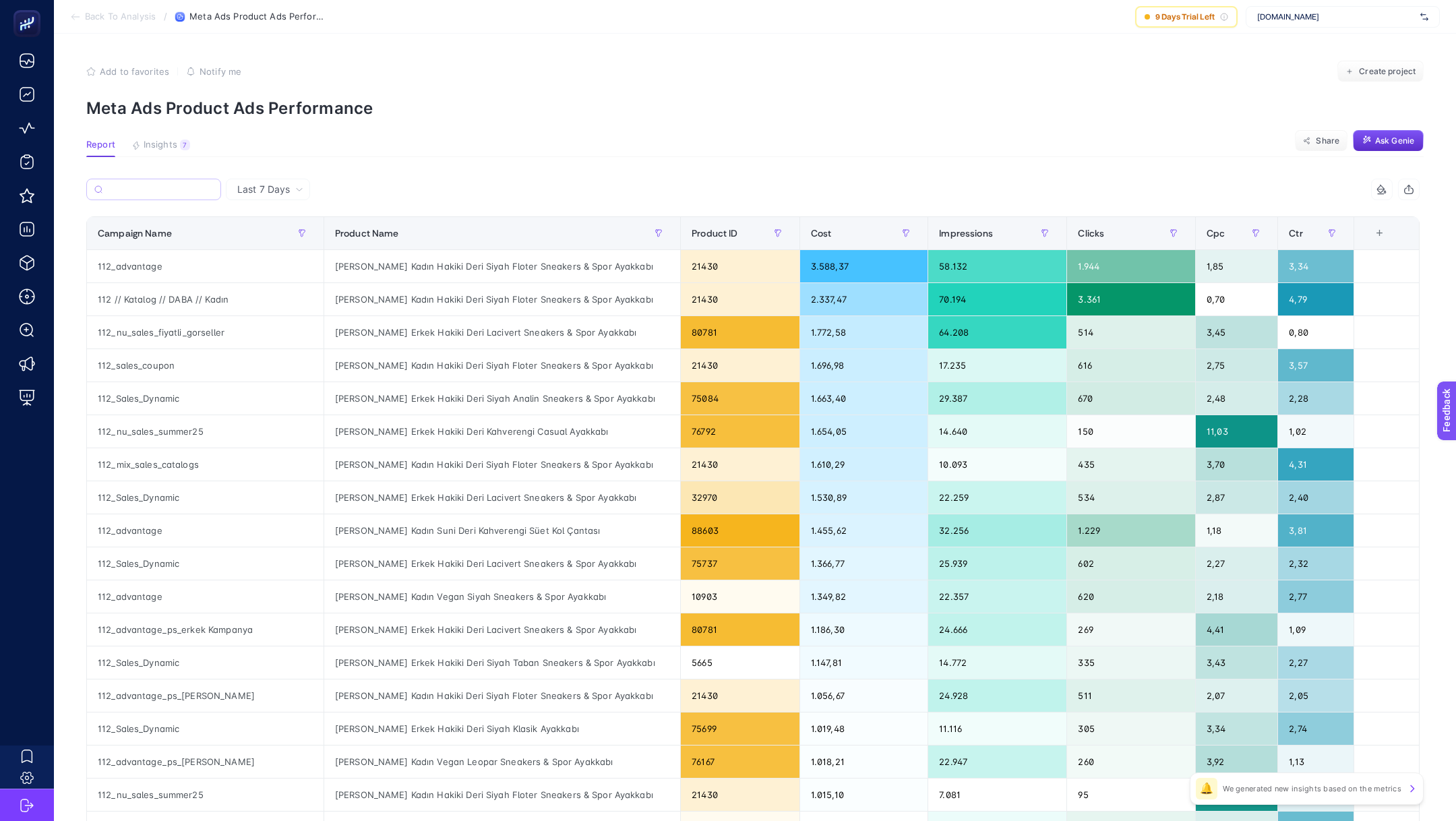
click at [413, 193] on div at bounding box center [420, 193] width 667 height 29
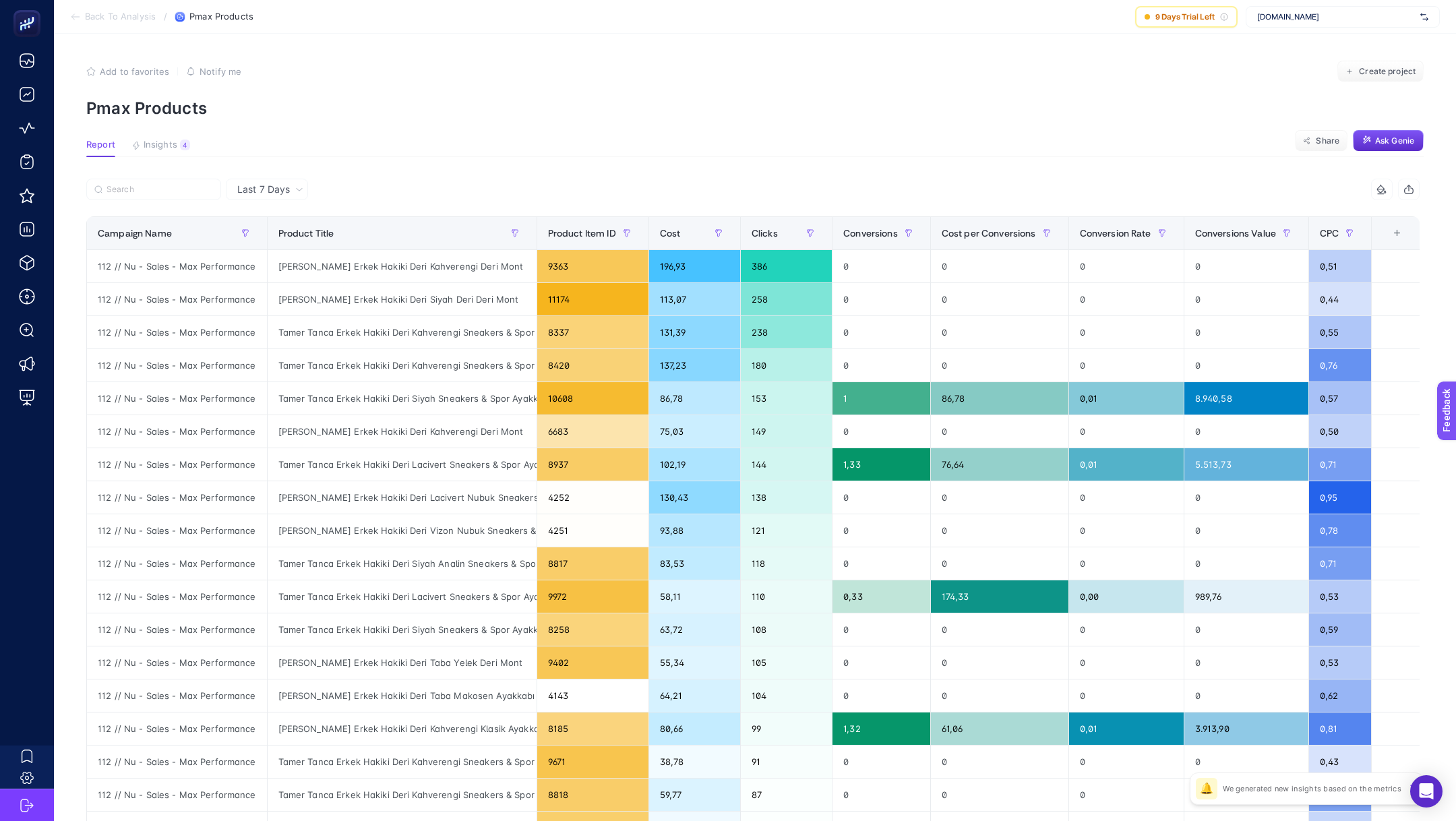
click at [125, 15] on span "Back To Analysis" at bounding box center [120, 16] width 71 height 10
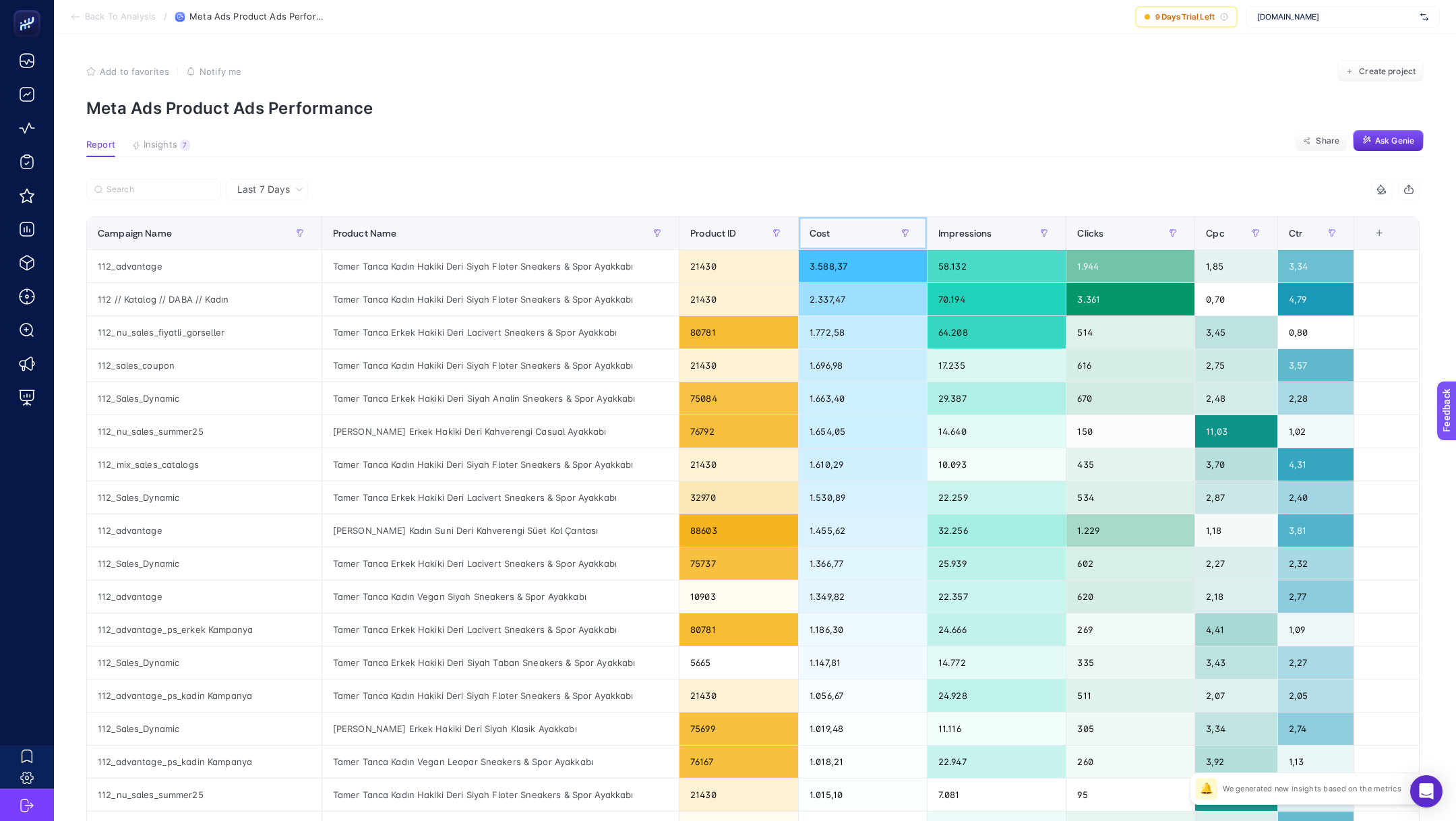
click at [821, 235] on div "Cost" at bounding box center [862, 233] width 106 height 22
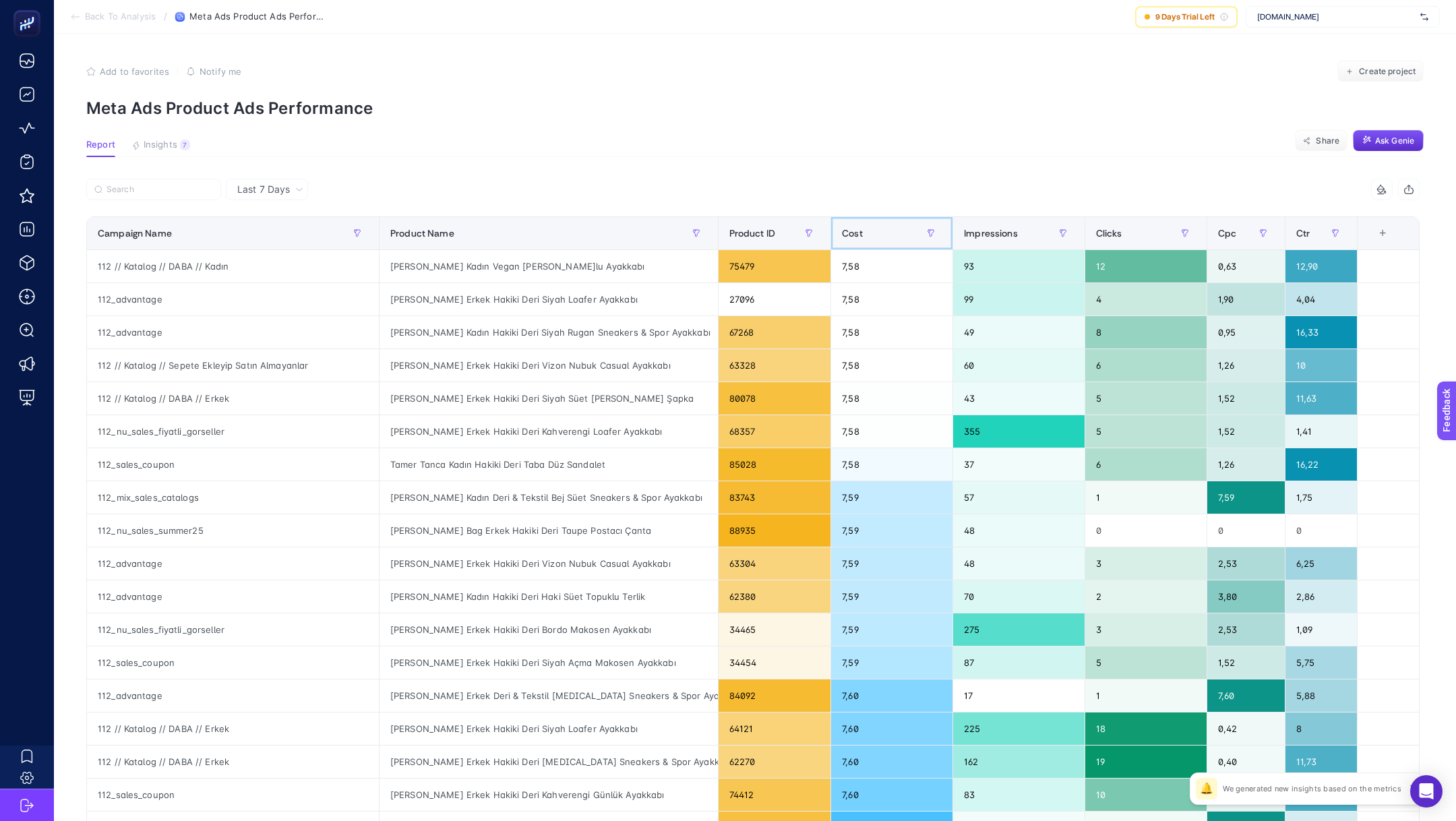
click at [831, 235] on th "Cost" at bounding box center [892, 233] width 122 height 33
